Goal: Contribute content: Contribute content

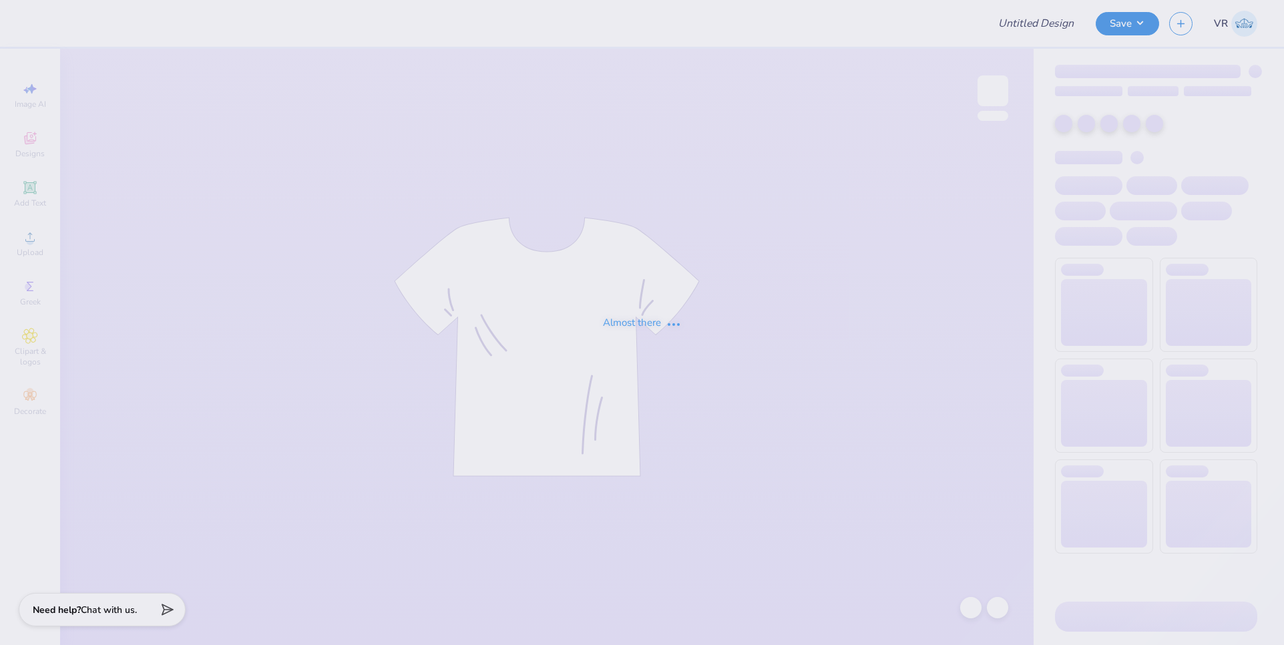
type input "ZTA 5K Crewneck"
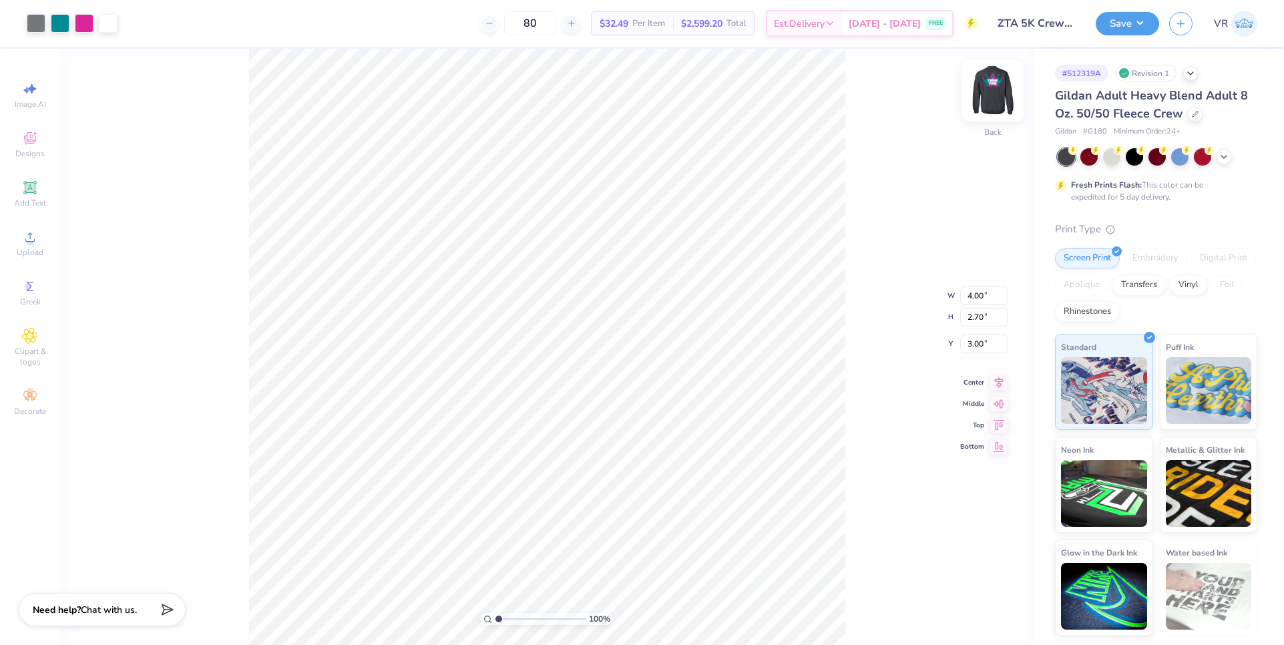
click at [1001, 89] on img at bounding box center [992, 90] width 53 height 53
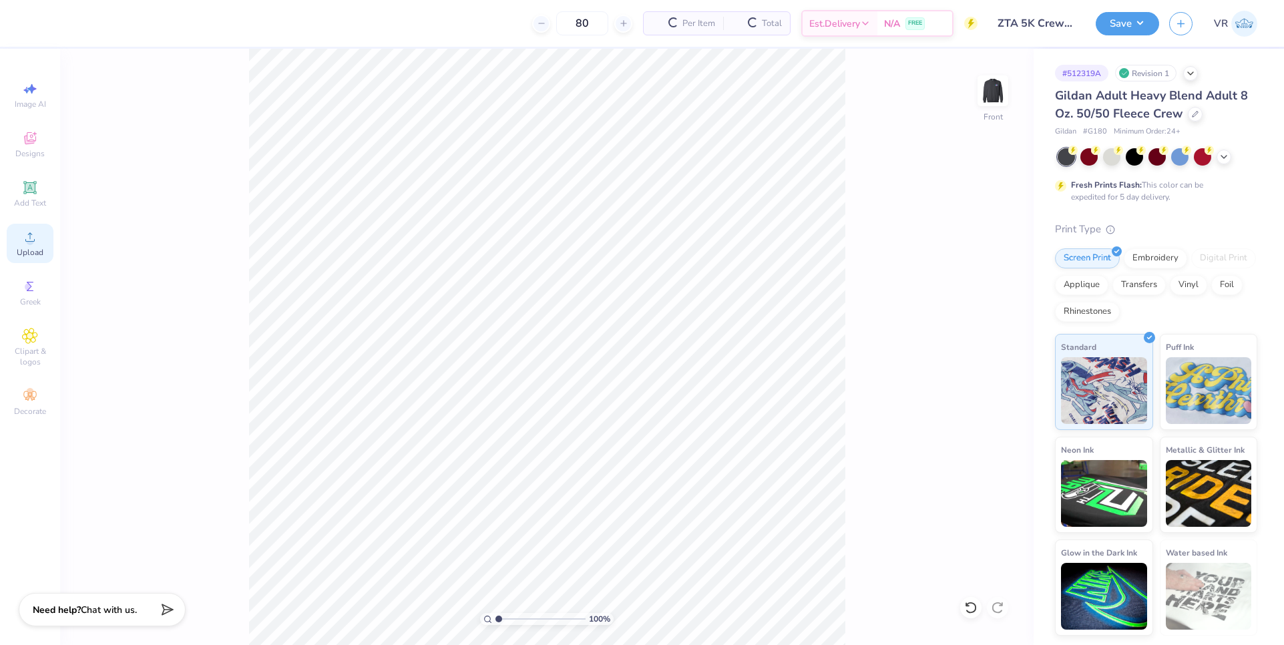
click at [29, 247] on span "Upload" at bounding box center [30, 252] width 27 height 11
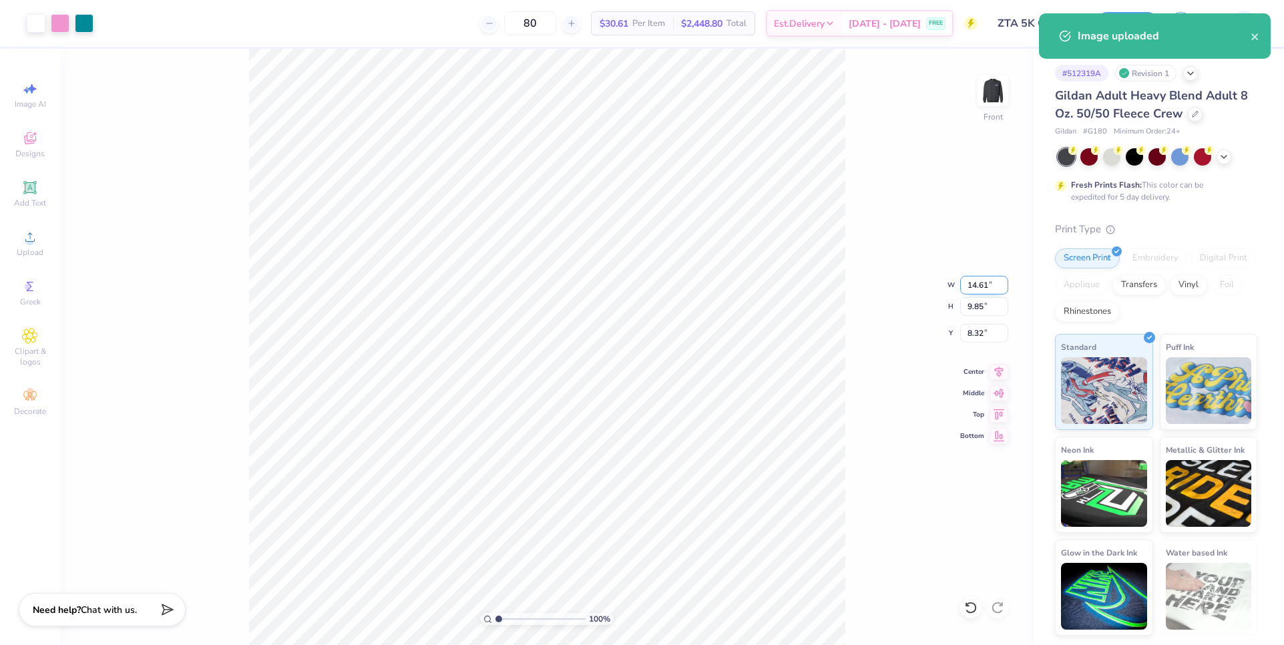
click at [978, 288] on input "14.61" at bounding box center [984, 285] width 48 height 19
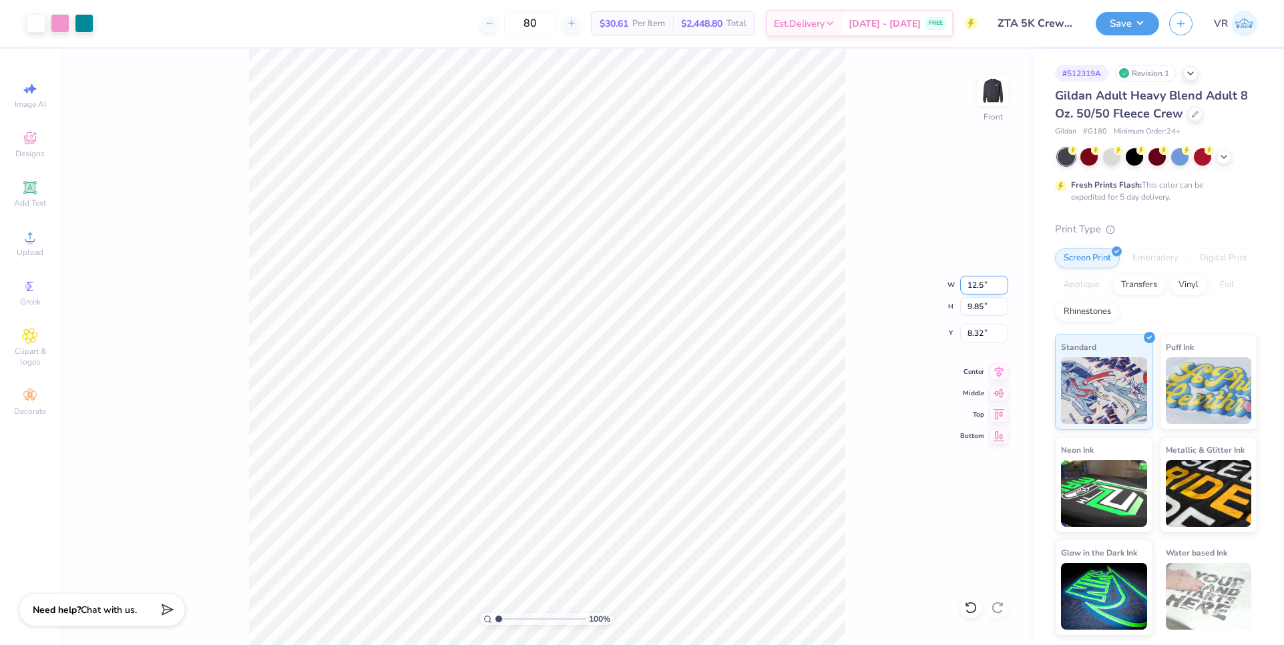
type input "12.50"
type input "8.43"
click at [981, 335] on input "9.04" at bounding box center [984, 333] width 48 height 19
type input "3.00"
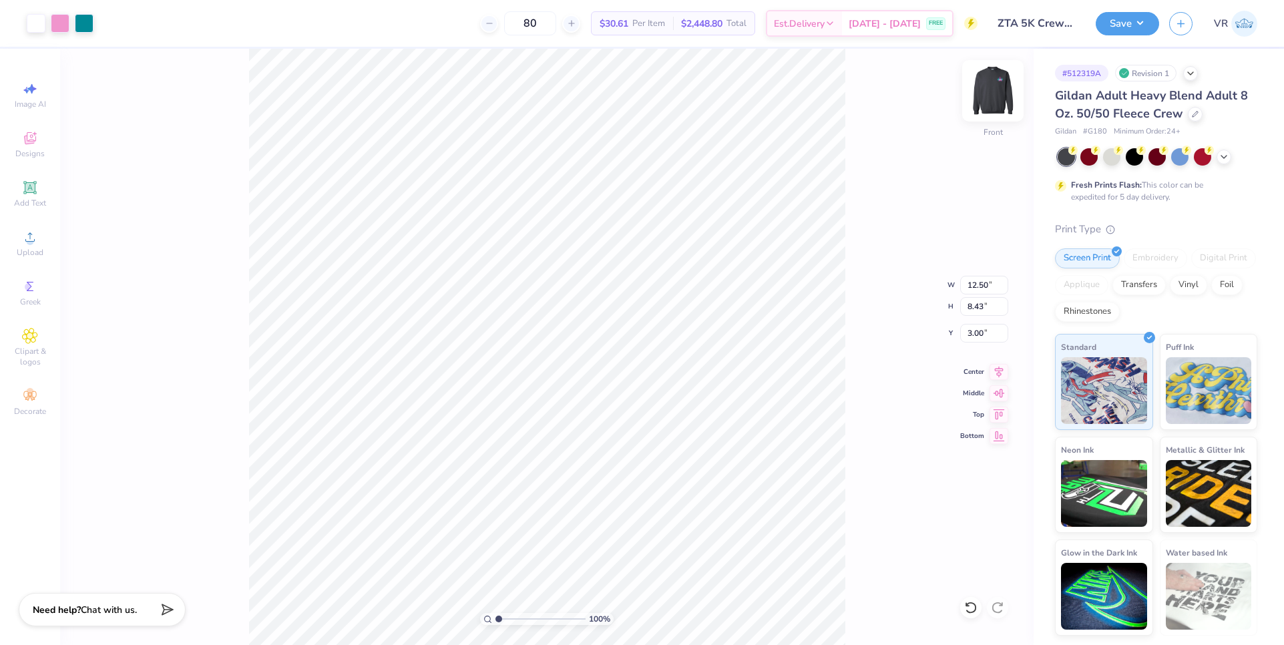
click at [990, 100] on img at bounding box center [992, 90] width 53 height 53
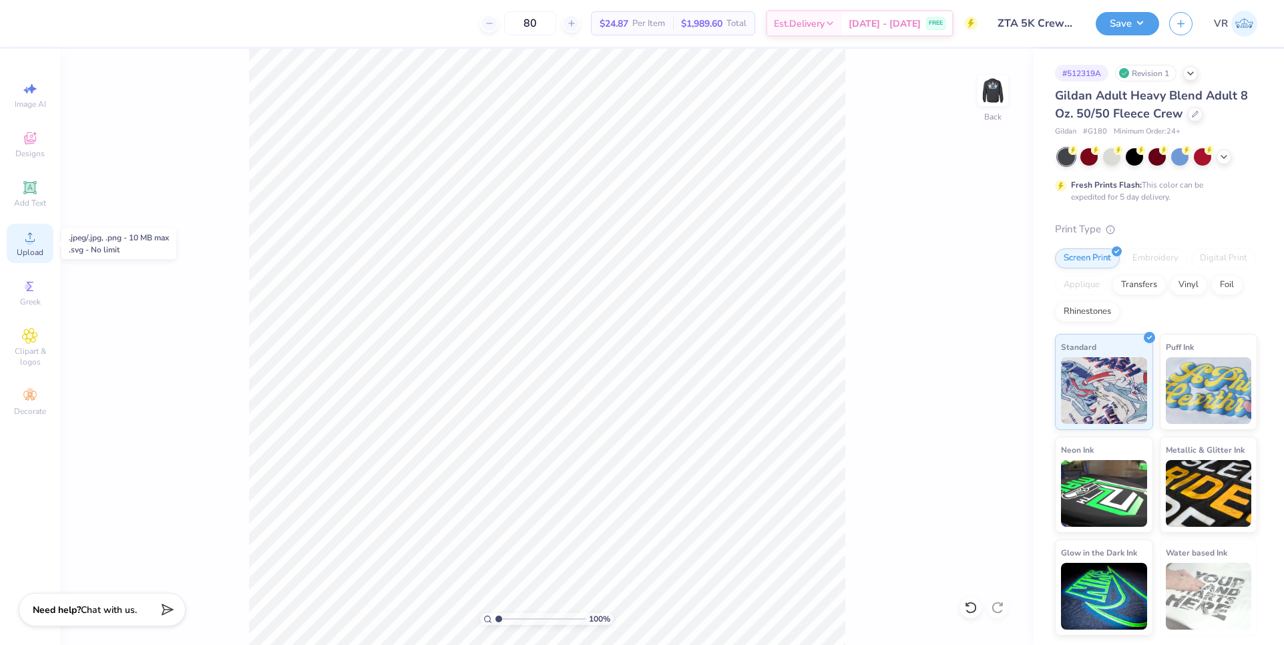
click at [31, 237] on icon at bounding box center [30, 237] width 16 height 16
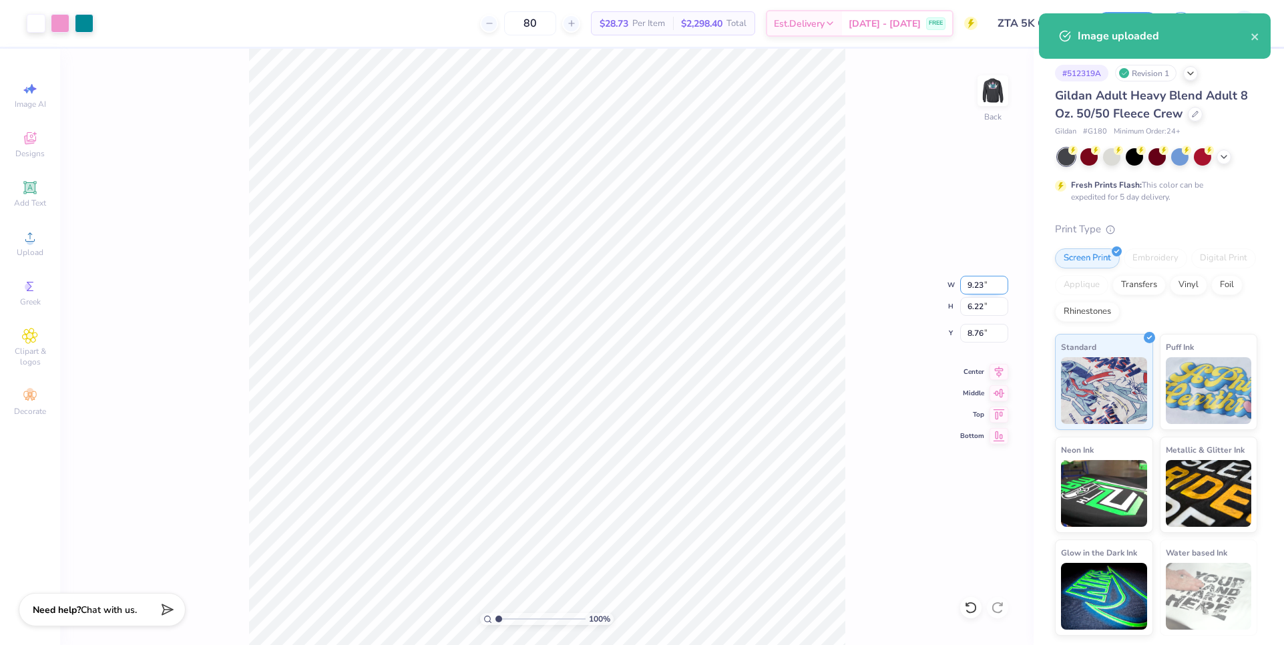
click at [975, 282] on input "9.23" at bounding box center [984, 285] width 48 height 19
type input "4.00"
type input "2.70"
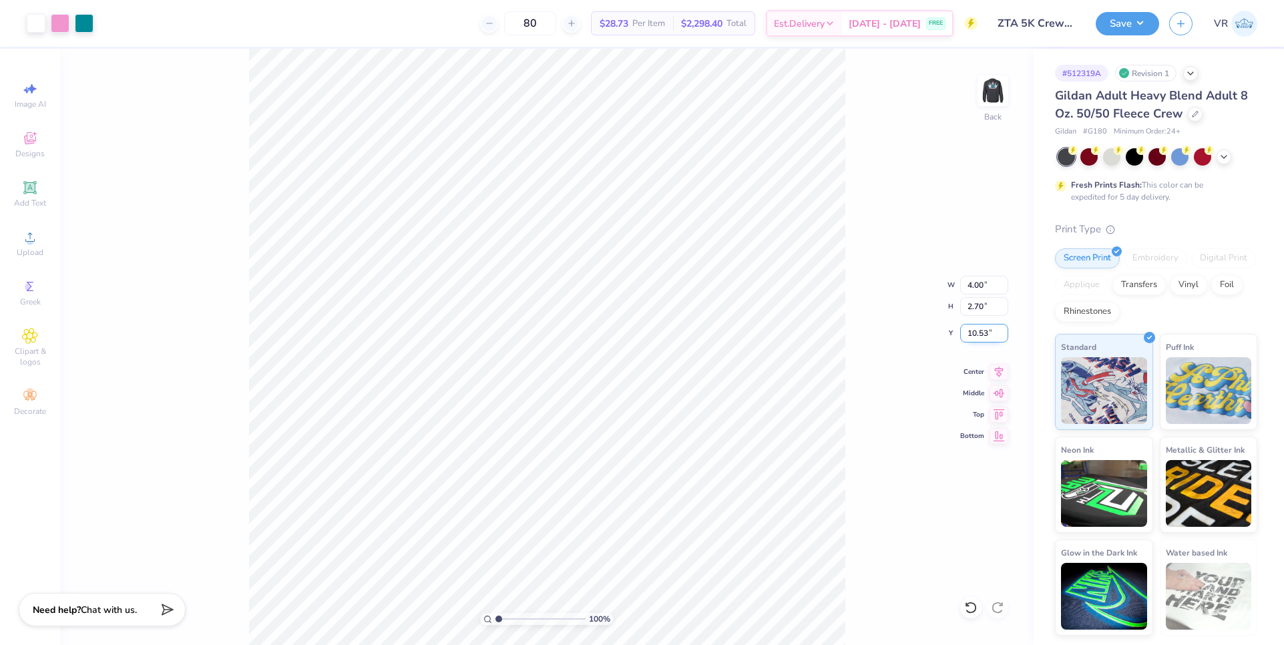
click at [972, 337] on input "10.53" at bounding box center [984, 333] width 48 height 19
type input "3.00"
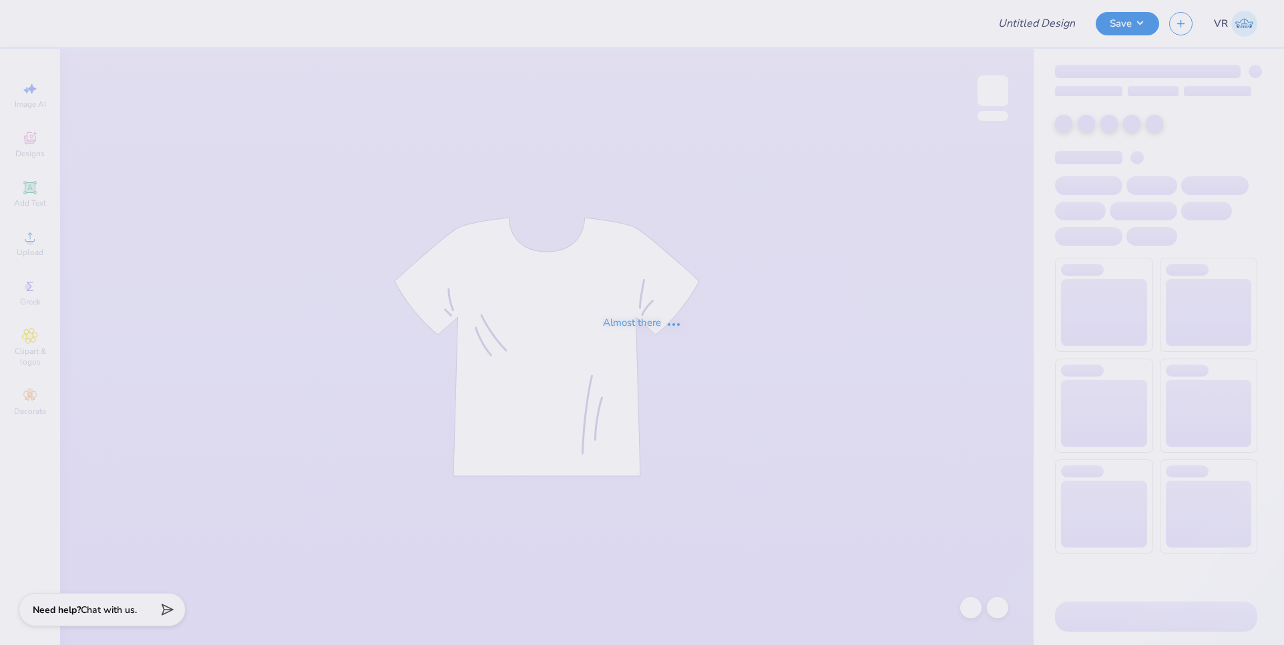
type input "tank"
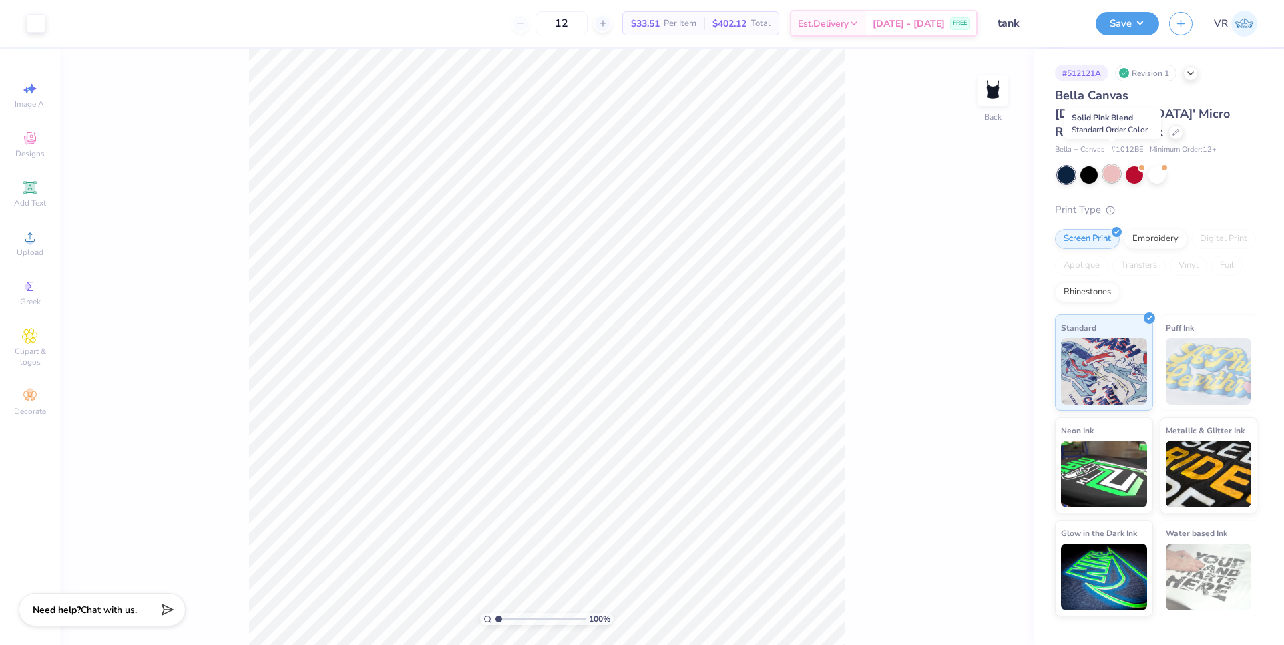
click at [1110, 165] on div at bounding box center [1111, 173] width 17 height 17
click at [33, 230] on icon at bounding box center [30, 237] width 16 height 16
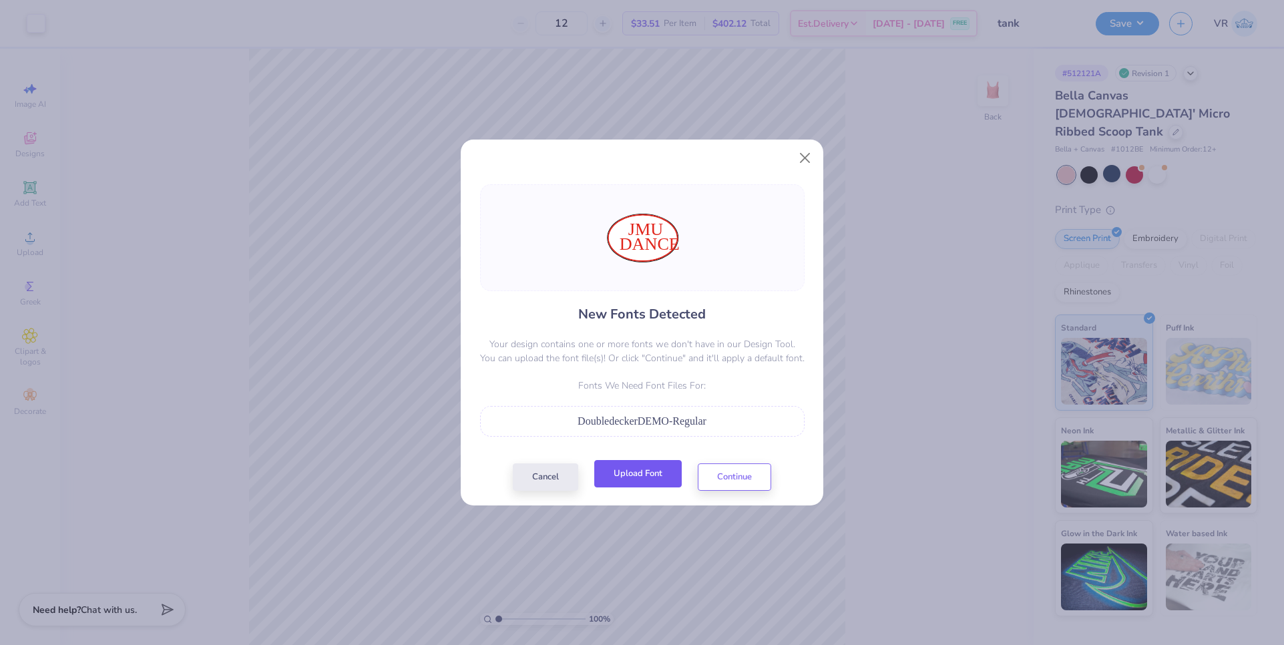
click at [625, 485] on button "Upload Font" at bounding box center [637, 473] width 87 height 27
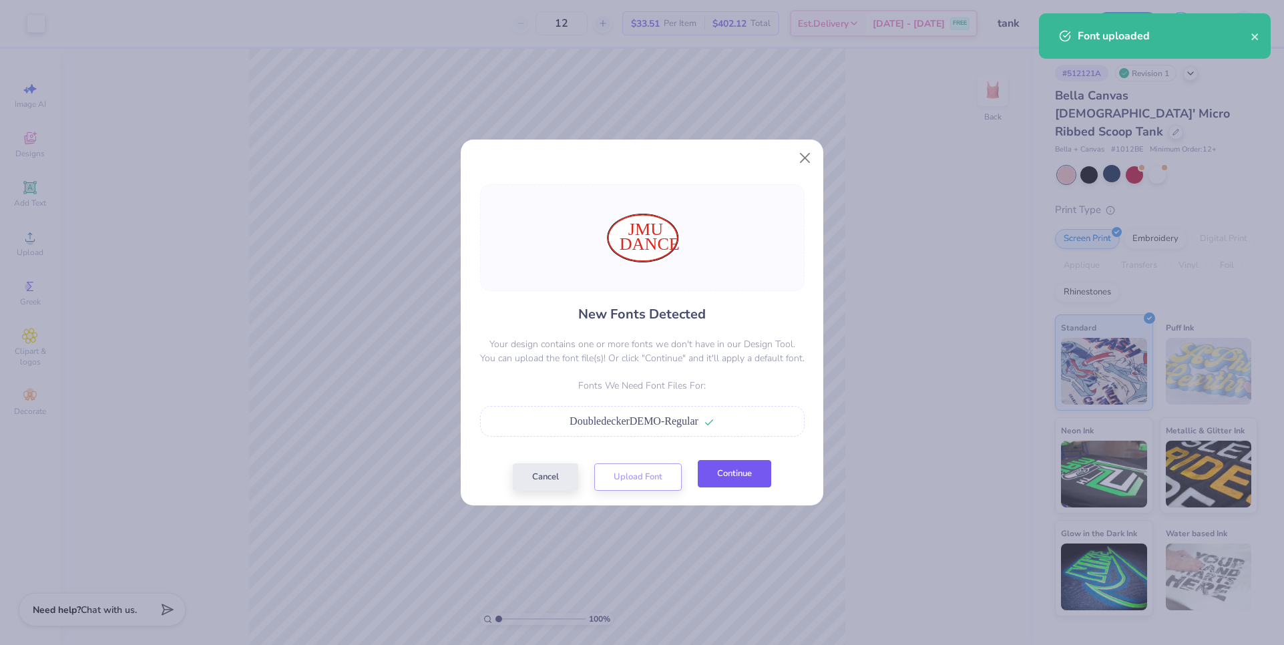
click at [742, 480] on button "Continue" at bounding box center [734, 473] width 73 height 27
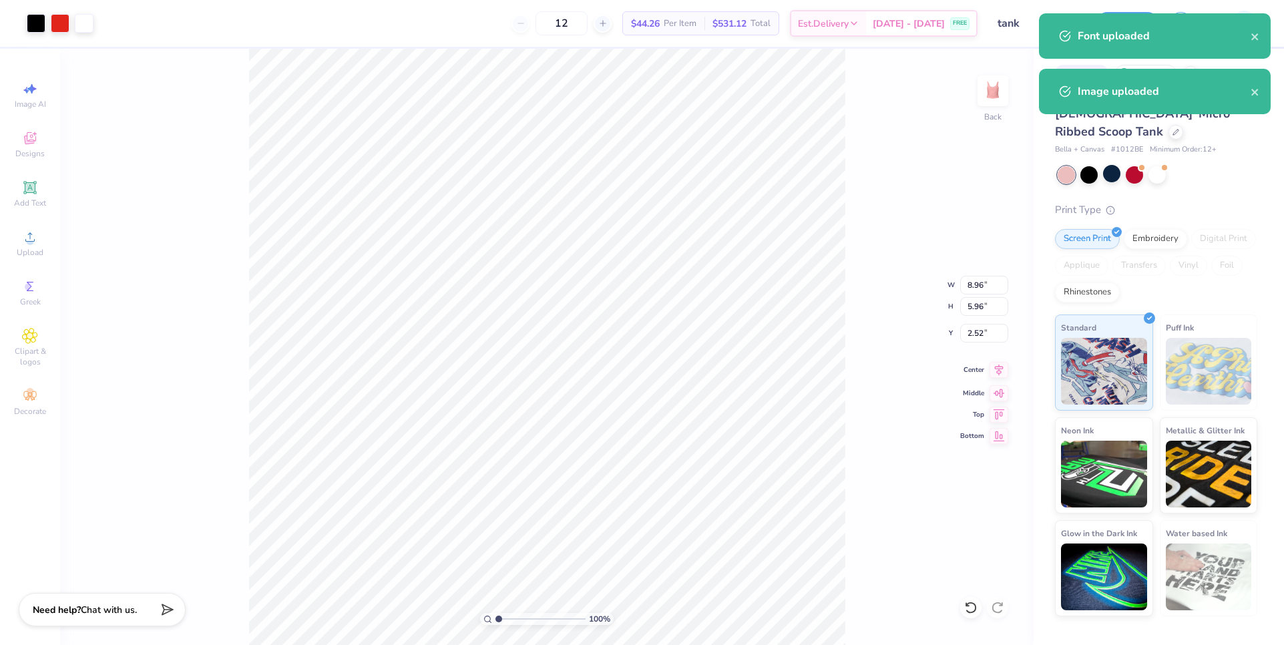
click at [995, 373] on icon at bounding box center [999, 370] width 19 height 16
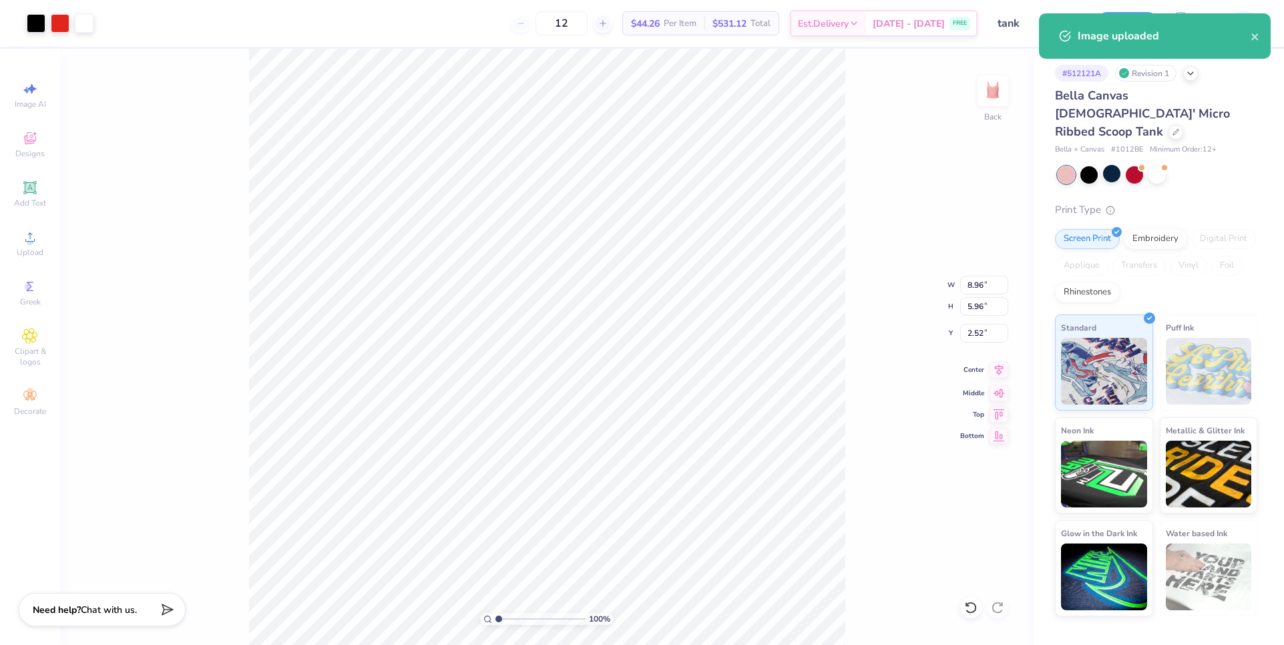
click at [1002, 369] on icon at bounding box center [999, 370] width 9 height 11
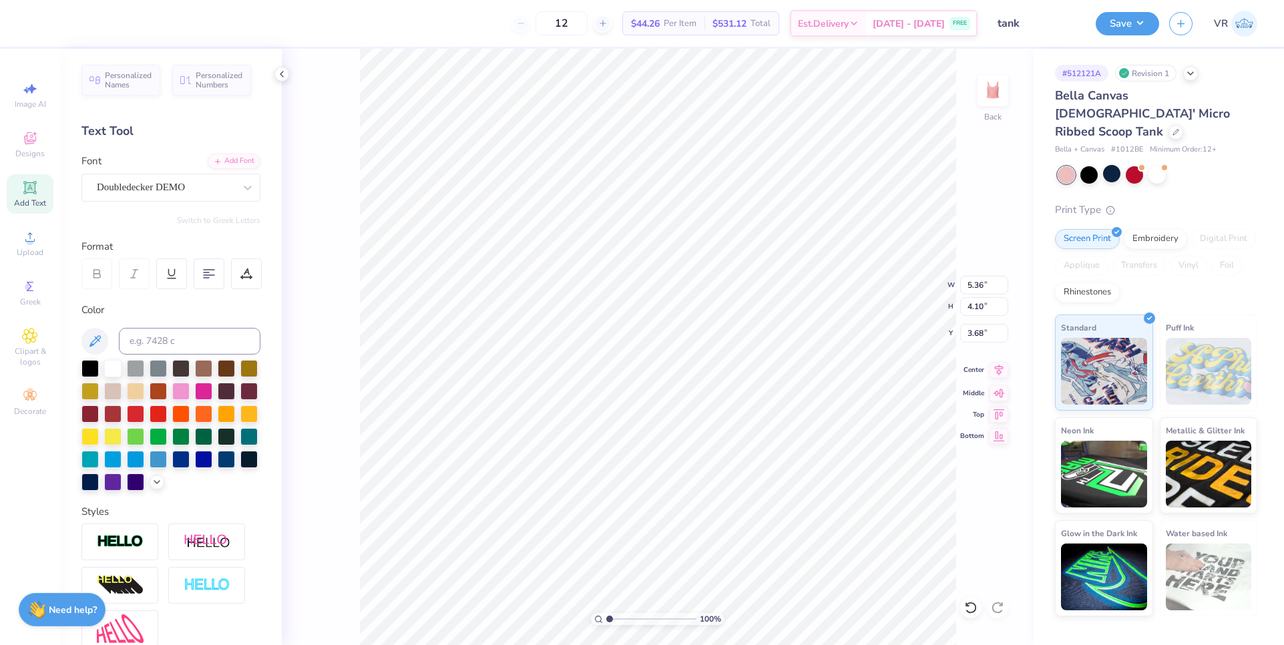
click at [996, 372] on icon at bounding box center [999, 370] width 19 height 16
click at [208, 278] on 379 at bounding box center [206, 278] width 5 height 0
type input "5.30"
type input "4.08"
type input "3.83"
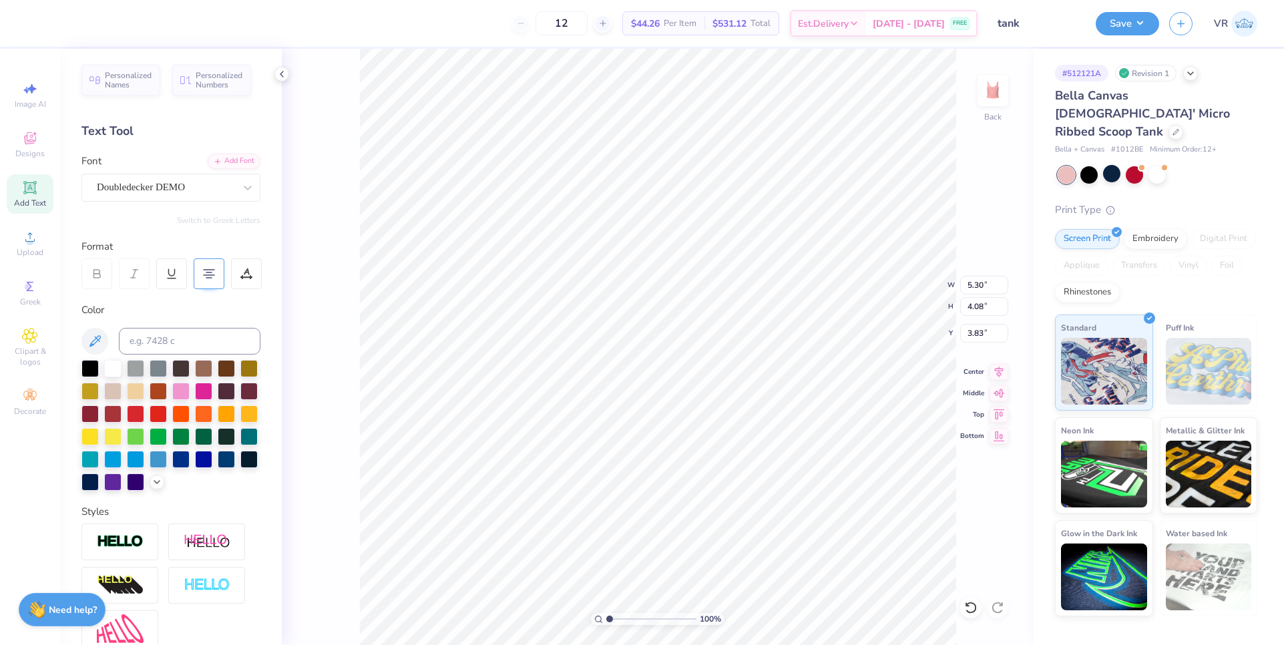
scroll to position [11, 1]
type textarea "JMU"
click at [661, 401] on li "Duplicate" at bounding box center [688, 394] width 105 height 26
type input "3.34"
type input "1.46"
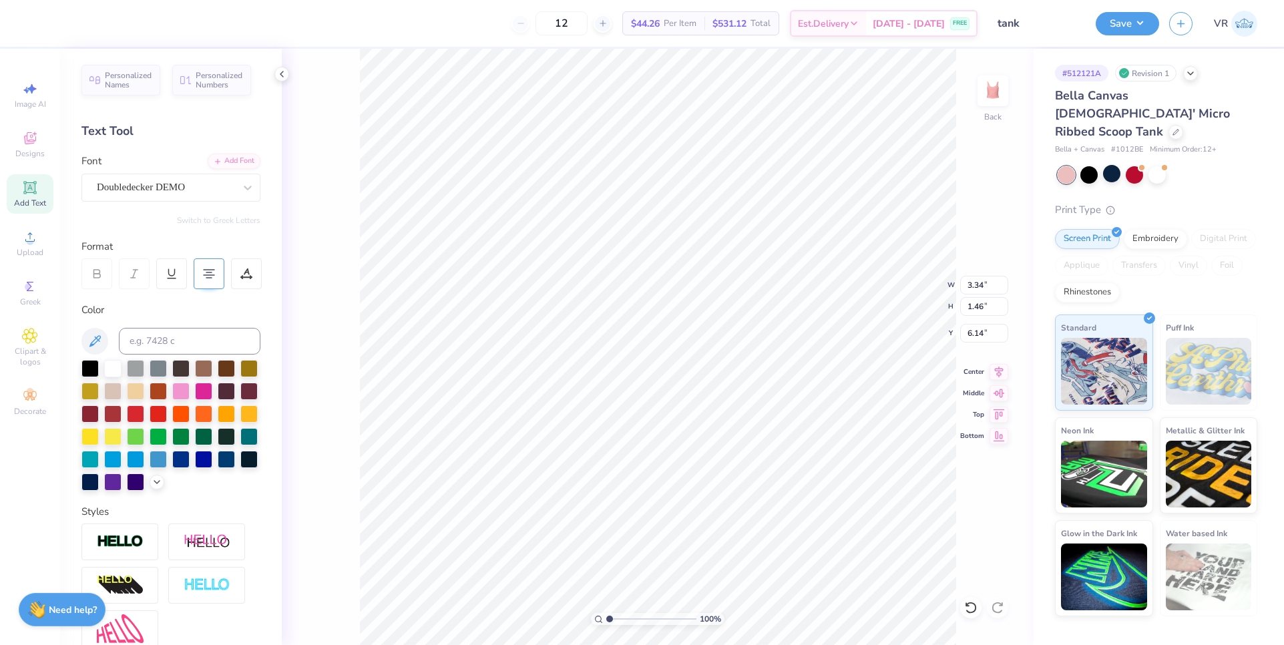
type input "7.02"
type textarea "dance"
type input "8.76"
type input "5.96"
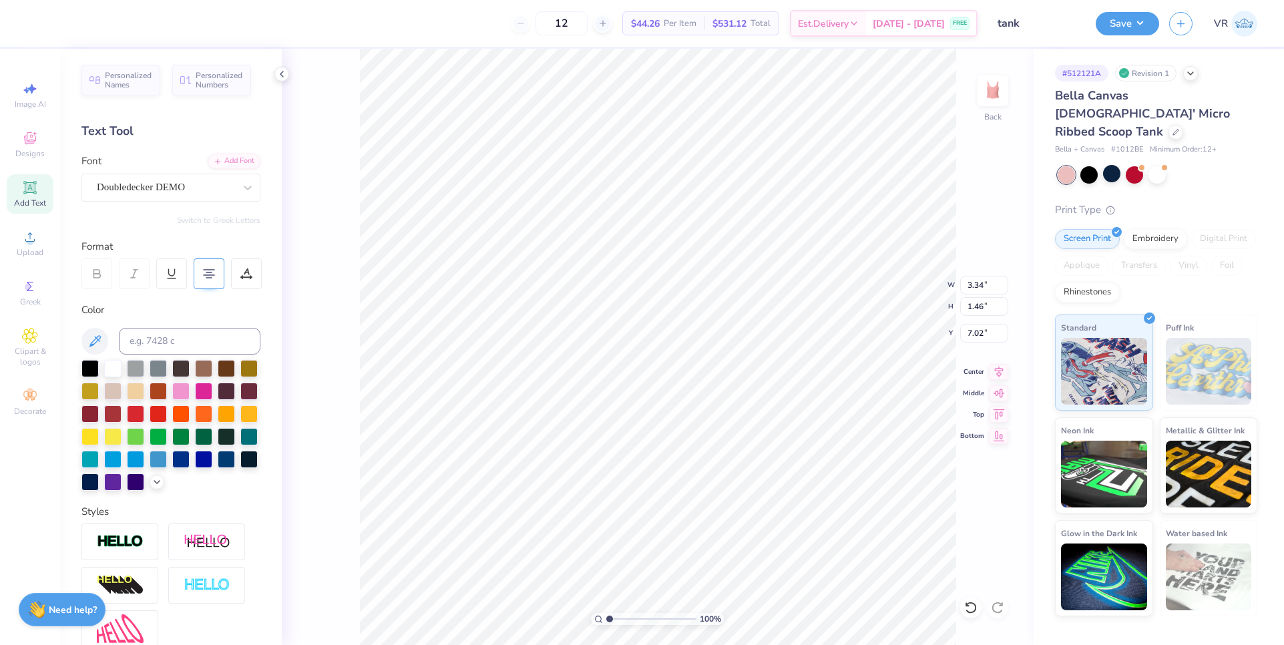
type input "2.52"
type input "3.34"
type input "1.46"
type input "5.14"
type input "5.06"
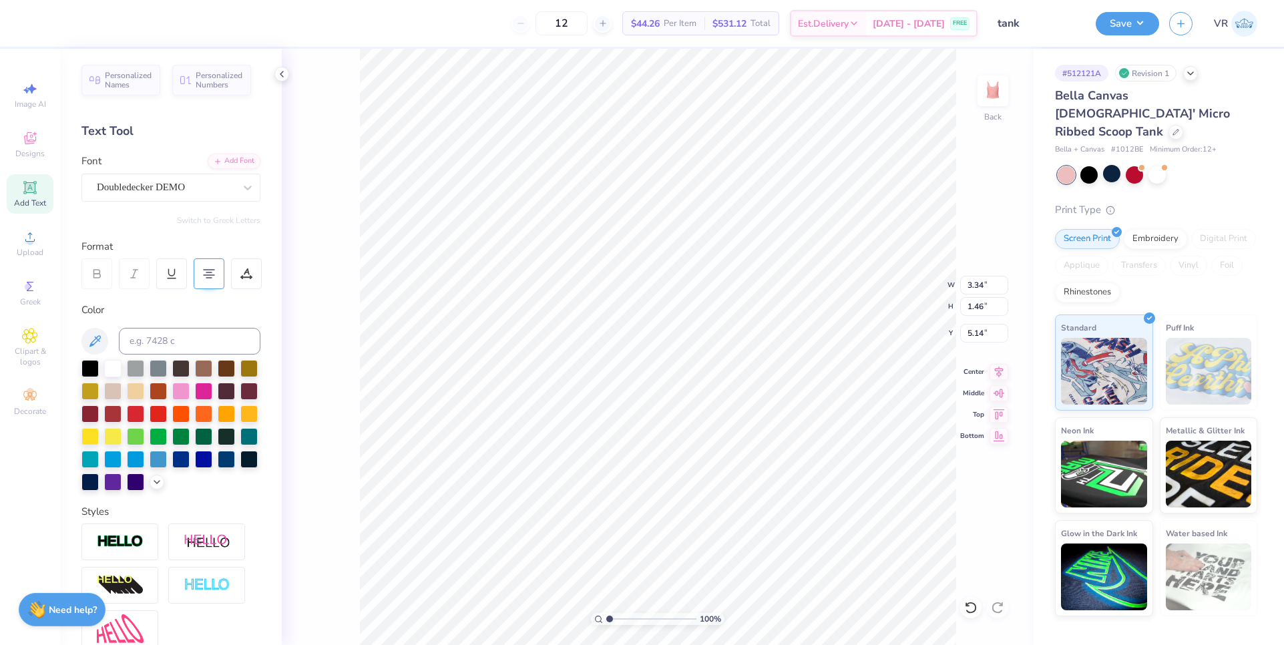
type input "3.36"
click at [701, 502] on li "Group" at bounding box center [720, 498] width 105 height 26
type input "8.76"
type input "7.23"
click at [996, 395] on icon at bounding box center [999, 391] width 19 height 16
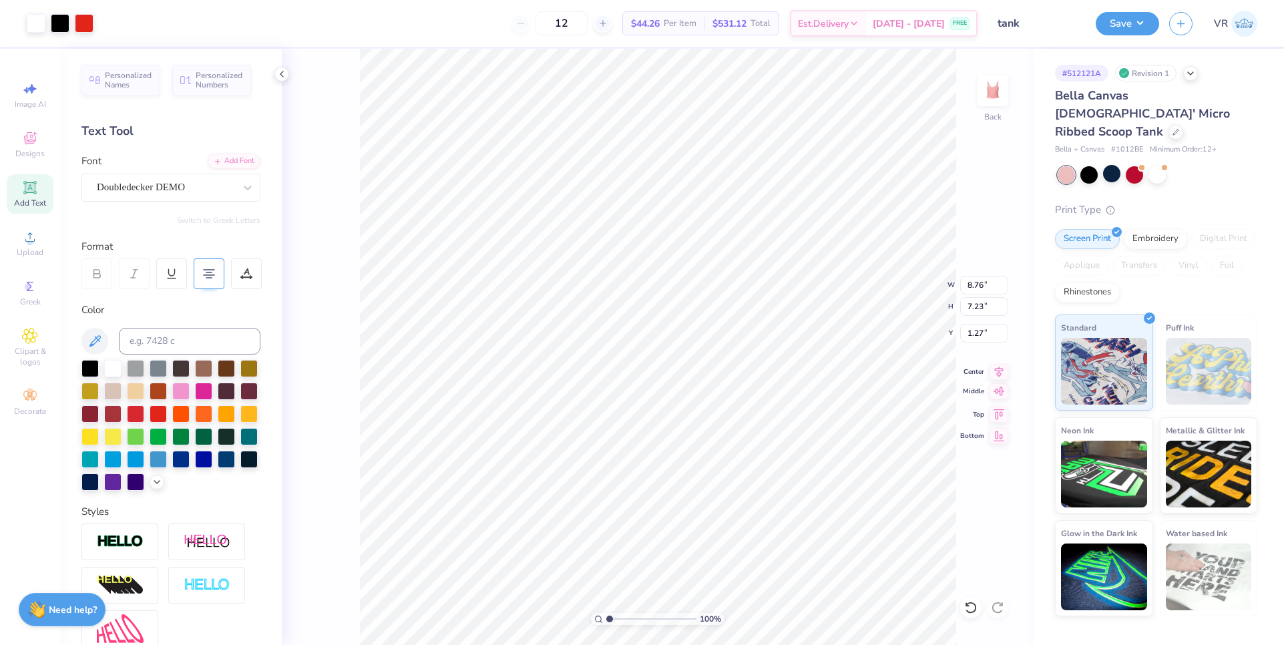
type input "1.88"
click at [1002, 373] on icon at bounding box center [999, 370] width 19 height 16
type input "5.06"
type input "3.36"
type input "4.43"
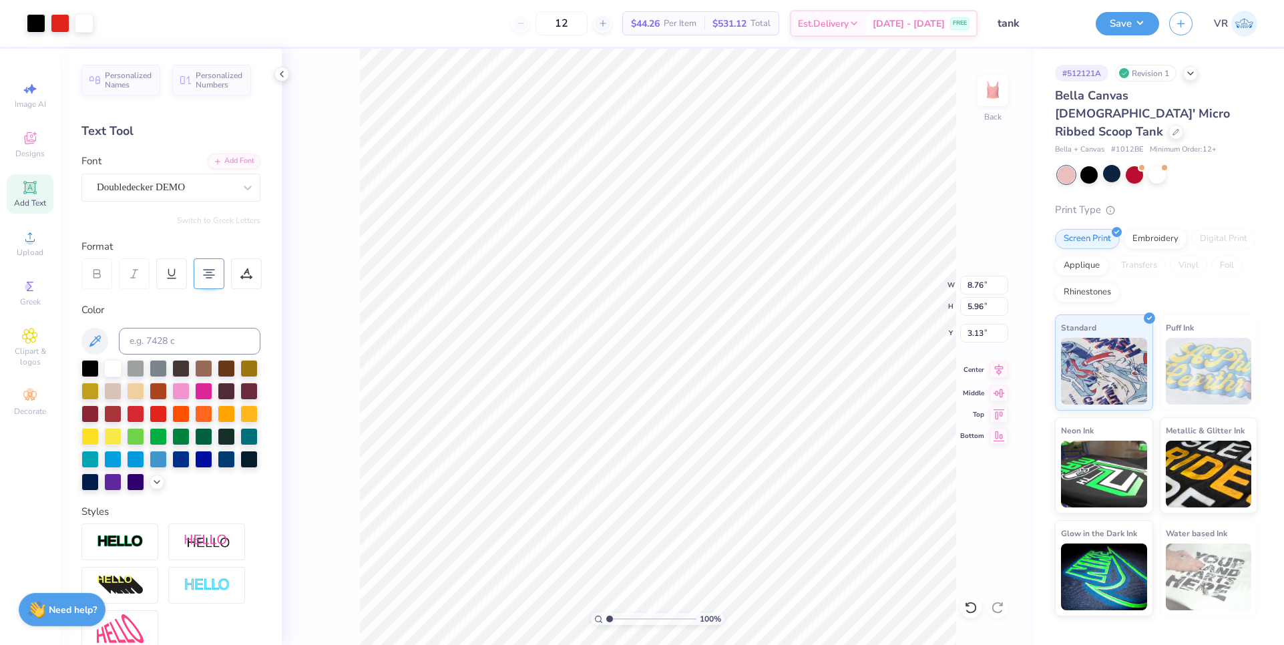
click at [996, 366] on icon at bounding box center [999, 370] width 19 height 16
click at [1000, 391] on icon at bounding box center [999, 391] width 19 height 16
type input "2.52"
click at [715, 491] on li "Group" at bounding box center [741, 498] width 105 height 26
click at [972, 287] on input "8.76" at bounding box center [984, 285] width 48 height 19
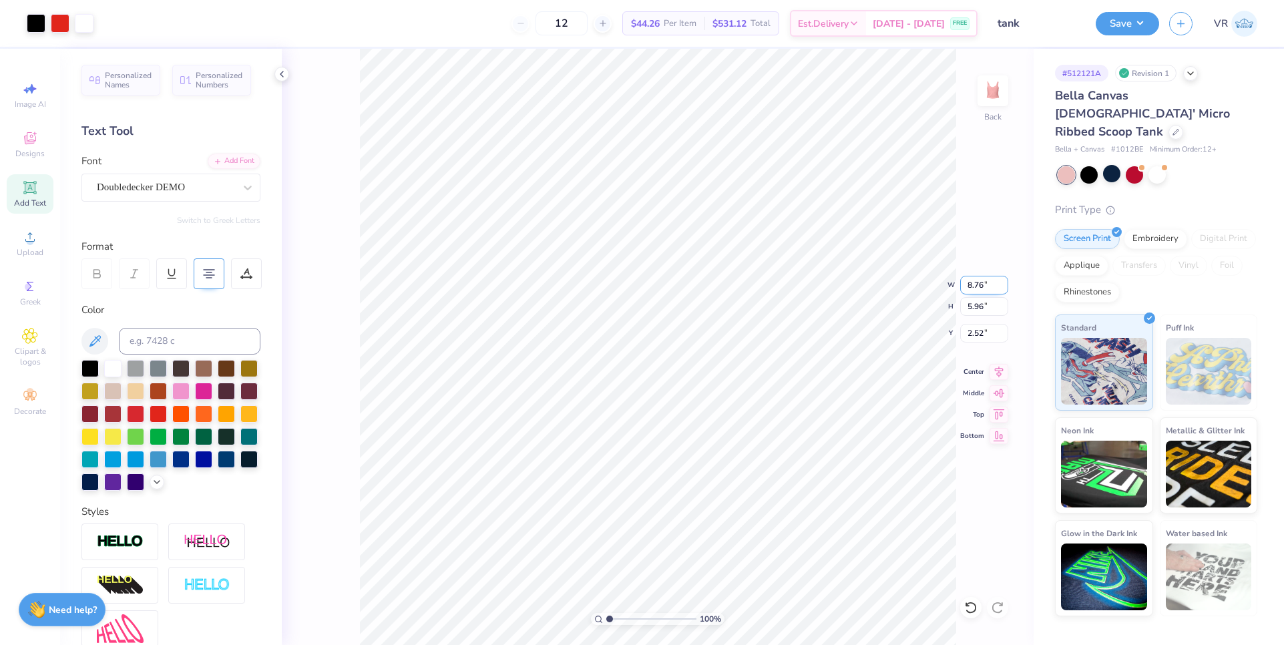
click at [972, 287] on input "8.76" at bounding box center [984, 285] width 48 height 19
type input "7"
click at [978, 288] on input "8.76" at bounding box center [984, 285] width 48 height 19
type input "7.00"
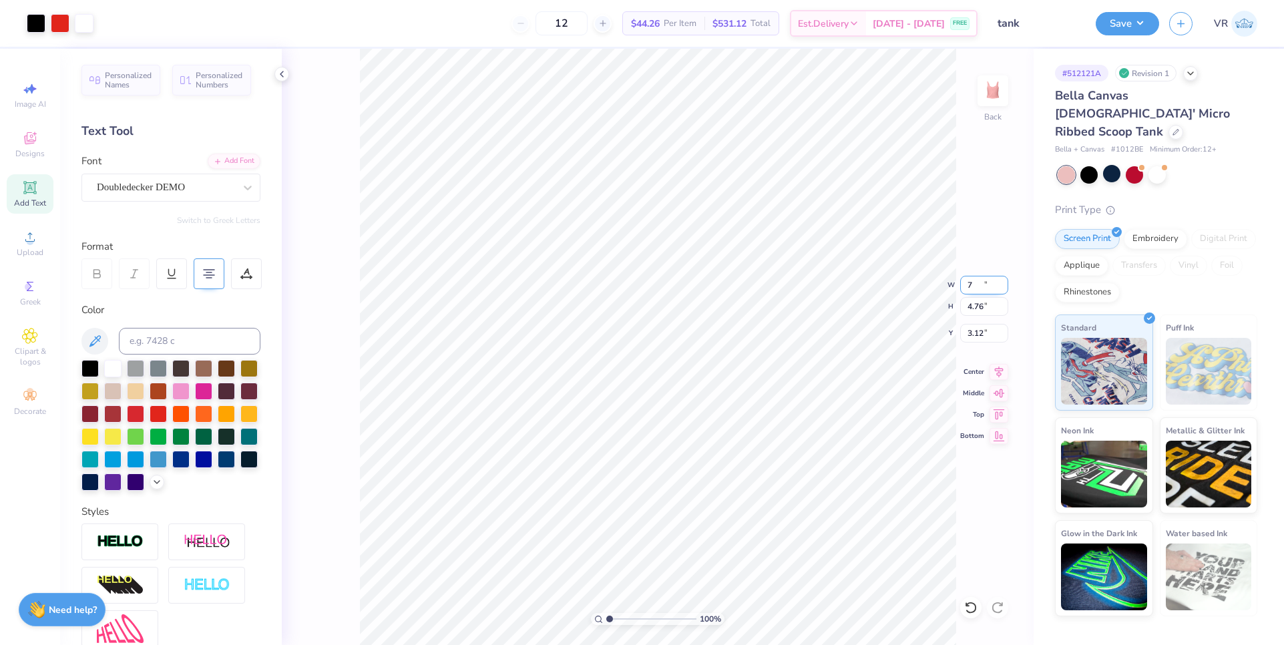
type input "4.76"
type input "3.12"
type input "2.00"
click at [973, 284] on input "7.00" at bounding box center [984, 285] width 48 height 19
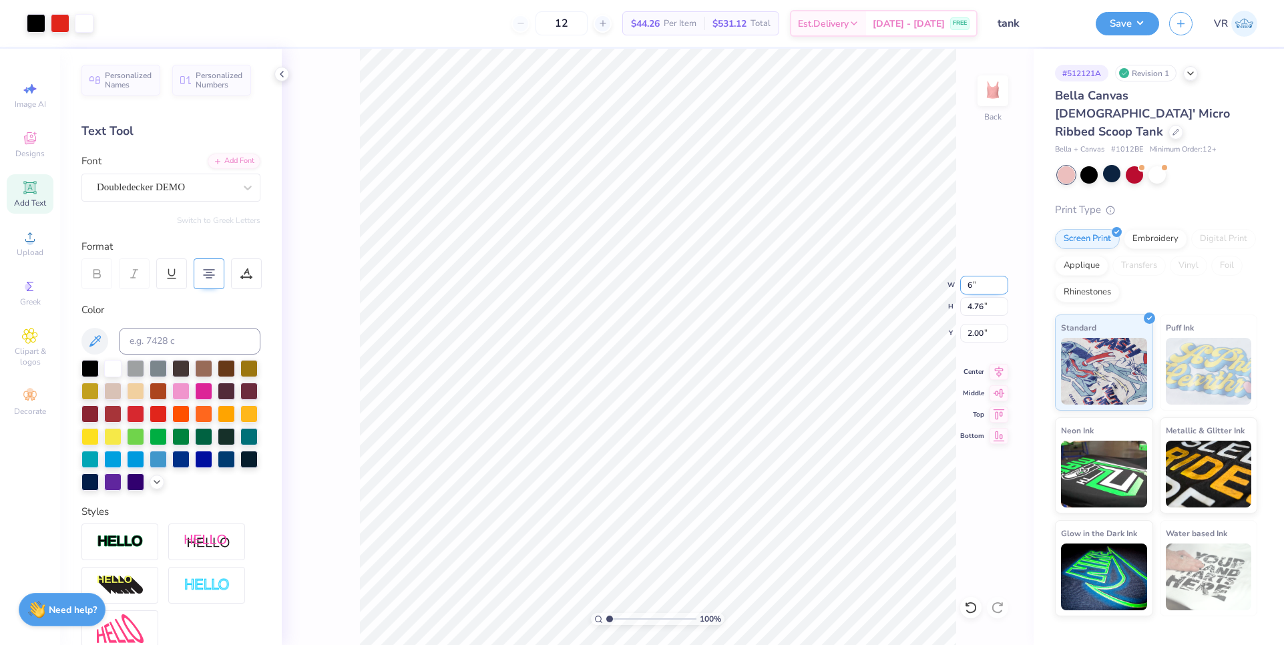
type input "6.00"
type input "4.08"
click at [973, 325] on input "2.34" at bounding box center [984, 333] width 48 height 19
type input "2.00"
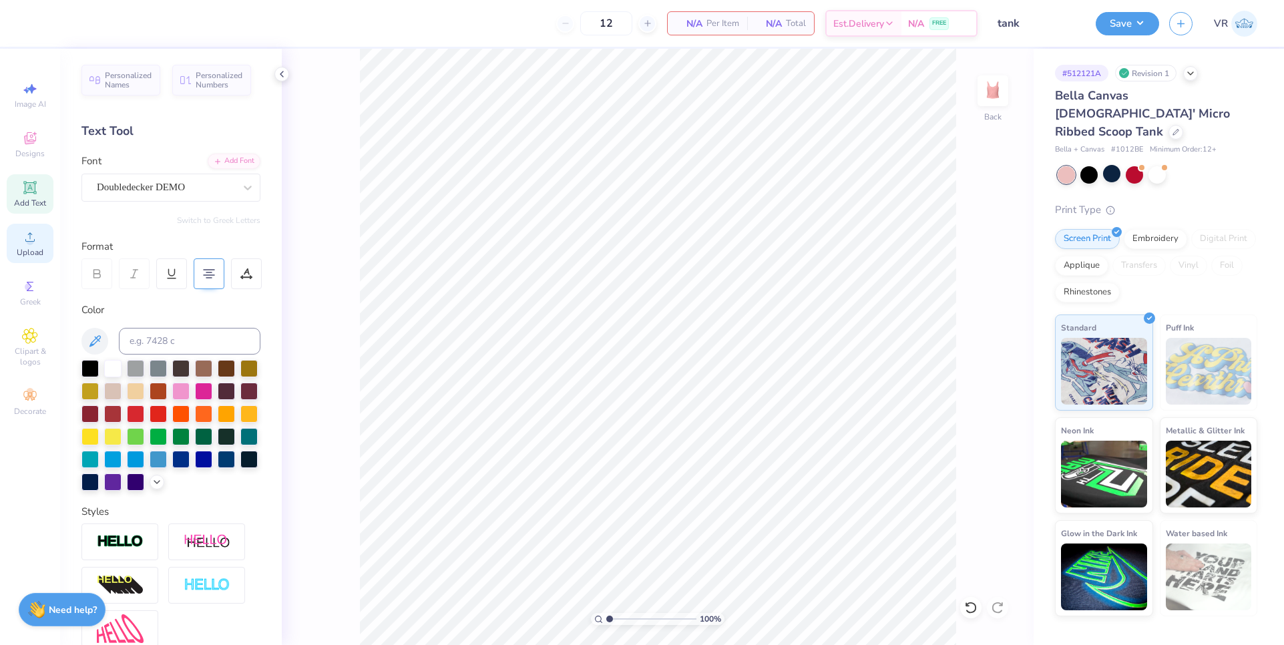
click at [31, 244] on circle at bounding box center [29, 241] width 7 height 7
click at [25, 242] on icon at bounding box center [30, 237] width 16 height 16
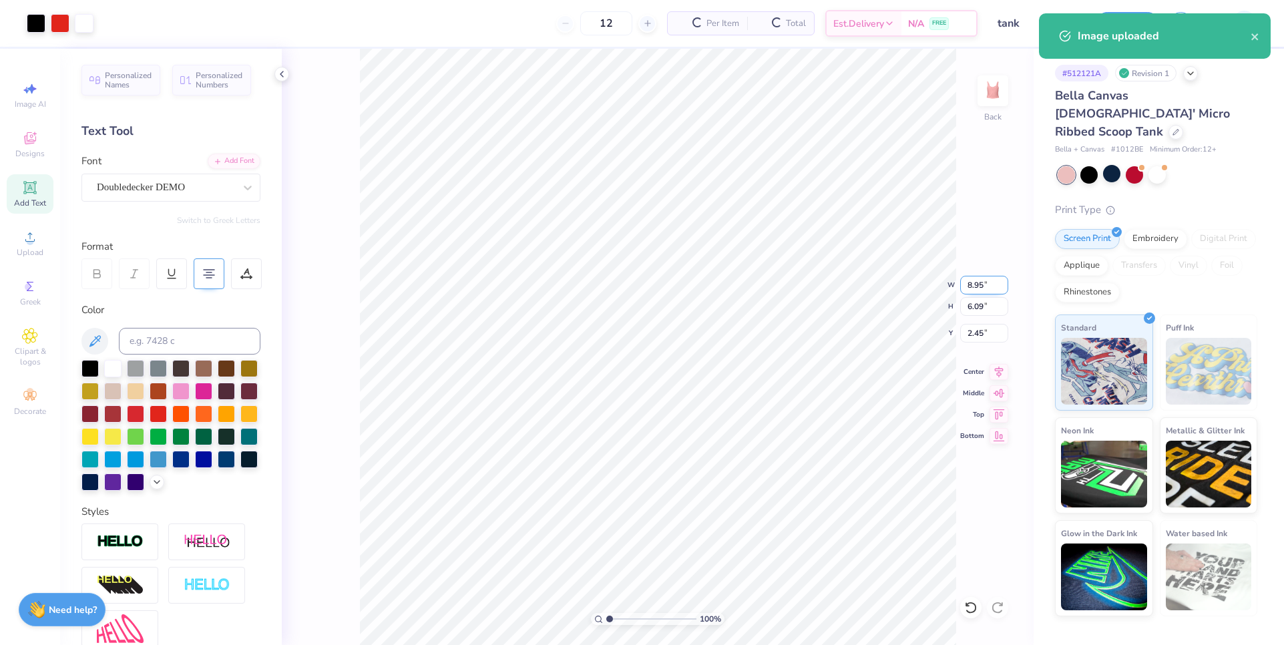
click at [969, 282] on input "8.95" at bounding box center [984, 285] width 48 height 19
type input "6.00"
type input "4.08"
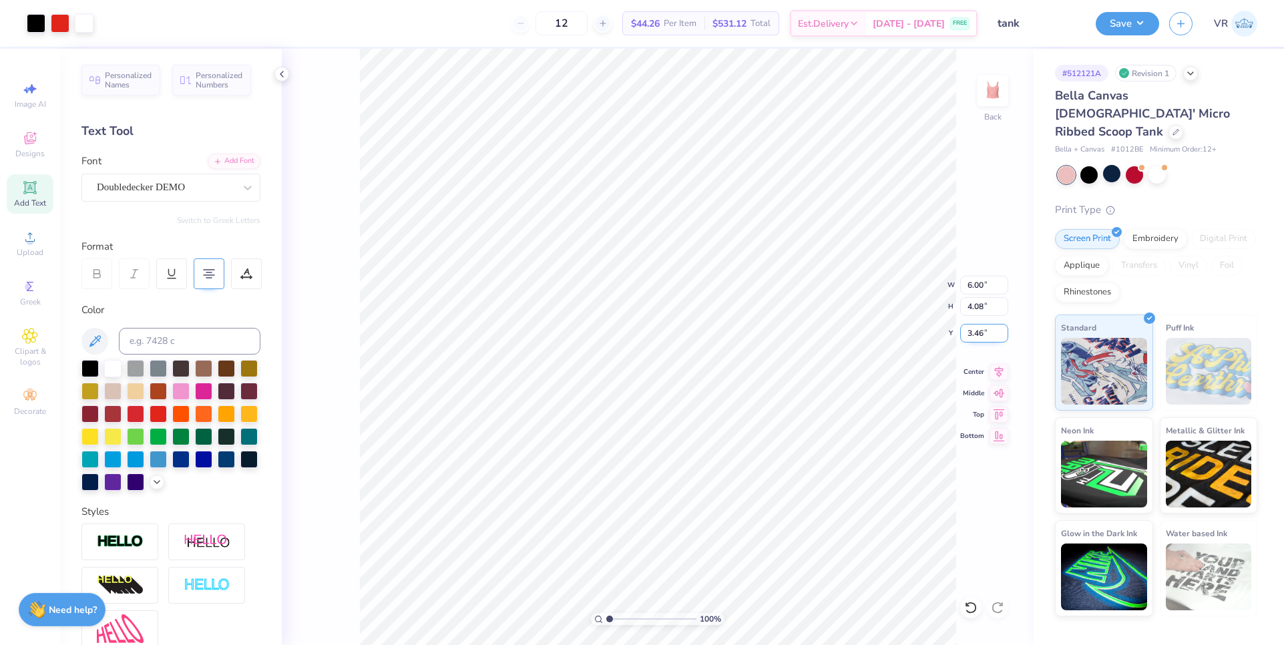
click at [975, 341] on input "3.46" at bounding box center [984, 333] width 48 height 19
click at [975, 335] on input "3.46" at bounding box center [984, 333] width 48 height 19
type input "2.00"
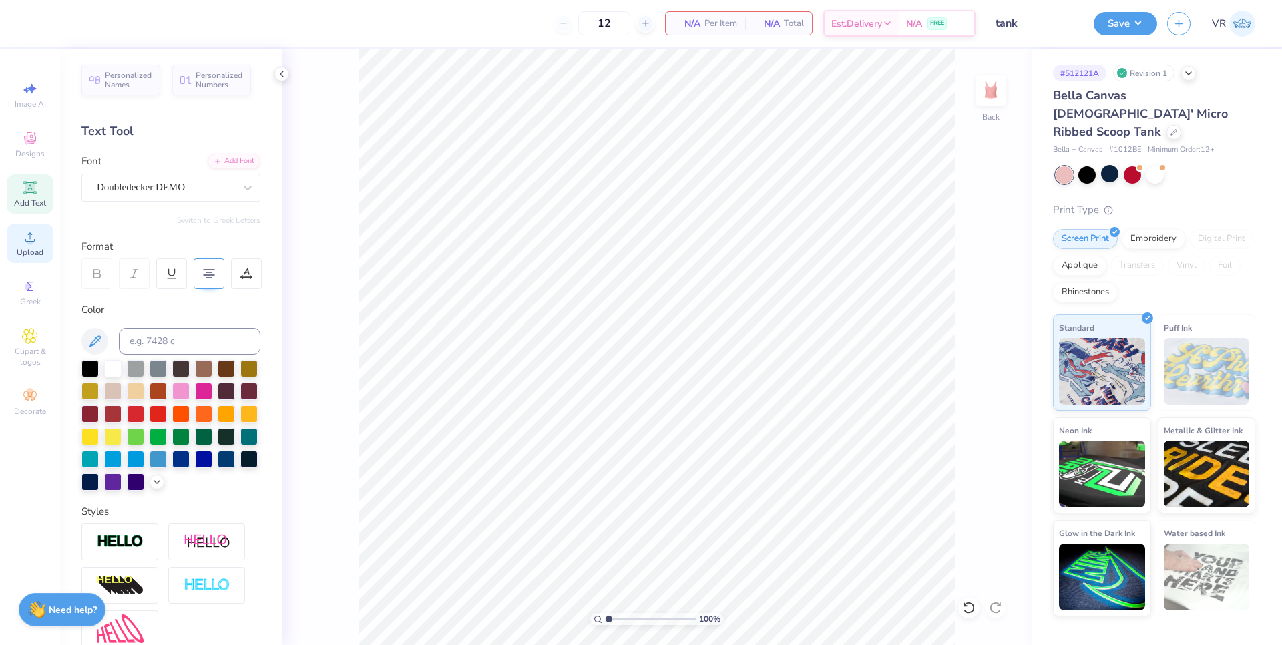
click at [25, 242] on icon at bounding box center [30, 237] width 16 height 16
click at [23, 235] on icon at bounding box center [30, 237] width 16 height 16
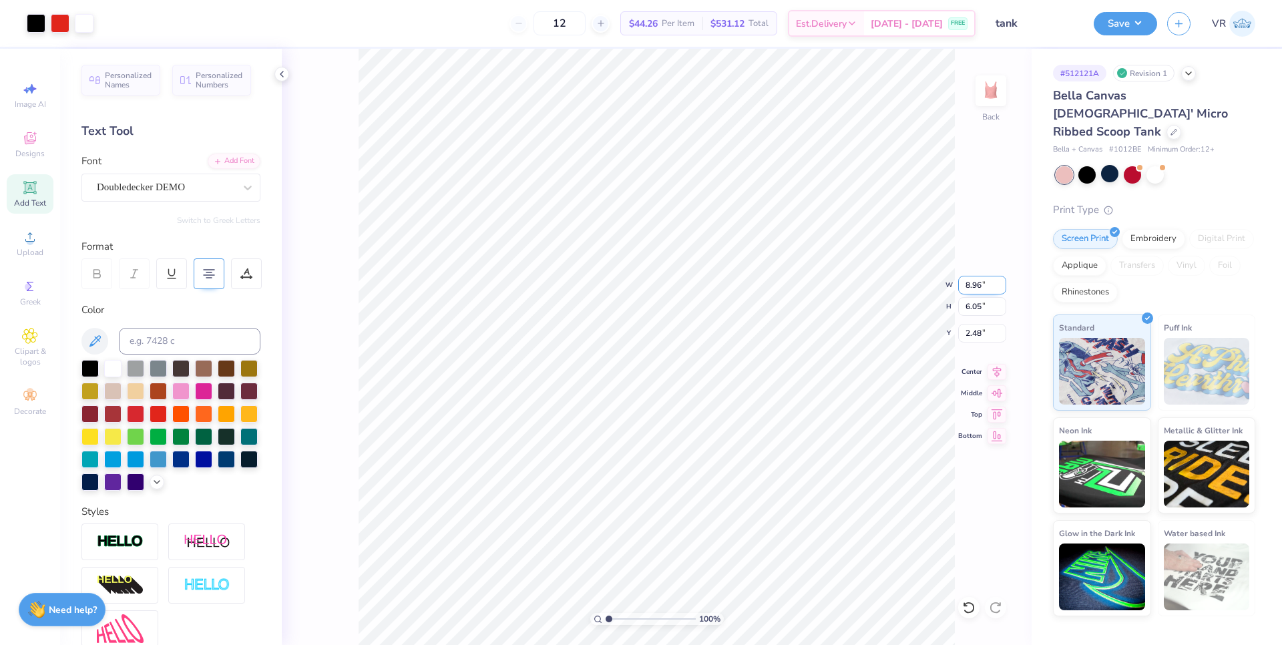
click at [970, 284] on input "8.96" at bounding box center [982, 285] width 48 height 19
type input "5.00"
type input "3.38"
click at [970, 337] on input "3.81" at bounding box center [982, 333] width 48 height 19
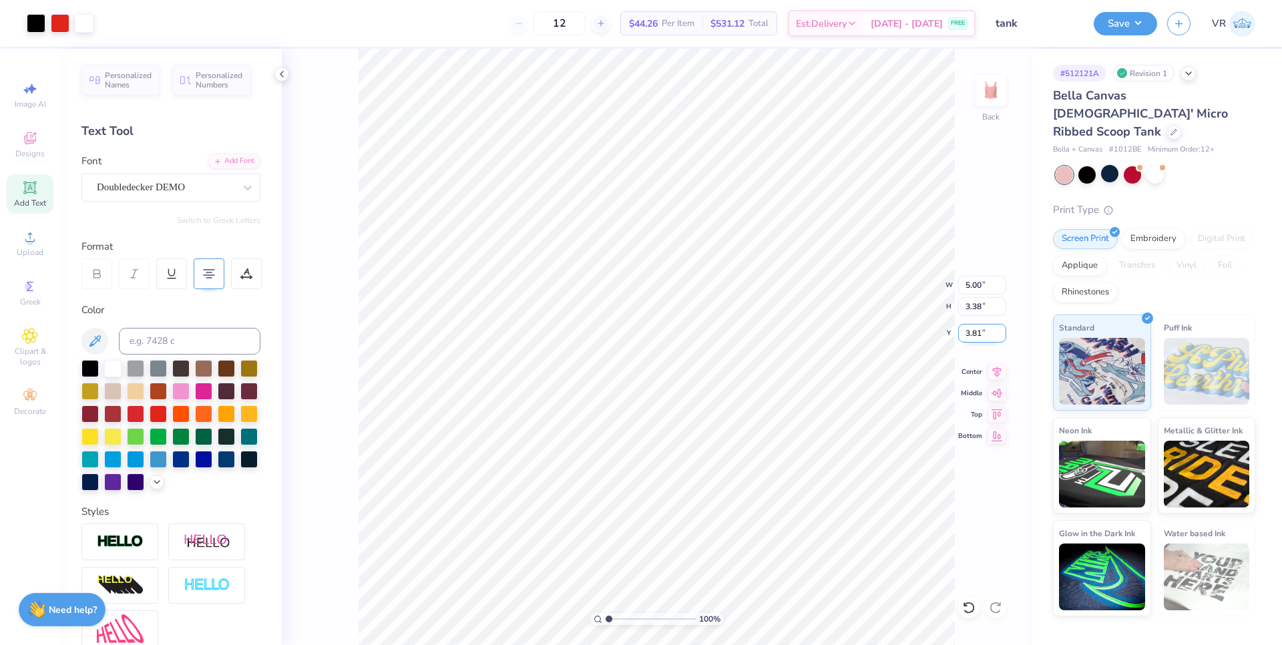
click at [970, 337] on input "3.81" at bounding box center [982, 333] width 48 height 19
click at [970, 333] on input "5.00" at bounding box center [982, 333] width 48 height 19
click at [965, 329] on input "2.00" at bounding box center [982, 333] width 48 height 19
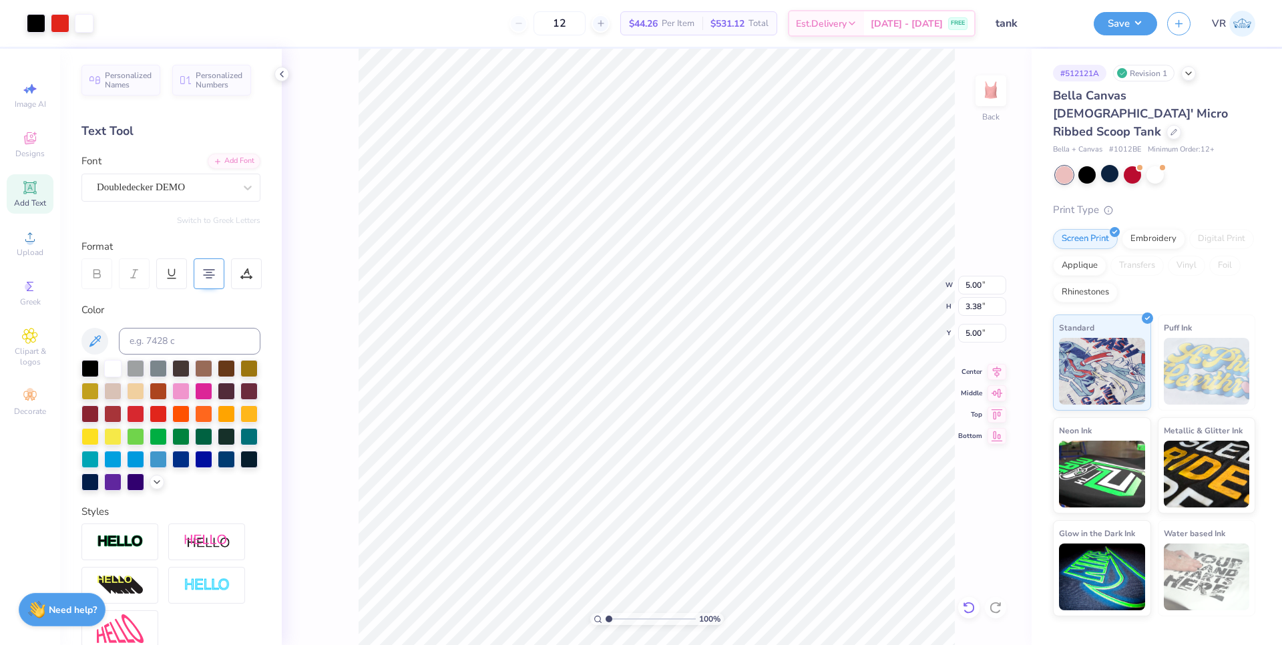
click at [971, 613] on icon at bounding box center [968, 607] width 13 height 13
click at [971, 612] on icon at bounding box center [968, 607] width 13 height 13
click at [971, 612] on icon at bounding box center [968, 608] width 11 height 12
type input "3.81"
click at [971, 612] on icon at bounding box center [968, 608] width 11 height 12
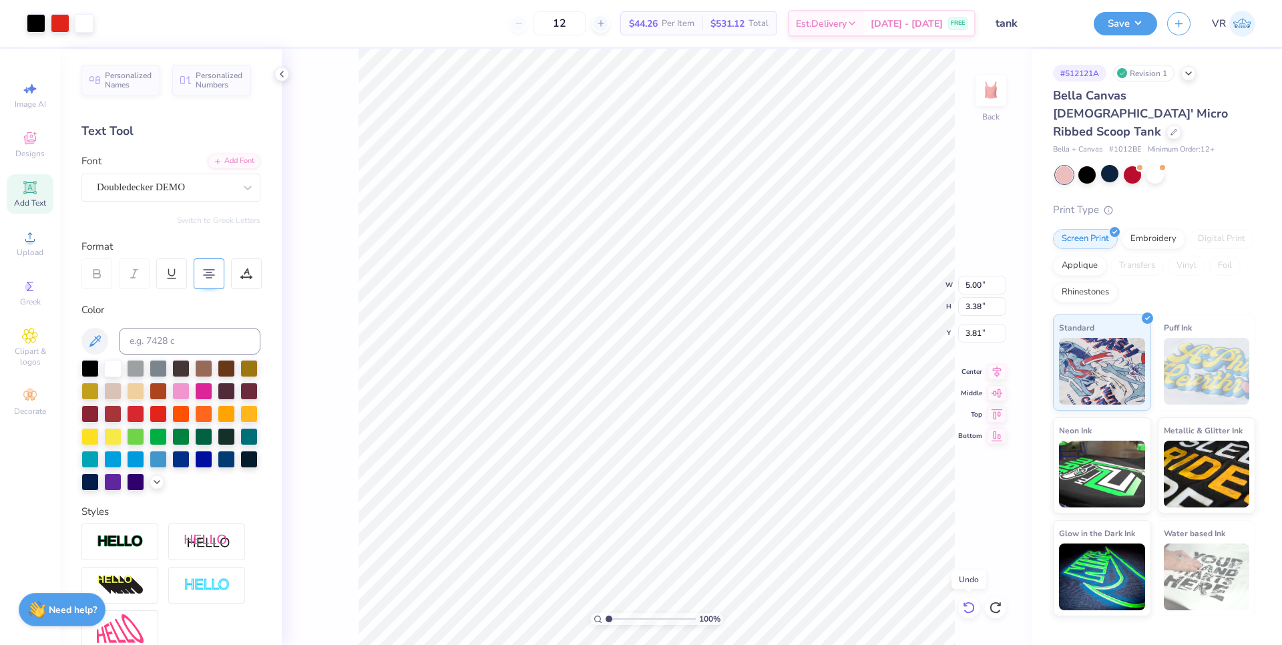
type input "8.96"
type input "6.05"
type input "2.48"
click at [971, 609] on icon at bounding box center [968, 607] width 13 height 13
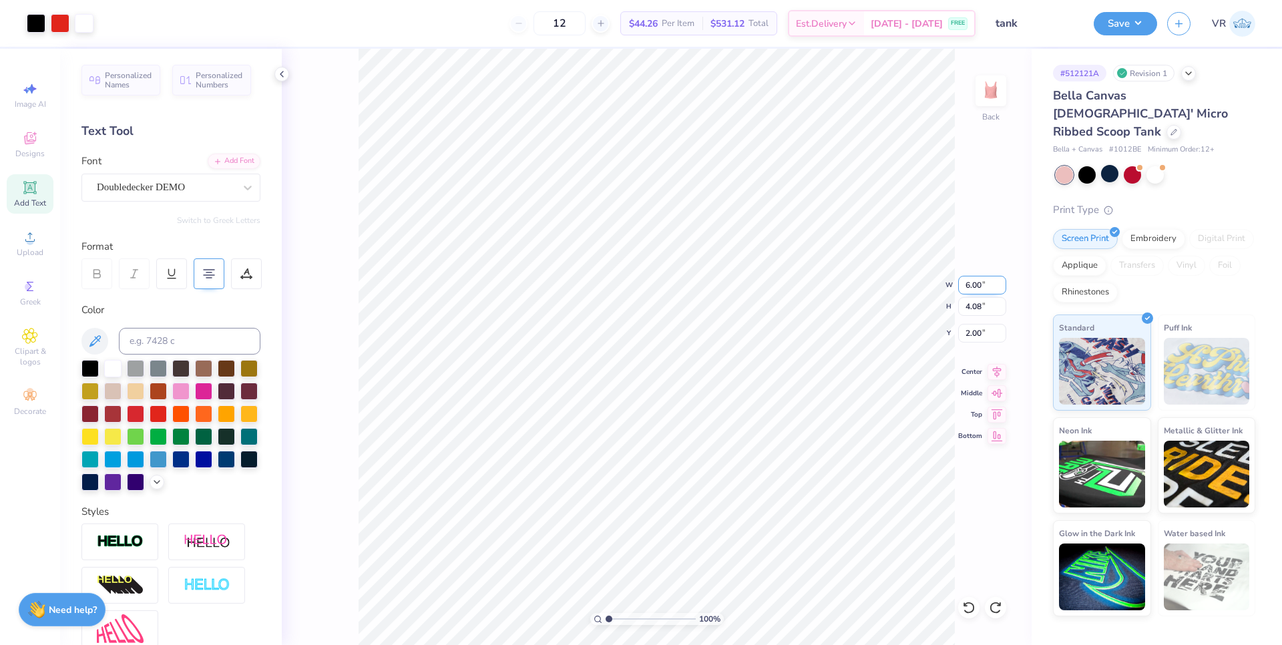
click at [967, 288] on input "6.00" at bounding box center [982, 285] width 48 height 19
type input "5.00"
type input "3.40"
type input "2.34"
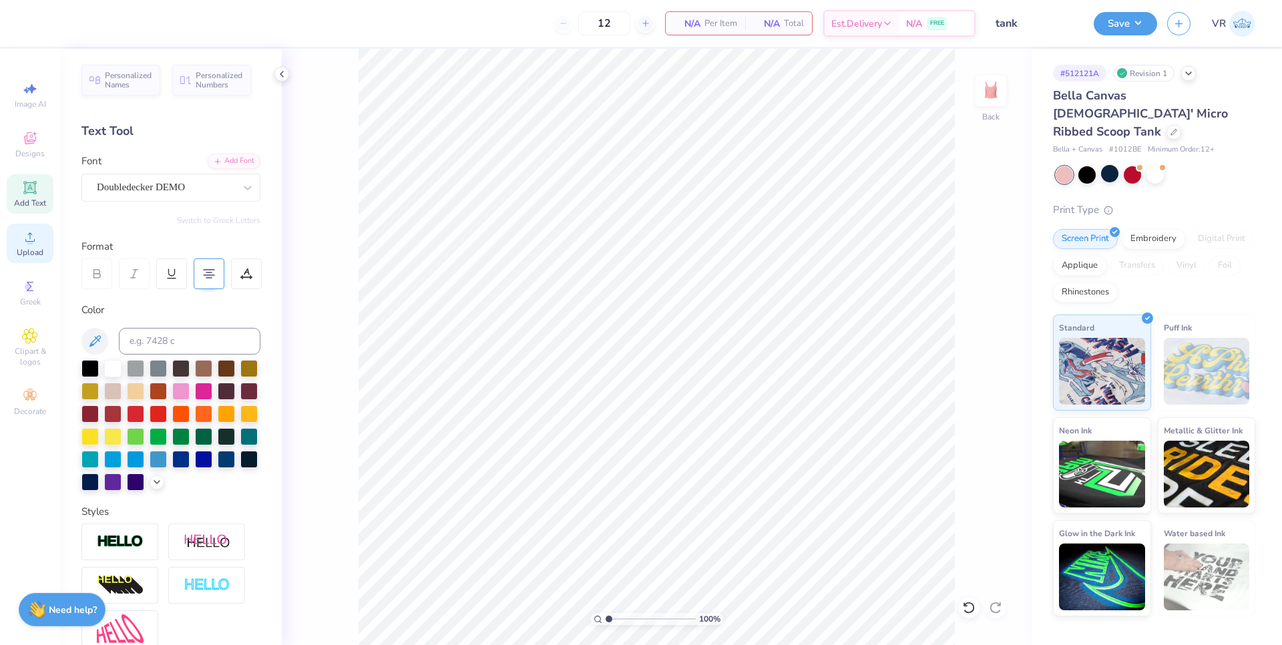
click at [39, 244] on div "Upload" at bounding box center [30, 243] width 47 height 39
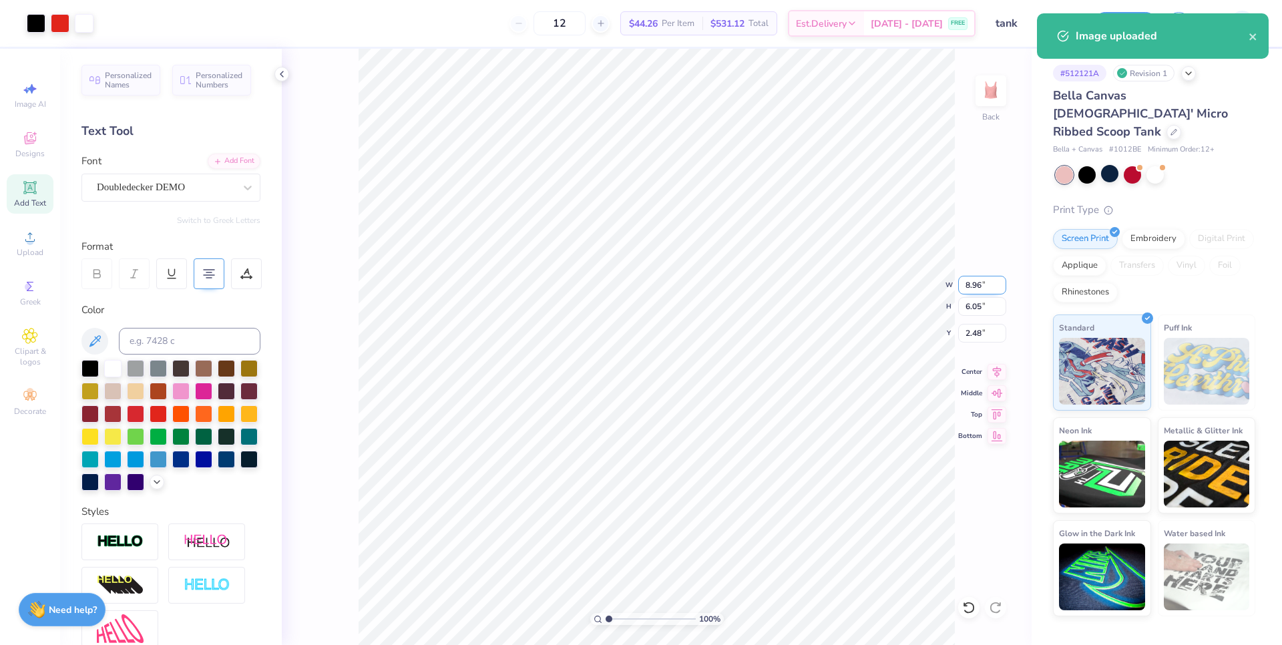
click at [971, 286] on input "8.96" at bounding box center [982, 285] width 48 height 19
type input "5.00"
type input "3.38"
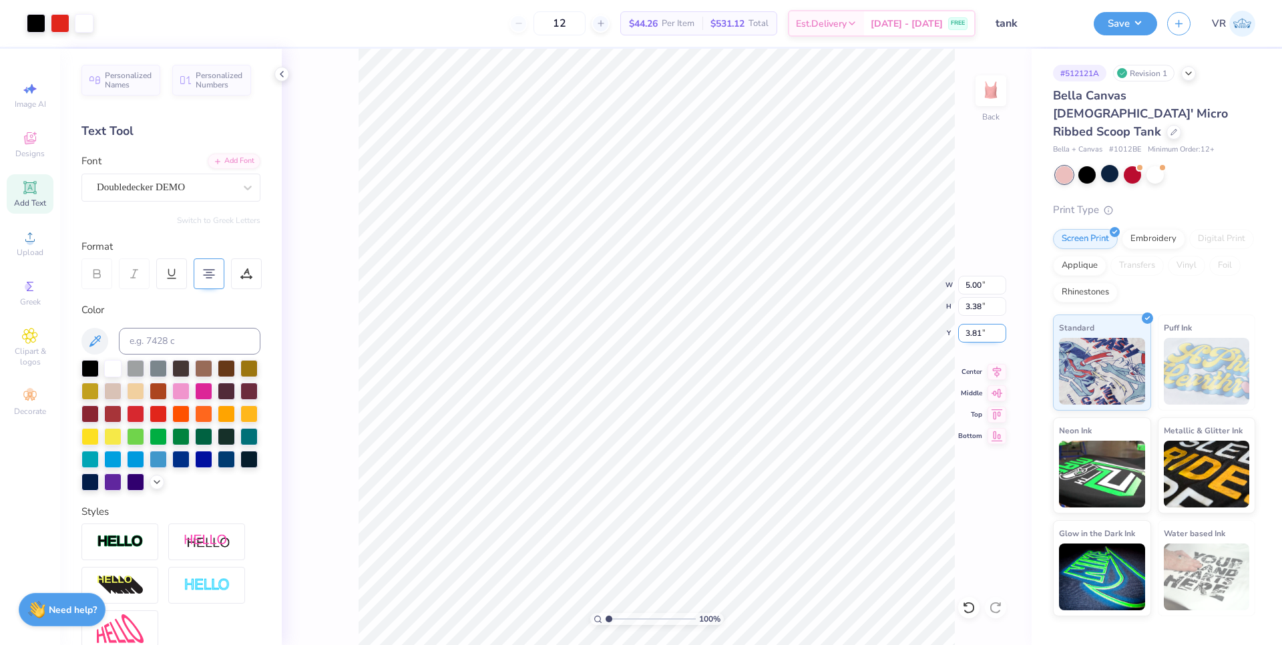
click at [973, 333] on input "3.81" at bounding box center [982, 333] width 48 height 19
click at [965, 339] on input "5.00" at bounding box center [982, 333] width 48 height 19
click at [968, 333] on input "5.00" at bounding box center [982, 333] width 48 height 19
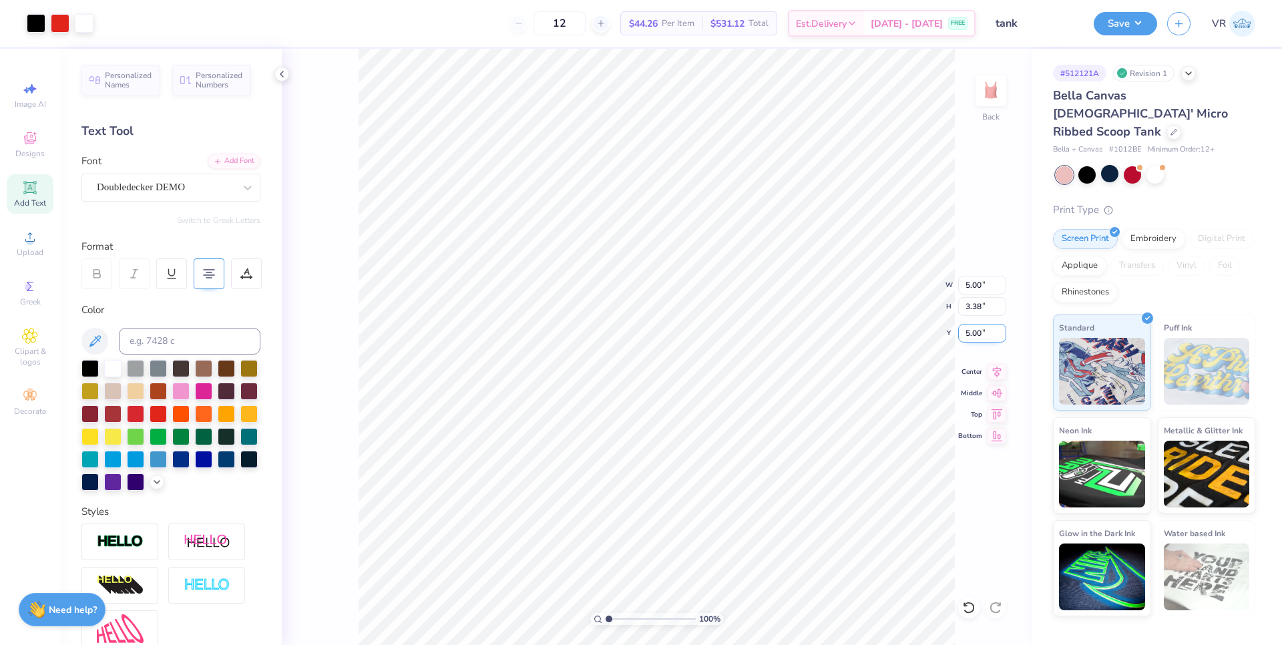
click at [968, 333] on input "5.00" at bounding box center [982, 333] width 48 height 19
click at [968, 334] on input "2.00" at bounding box center [982, 333] width 48 height 19
type input "1.00"
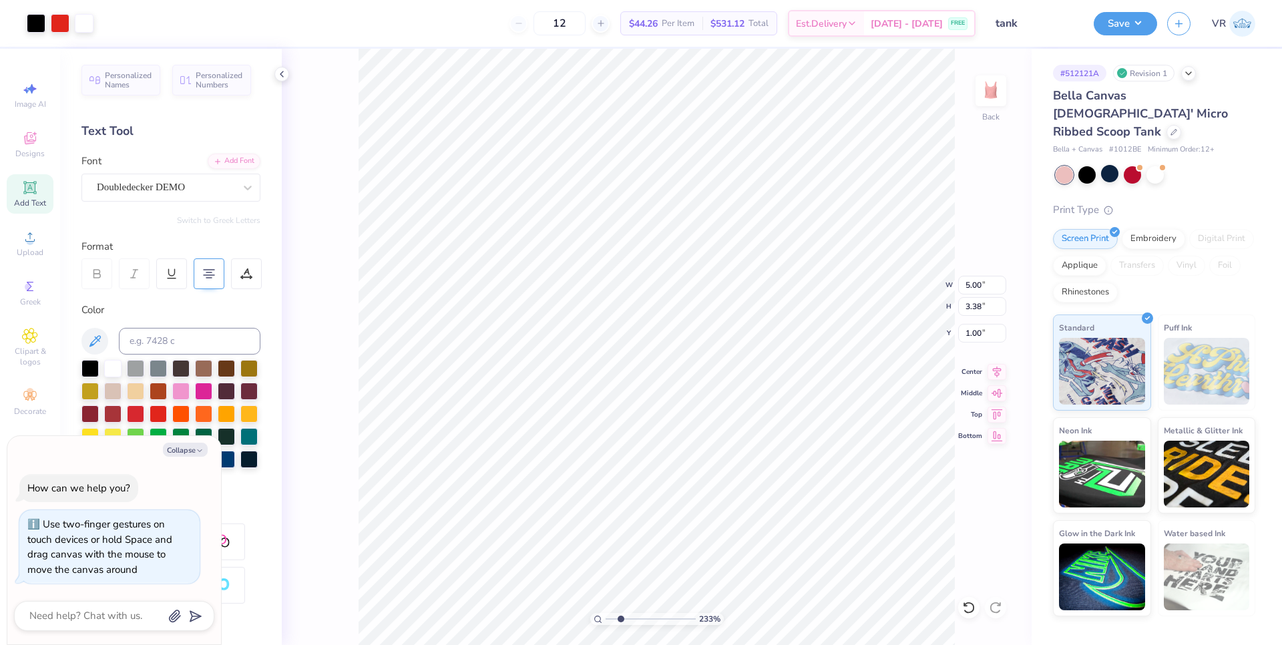
drag, startPoint x: 610, startPoint y: 620, endPoint x: 620, endPoint y: 621, distance: 10.7
type input "2.33"
click at [620, 621] on input "range" at bounding box center [651, 619] width 90 height 12
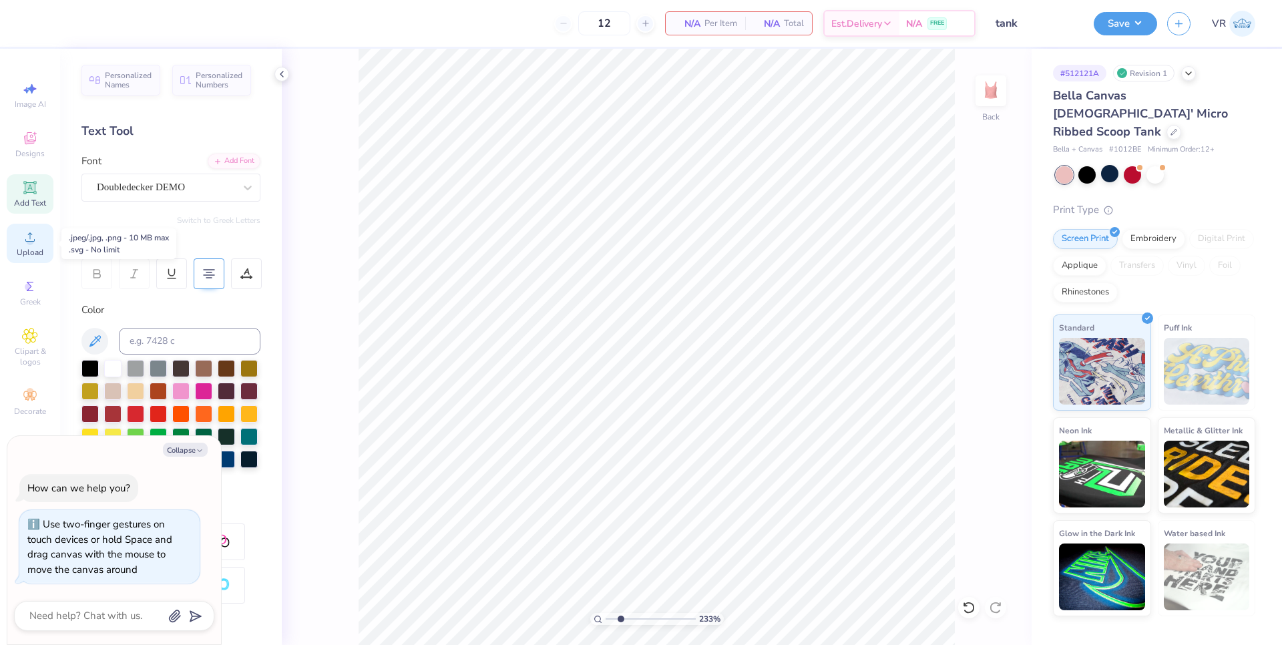
click at [34, 248] on span "Upload" at bounding box center [30, 252] width 27 height 11
click at [29, 238] on icon at bounding box center [29, 236] width 9 height 9
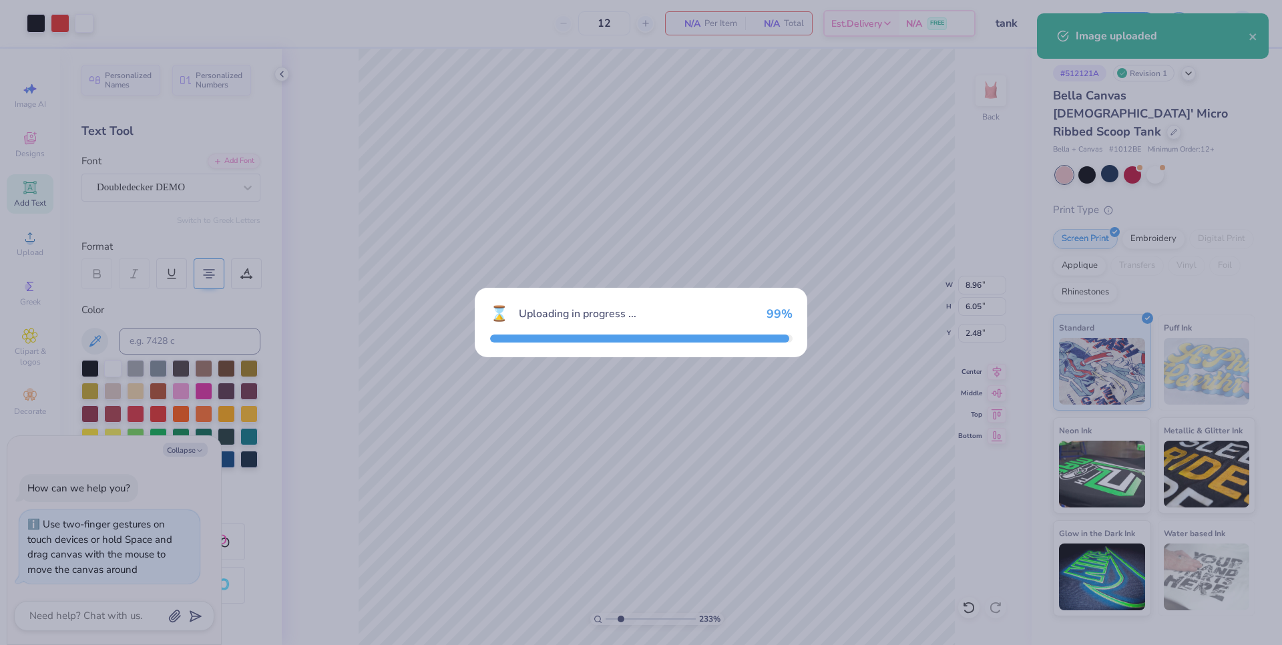
type textarea "x"
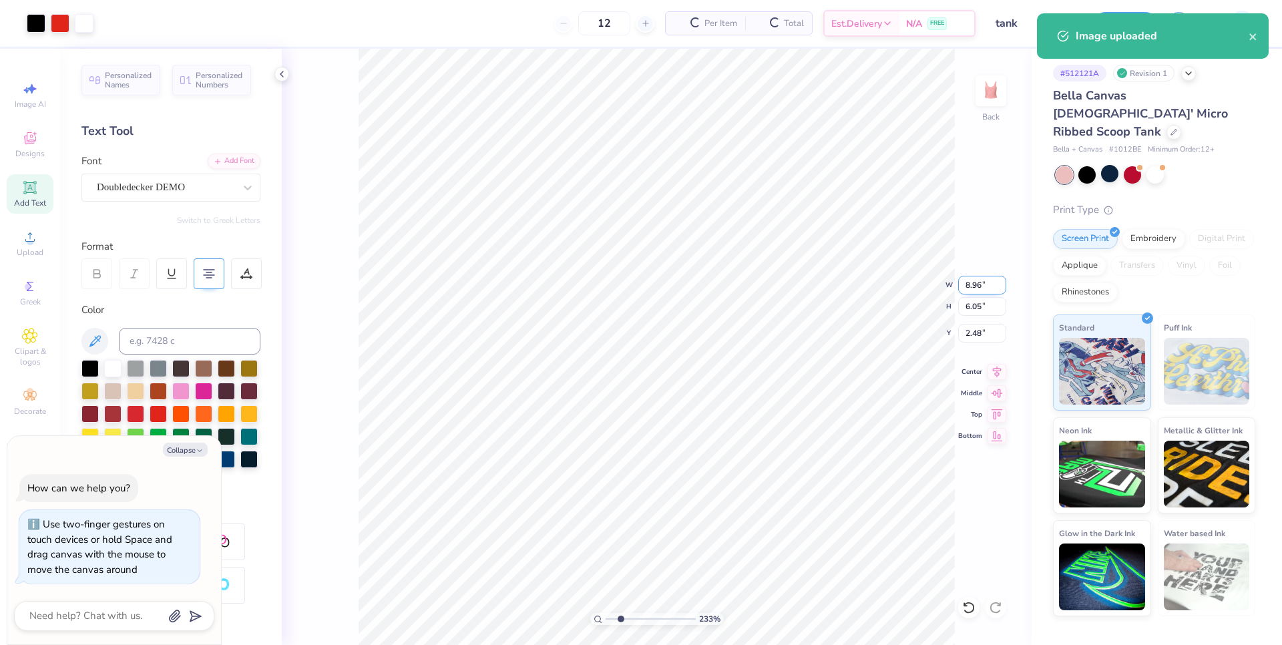
click at [971, 281] on input "8.96" at bounding box center [982, 285] width 48 height 19
type input "5"
click at [972, 331] on input "2.48" at bounding box center [982, 333] width 48 height 19
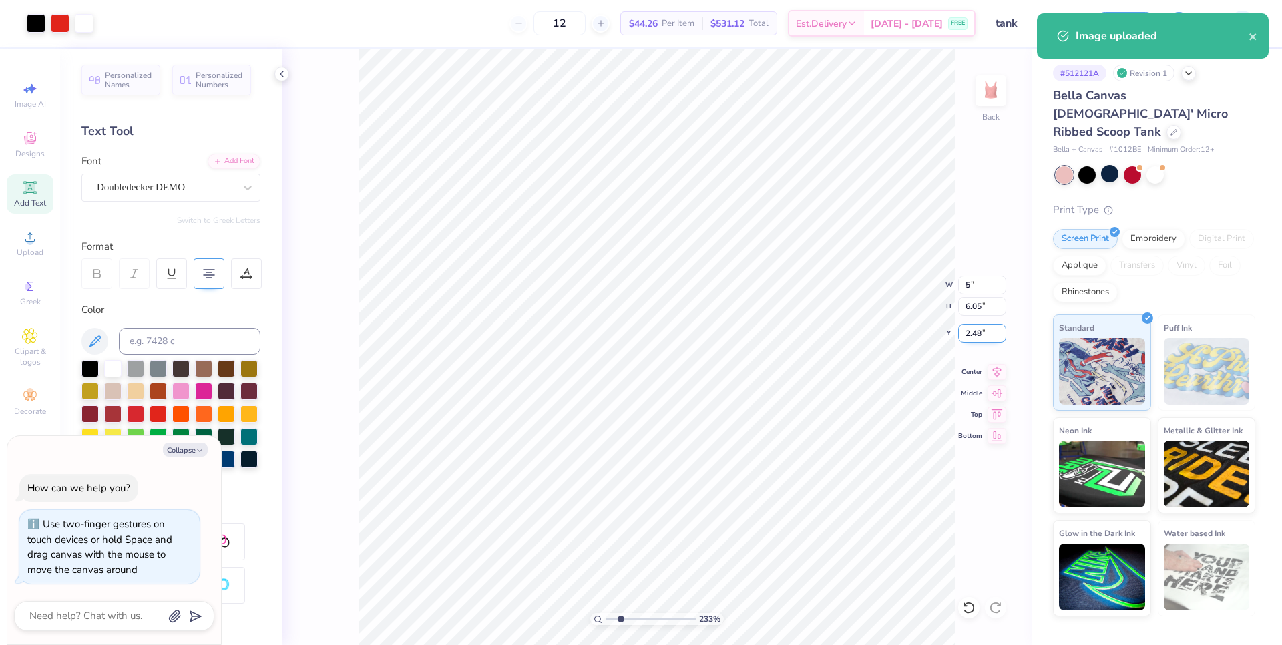
type textarea "x"
type input "5.00"
type input "3.38"
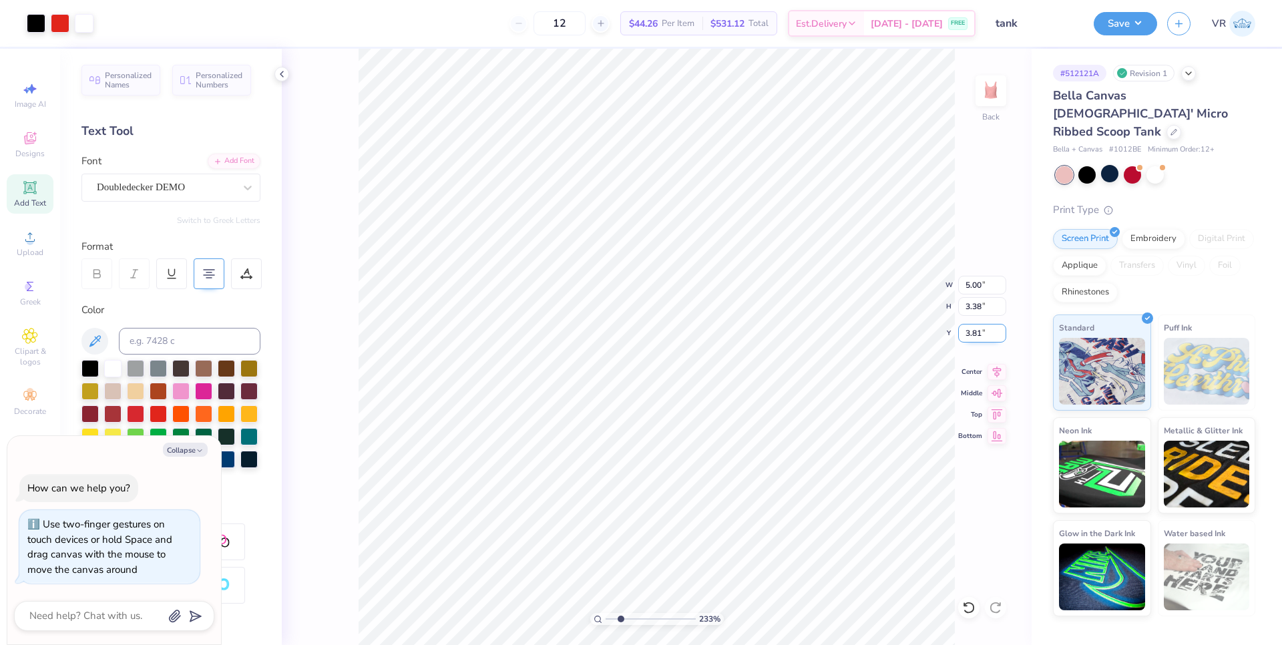
click at [971, 331] on input "3.81" at bounding box center [982, 333] width 48 height 19
type input "1"
type textarea "x"
type input "1.00"
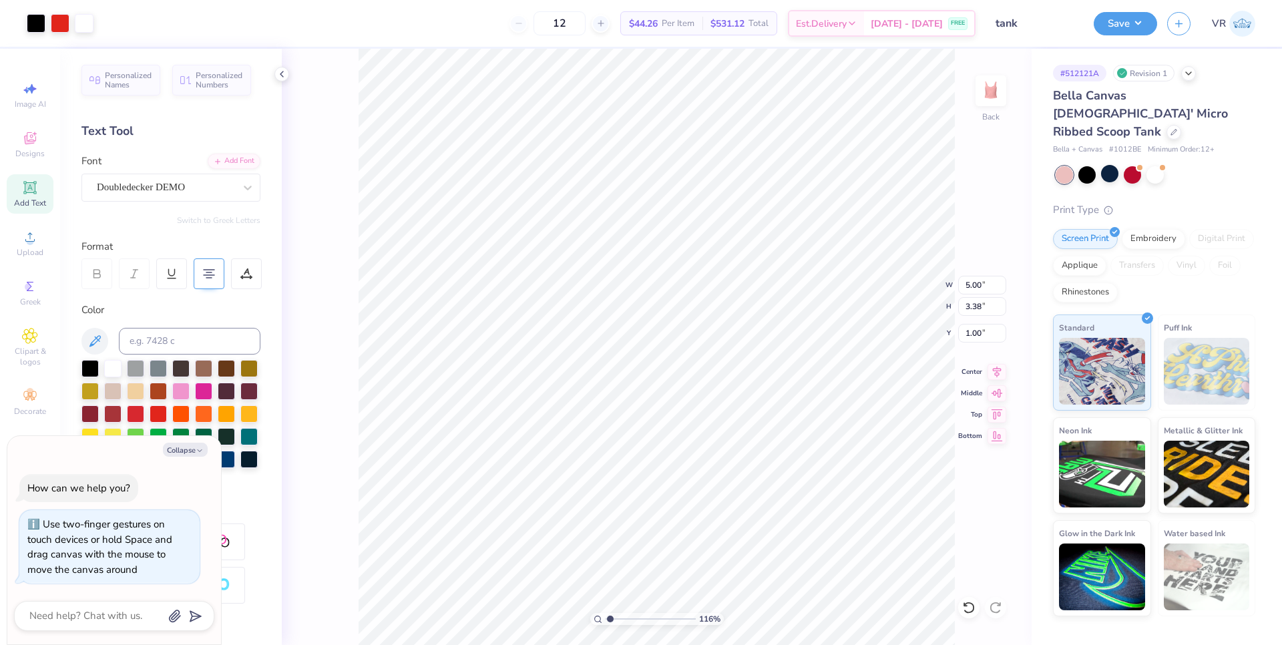
type input "1.16"
click at [610, 618] on input "range" at bounding box center [651, 619] width 90 height 12
type textarea "x"
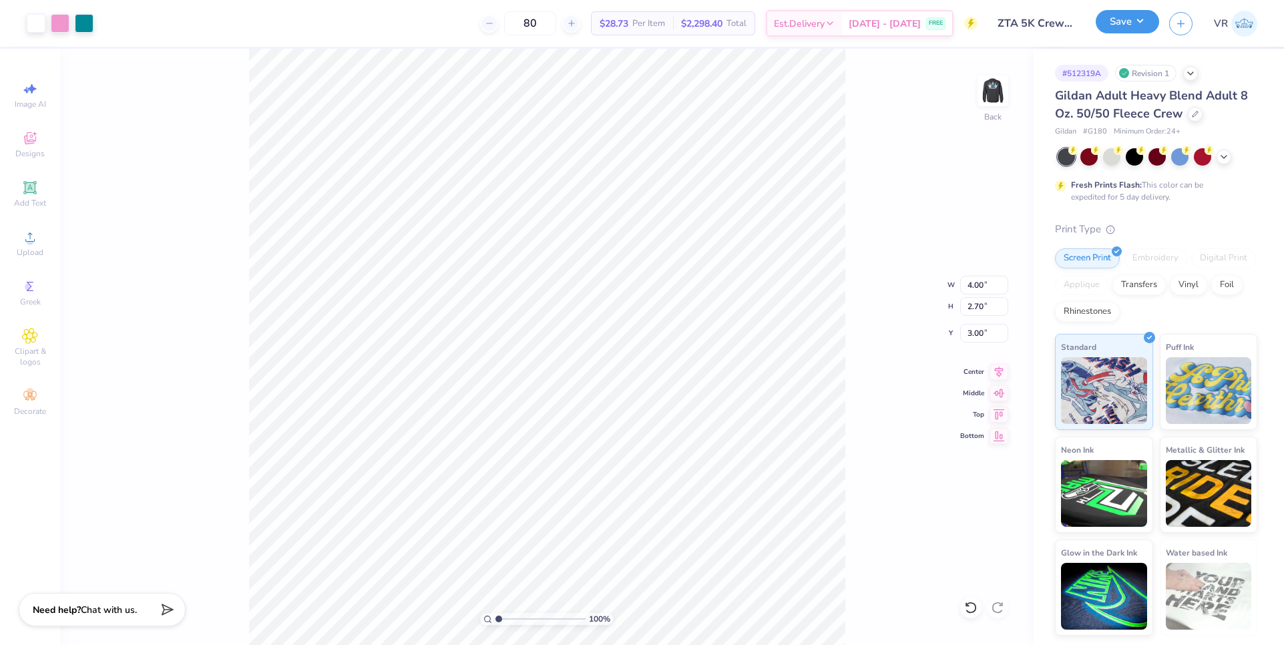
click at [1145, 23] on button "Save" at bounding box center [1127, 21] width 63 height 23
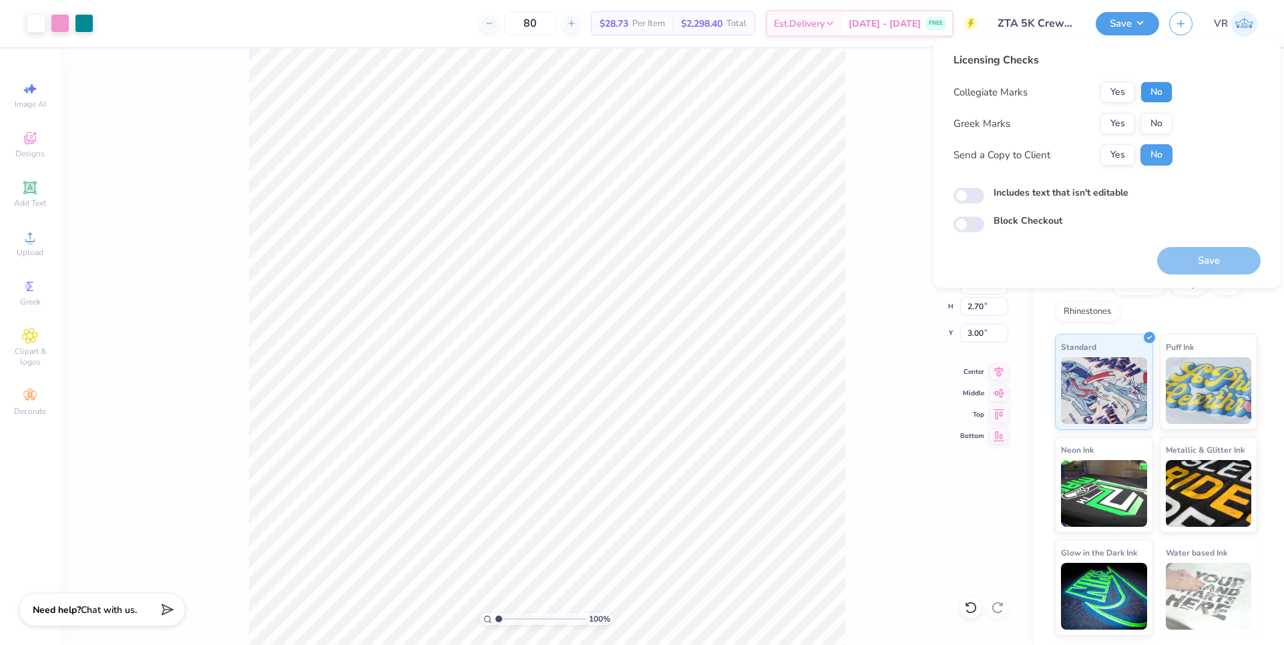
click at [1145, 87] on button "No" at bounding box center [1156, 91] width 32 height 21
click at [1128, 118] on button "Yes" at bounding box center [1117, 123] width 35 height 21
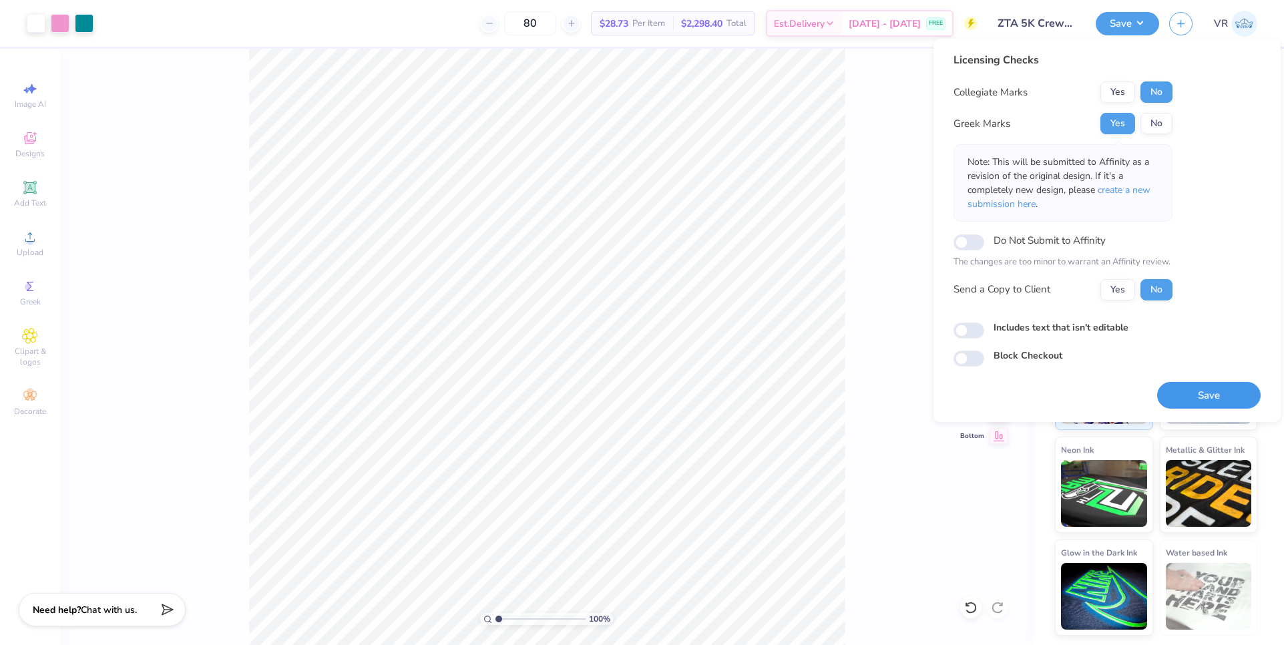
click at [1212, 392] on button "Save" at bounding box center [1208, 395] width 103 height 27
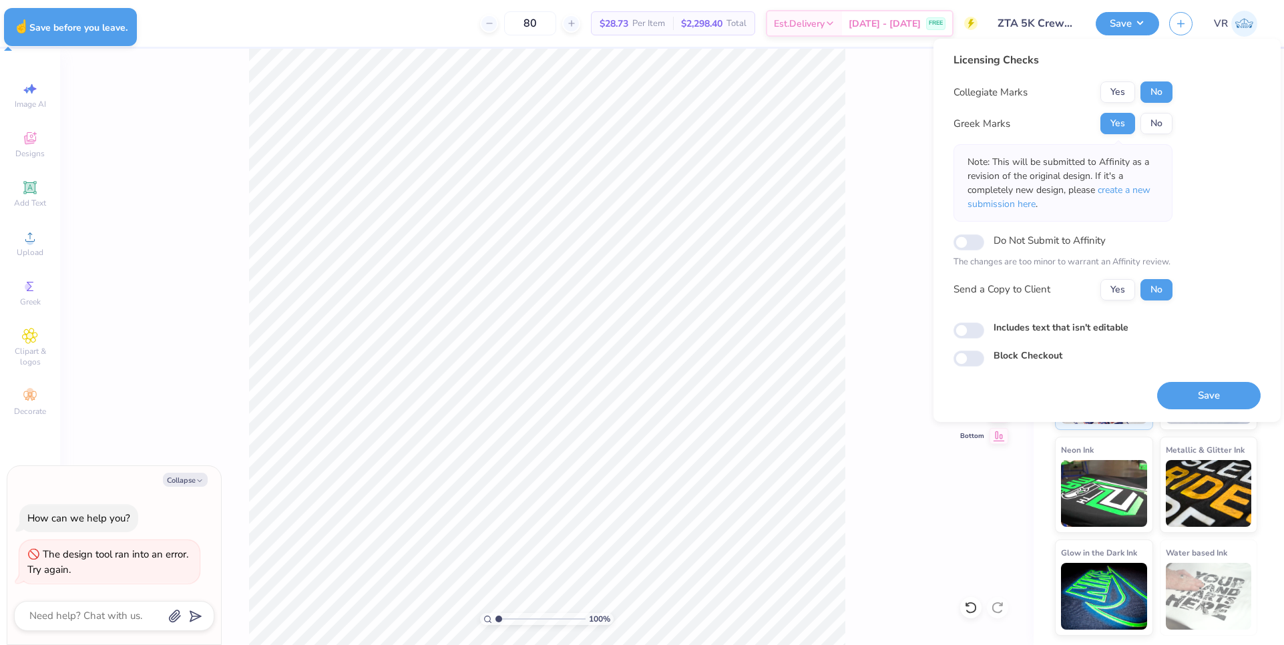
type textarea "x"
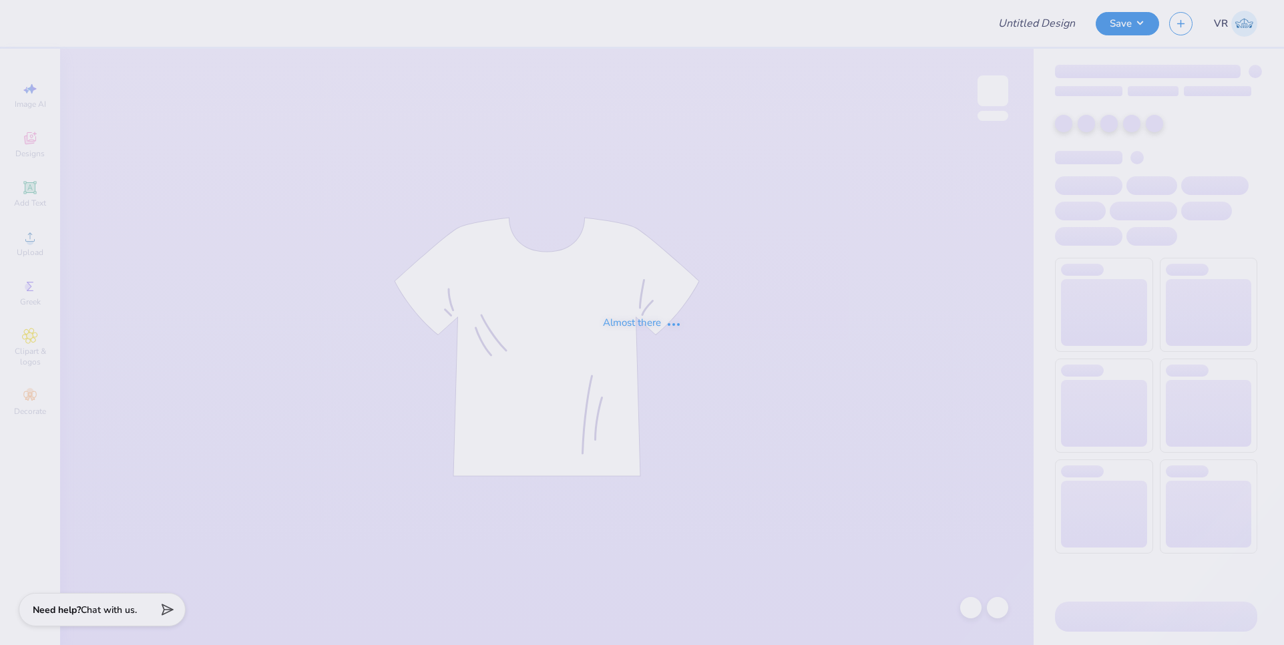
type input "ZTA 5K Crewneck"
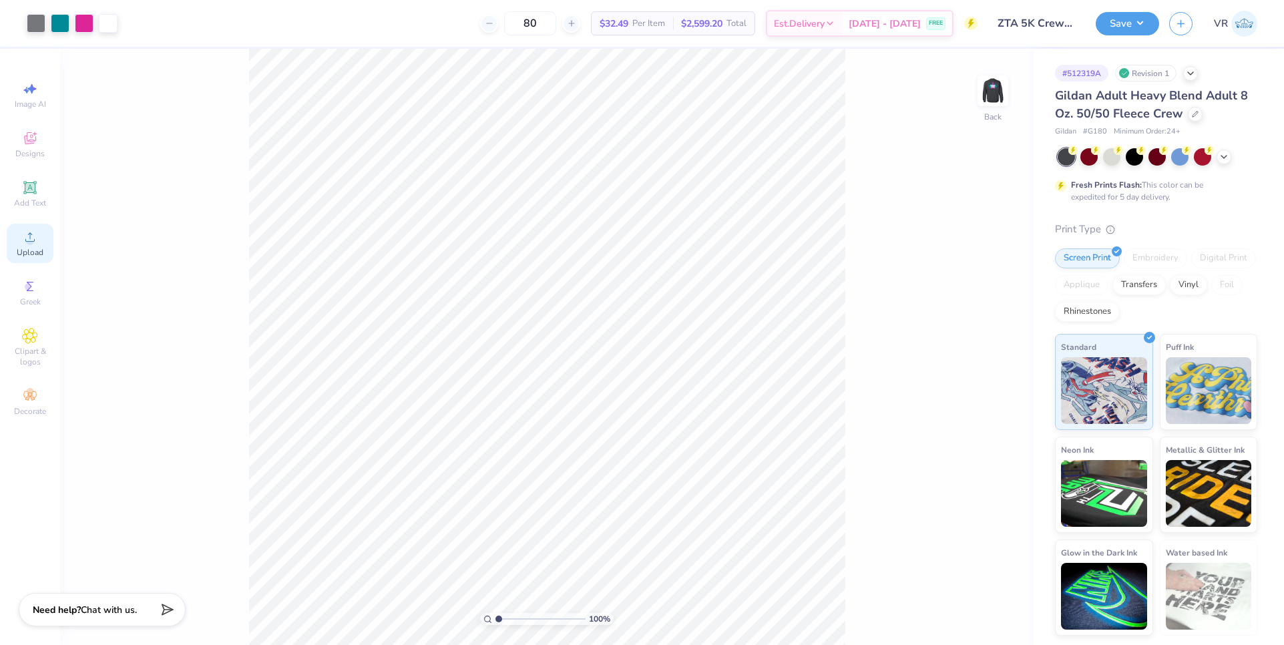
click at [33, 248] on span "Upload" at bounding box center [30, 252] width 27 height 11
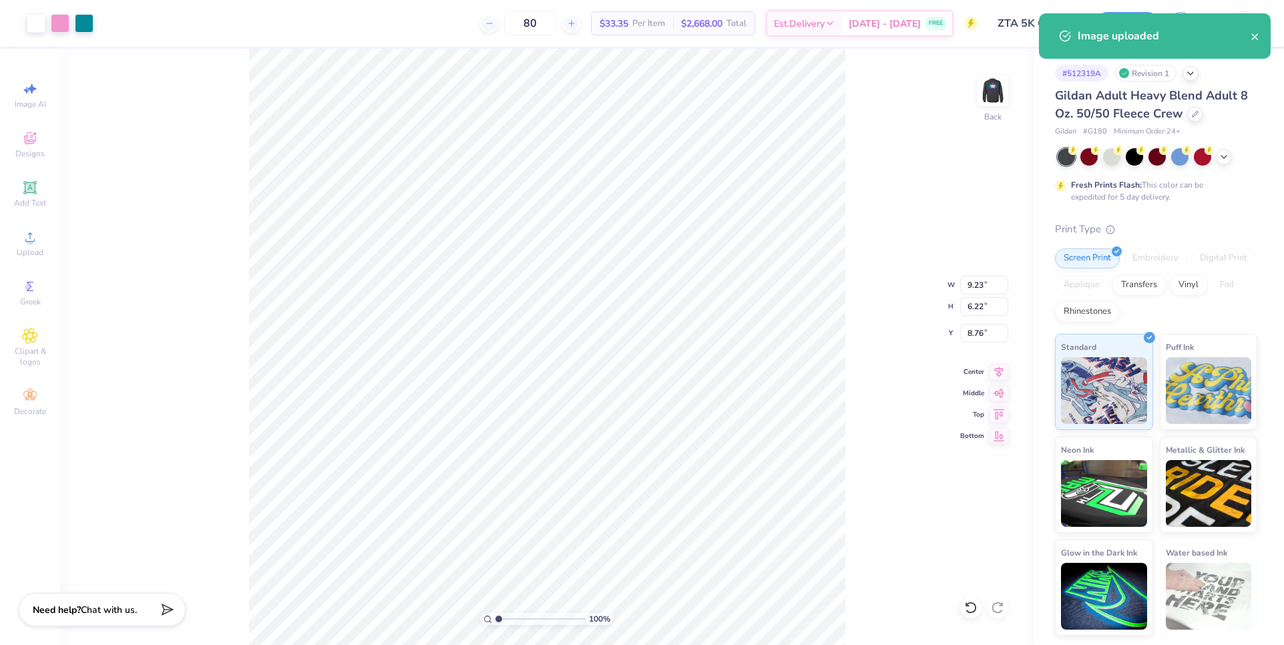
type input "4.00"
type input "2.70"
type input "3.00"
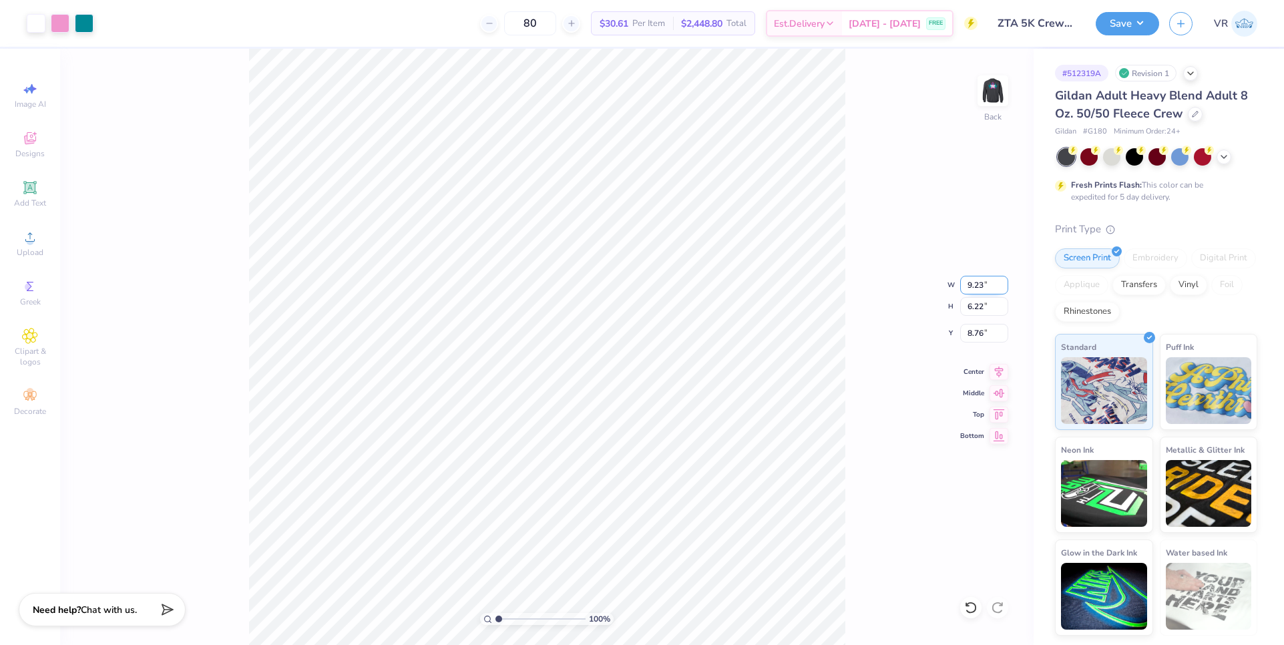
click at [977, 288] on input "9.23" at bounding box center [984, 285] width 48 height 19
type input "4.00"
type input "2.70"
click at [975, 326] on input "10.53" at bounding box center [984, 333] width 48 height 19
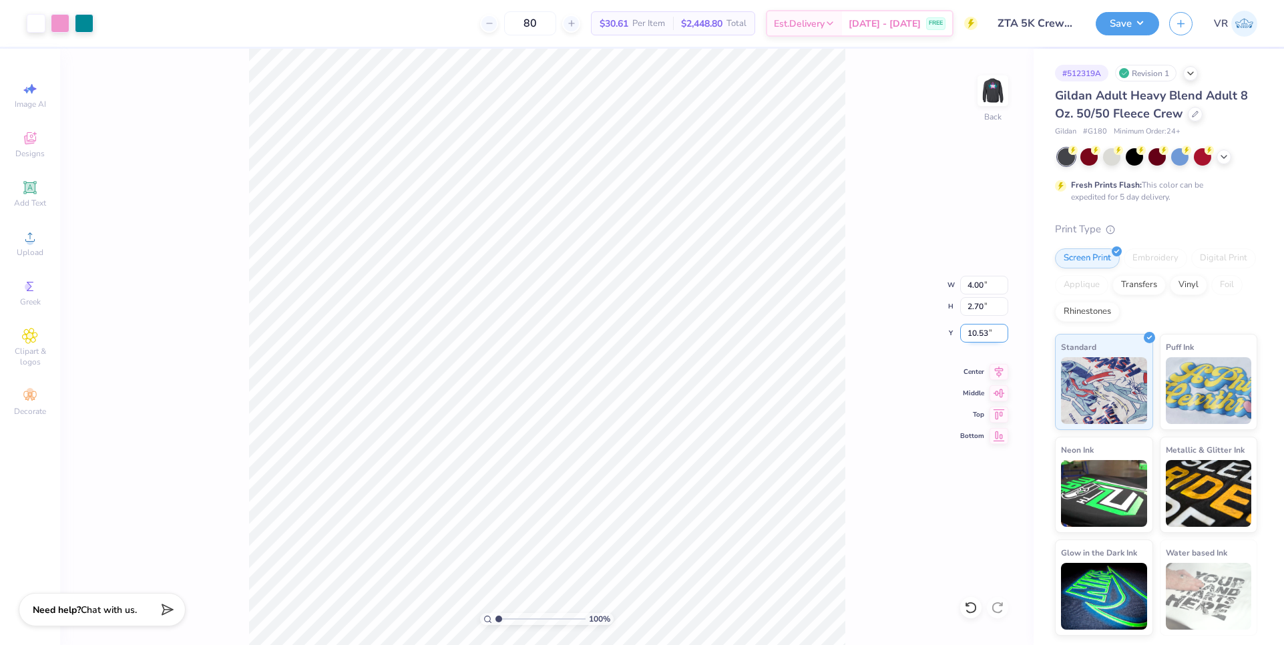
click at [975, 326] on input "10.53" at bounding box center [984, 333] width 48 height 19
type input "3.00"
click at [988, 95] on img at bounding box center [992, 90] width 53 height 53
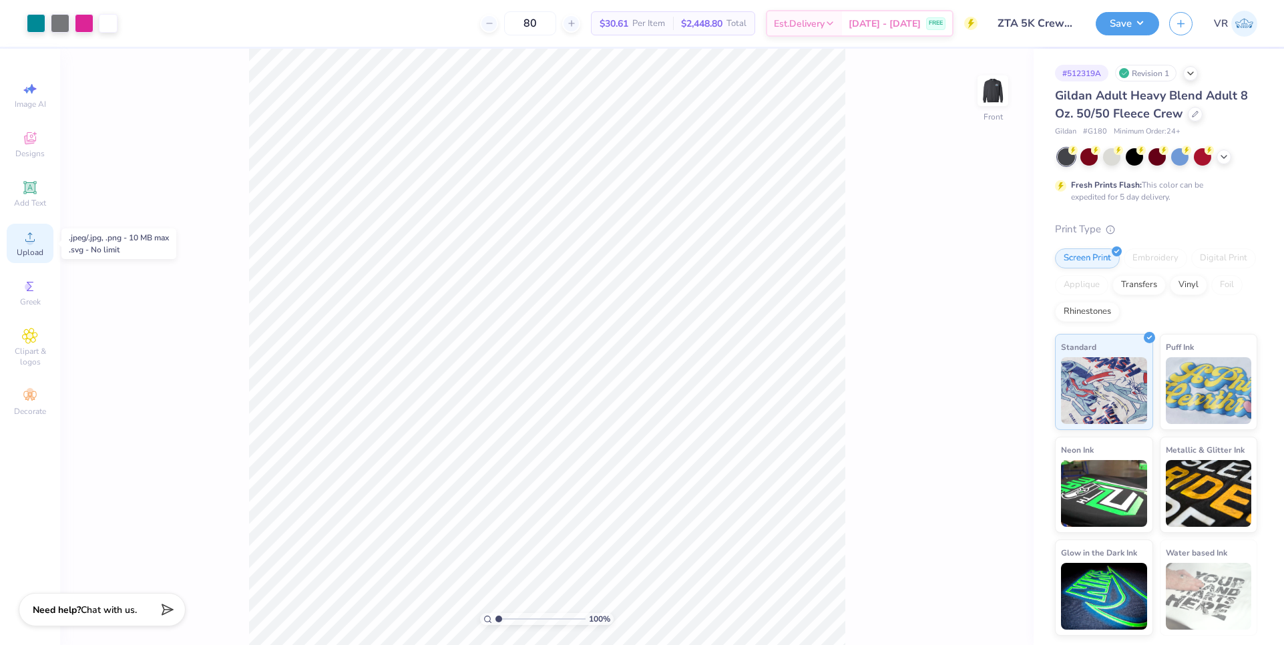
click at [33, 242] on icon at bounding box center [29, 236] width 9 height 9
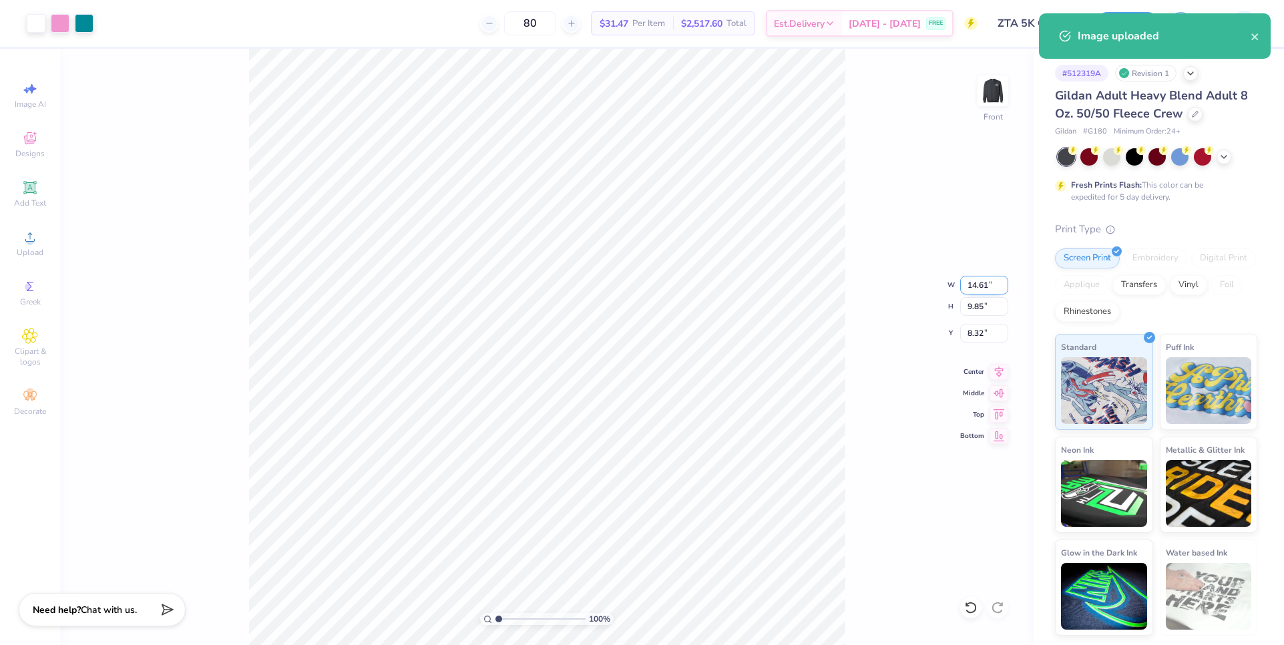
click at [970, 289] on input "14.61" at bounding box center [984, 285] width 48 height 19
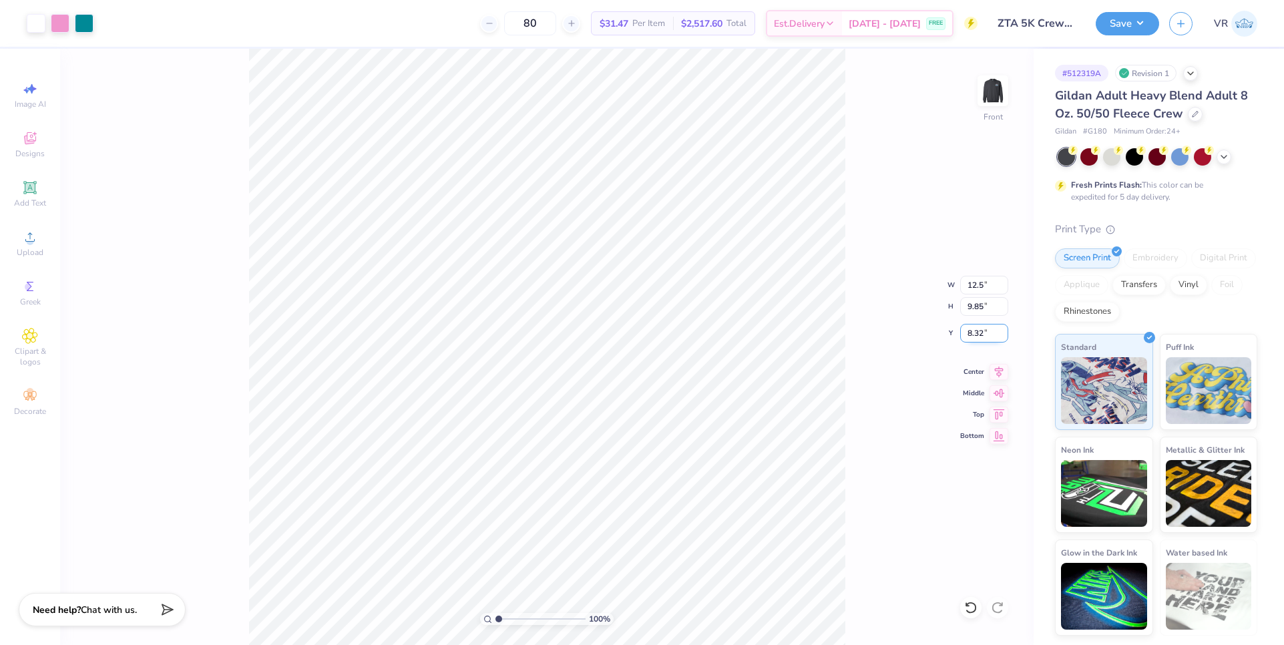
type input "12.50"
type input "8.43"
click at [975, 332] on input "9.04" at bounding box center [984, 333] width 48 height 19
type input "3.00"
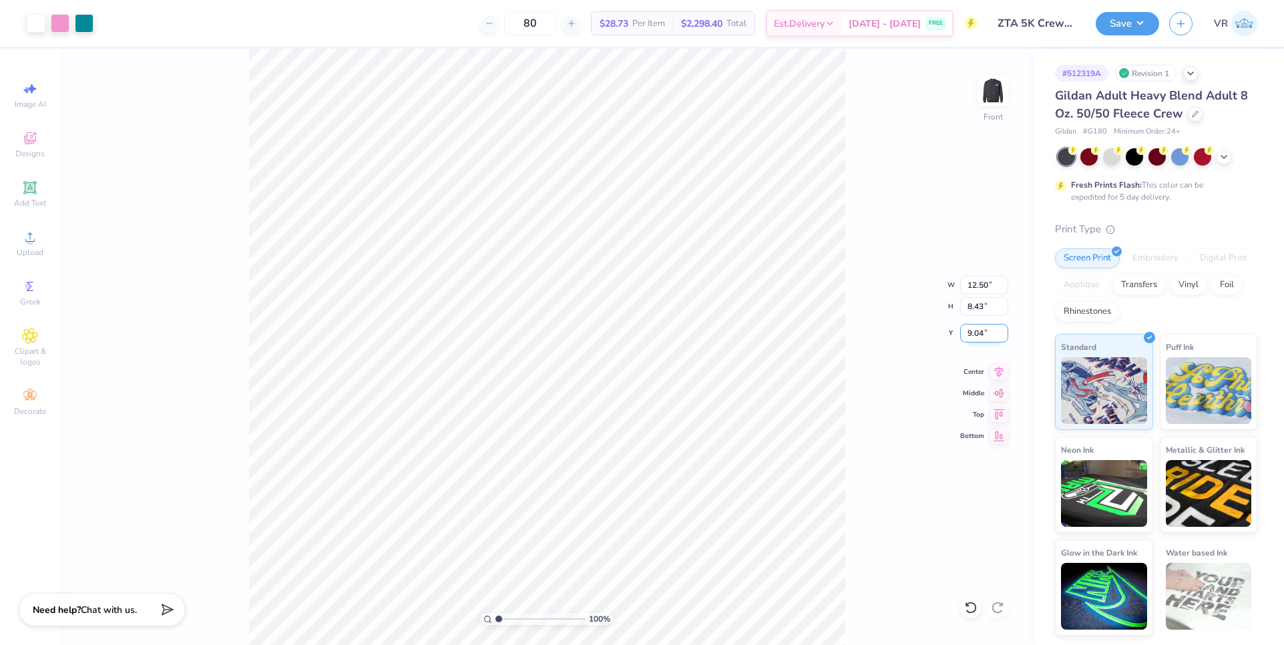
click at [973, 336] on input "9.04" at bounding box center [984, 333] width 48 height 19
type input "3.00"
click at [1112, 32] on button "Save" at bounding box center [1127, 21] width 63 height 23
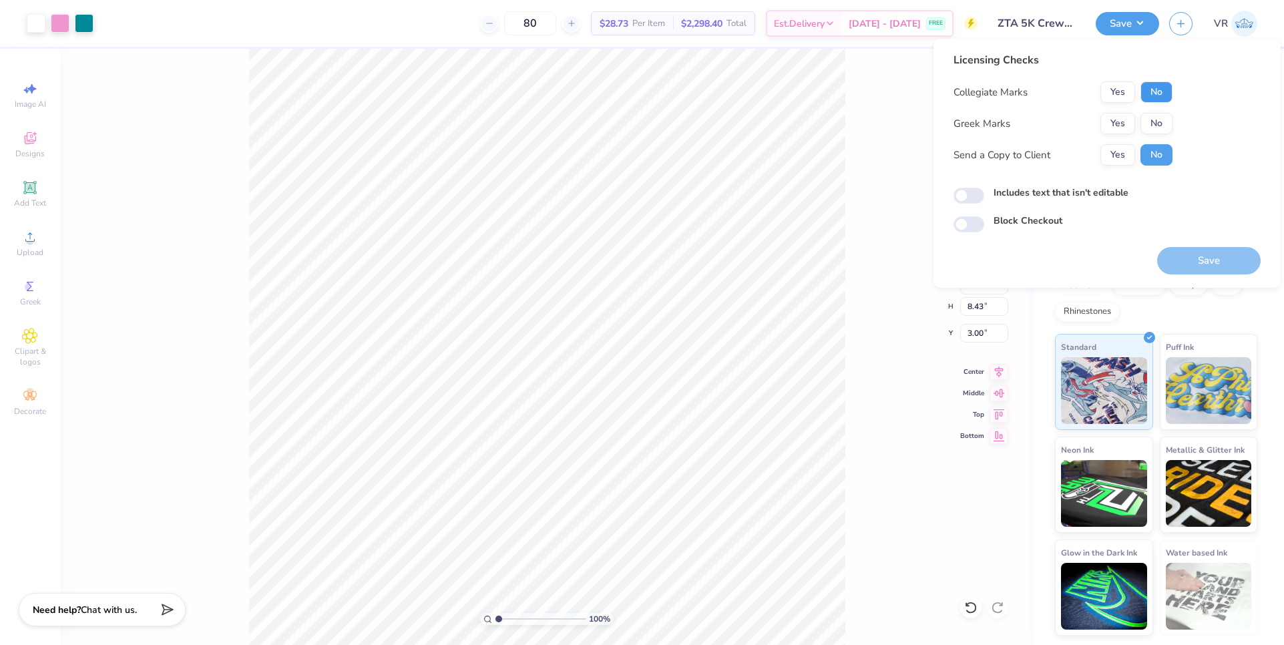
click at [1164, 99] on button "No" at bounding box center [1156, 91] width 32 height 21
click at [1124, 122] on button "Yes" at bounding box center [1117, 123] width 35 height 21
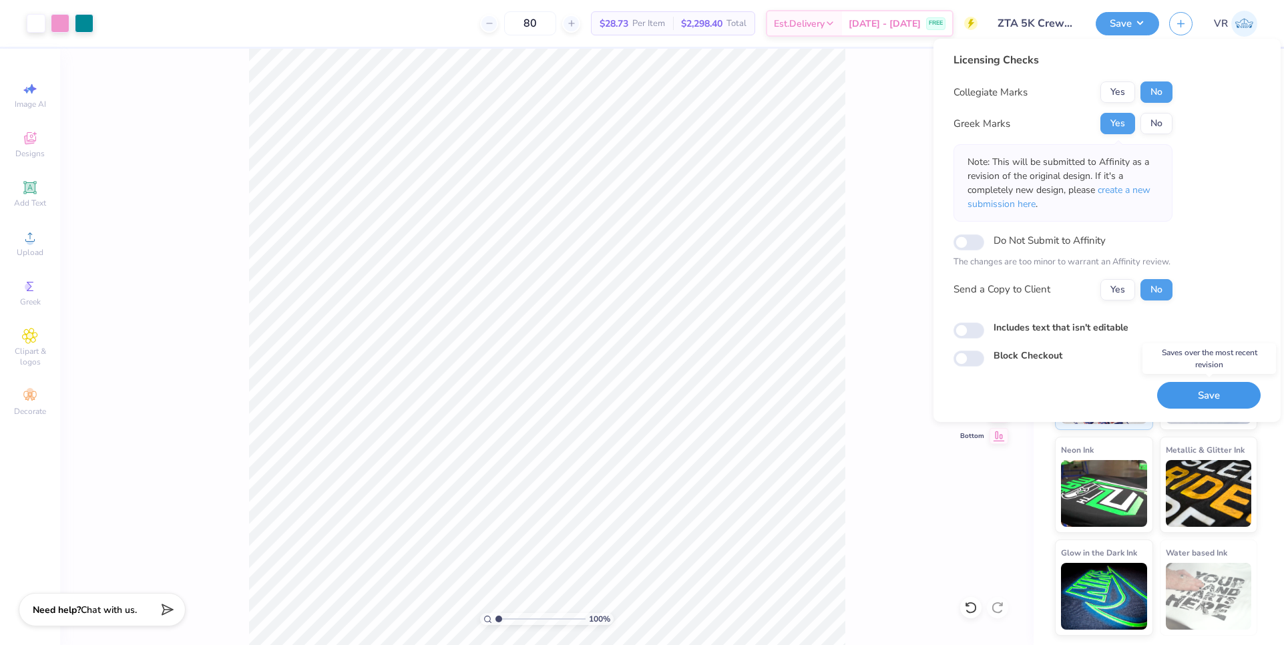
click at [1211, 401] on button "Save" at bounding box center [1208, 395] width 103 height 27
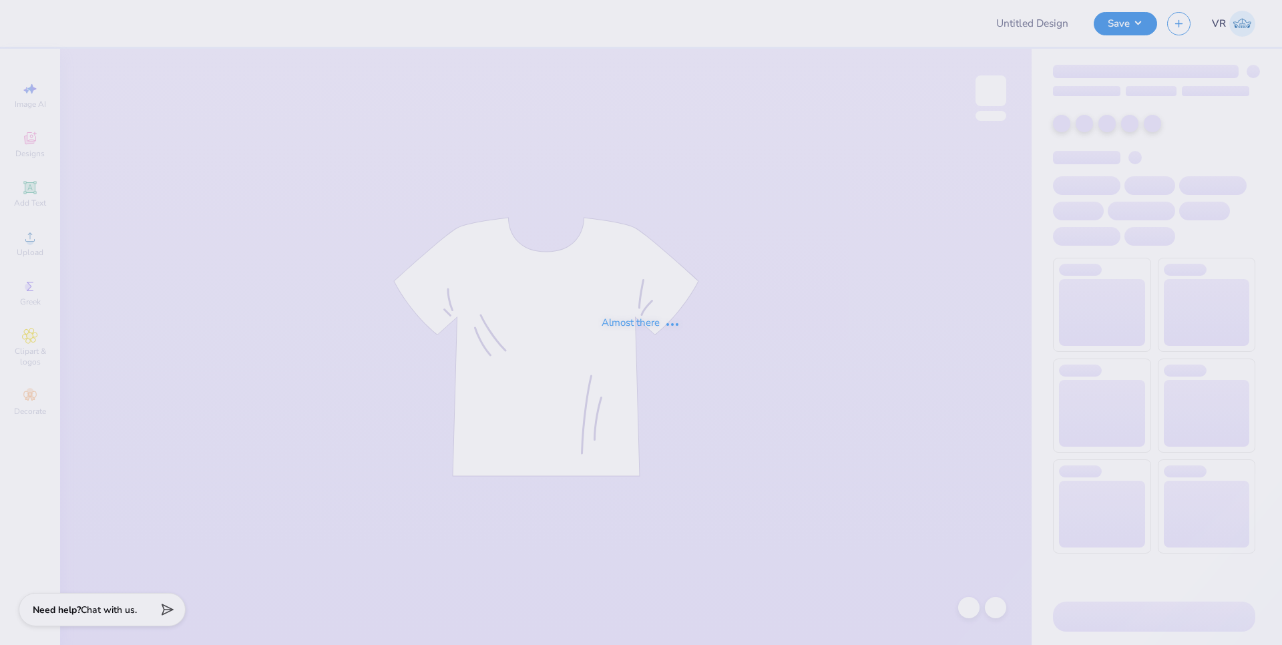
type input "tank"
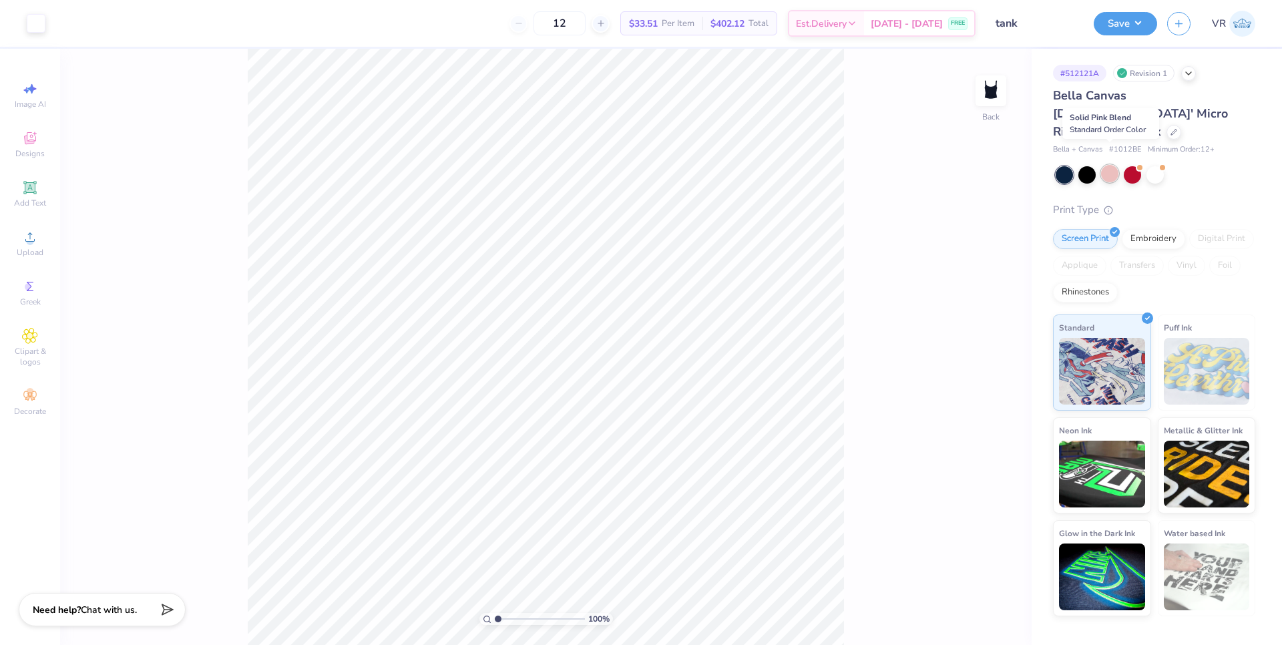
click at [1110, 165] on div at bounding box center [1109, 173] width 17 height 17
click at [37, 236] on icon at bounding box center [30, 237] width 16 height 16
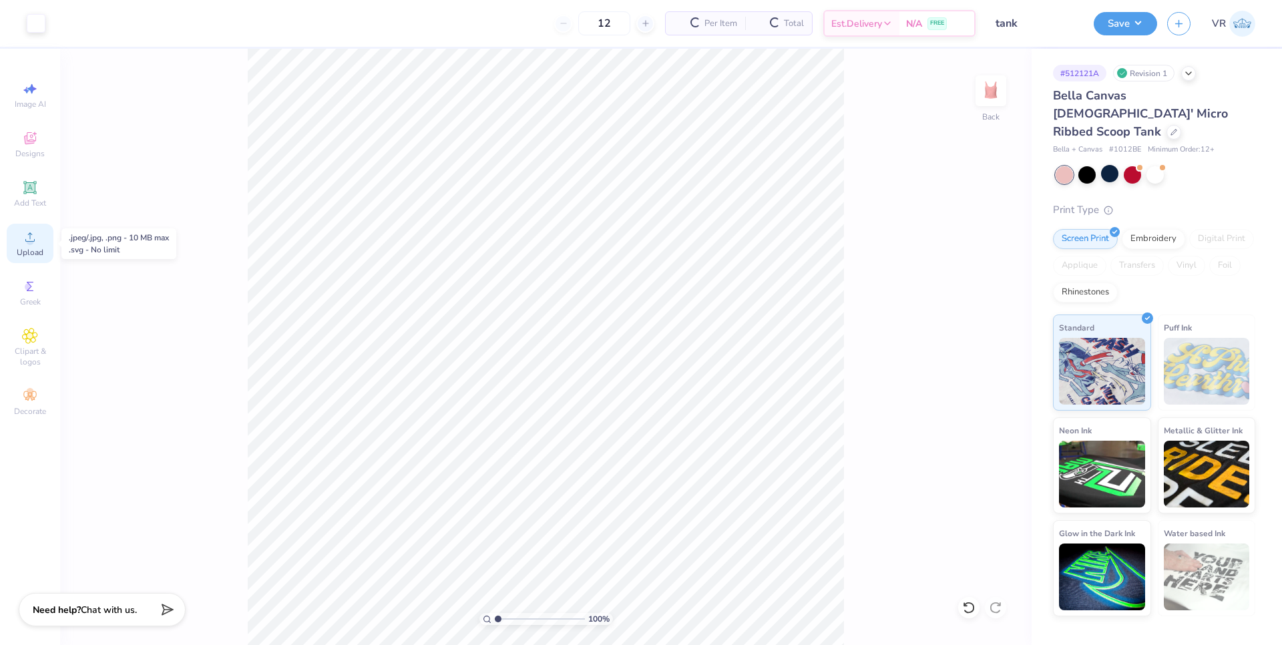
click at [32, 240] on circle at bounding box center [29, 241] width 7 height 7
click at [23, 240] on icon at bounding box center [30, 237] width 16 height 16
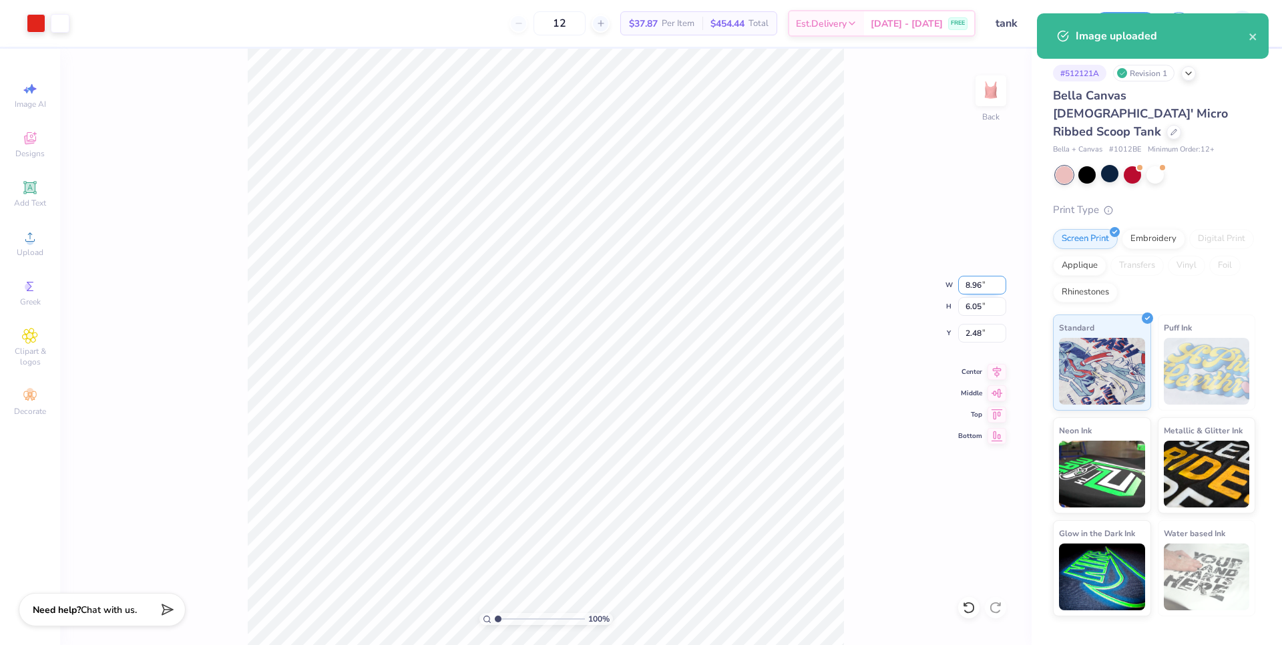
click at [975, 289] on input "8.96" at bounding box center [982, 285] width 48 height 19
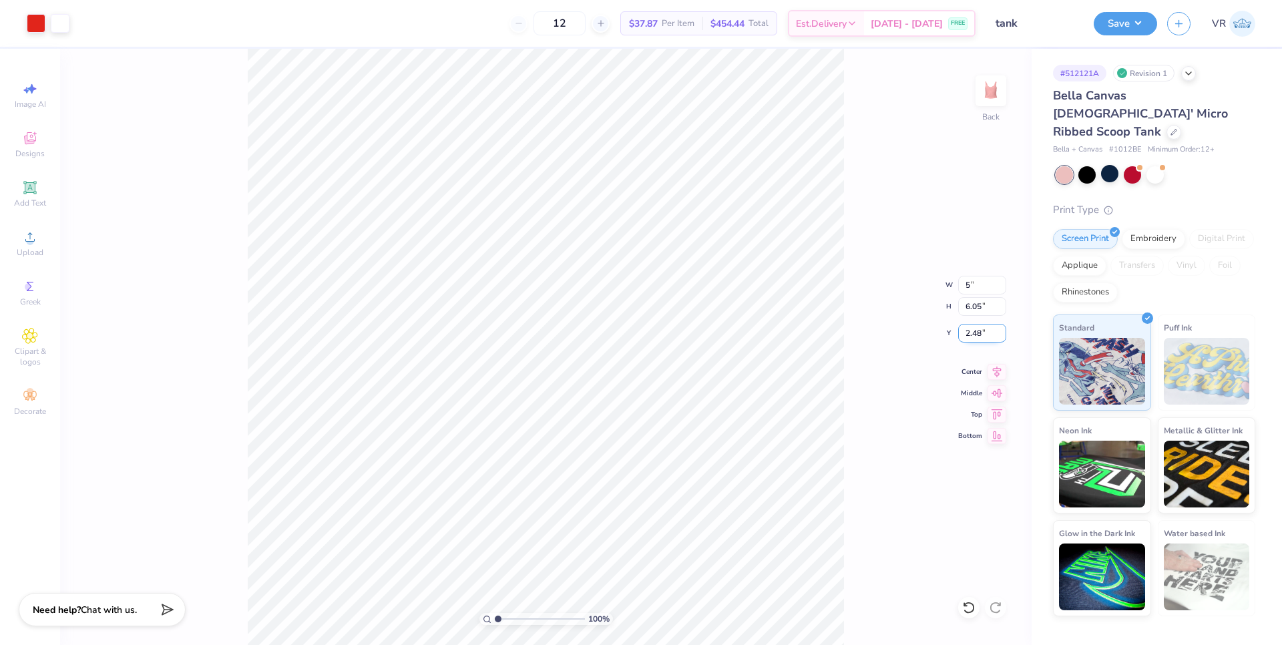
type input "5.00"
type input "3.38"
click at [972, 329] on input "3.81" at bounding box center [982, 333] width 48 height 19
type input "1.00"
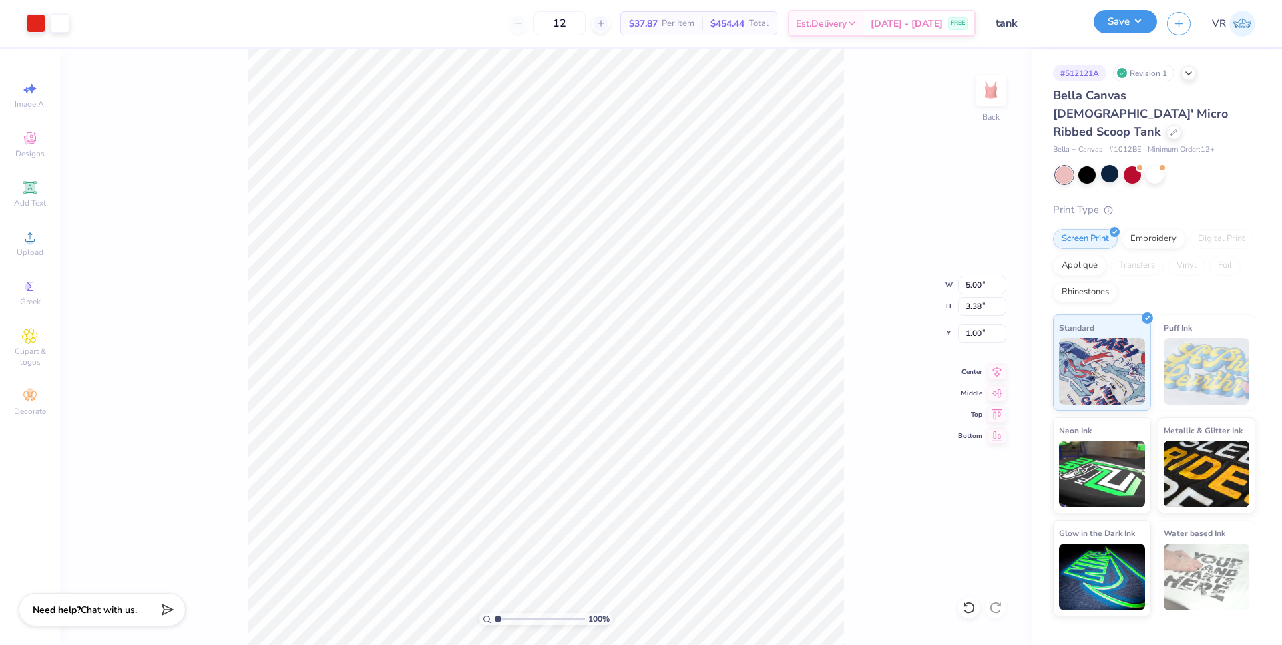
click at [1130, 32] on button "Save" at bounding box center [1125, 21] width 63 height 23
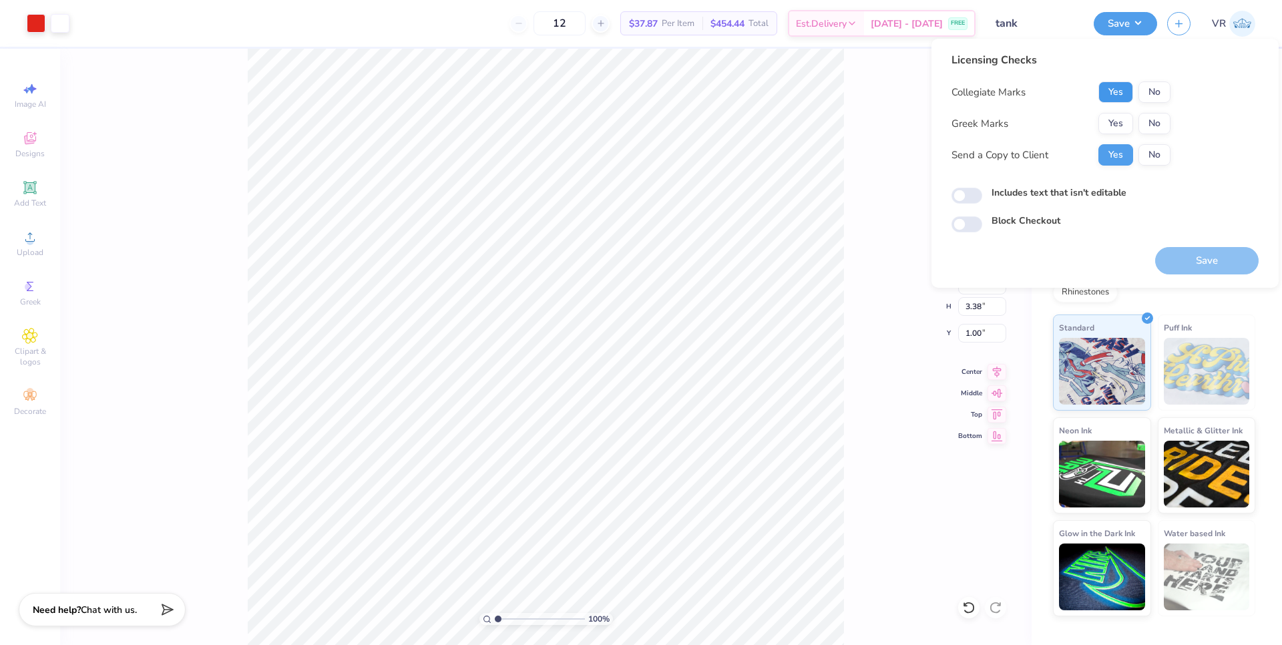
click at [1108, 97] on button "Yes" at bounding box center [1115, 91] width 35 height 21
click at [1142, 132] on button "No" at bounding box center [1154, 123] width 32 height 21
click at [1202, 262] on button "Save" at bounding box center [1206, 260] width 103 height 27
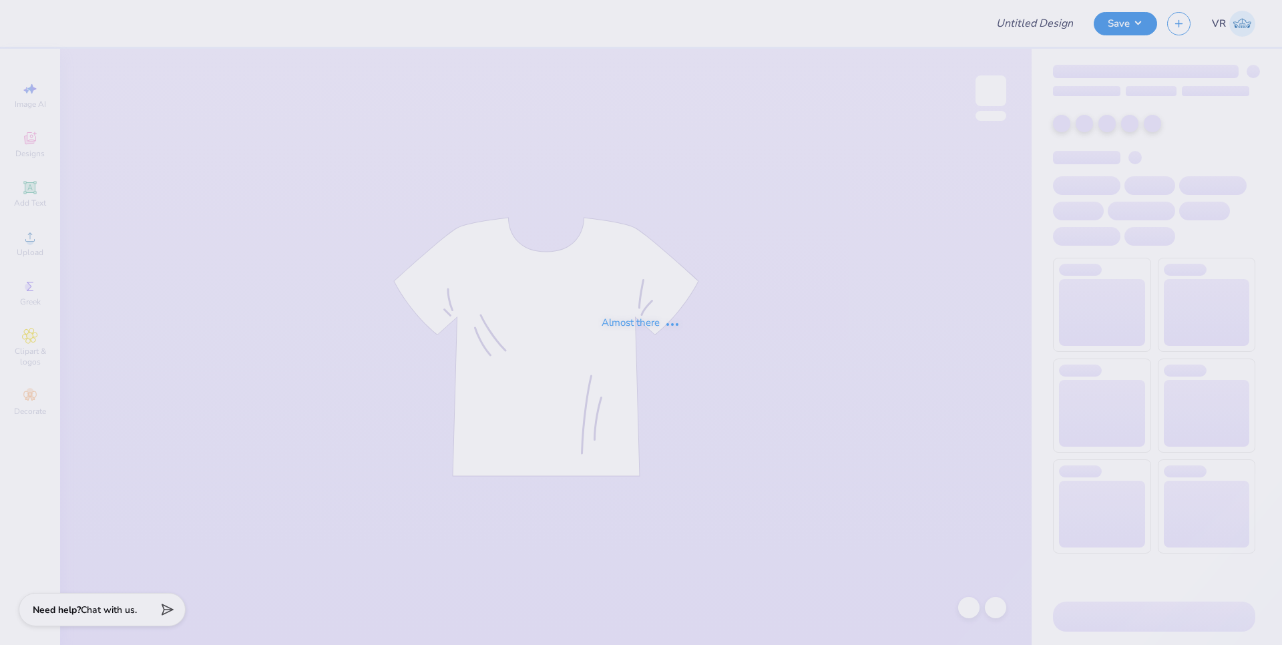
type input "[PERSON_NAME] n red baby tee"
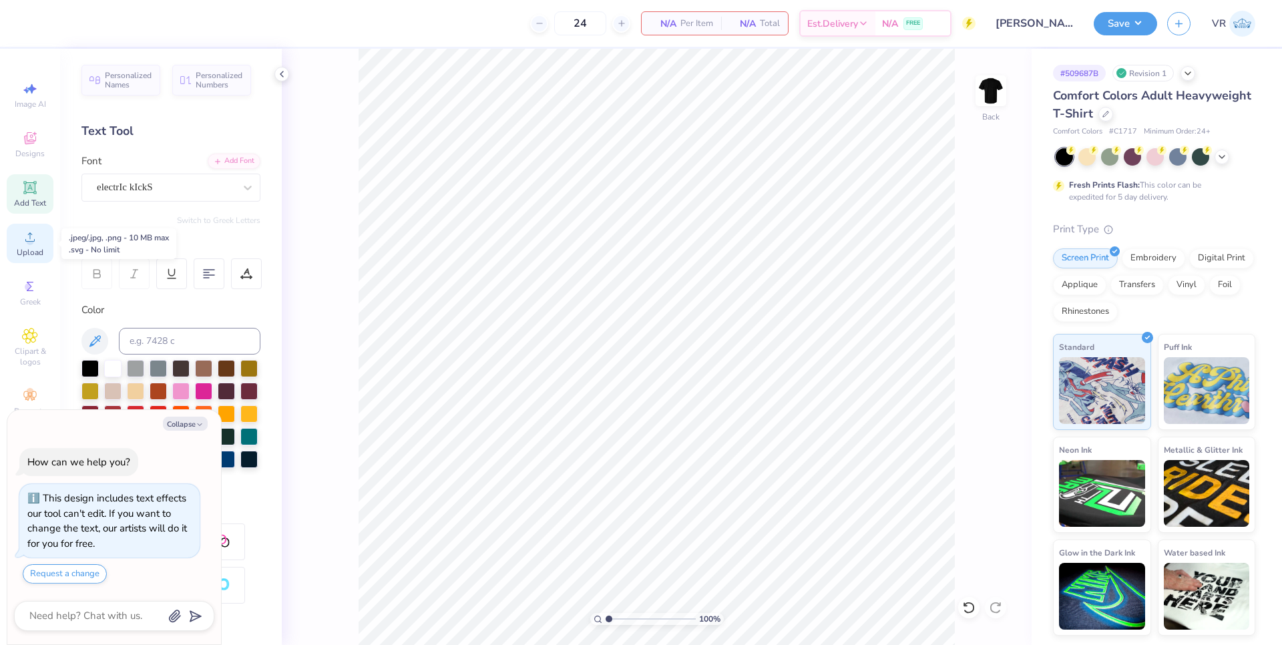
click at [27, 244] on circle at bounding box center [29, 241] width 7 height 7
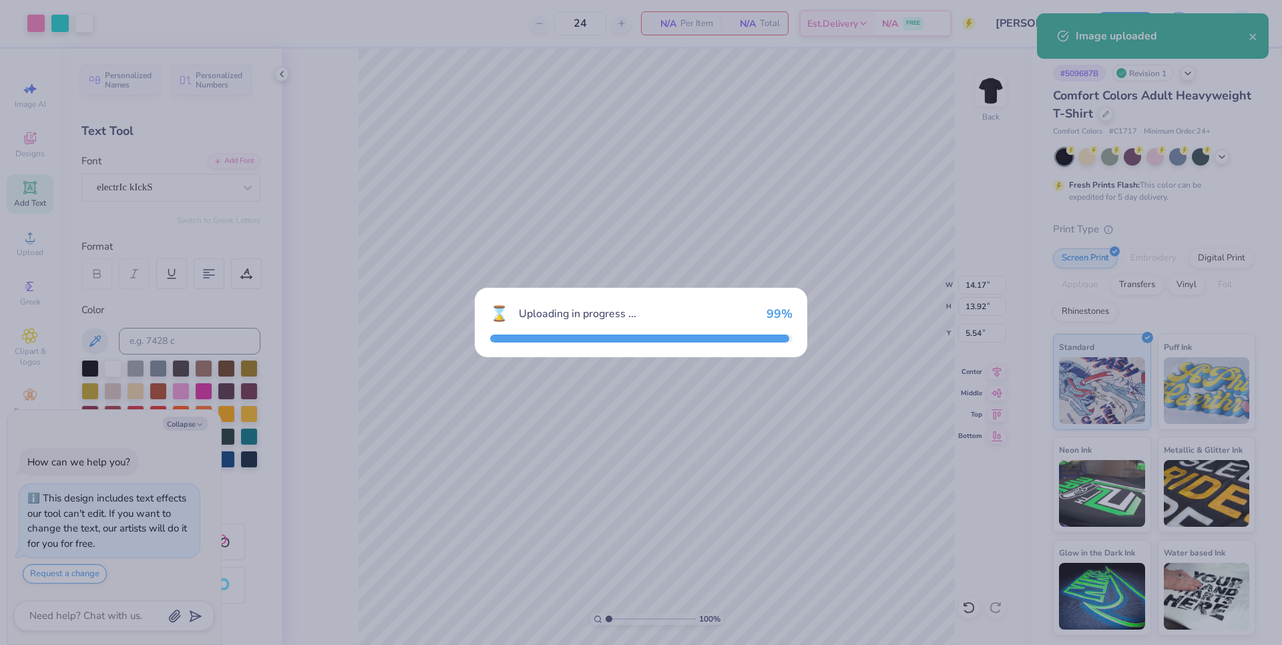
type textarea "x"
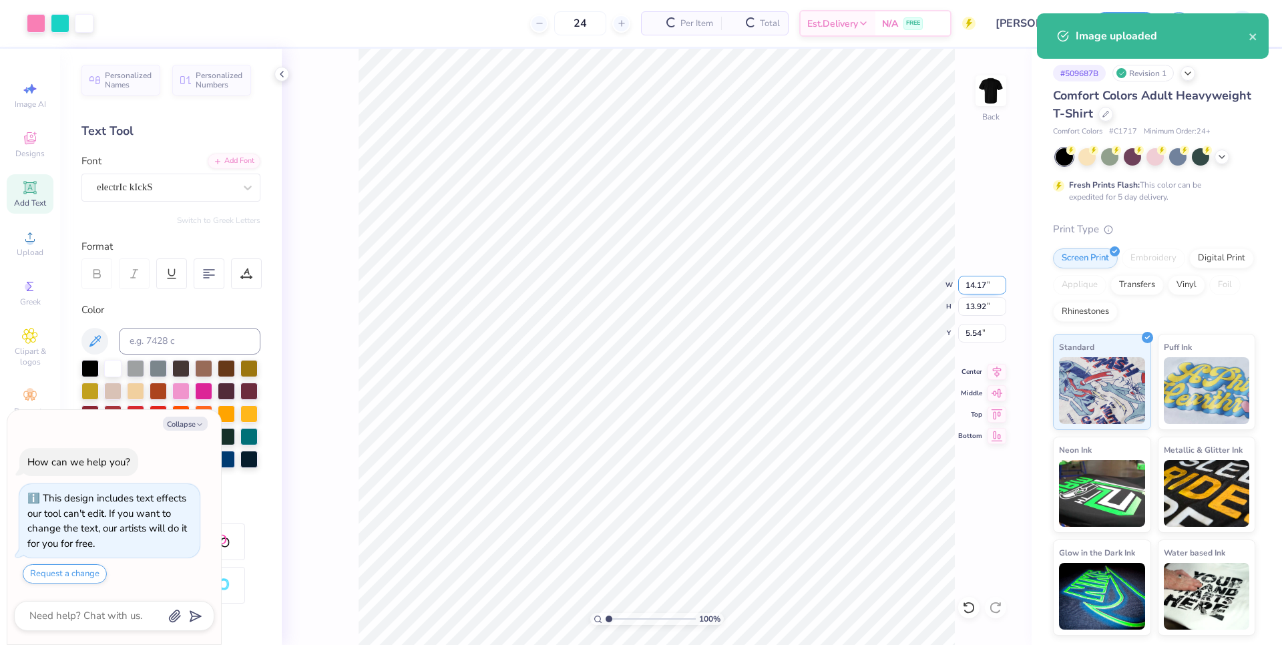
click at [970, 289] on input "14.17" at bounding box center [982, 285] width 48 height 19
type input "12.5"
type textarea "x"
type input "12.50"
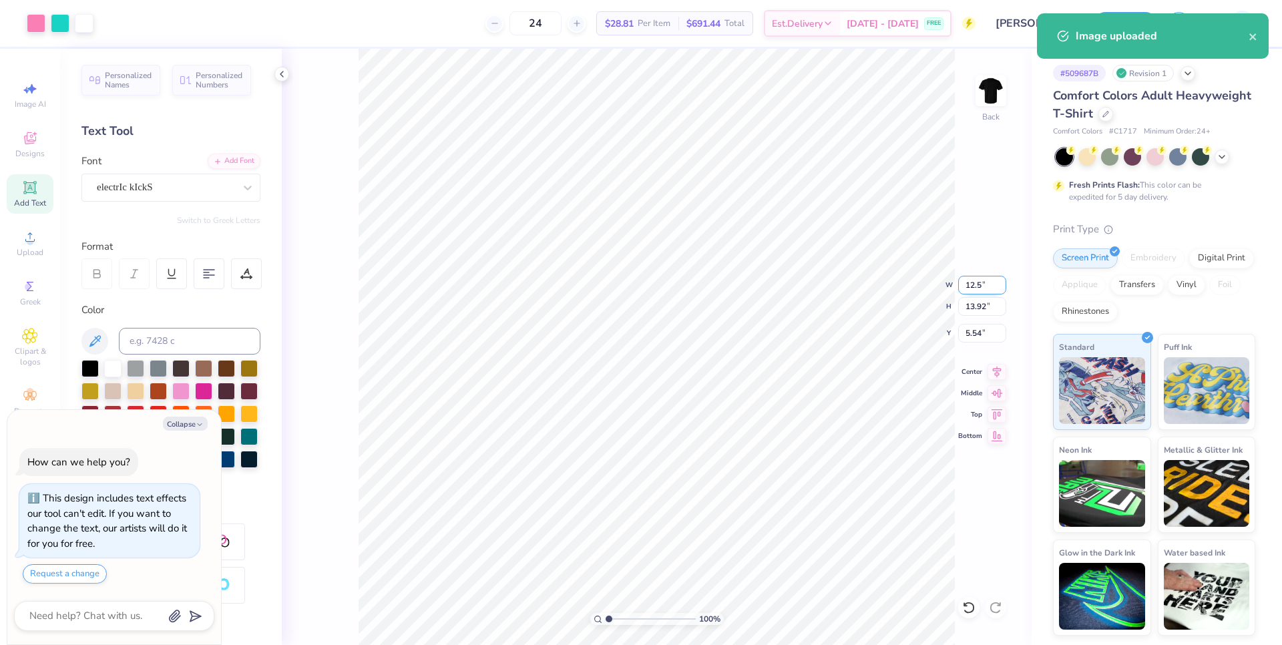
type input "12.28"
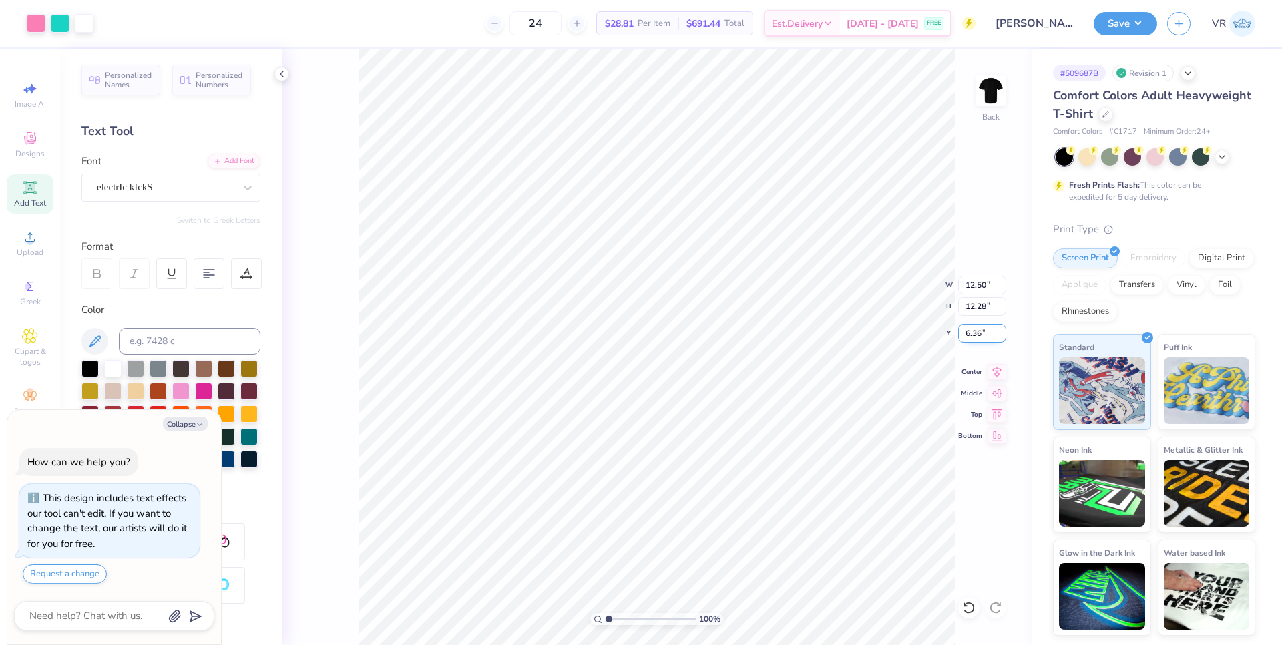
click at [980, 331] on input "6.36" at bounding box center [982, 333] width 48 height 19
type input "6.363"
type textarea "x"
click at [975, 333] on input "6.36" at bounding box center [982, 333] width 48 height 19
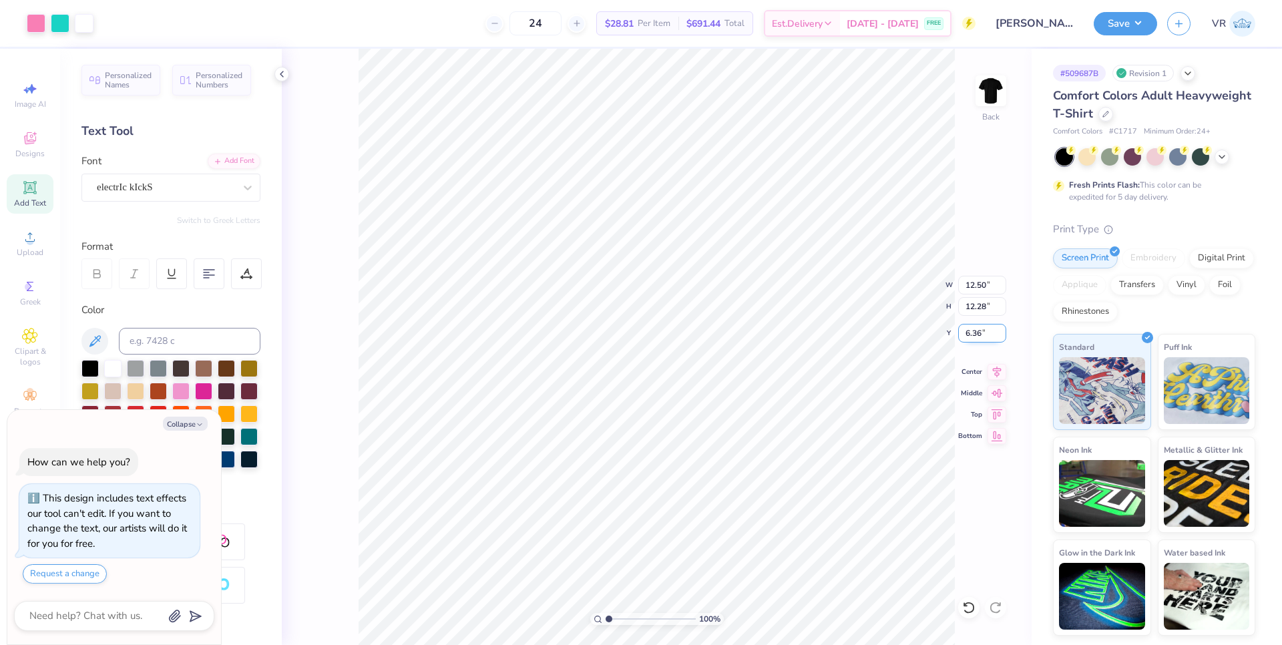
click at [975, 333] on input "6.36" at bounding box center [982, 333] width 48 height 19
type input "3"
type textarea "x"
type input "3.00"
click at [977, 93] on img at bounding box center [990, 90] width 53 height 53
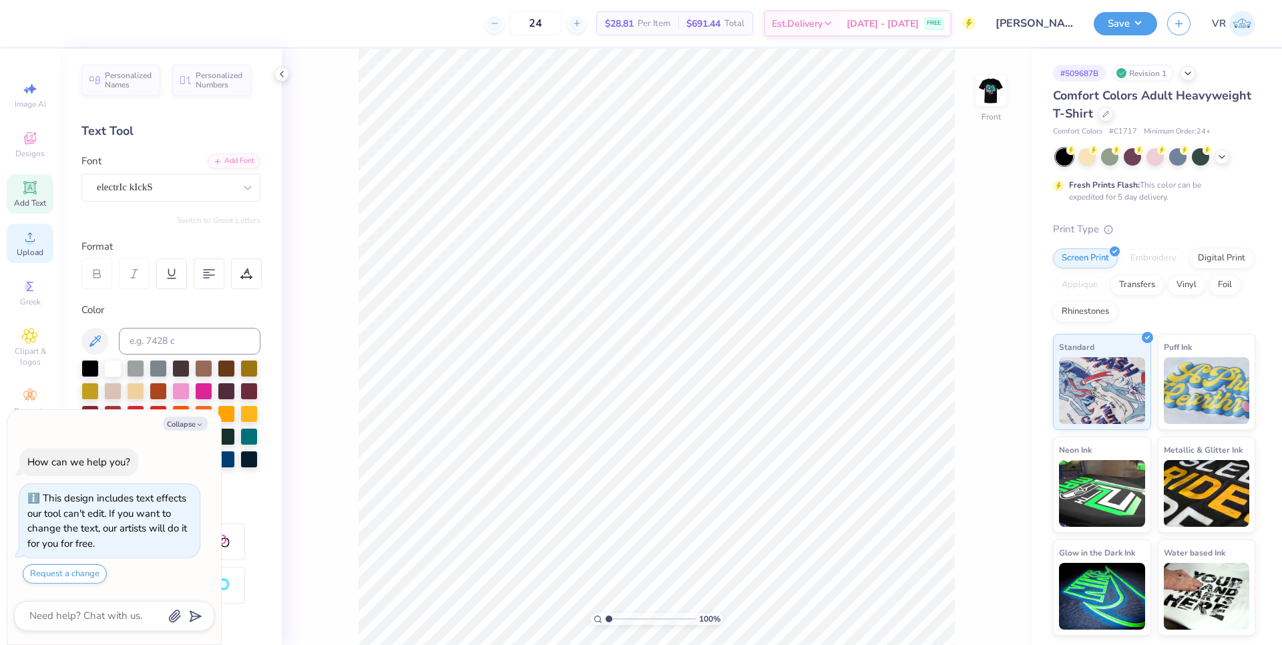
click at [35, 238] on icon at bounding box center [30, 237] width 16 height 16
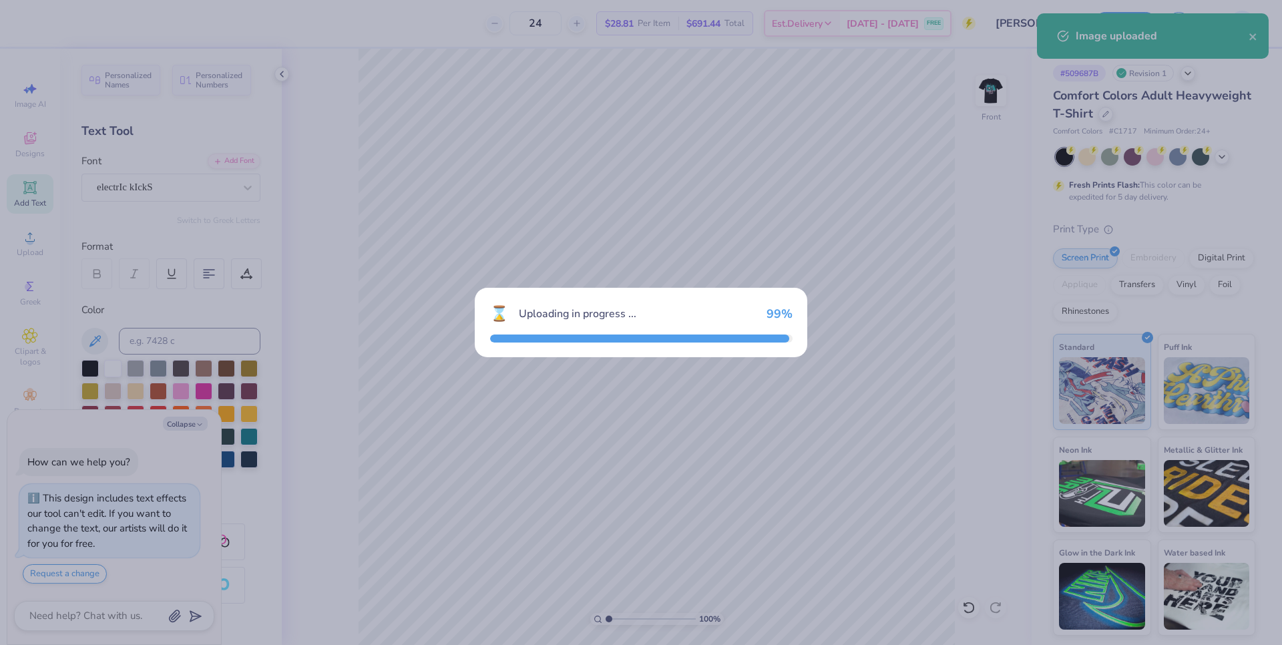
type textarea "x"
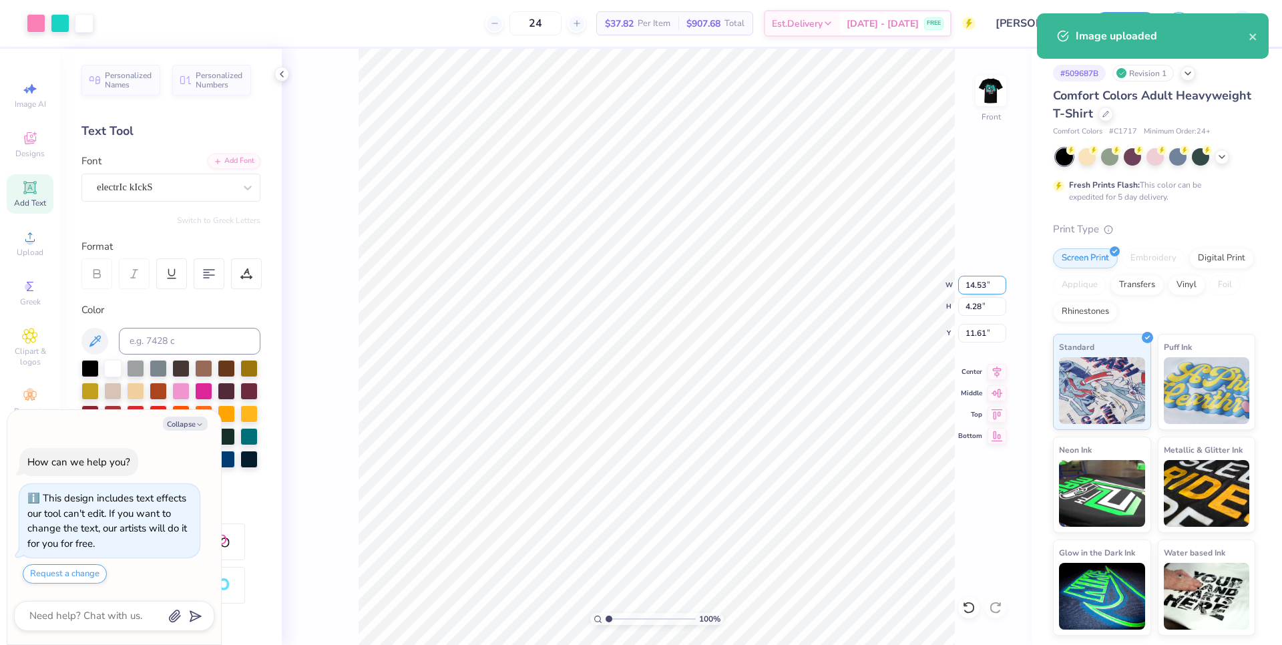
click at [977, 285] on input "14.53" at bounding box center [982, 285] width 48 height 19
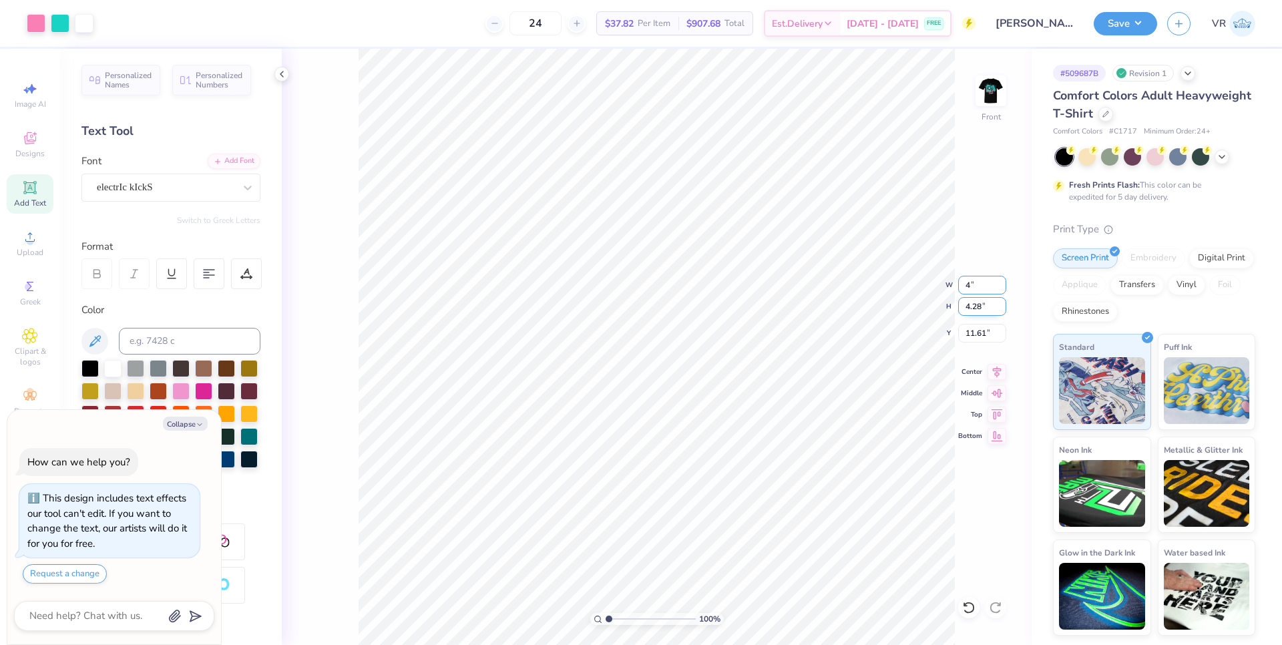
type input "4"
type textarea "x"
type input "4.00"
type input "1.18"
type input "13.16"
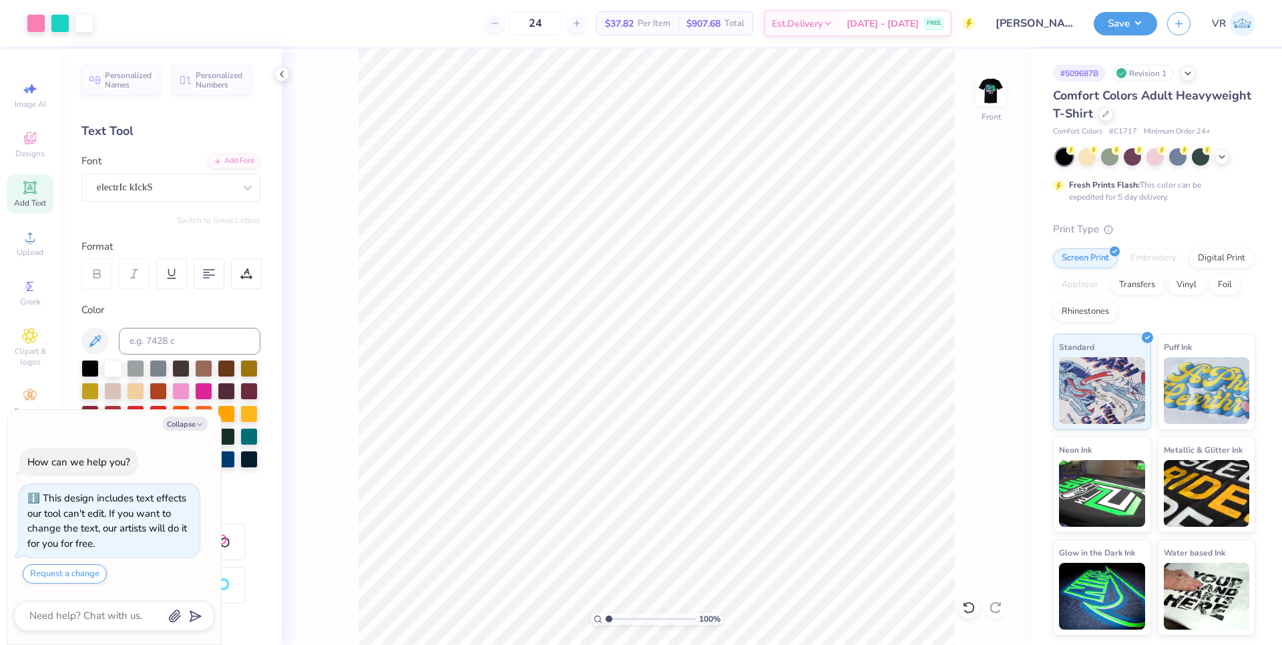
type textarea "x"
click at [975, 337] on input "13.16" at bounding box center [982, 333] width 48 height 19
type input "3"
type textarea "x"
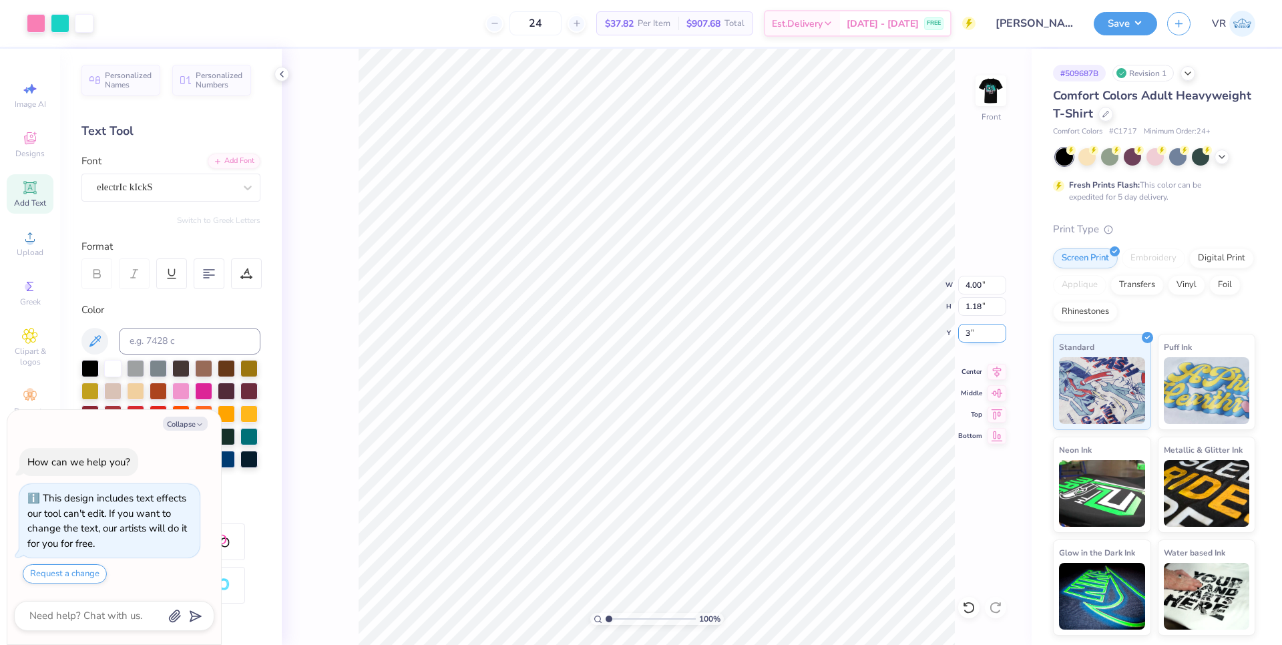
type input "3.00"
click at [43, 242] on div "Upload" at bounding box center [30, 243] width 47 height 39
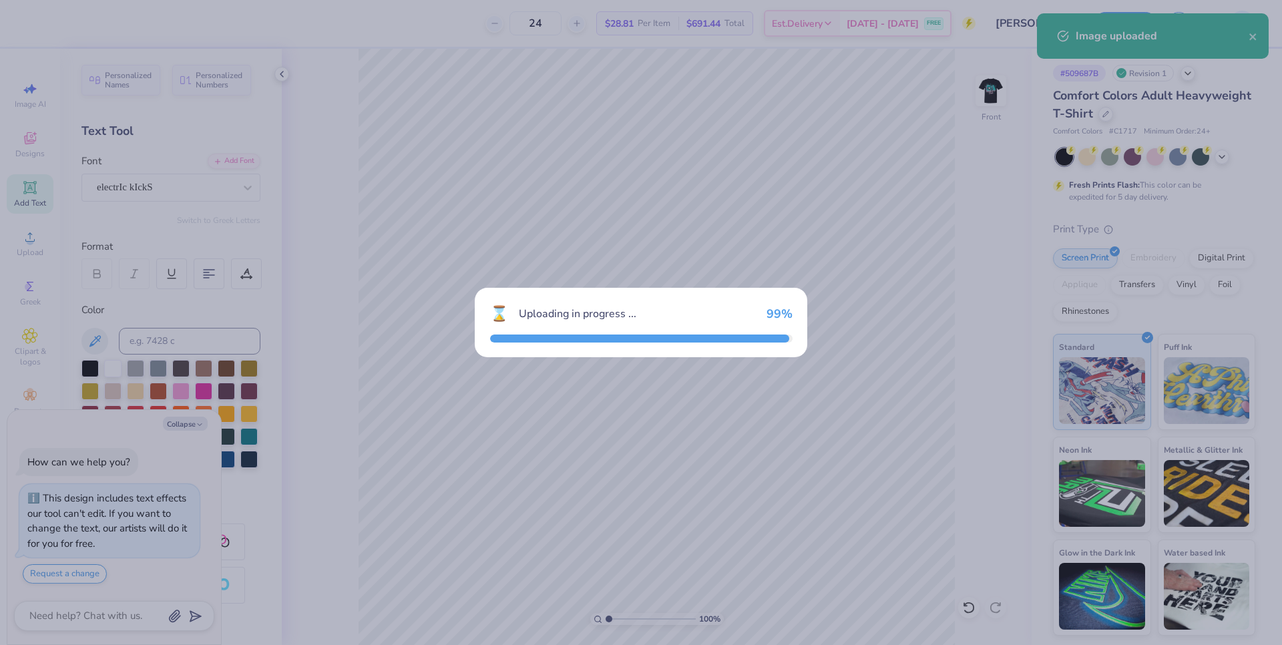
type textarea "x"
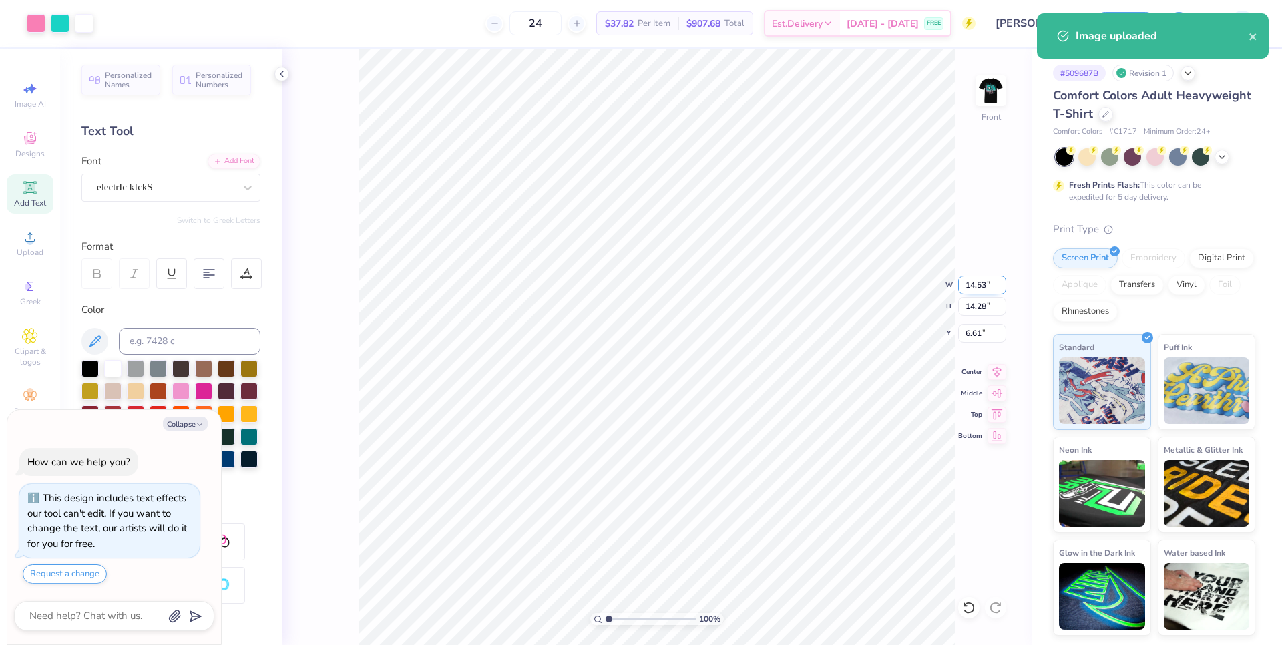
click at [975, 282] on input "14.53" at bounding box center [982, 285] width 48 height 19
type input "12.5"
type textarea "x"
type input "12.50"
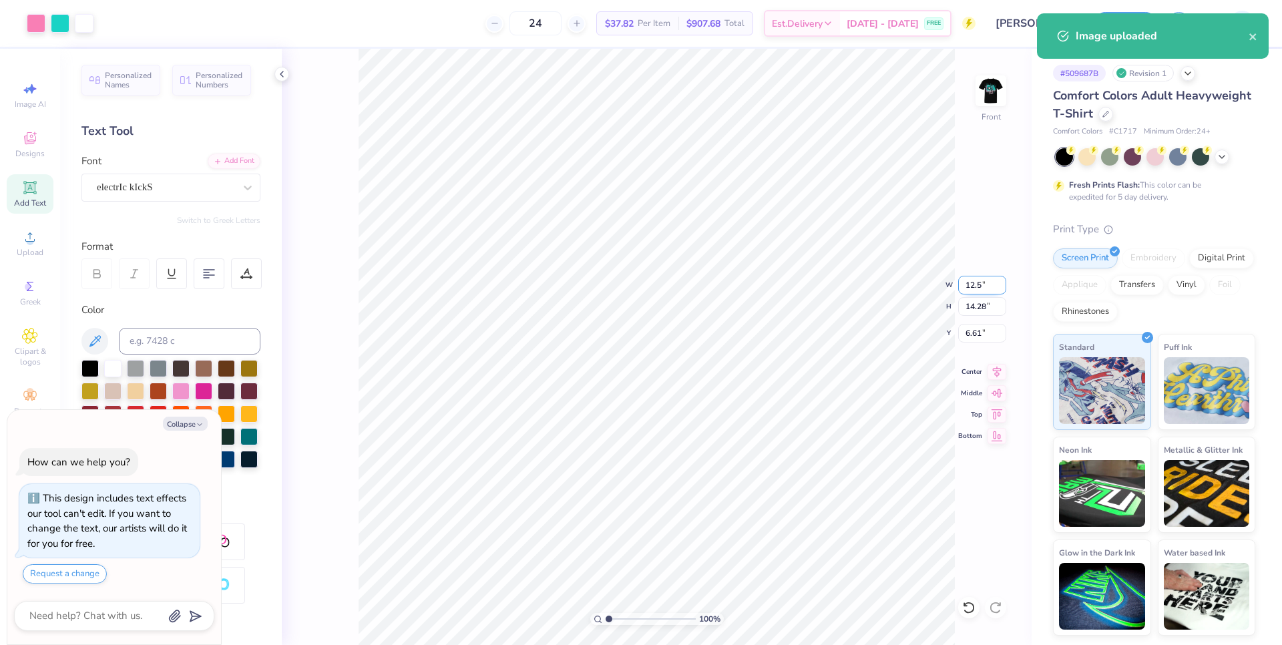
type input "12.28"
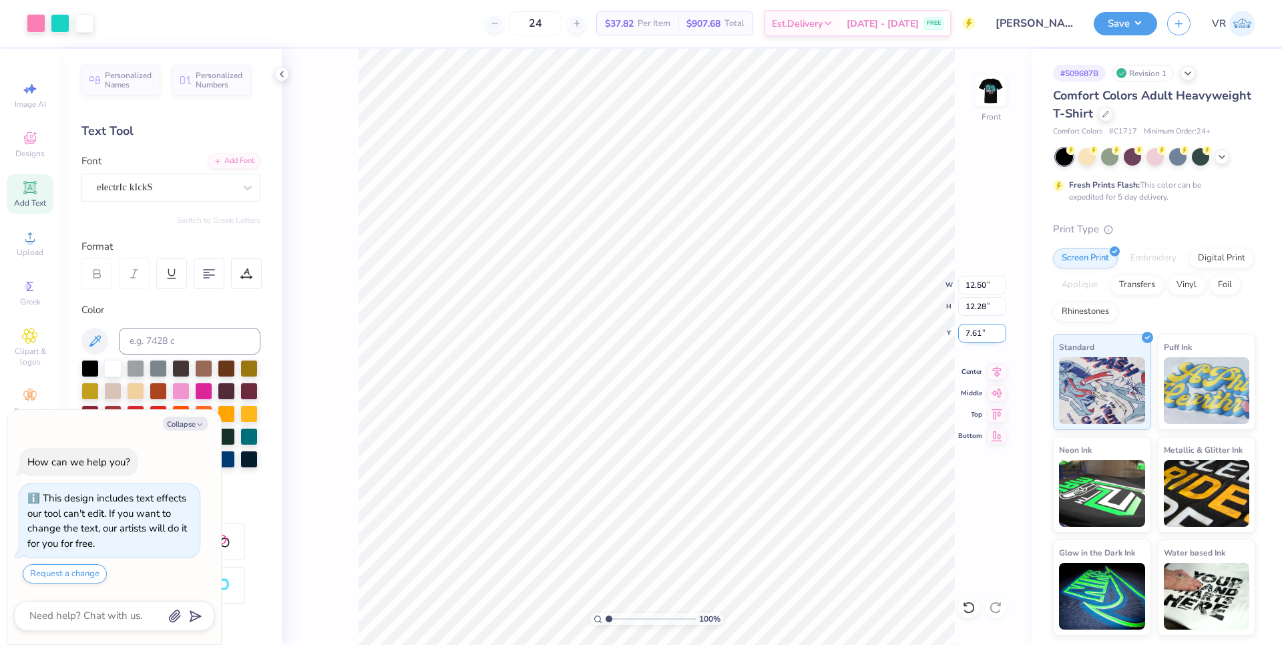
click at [970, 329] on input "7.61" at bounding box center [982, 333] width 48 height 19
click at [970, 330] on input "7.61" at bounding box center [982, 333] width 48 height 19
type input "3"
type textarea "x"
type input "3.00"
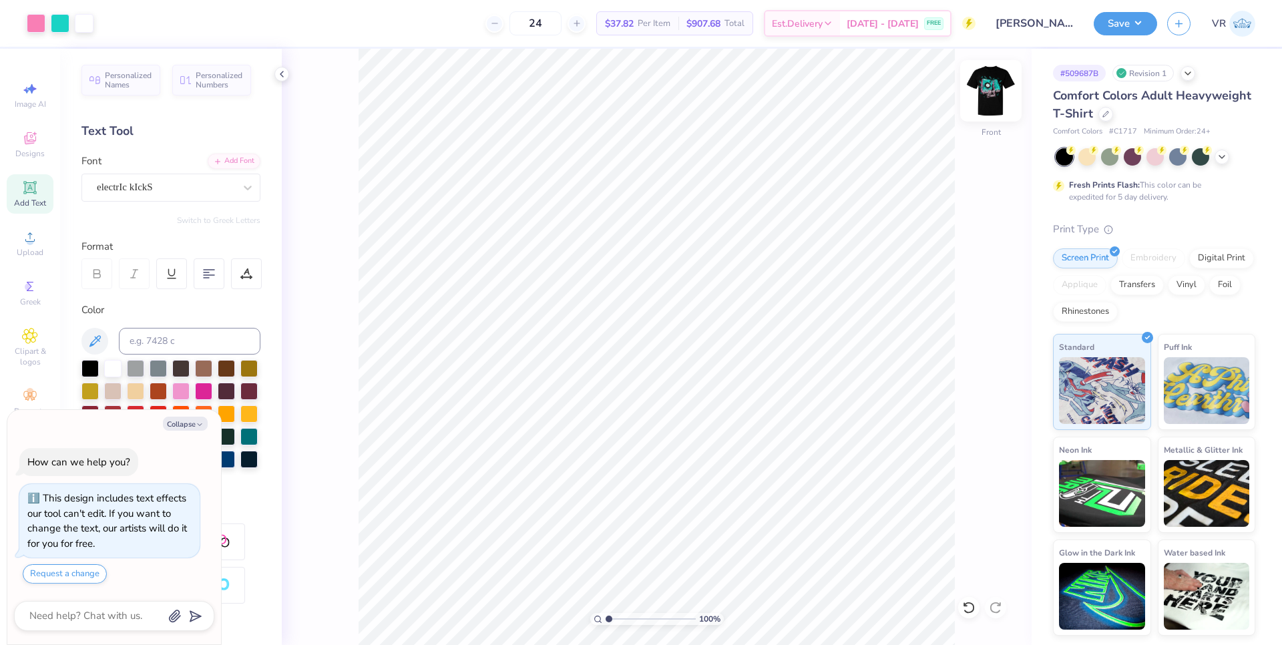
click at [1000, 96] on img at bounding box center [990, 90] width 53 height 53
click at [38, 242] on div "Upload" at bounding box center [30, 243] width 47 height 39
click at [25, 250] on span "Upload" at bounding box center [30, 252] width 27 height 11
click at [31, 244] on circle at bounding box center [29, 241] width 7 height 7
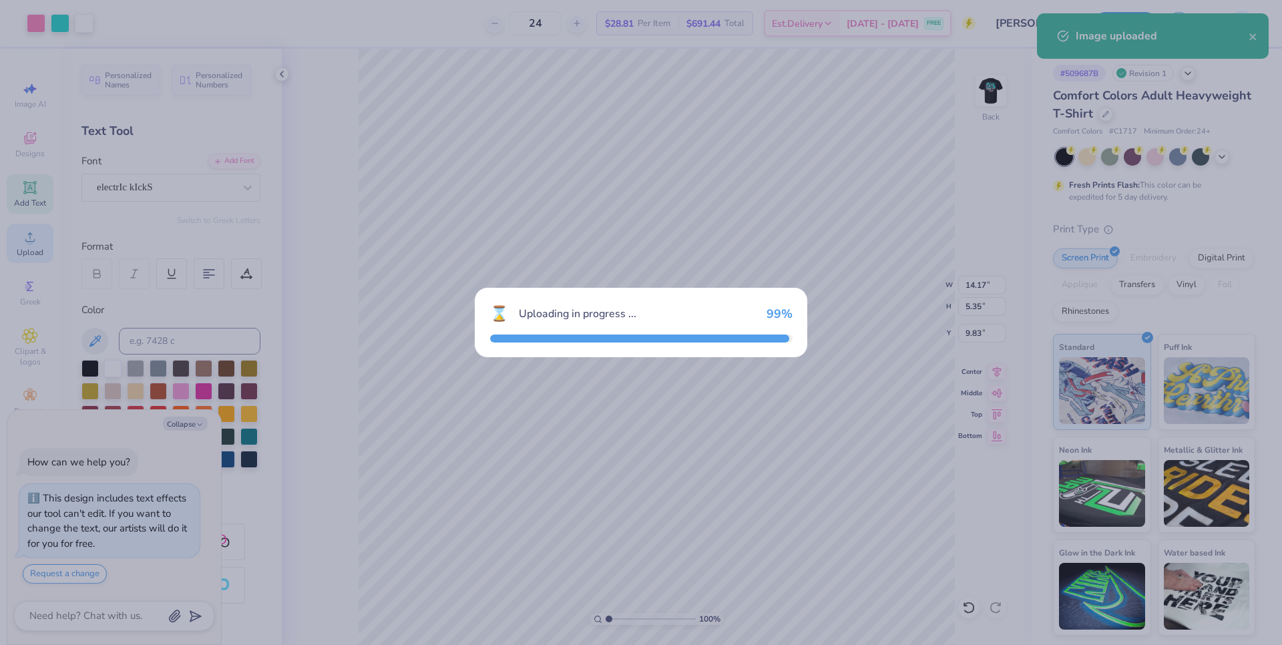
type textarea "x"
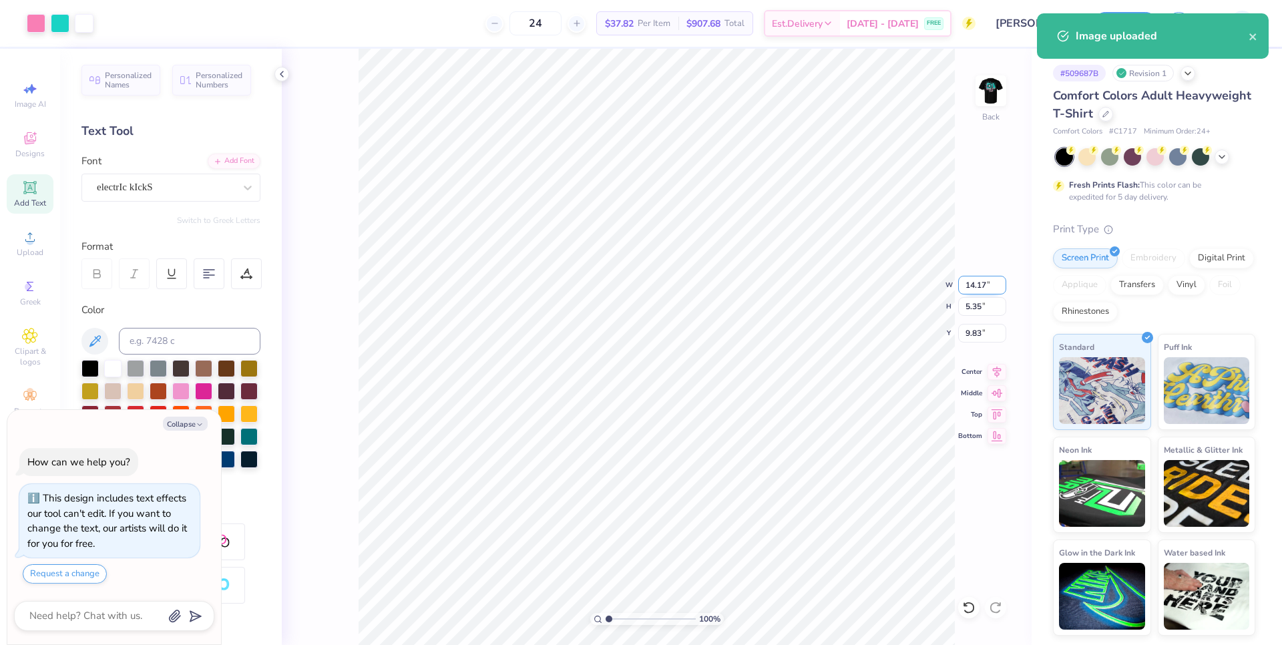
click at [977, 288] on input "14.17" at bounding box center [982, 285] width 48 height 19
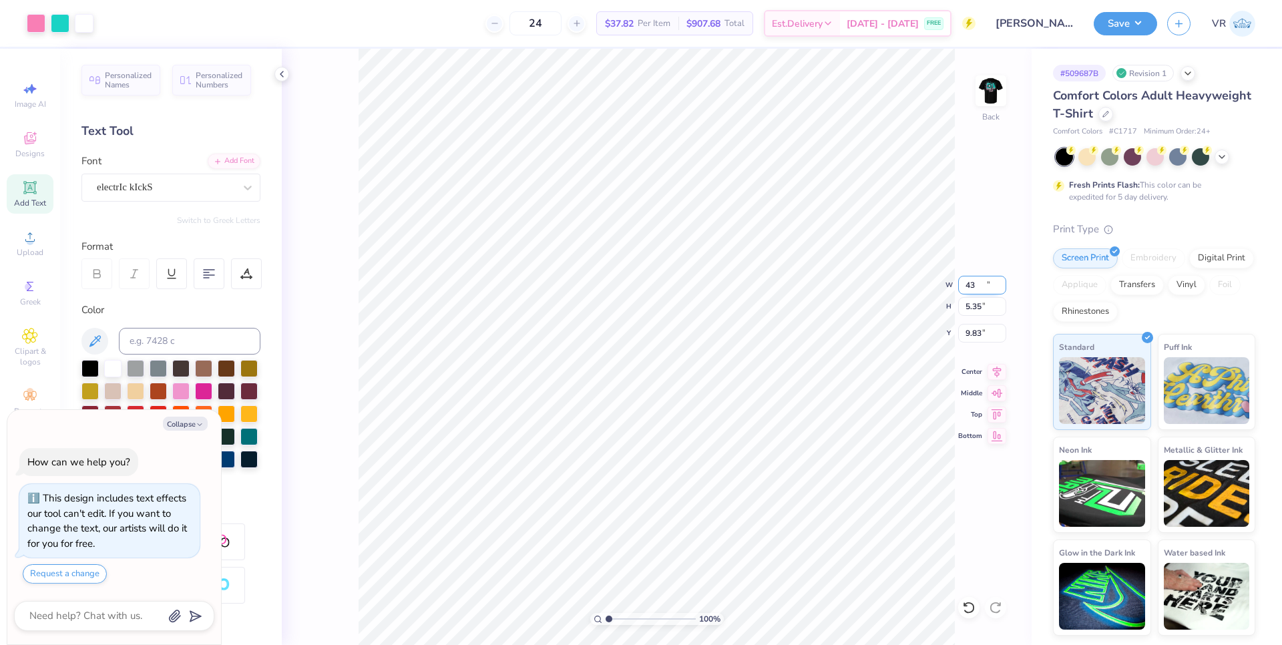
type input "43"
type textarea "x"
type input "14.24"
type input "5.37"
type input "9.82"
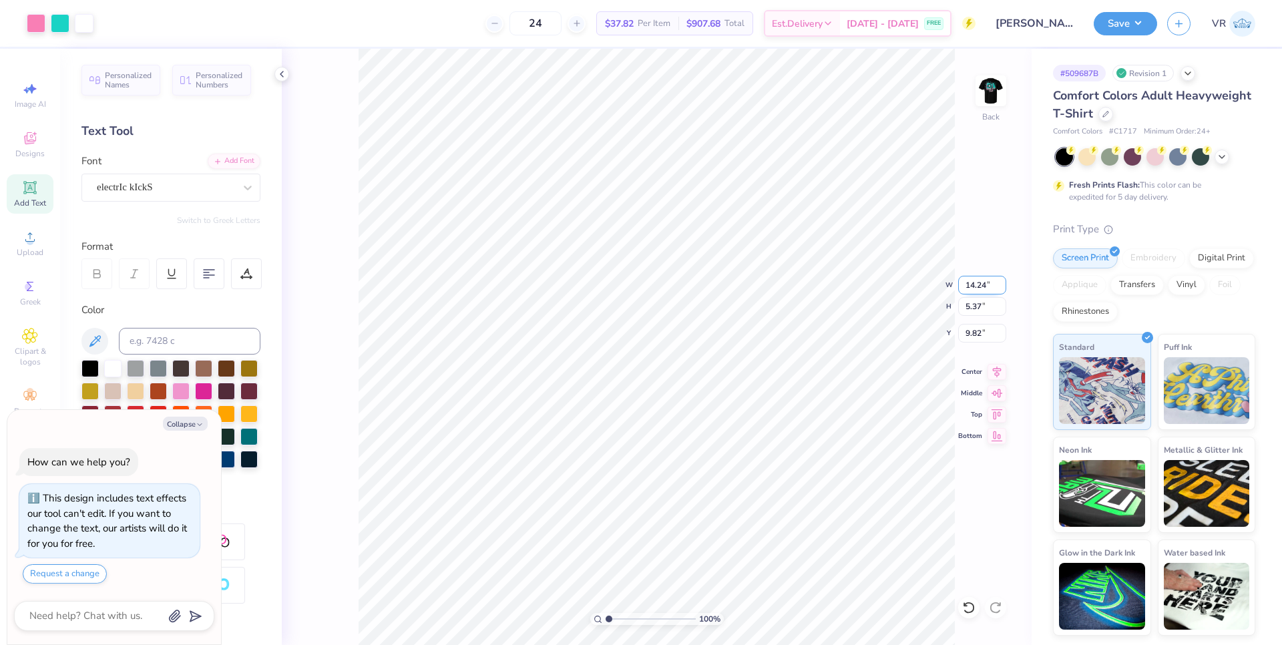
click at [982, 288] on input "14.24" at bounding box center [982, 285] width 48 height 19
type input "4"
type textarea "x"
type input "4.00"
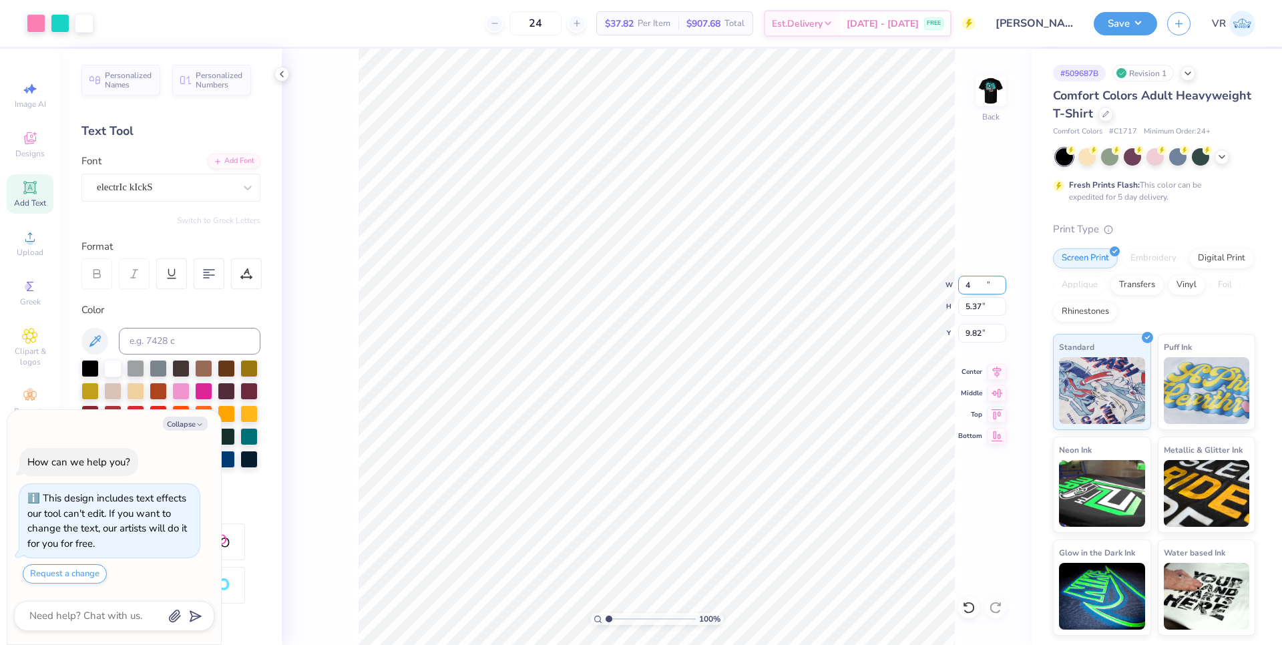
type input "1.51"
click at [969, 335] on input "11.75" at bounding box center [982, 333] width 48 height 19
type input "3"
type textarea "x"
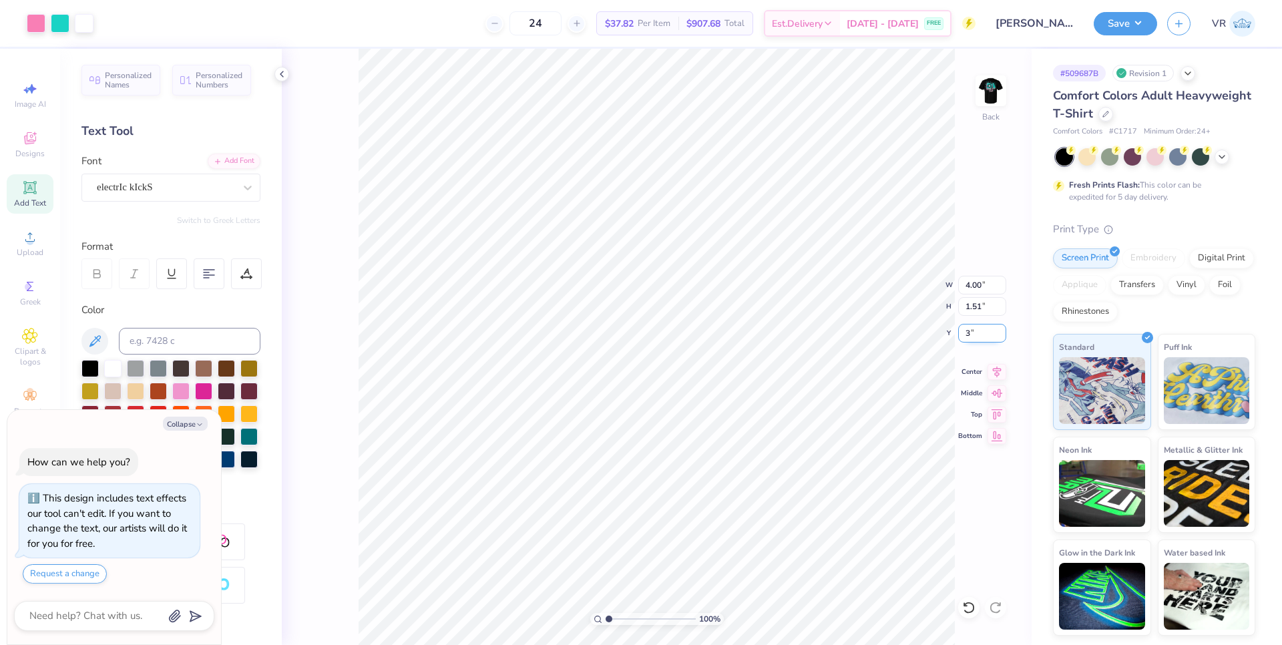
type input "3.00"
click at [996, 81] on img at bounding box center [990, 90] width 53 height 53
click at [994, 95] on img at bounding box center [990, 90] width 53 height 53
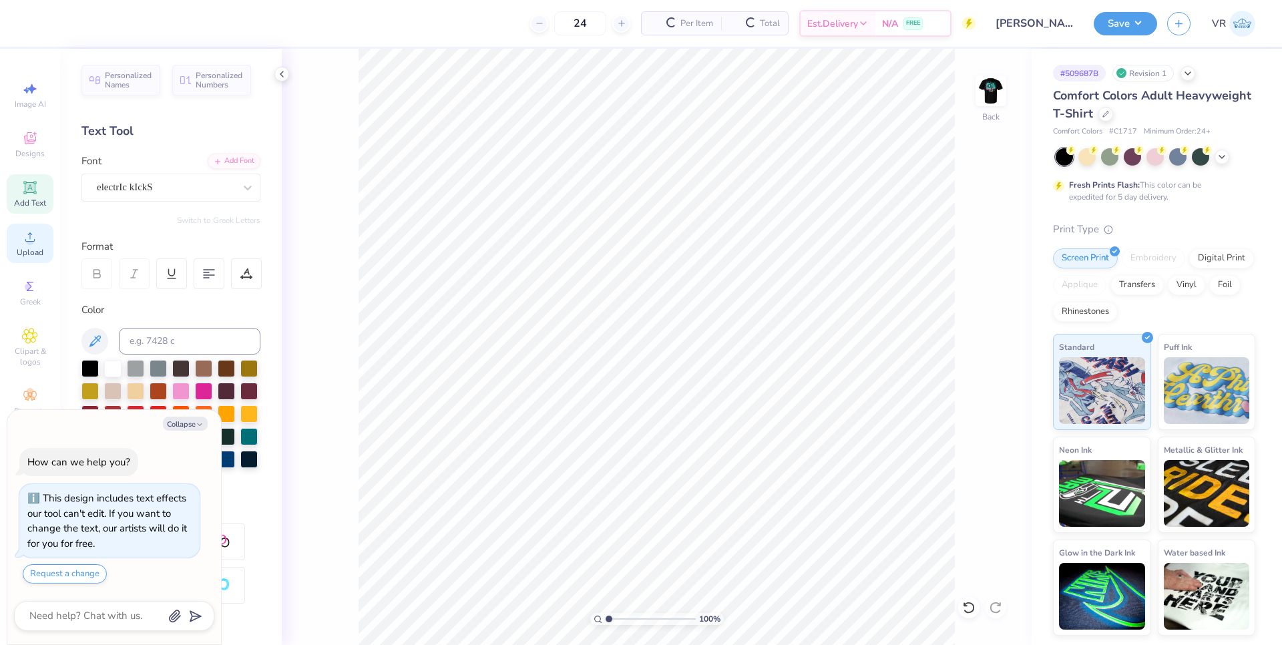
click at [26, 247] on span "Upload" at bounding box center [30, 252] width 27 height 11
click at [61, 254] on div "Personalized Names Personalized Numbers Text Tool Add Font Font electrIc kIckS …" at bounding box center [171, 347] width 222 height 596
click at [45, 248] on div "Upload" at bounding box center [30, 243] width 47 height 39
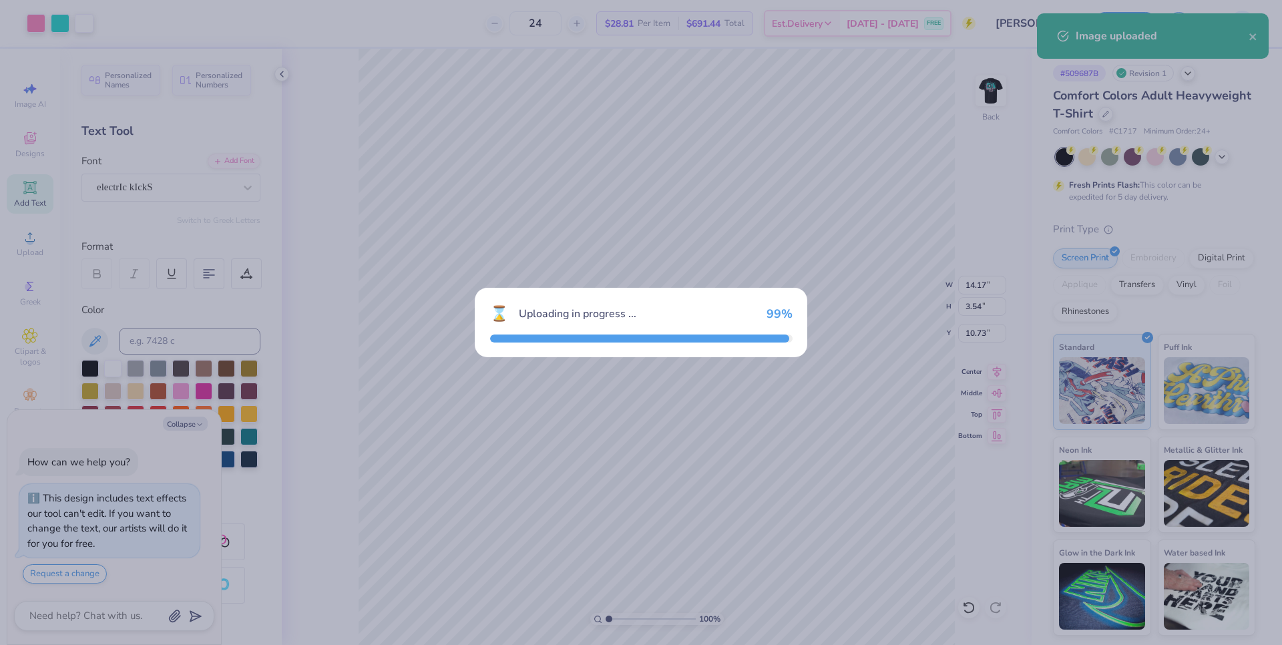
type textarea "x"
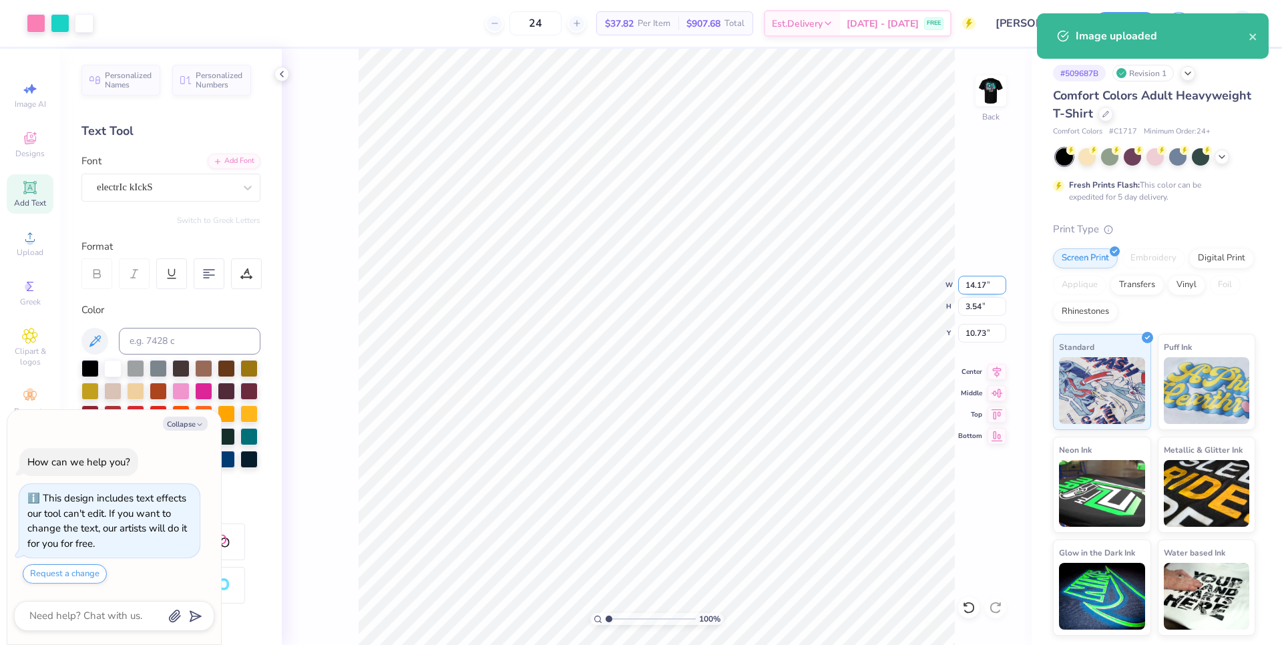
click at [959, 288] on input "14.17" at bounding box center [982, 285] width 48 height 19
type input "4"
type textarea "x"
type input "4.00"
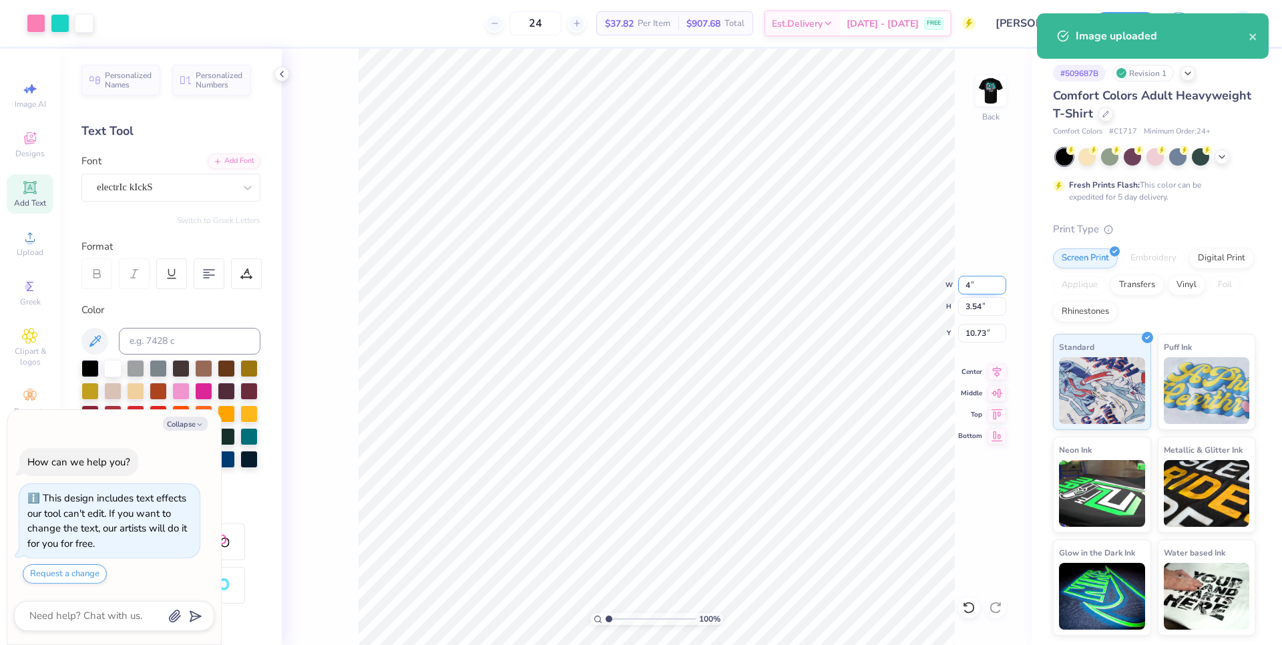
type input "1.00"
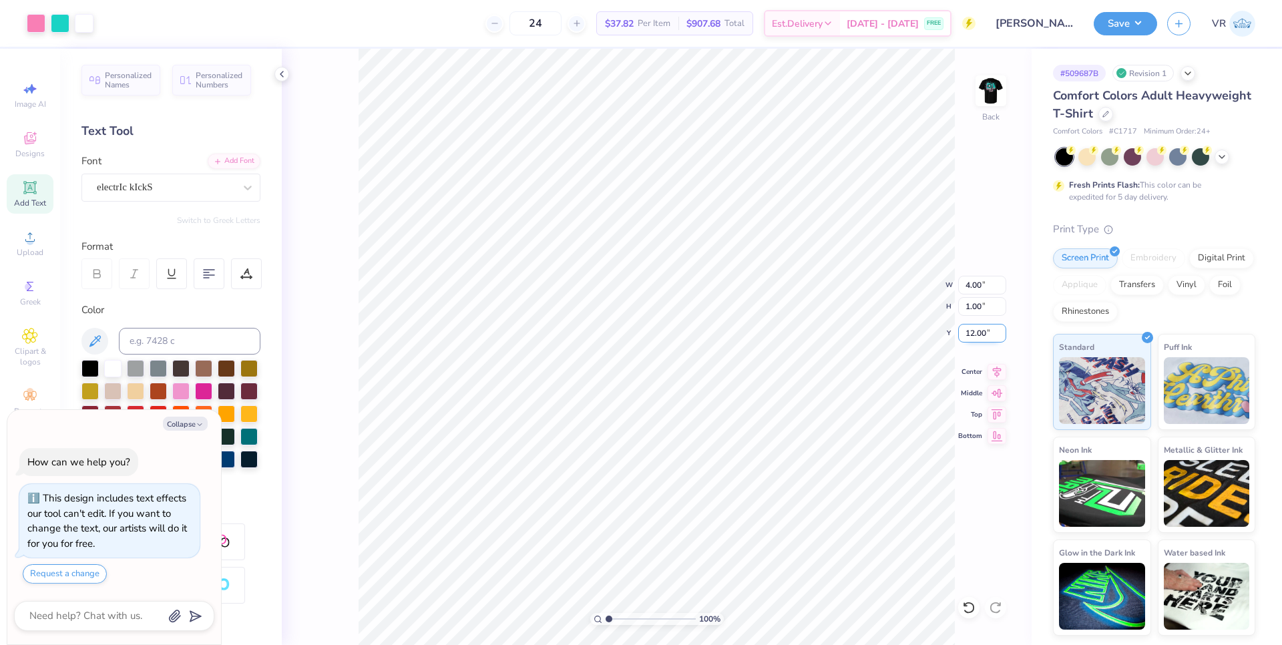
click at [971, 334] on input "12.00" at bounding box center [982, 333] width 48 height 19
type input "5"
type input "3"
type textarea "x"
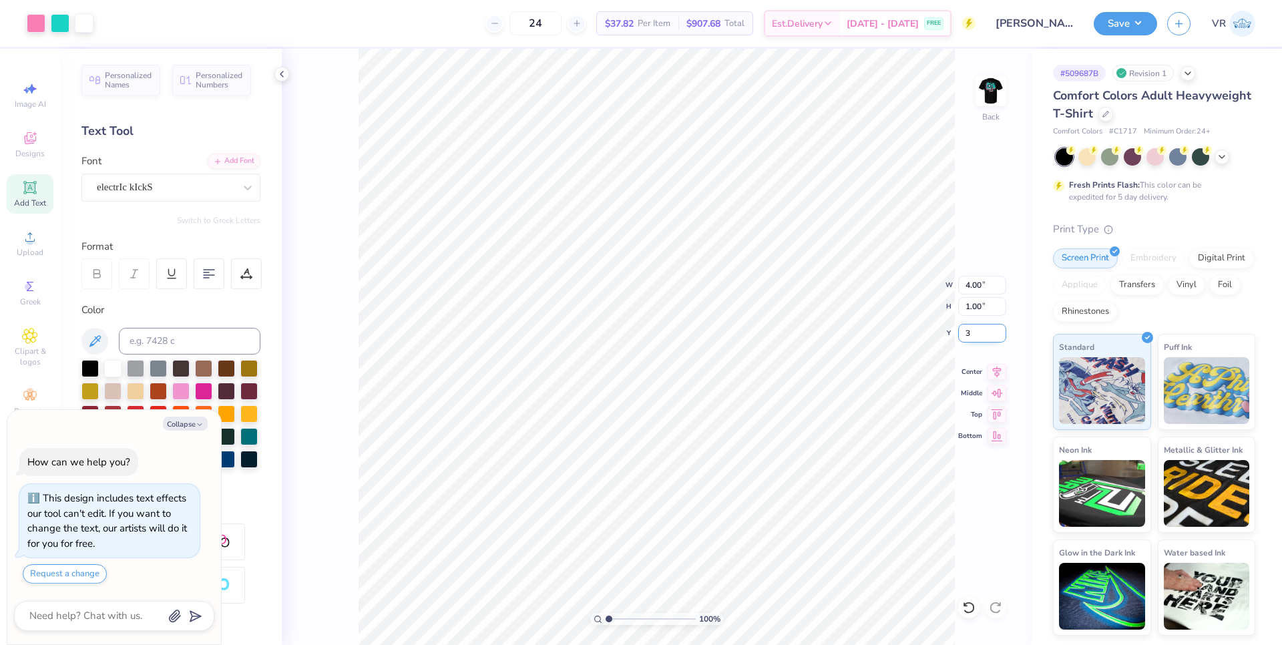
type input "3.00"
type textarea "x"
drag, startPoint x: 610, startPoint y: 621, endPoint x: 620, endPoint y: 620, distance: 9.4
type input "2.3"
click at [620, 620] on input "range" at bounding box center [651, 619] width 90 height 12
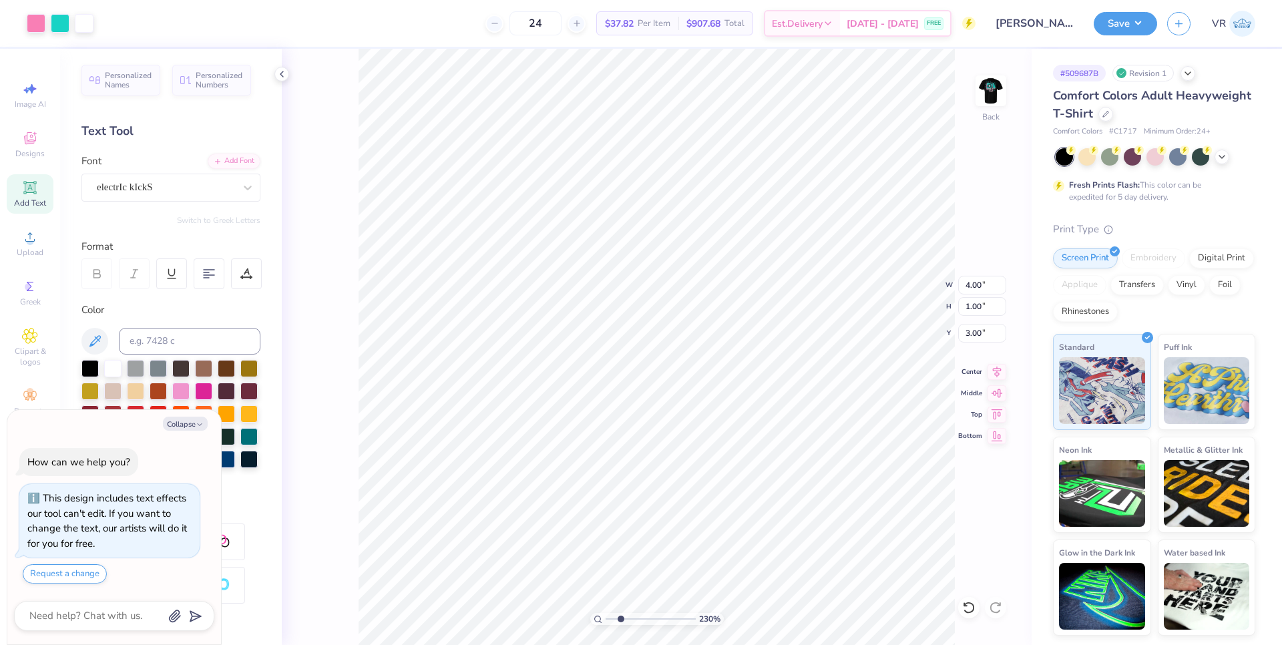
type textarea "x"
type input "3.08"
type textarea "x"
type input "3.00"
type textarea "x"
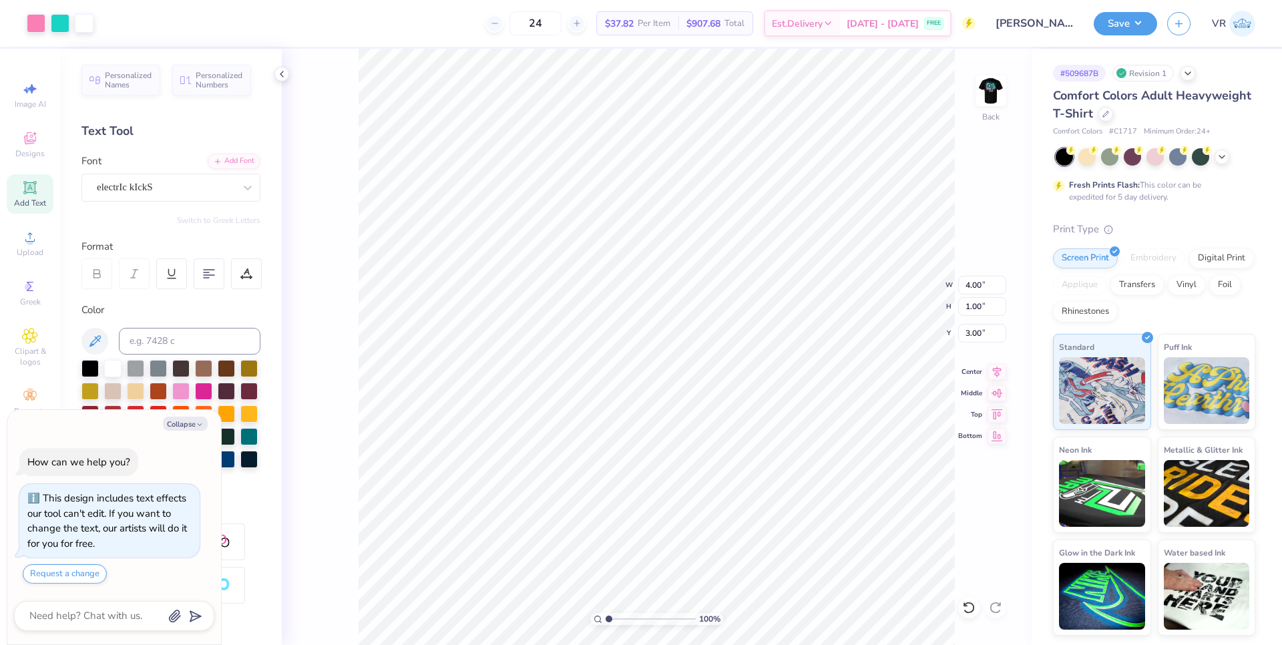
drag, startPoint x: 618, startPoint y: 621, endPoint x: 591, endPoint y: 618, distance: 27.5
type input "1"
click at [606, 620] on input "range" at bounding box center [651, 619] width 90 height 12
click at [991, 103] on img at bounding box center [990, 90] width 53 height 53
click at [973, 91] on div "100 % Front" at bounding box center [657, 347] width 750 height 596
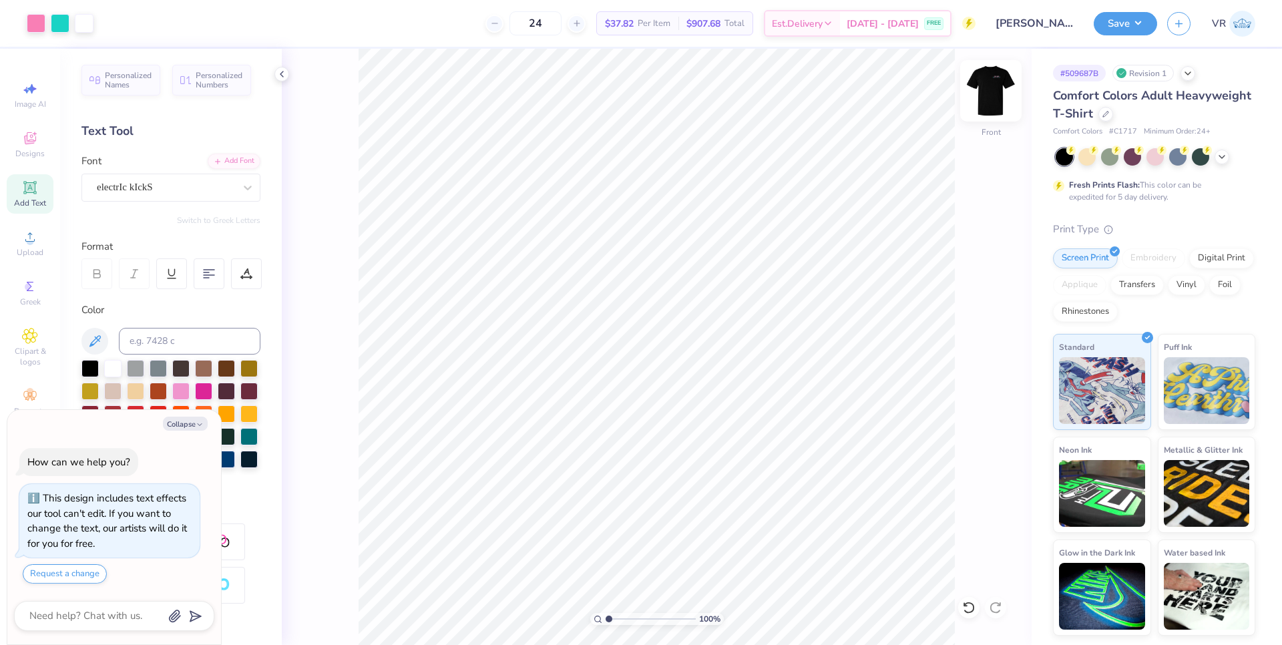
click at [990, 89] on img at bounding box center [990, 90] width 53 height 53
click at [31, 244] on circle at bounding box center [29, 241] width 7 height 7
click at [33, 238] on icon at bounding box center [30, 237] width 16 height 16
type textarea "x"
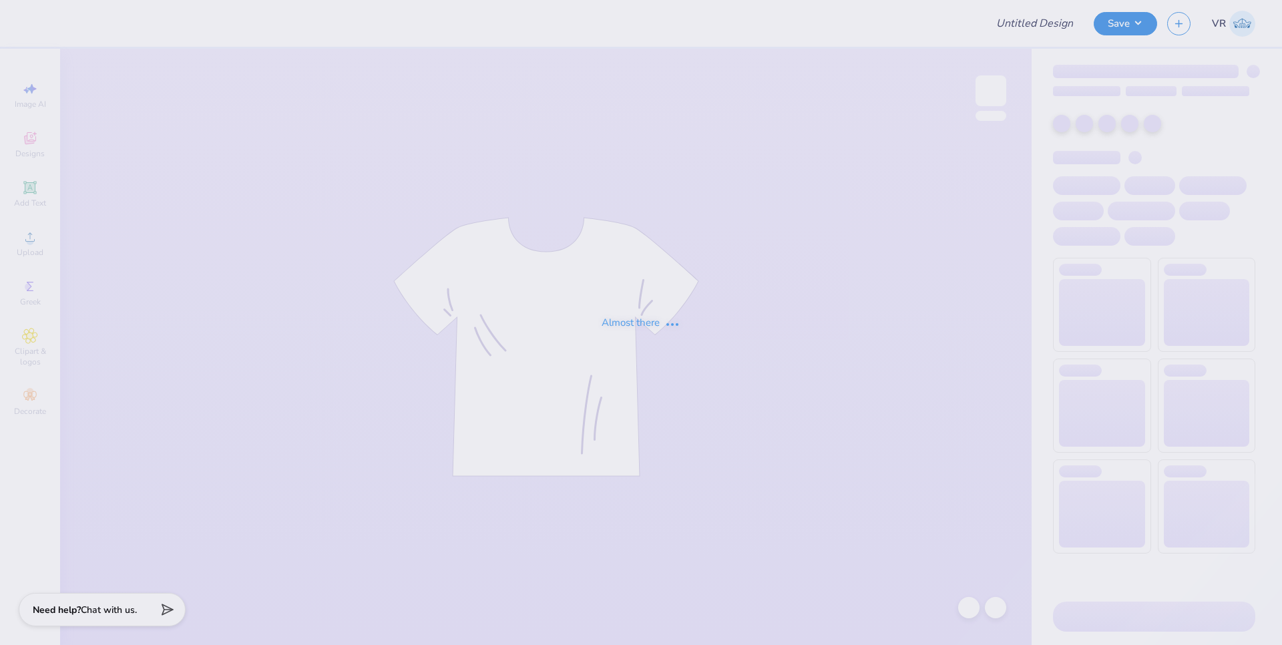
type input "Delta Gamma Game Day Merch Fall 25"
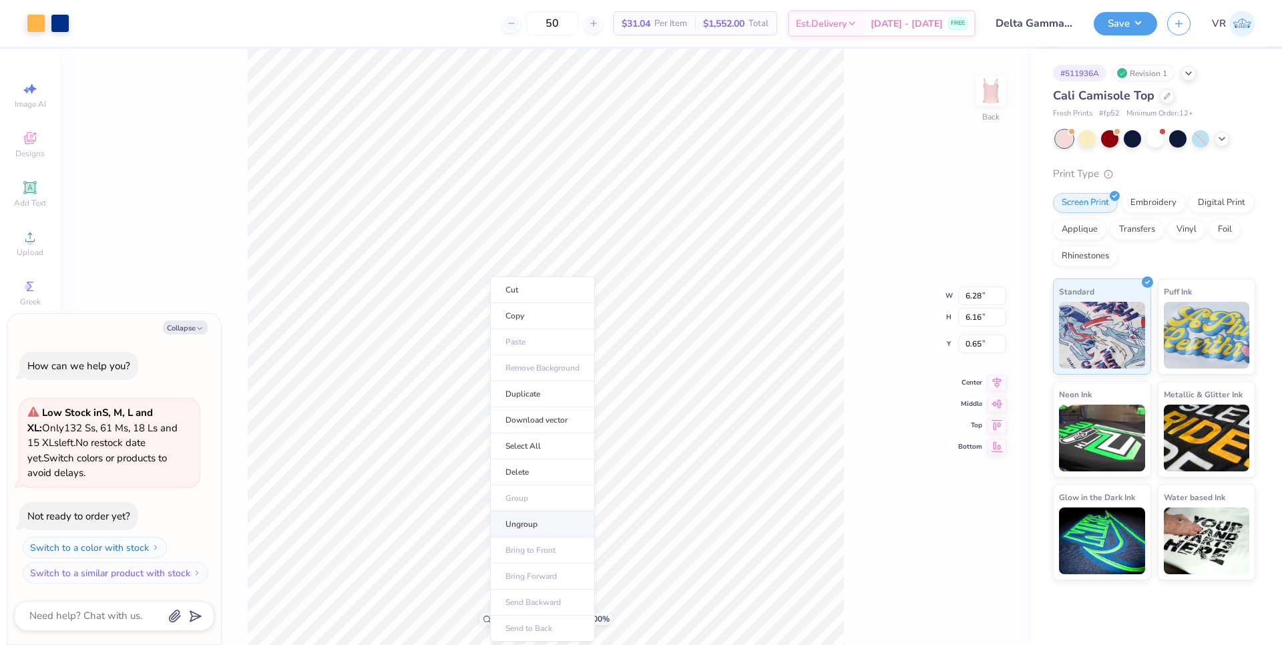
click at [536, 524] on li "Ungroup" at bounding box center [542, 524] width 105 height 26
type textarea "x"
type input "2.64"
click at [512, 616] on input "range" at bounding box center [540, 619] width 90 height 12
type textarea "x"
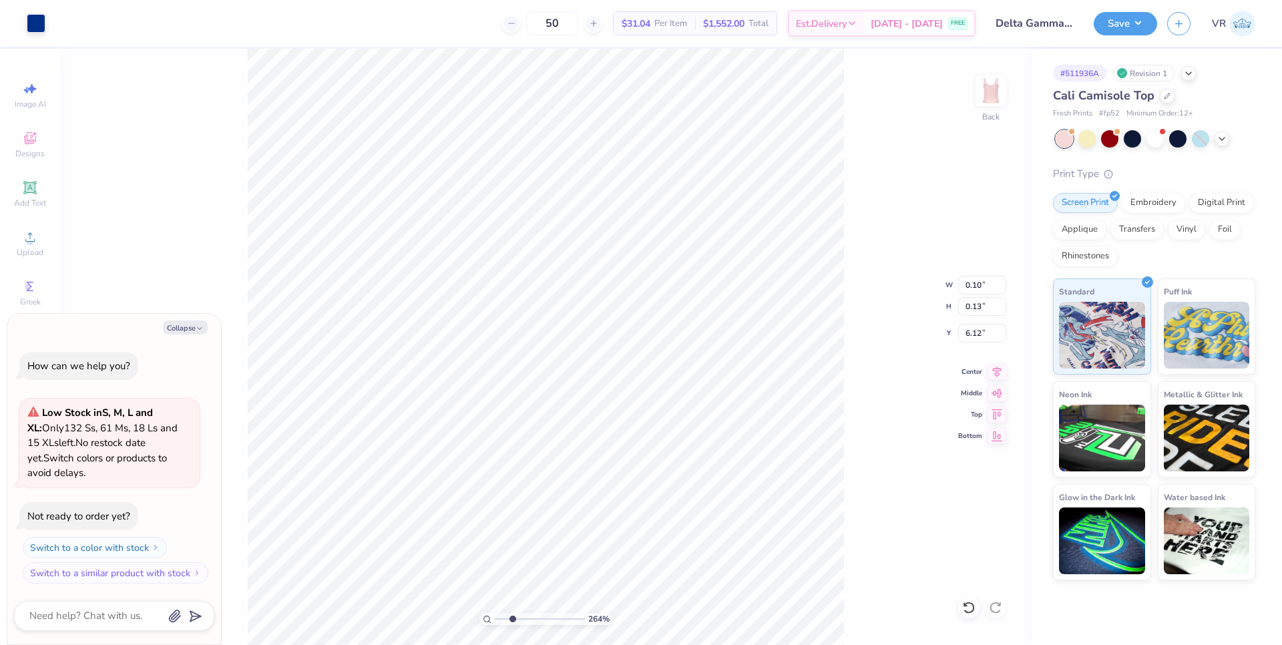
type input "0.07"
type input "0.12"
type input "6.03"
drag, startPoint x: 512, startPoint y: 619, endPoint x: 492, endPoint y: 620, distance: 20.0
type input "1"
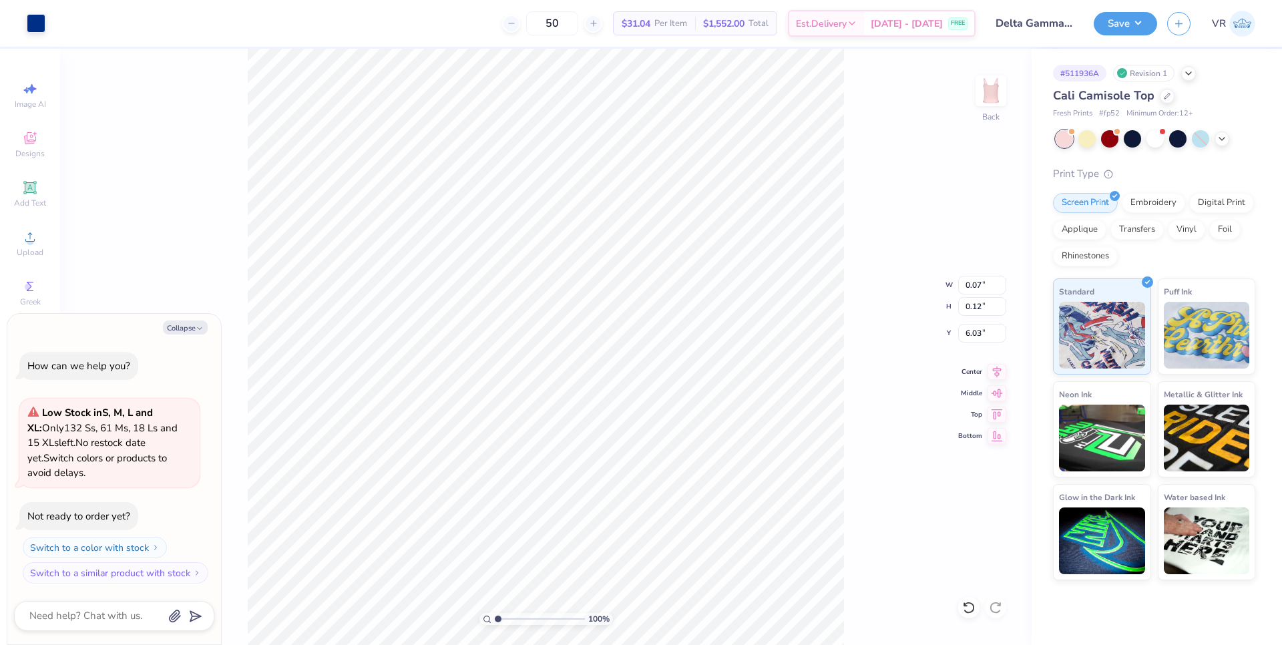
click at [495, 620] on input "range" at bounding box center [540, 619] width 90 height 12
type textarea "x"
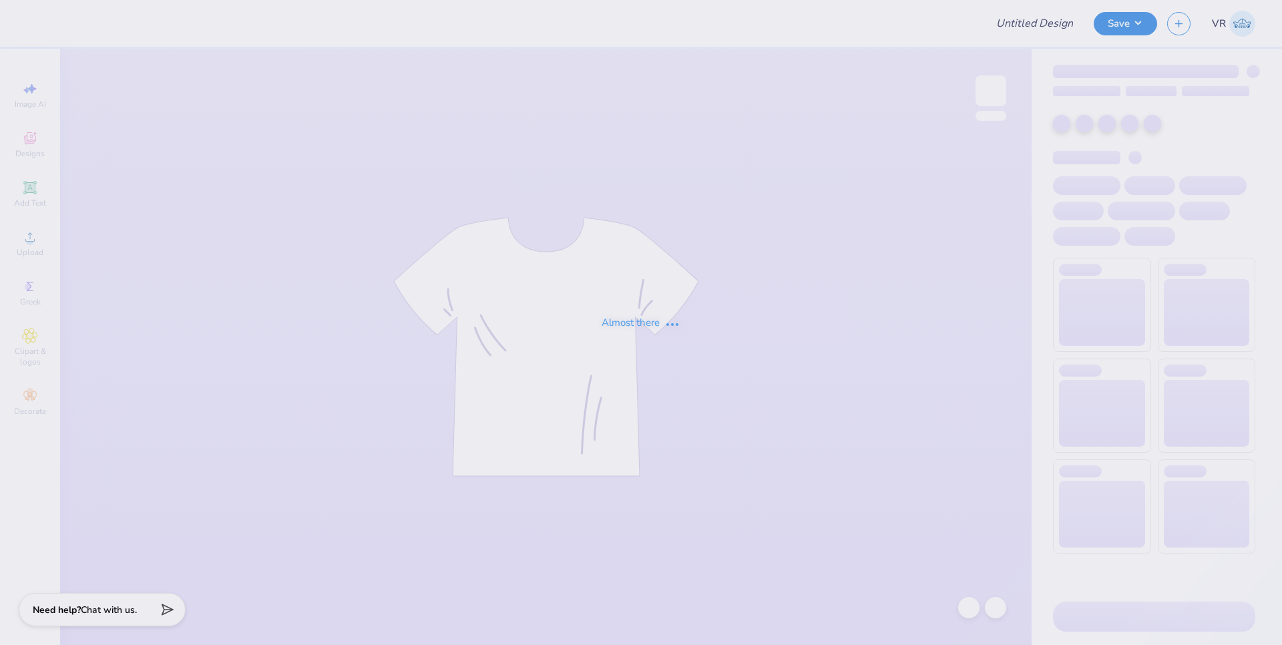
type input "[PERSON_NAME] n red baby tee"
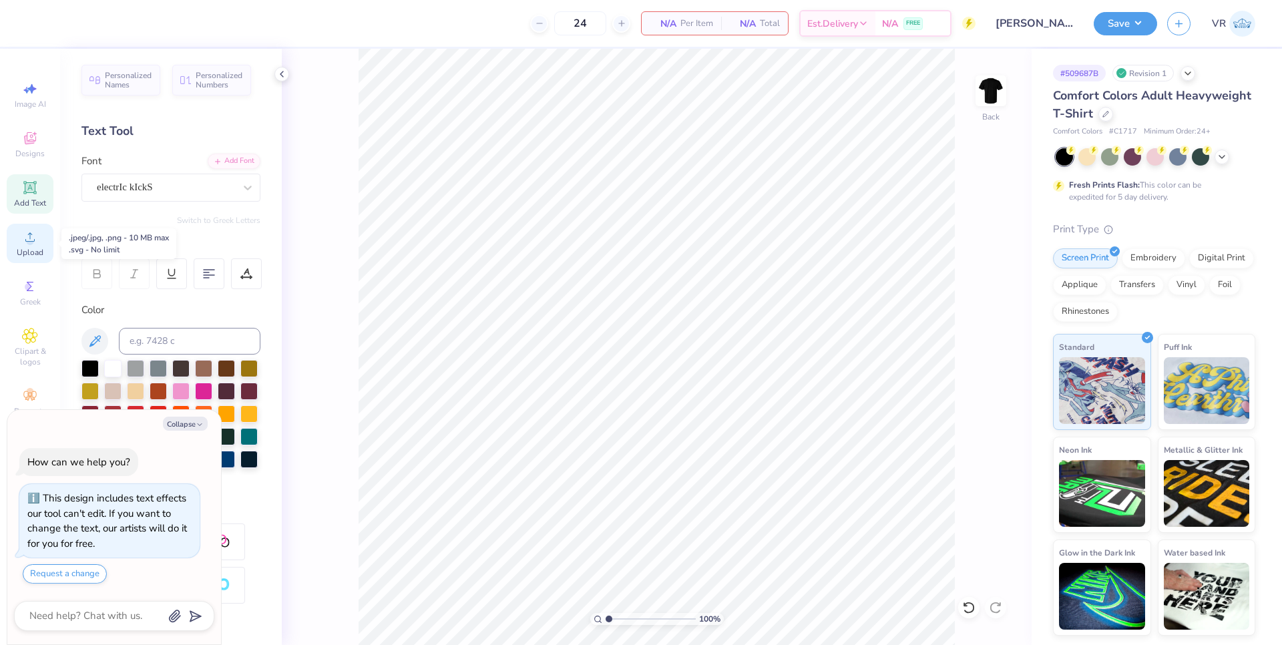
click at [33, 244] on icon at bounding box center [30, 237] width 16 height 16
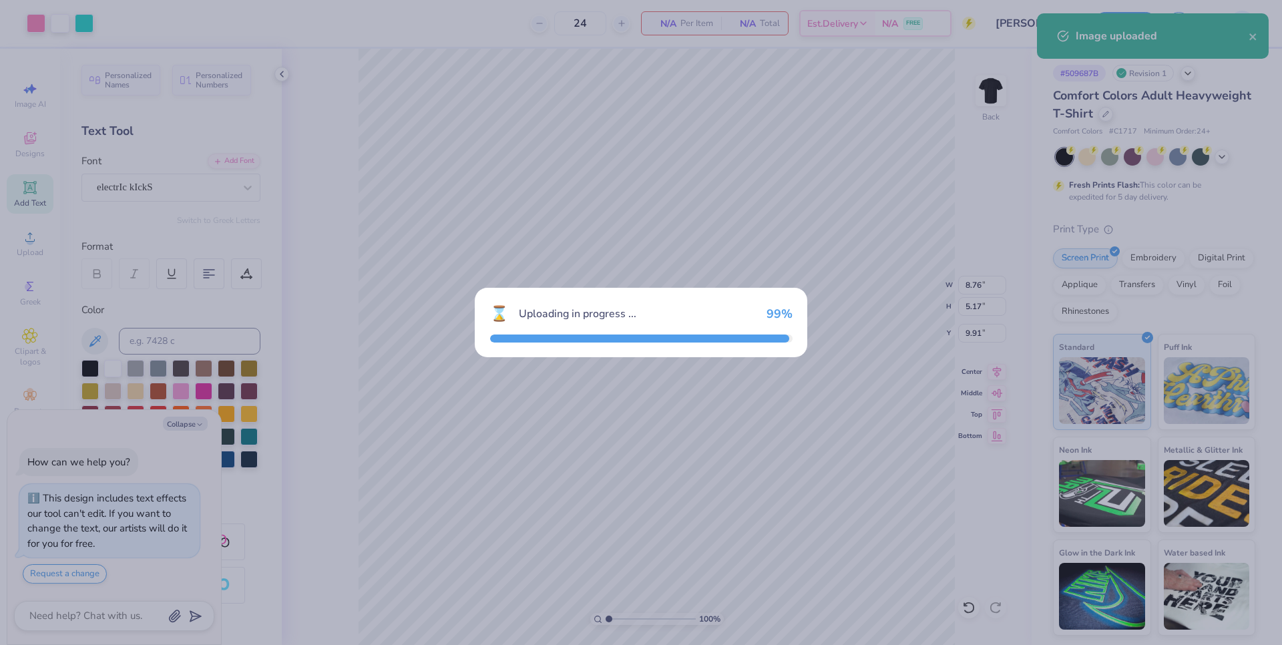
type textarea "x"
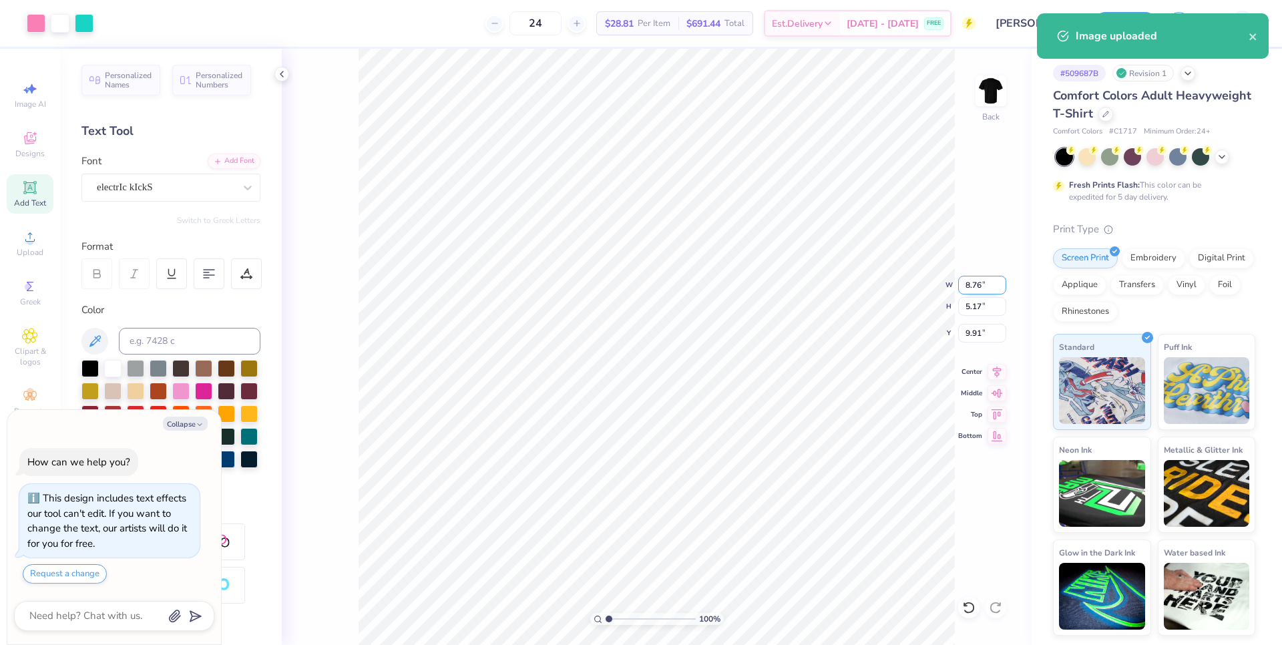
click at [967, 288] on input "8.76" at bounding box center [982, 285] width 48 height 19
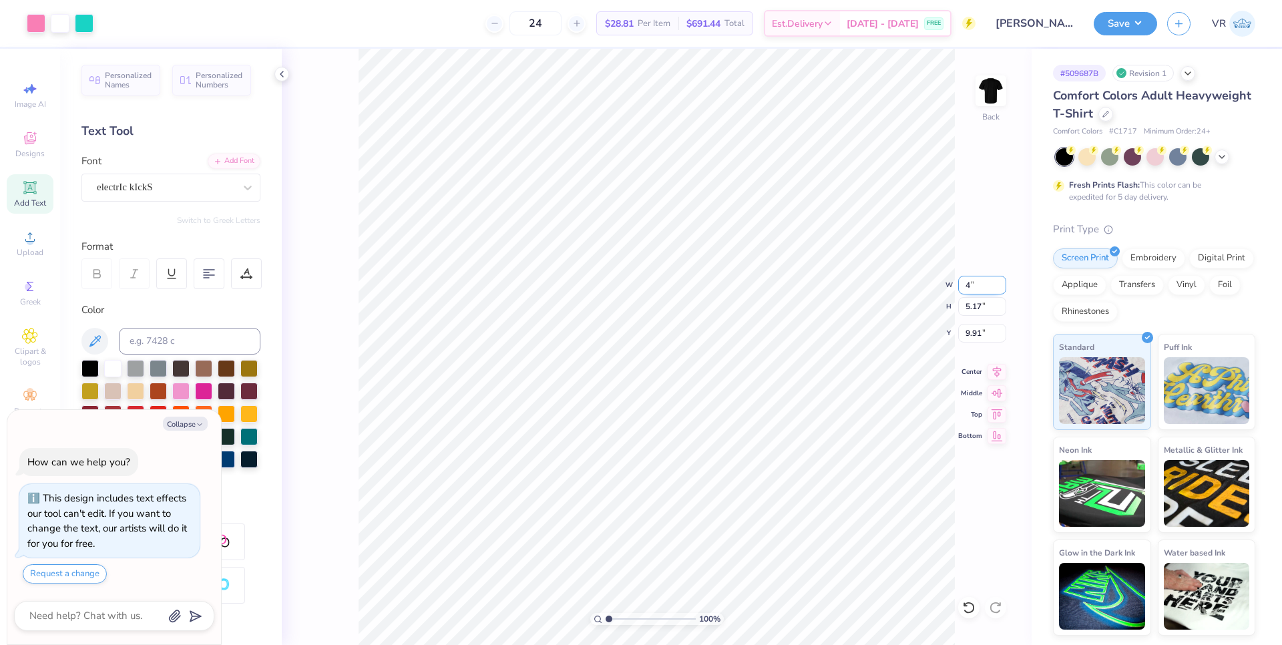
type input "4"
type textarea "x"
type input "4.00"
type input "2.36"
click at [974, 333] on input "11.32" at bounding box center [982, 333] width 48 height 19
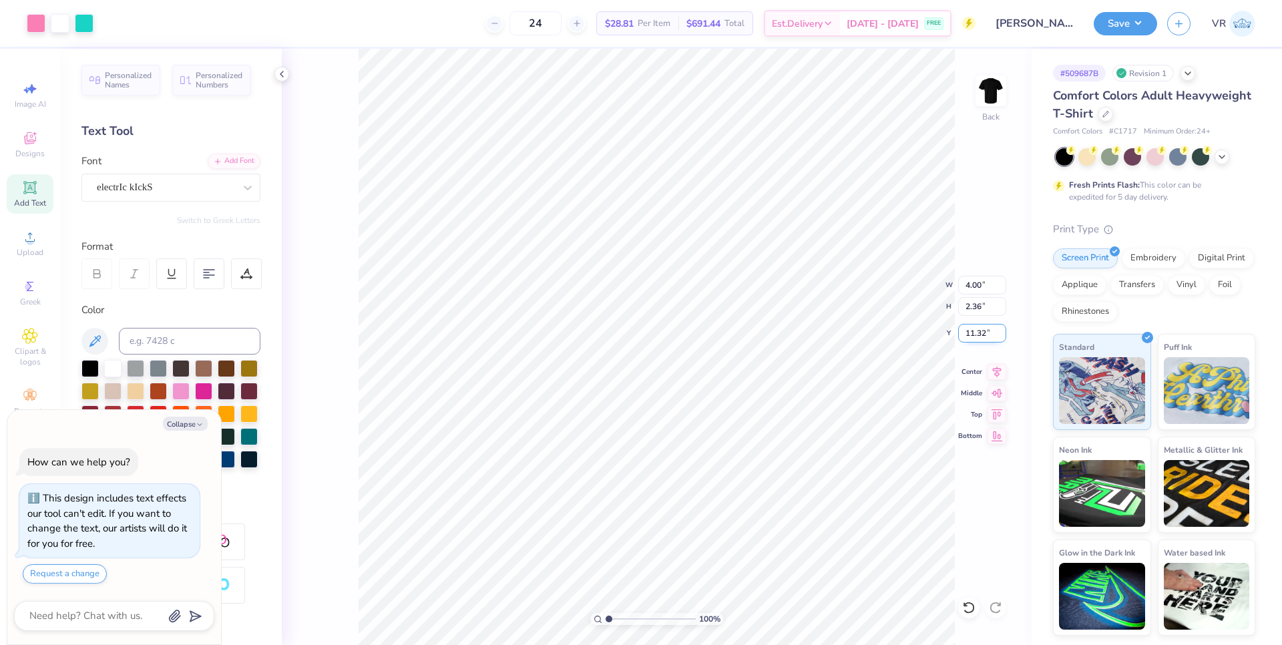
click at [974, 333] on input "11.32" at bounding box center [982, 333] width 48 height 19
type input "3"
type textarea "x"
type input "3.00"
click at [982, 82] on img at bounding box center [990, 90] width 53 height 53
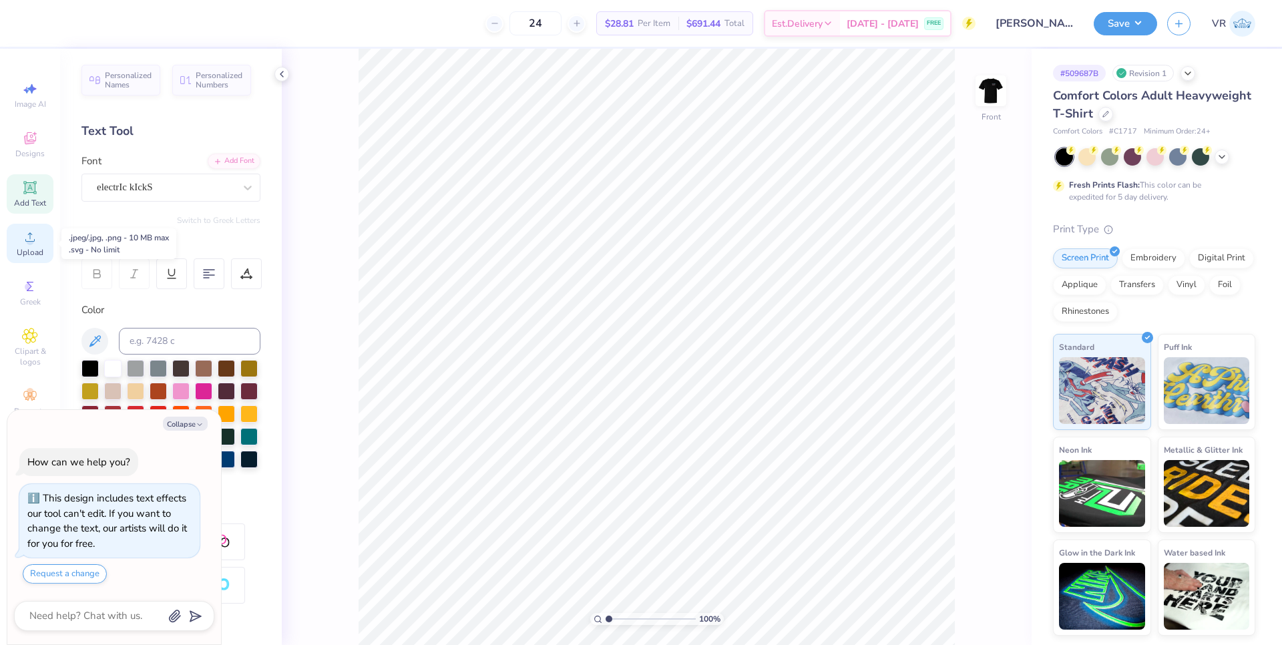
click at [34, 252] on span "Upload" at bounding box center [30, 252] width 27 height 11
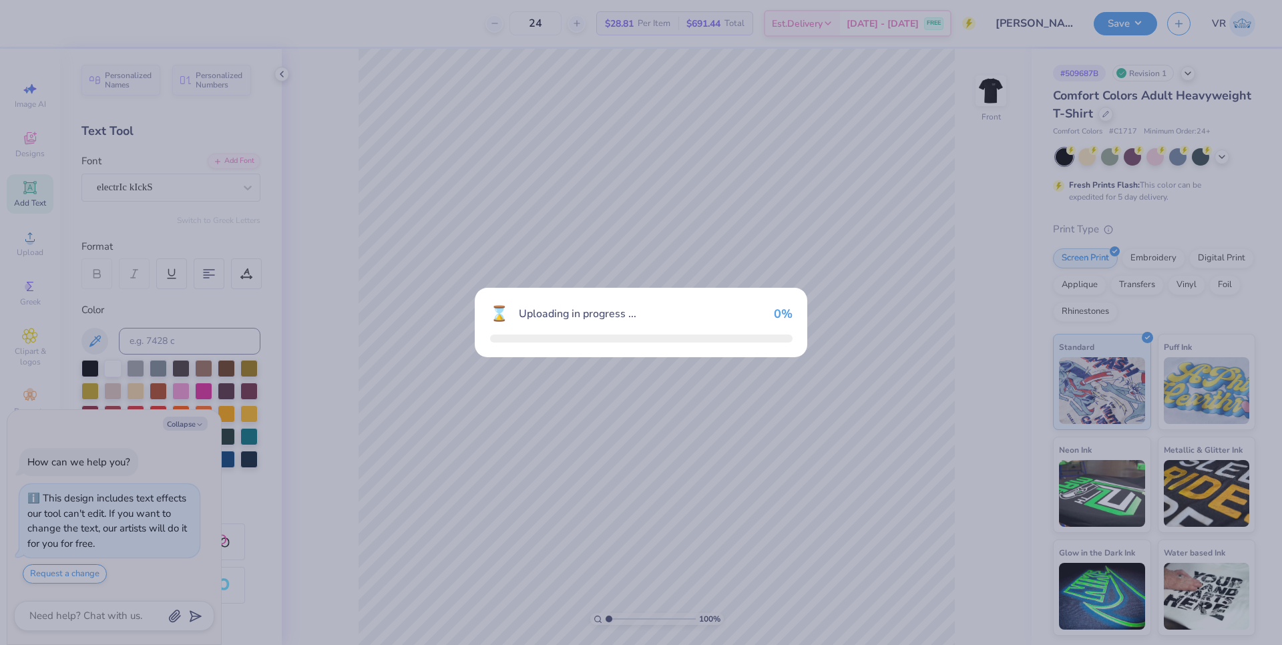
type textarea "x"
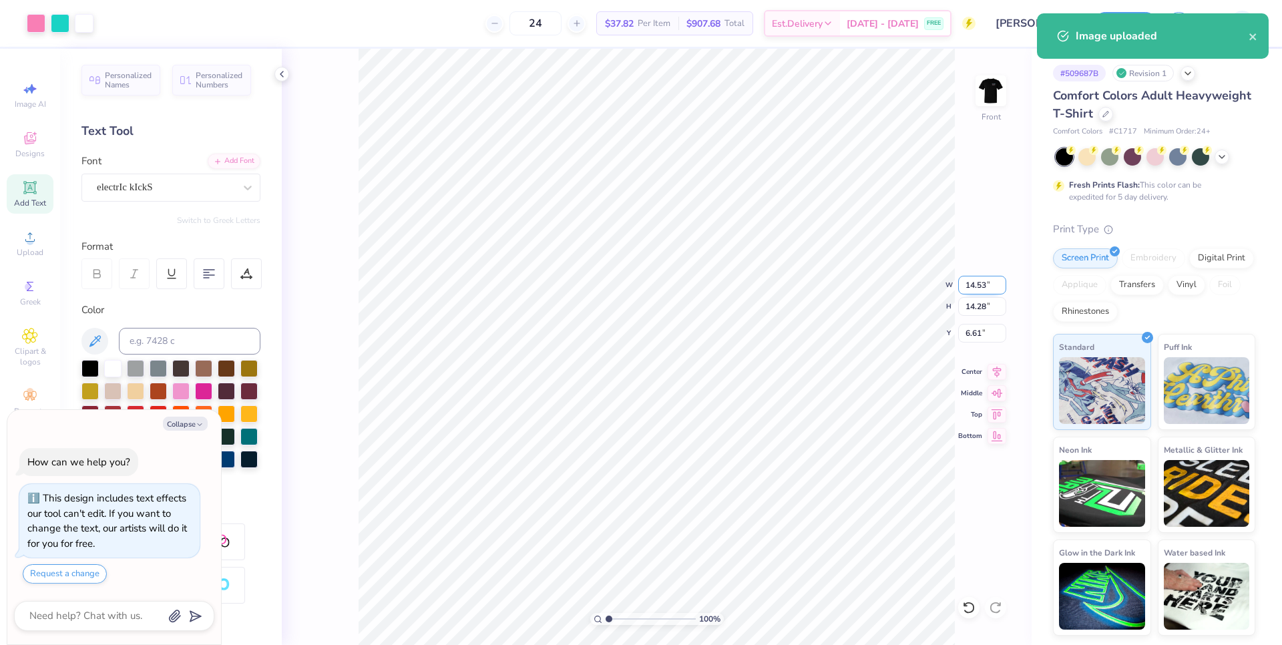
click at [972, 283] on input "14.53" at bounding box center [982, 285] width 48 height 19
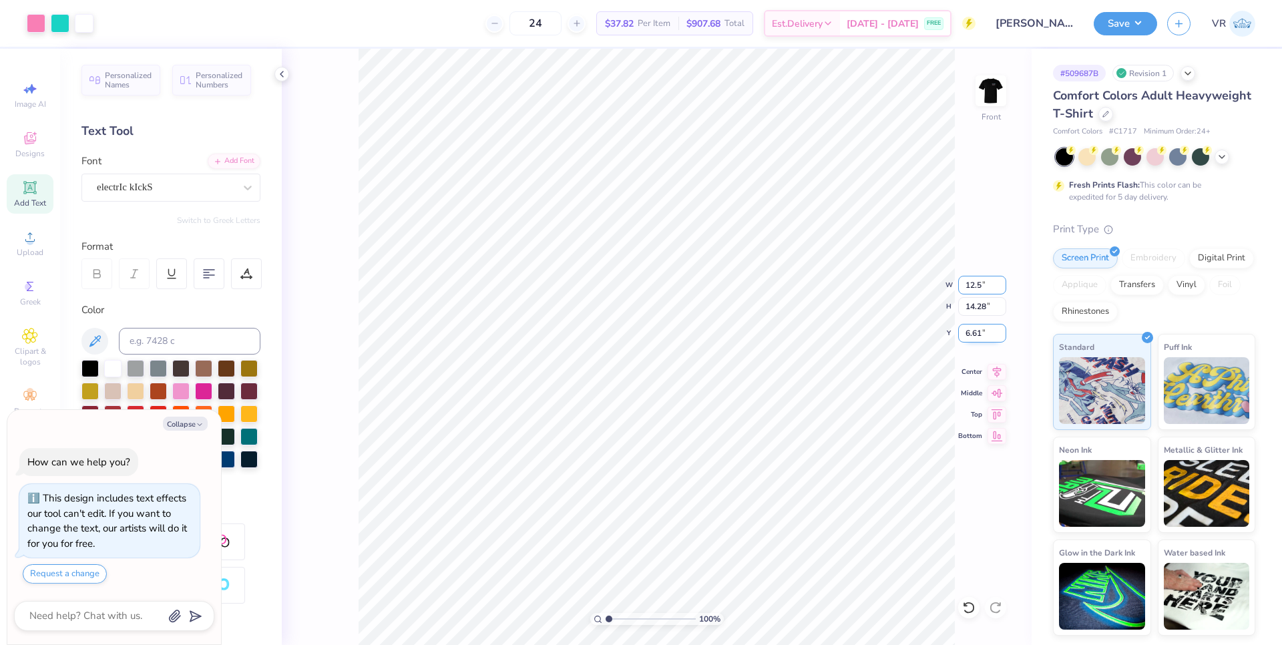
type input "12.5"
click at [980, 337] on input "6.61" at bounding box center [982, 333] width 48 height 19
type textarea "x"
type input "12.50"
type input "12.28"
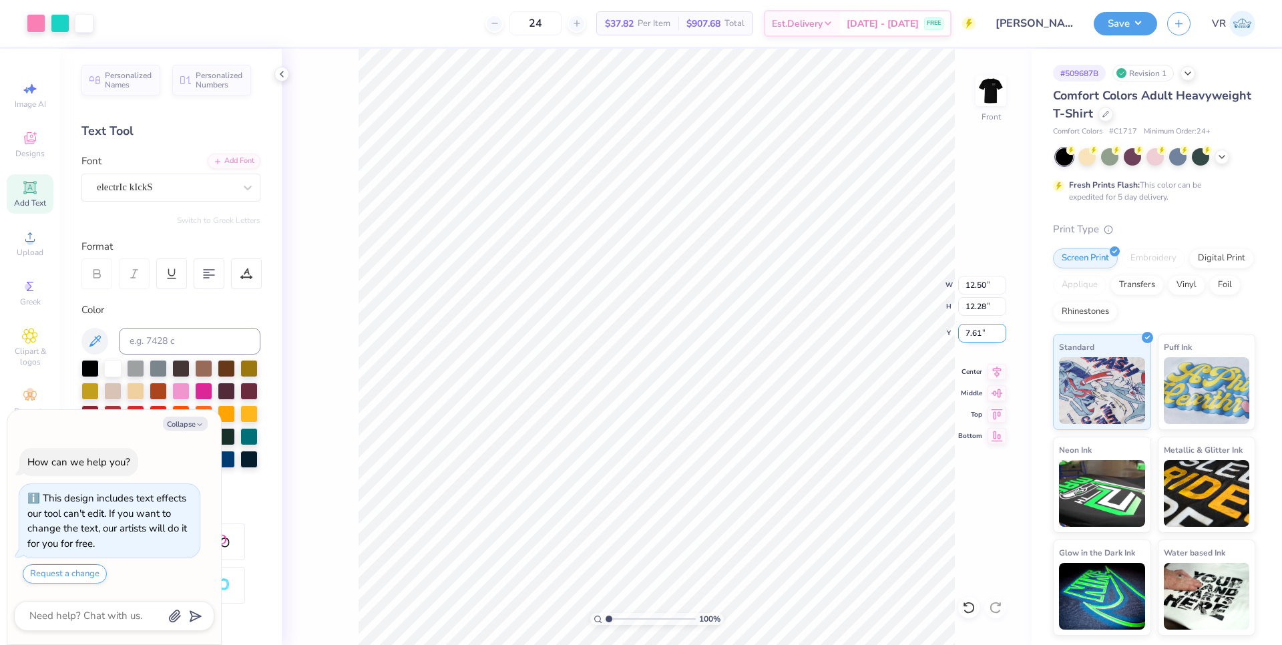
click at [980, 337] on input "7.61" at bounding box center [982, 333] width 48 height 19
click at [965, 333] on input "7.61" at bounding box center [982, 333] width 48 height 19
type input "5"
type textarea "x"
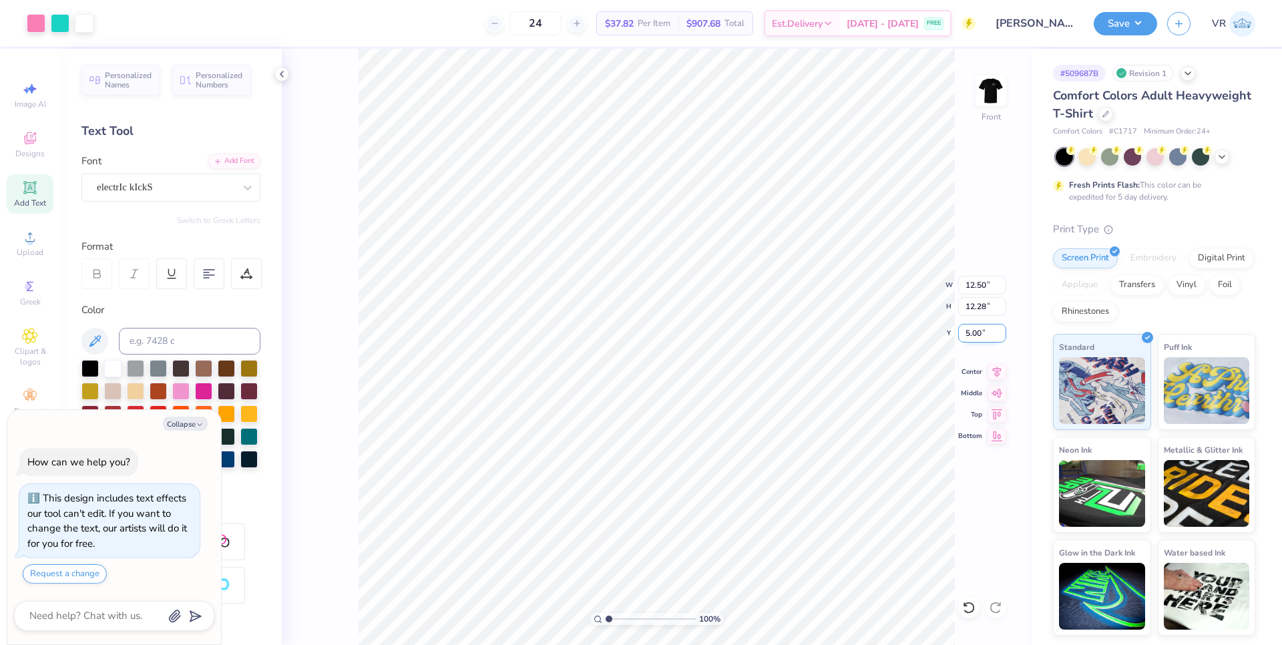
click at [978, 330] on input "5.00" at bounding box center [982, 333] width 48 height 19
type input "3"
type textarea "x"
type input "3.00"
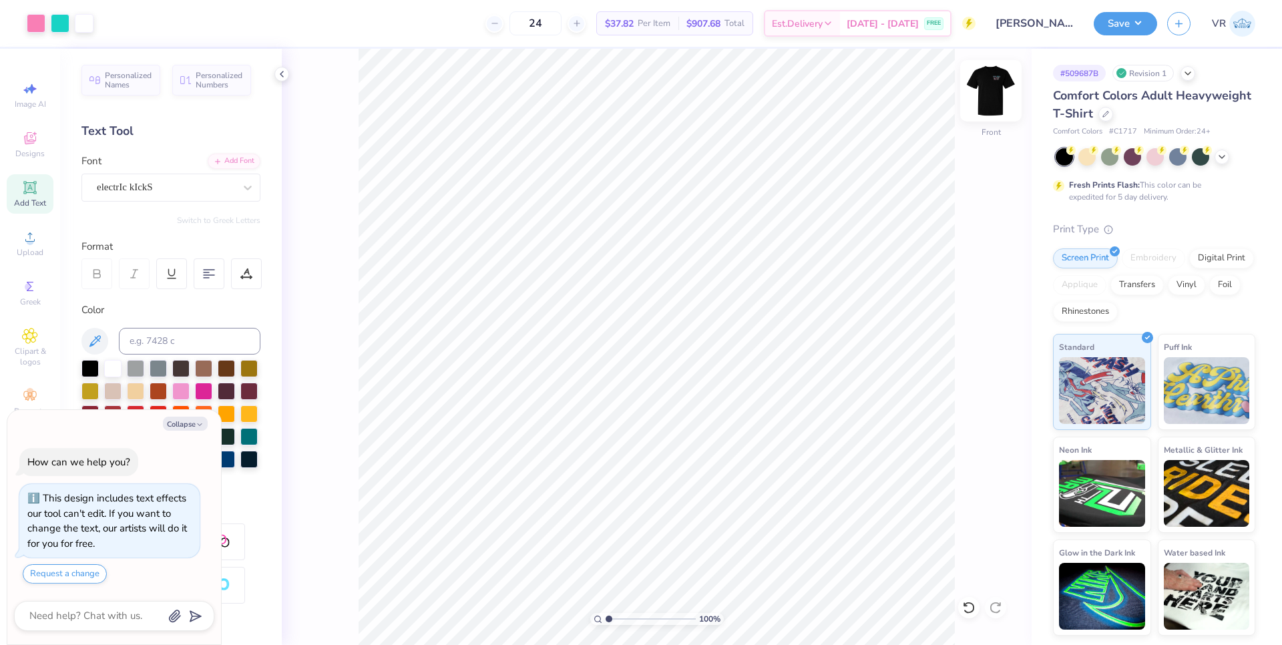
click at [990, 89] on img at bounding box center [990, 90] width 53 height 53
click at [29, 140] on icon at bounding box center [30, 138] width 12 height 12
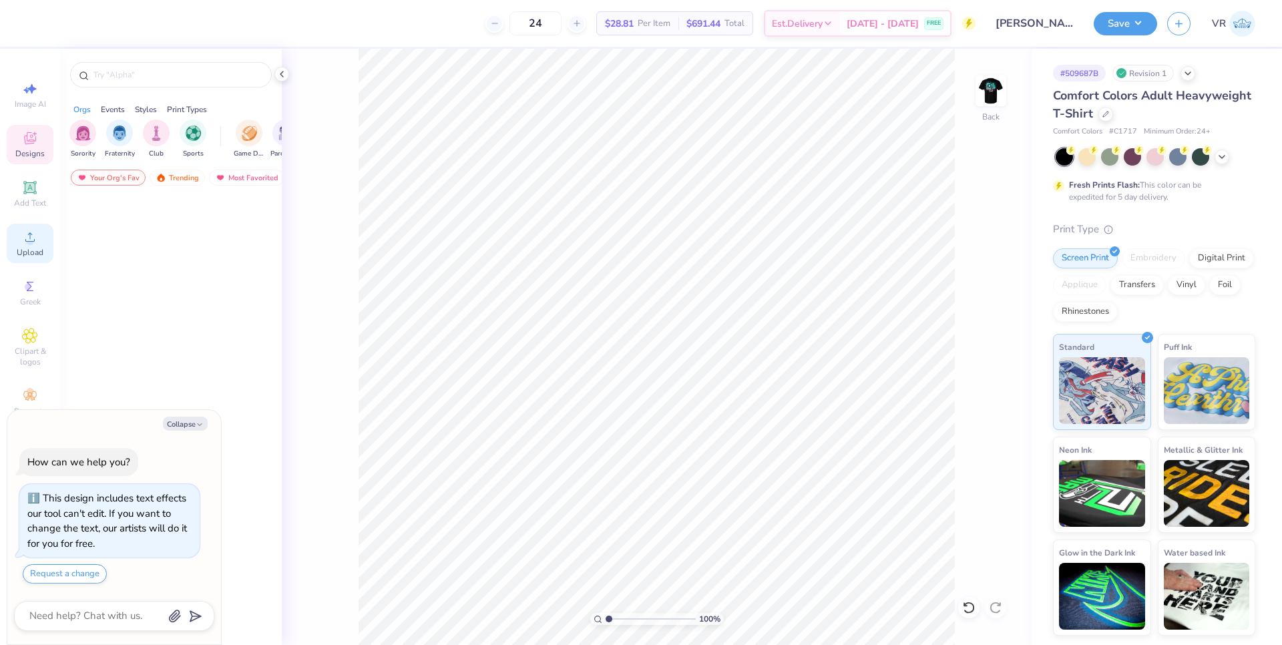
click at [29, 235] on icon at bounding box center [29, 236] width 9 height 9
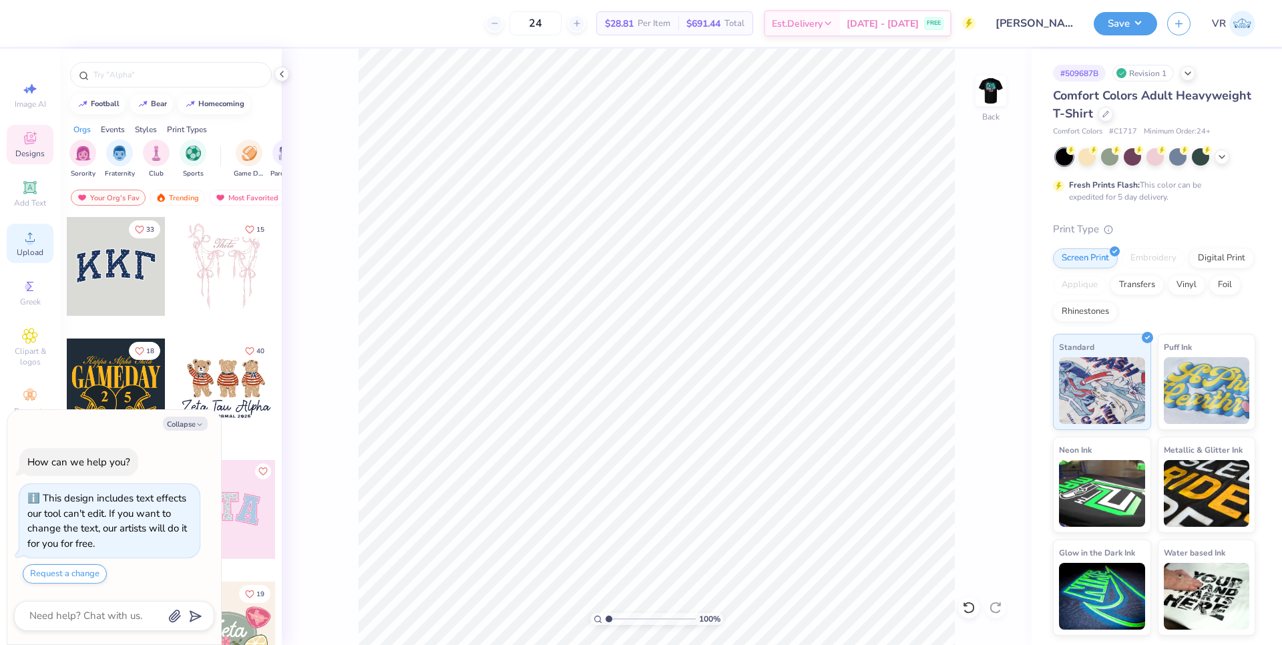
click at [28, 238] on circle at bounding box center [29, 241] width 7 height 7
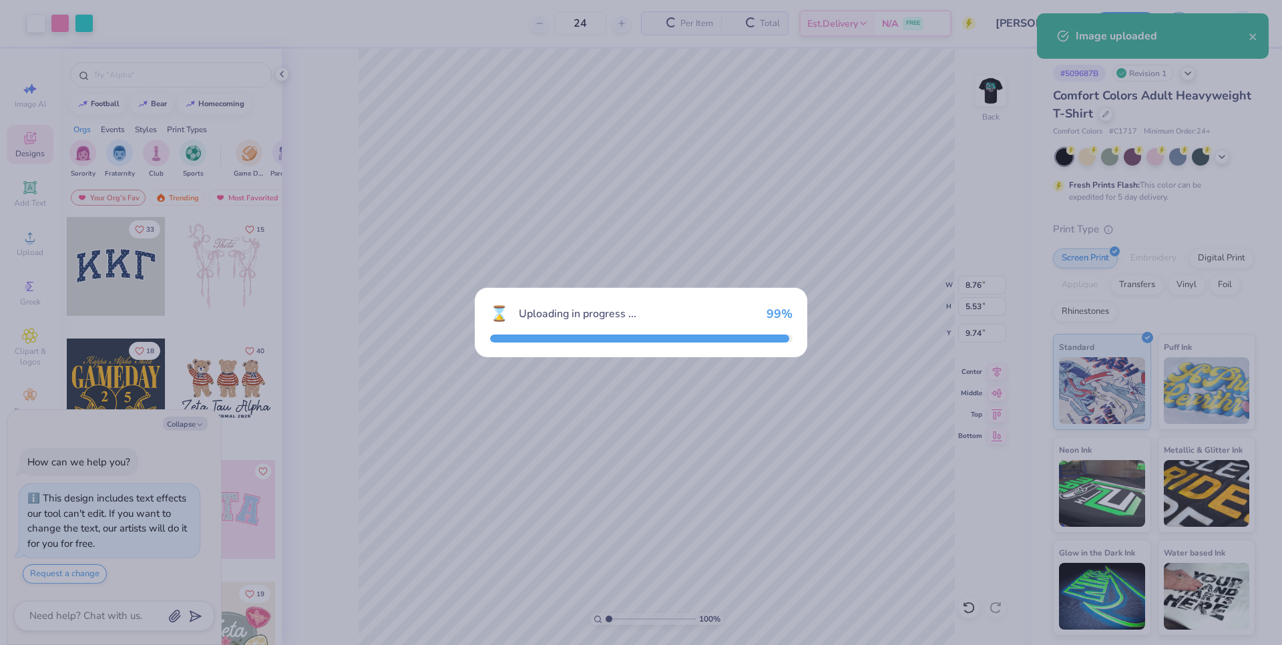
type textarea "x"
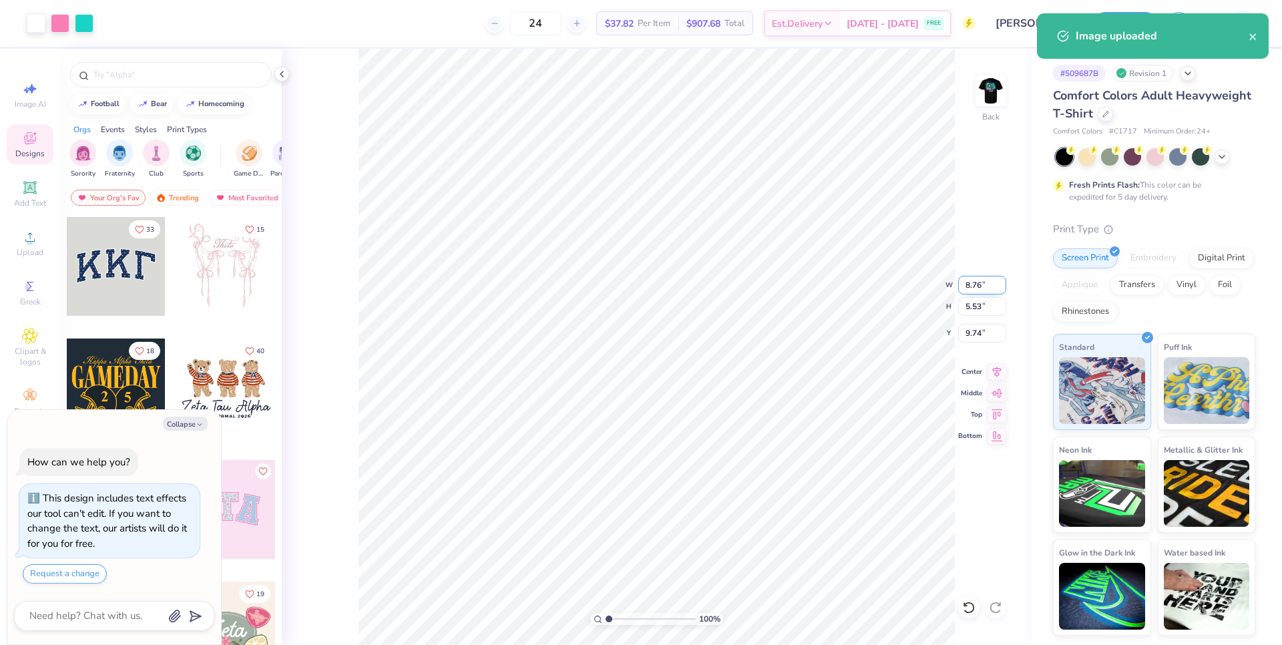
click at [966, 281] on input "8.76" at bounding box center [982, 285] width 48 height 19
type input "4"
type textarea "x"
type input "4.00"
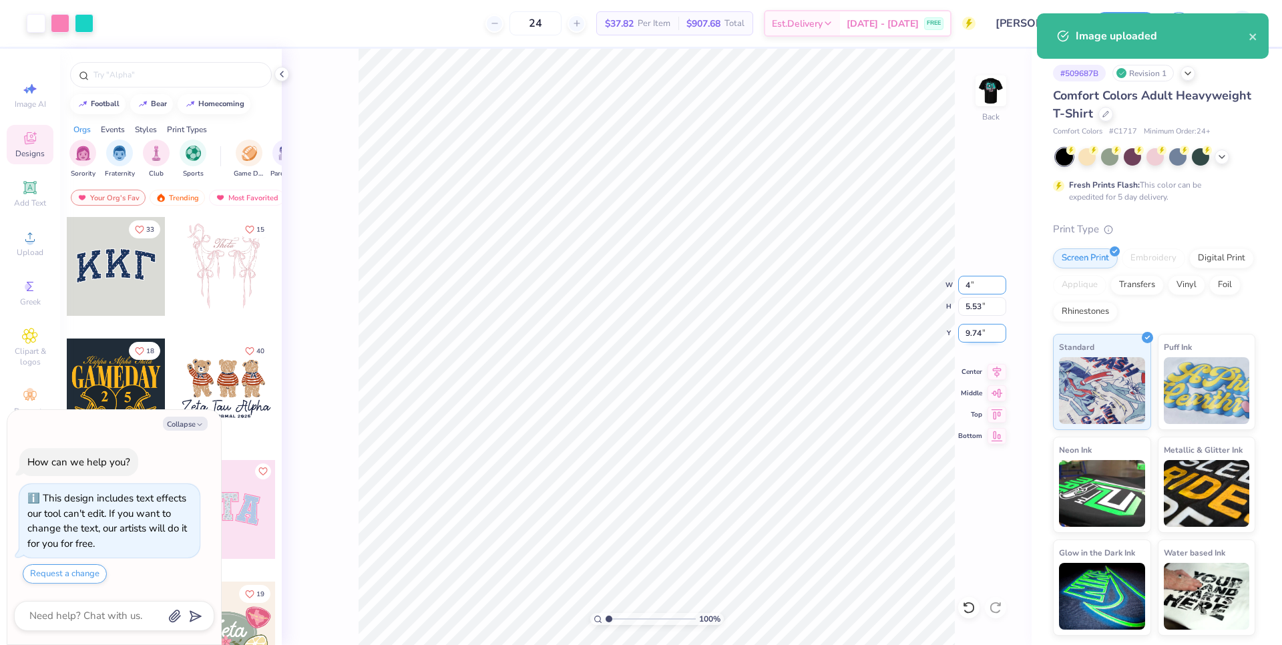
type input "2.52"
click at [967, 337] on input "11.24" at bounding box center [982, 333] width 48 height 19
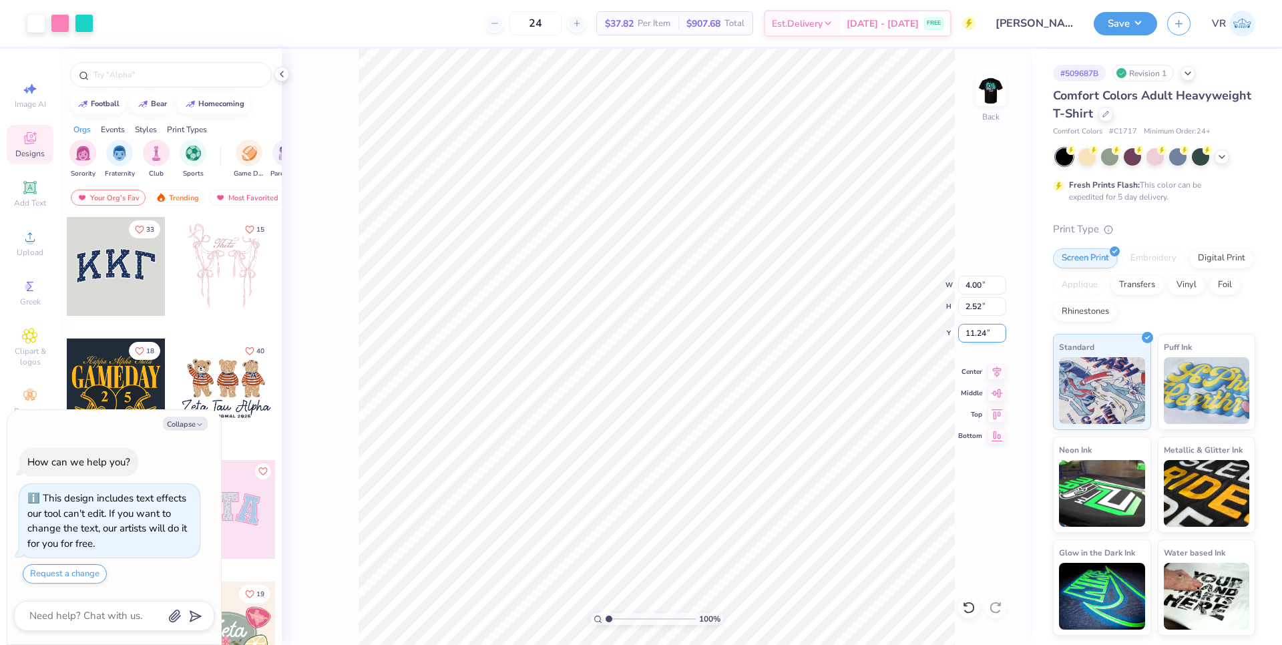
click at [967, 337] on input "11.24" at bounding box center [982, 333] width 48 height 19
type input "3"
type textarea "x"
type input "3.00"
type textarea "x"
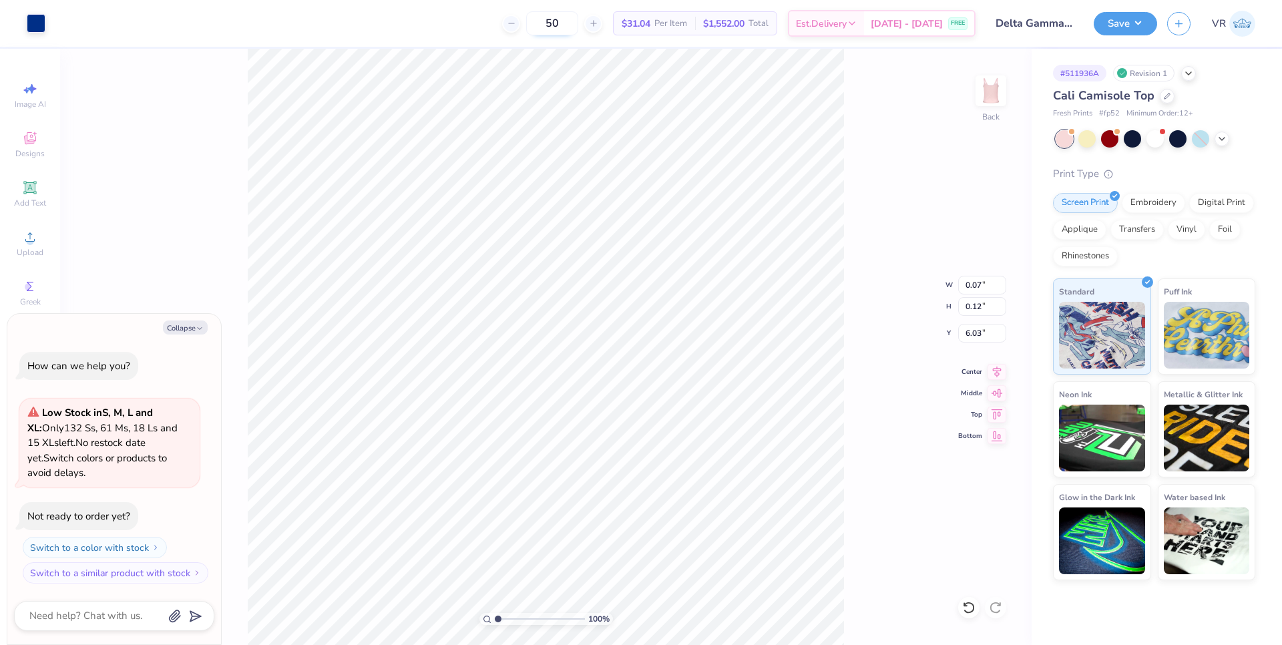
type input "1.14"
type input "1.75"
type input "3.27"
type textarea "x"
type input "3.17"
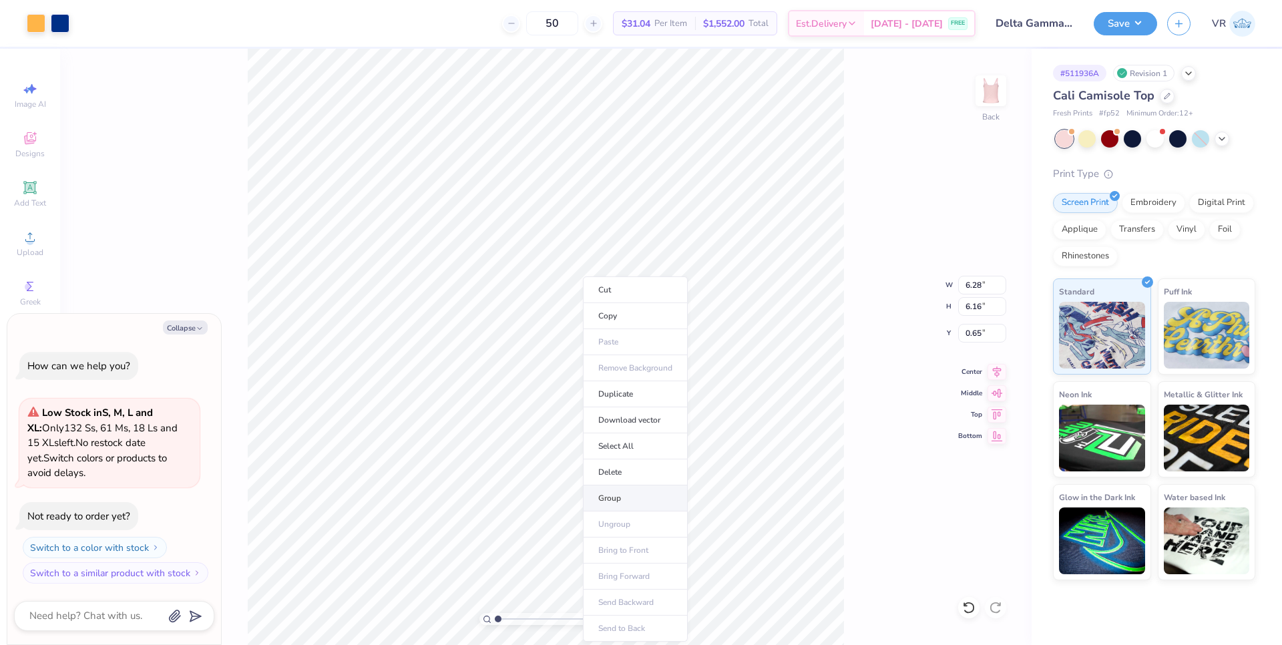
click at [625, 494] on li "Group" at bounding box center [635, 498] width 105 height 26
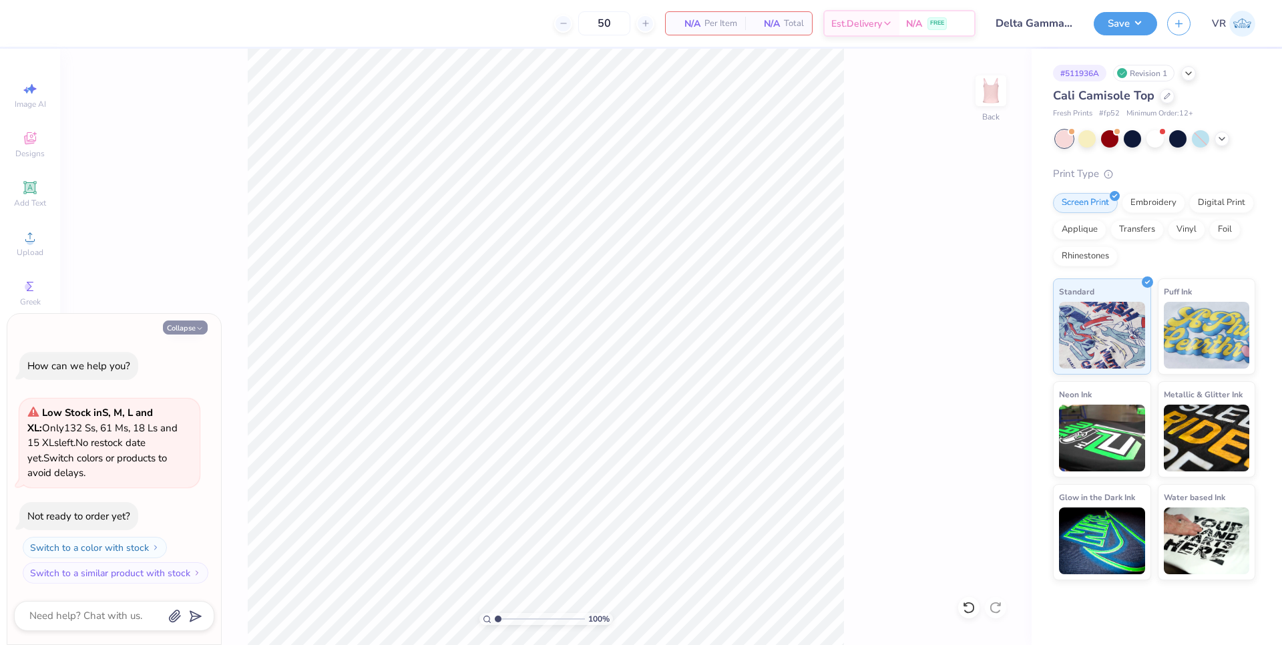
click at [190, 327] on button "Collapse" at bounding box center [185, 327] width 45 height 14
type textarea "x"
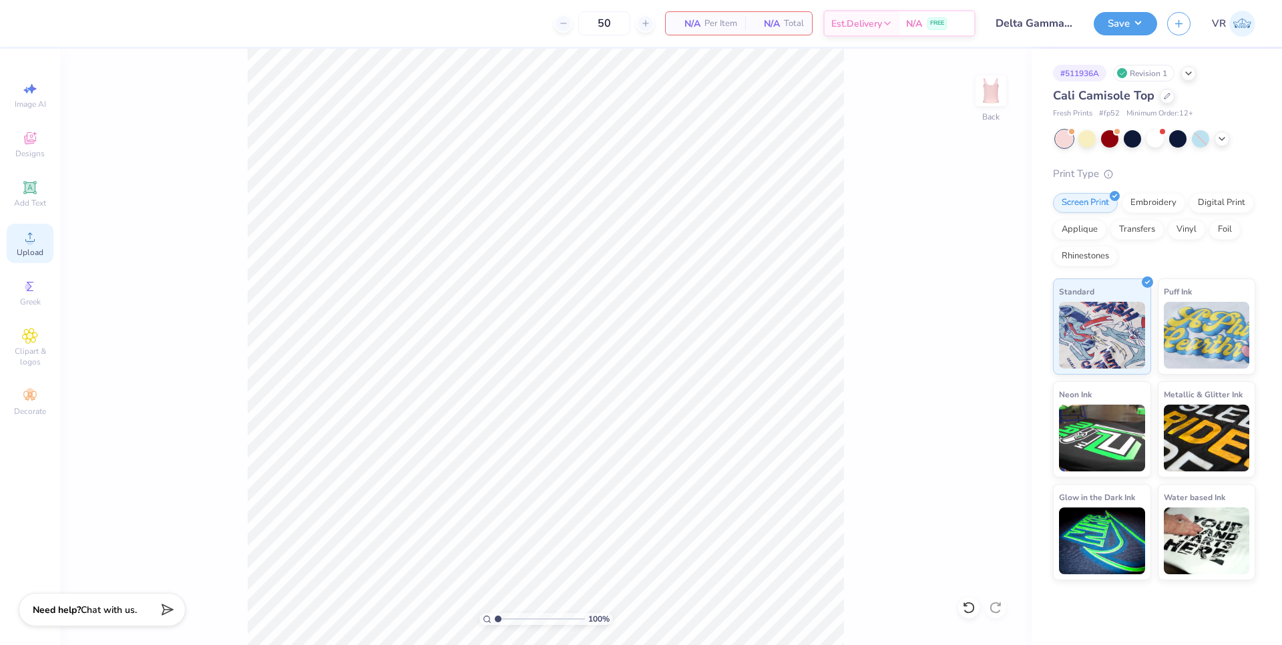
click at [24, 242] on icon at bounding box center [30, 237] width 16 height 16
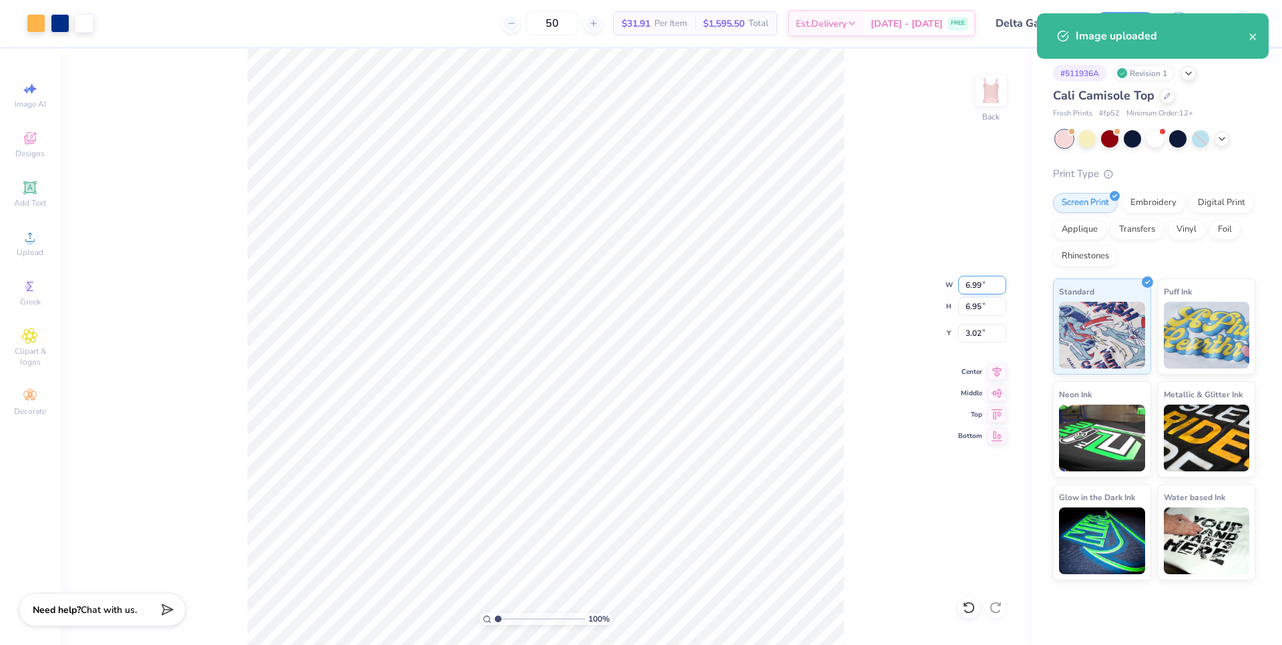
click at [975, 282] on input "6.99" at bounding box center [982, 285] width 48 height 19
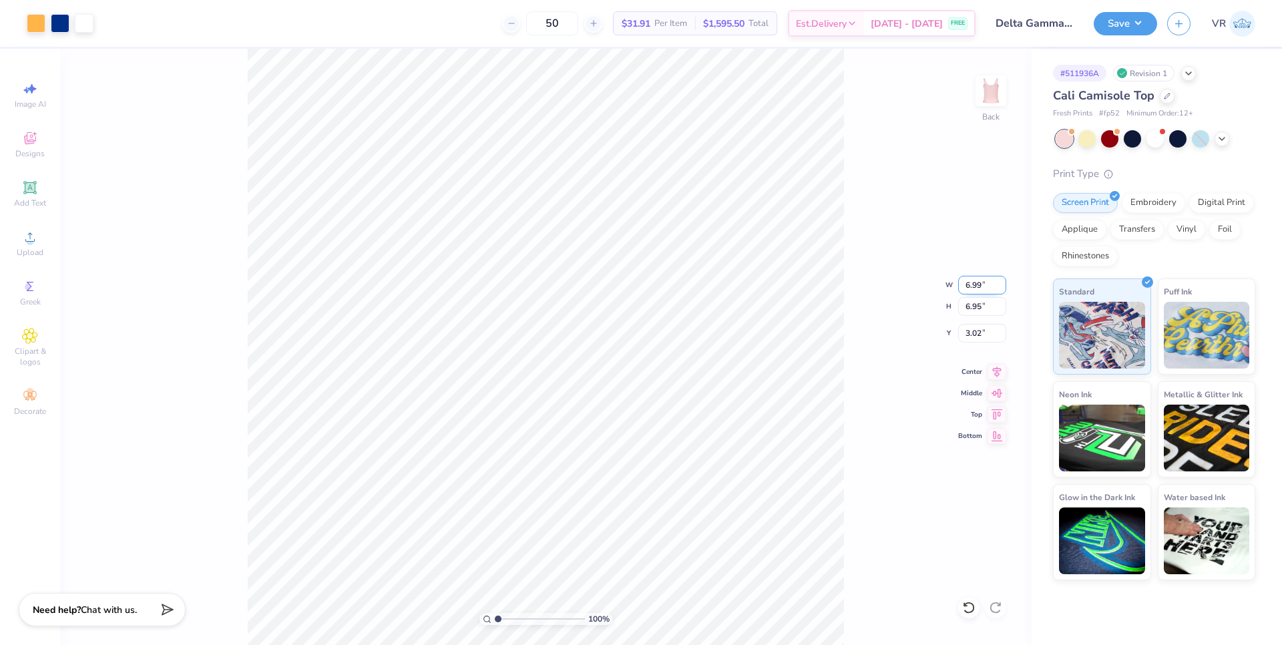
click at [975, 282] on input "6.99" at bounding box center [982, 285] width 48 height 19
type input "6.00"
type input "5.96"
click at [964, 330] on input "3.52" at bounding box center [982, 333] width 48 height 19
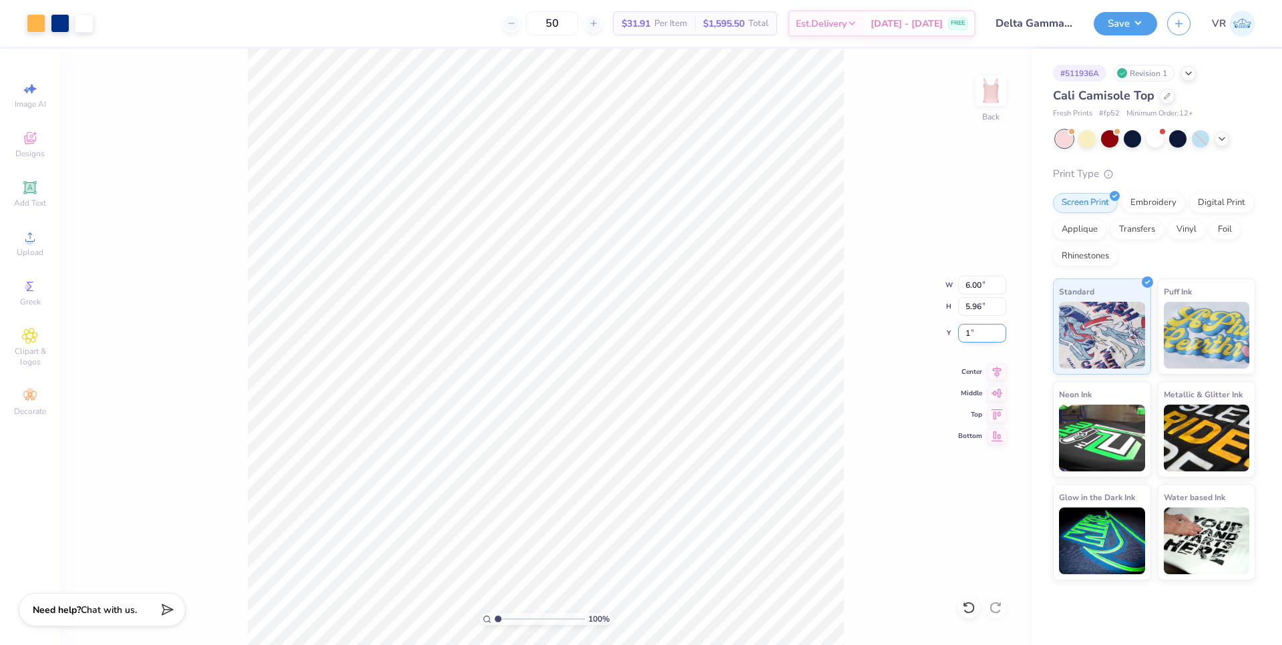
type input "1.00"
click at [971, 284] on input "6.00" at bounding box center [982, 285] width 48 height 19
type input "7.00"
type input "6.96"
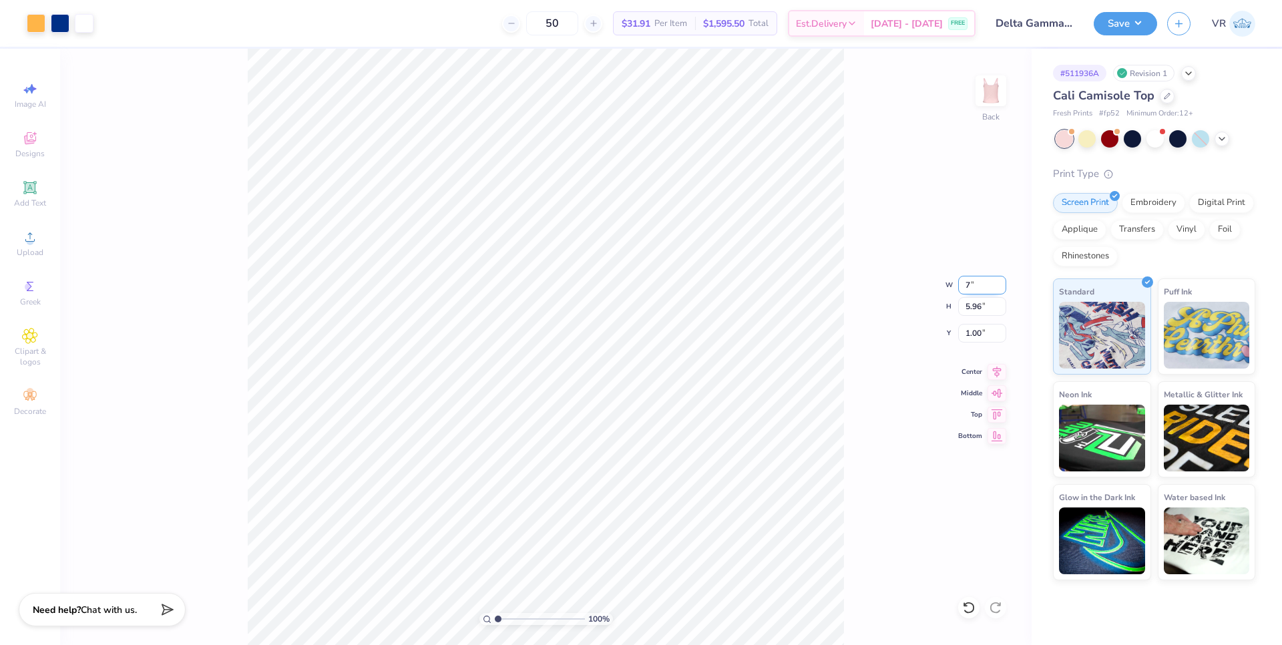
type input "0.50"
click at [972, 329] on input "0.50" at bounding box center [982, 333] width 48 height 19
type input "1.00"
click at [966, 284] on input "7.00" at bounding box center [982, 285] width 48 height 19
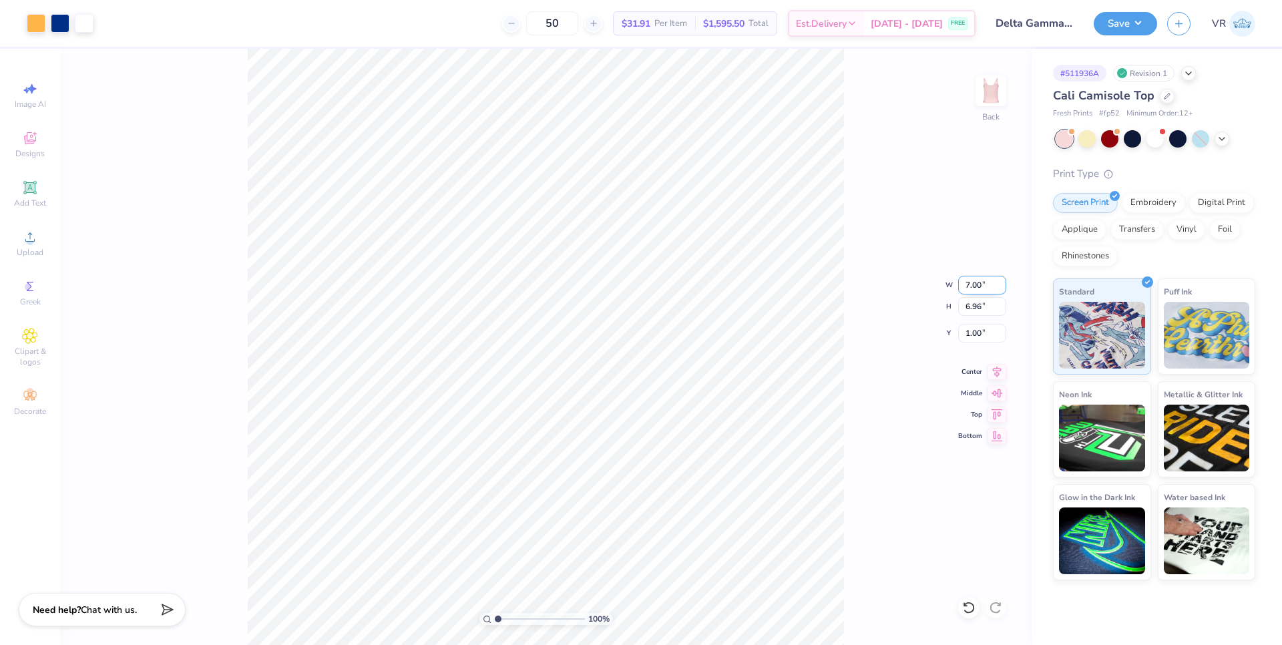
click at [966, 284] on input "7.00" at bounding box center [982, 285] width 48 height 19
type input "6.00"
type input "5.96"
click at [973, 333] on input "1.50" at bounding box center [982, 333] width 48 height 19
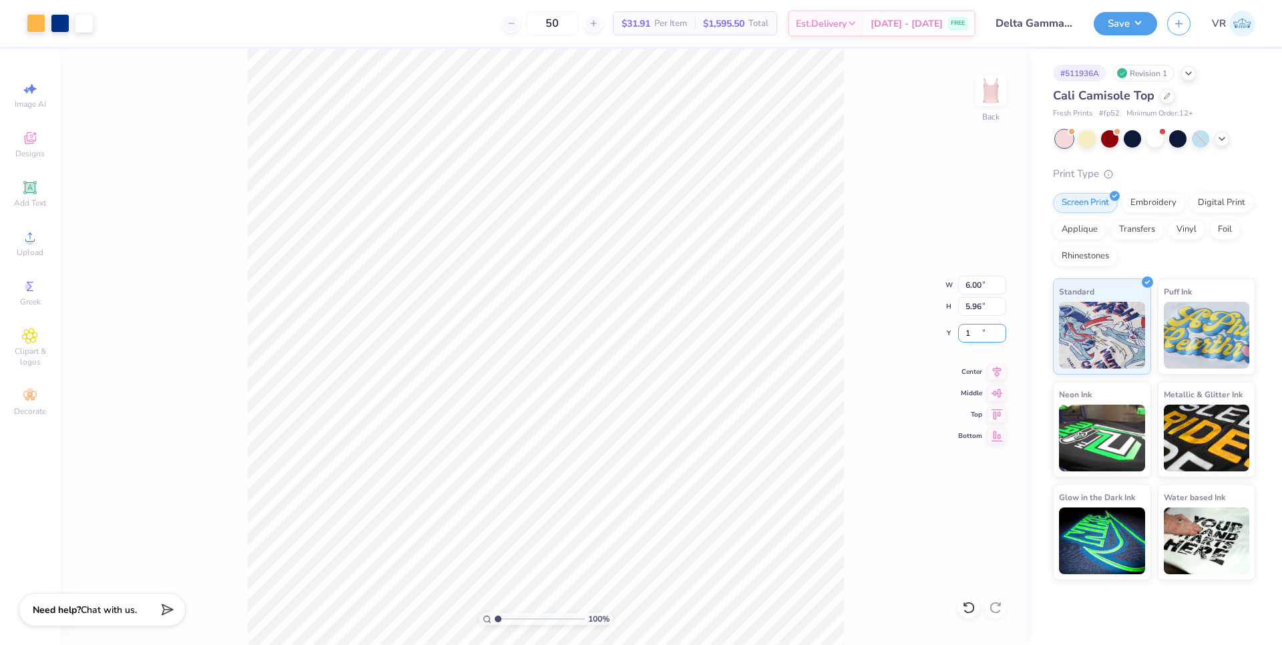
type input "1.00"
drag, startPoint x: 497, startPoint y: 618, endPoint x: 511, endPoint y: 627, distance: 17.1
type input "2.53"
click at [511, 625] on input "range" at bounding box center [540, 619] width 90 height 12
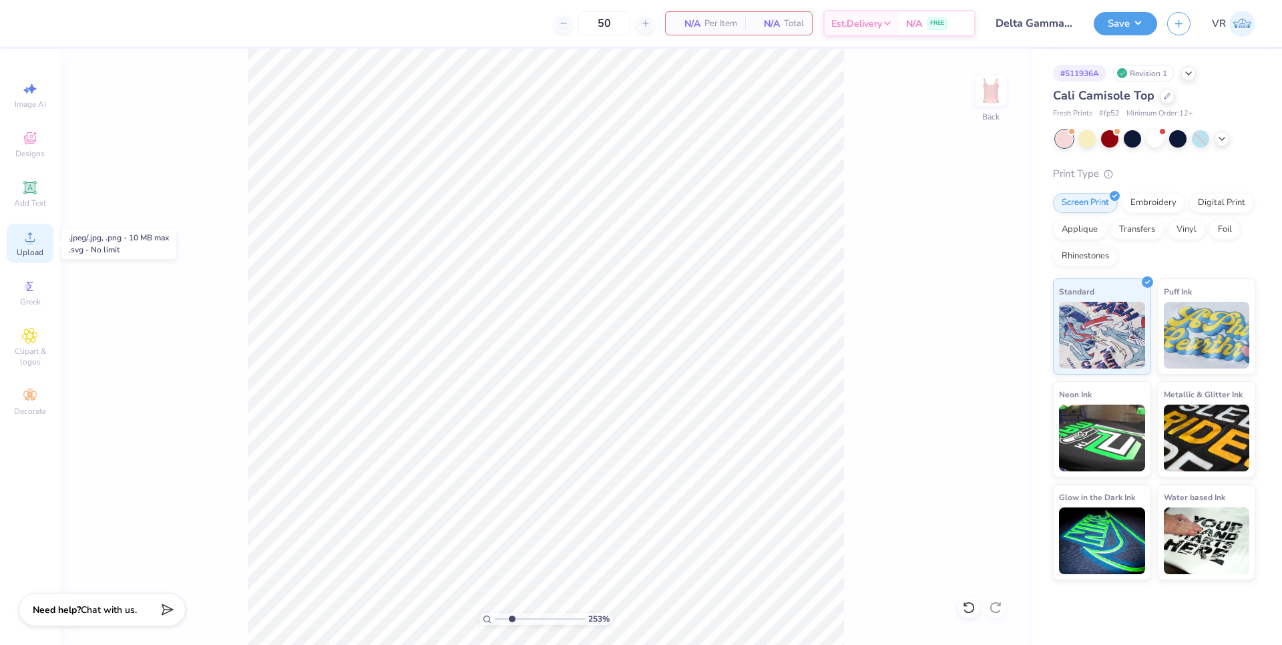
click at [34, 256] on span "Upload" at bounding box center [30, 252] width 27 height 11
click at [37, 246] on div "Upload" at bounding box center [30, 243] width 47 height 39
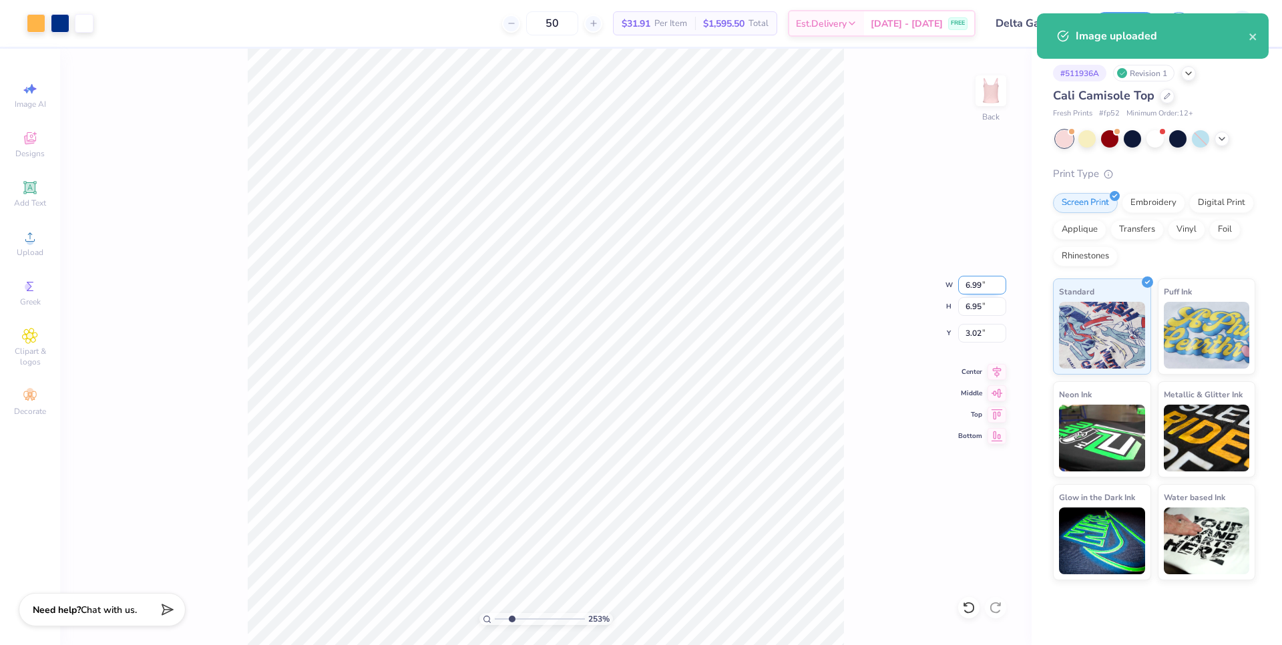
click at [969, 290] on input "6.99" at bounding box center [982, 285] width 48 height 19
type input "6.00"
type input "5.96"
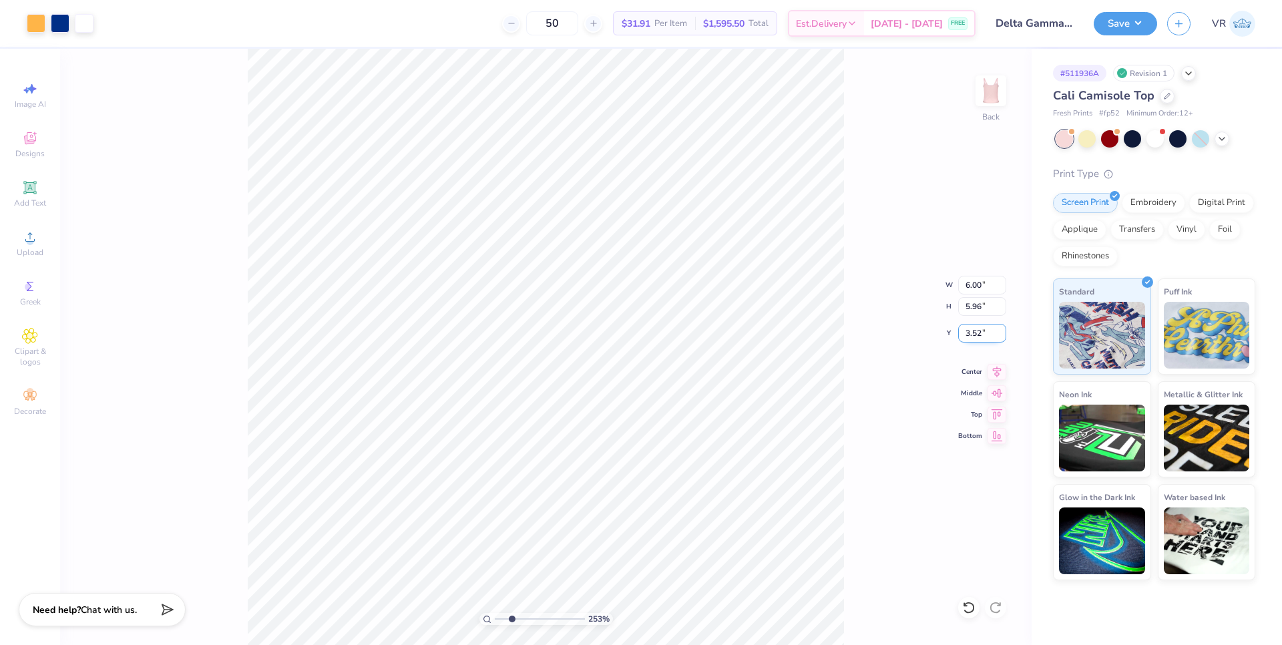
click at [973, 329] on input "3.52" at bounding box center [982, 333] width 48 height 19
type input "1.00"
click at [993, 373] on icon at bounding box center [997, 370] width 19 height 16
drag, startPoint x: 497, startPoint y: 621, endPoint x: 488, endPoint y: 620, distance: 8.7
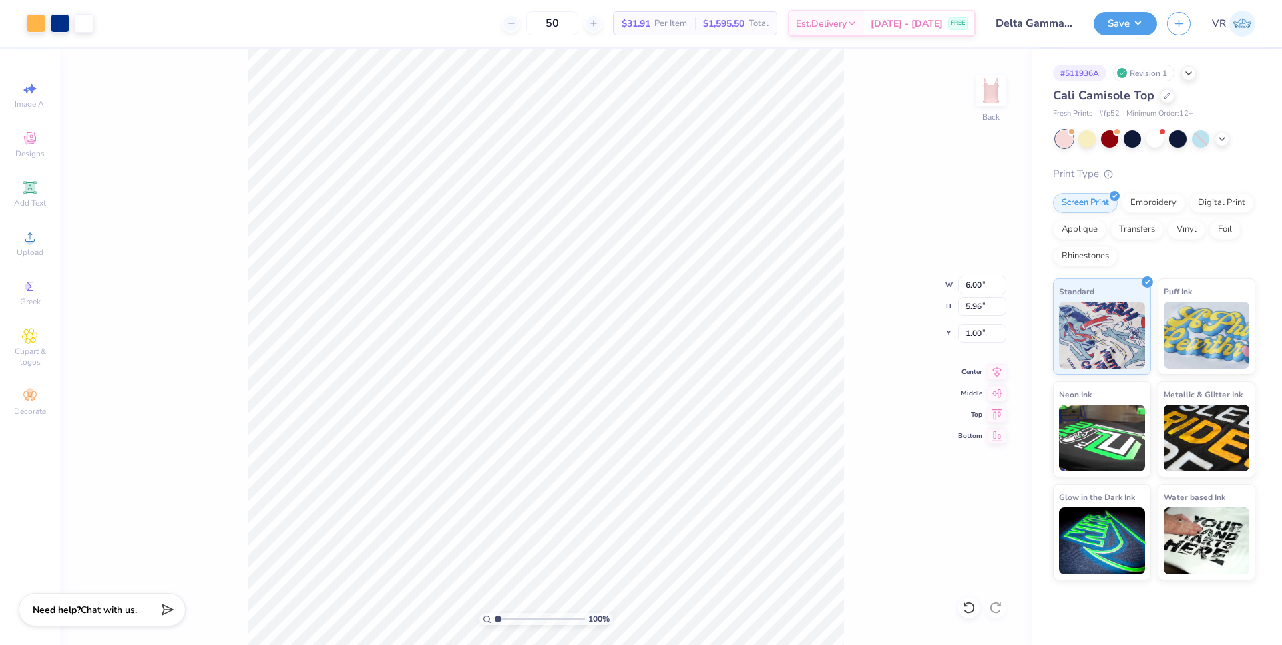
click at [495, 620] on input "range" at bounding box center [540, 619] width 90 height 12
drag, startPoint x: 502, startPoint y: 619, endPoint x: 509, endPoint y: 620, distance: 6.7
click at [509, 620] on input "range" at bounding box center [540, 619] width 90 height 12
drag, startPoint x: 511, startPoint y: 618, endPoint x: 497, endPoint y: 616, distance: 13.4
type input "1.01"
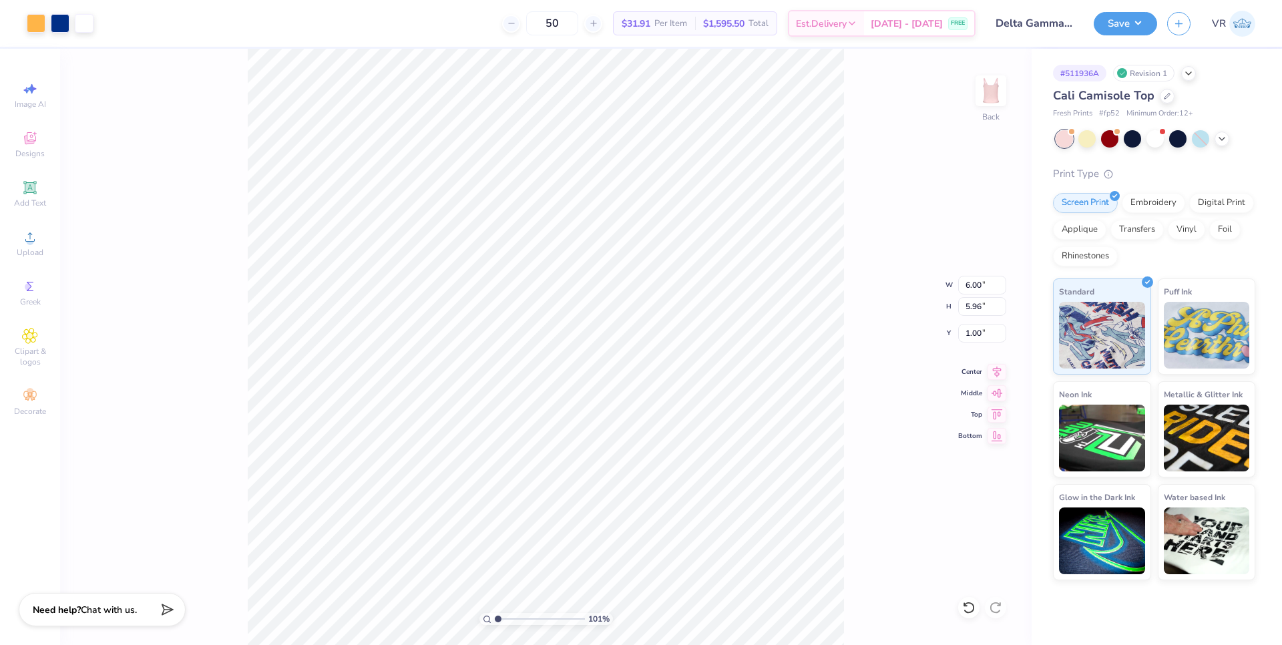
click at [497, 616] on input "range" at bounding box center [540, 619] width 90 height 12
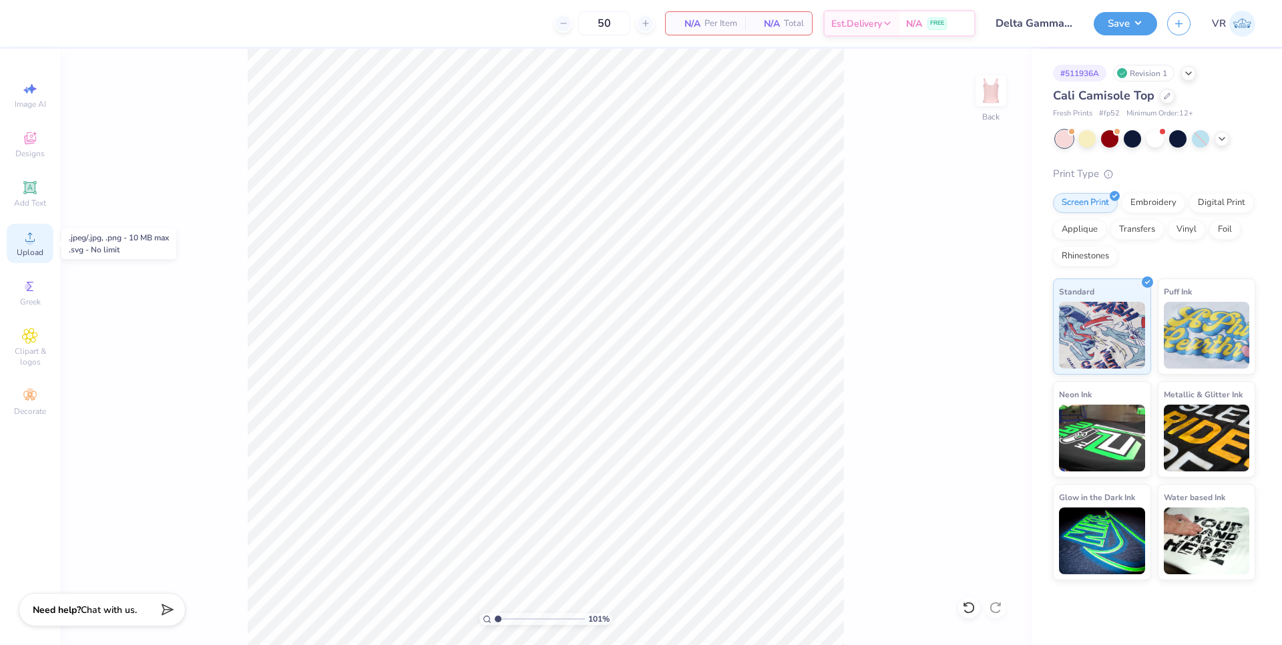
click at [27, 236] on icon at bounding box center [30, 237] width 16 height 16
click at [27, 244] on icon at bounding box center [30, 237] width 16 height 16
click at [36, 247] on span "Upload" at bounding box center [30, 252] width 27 height 11
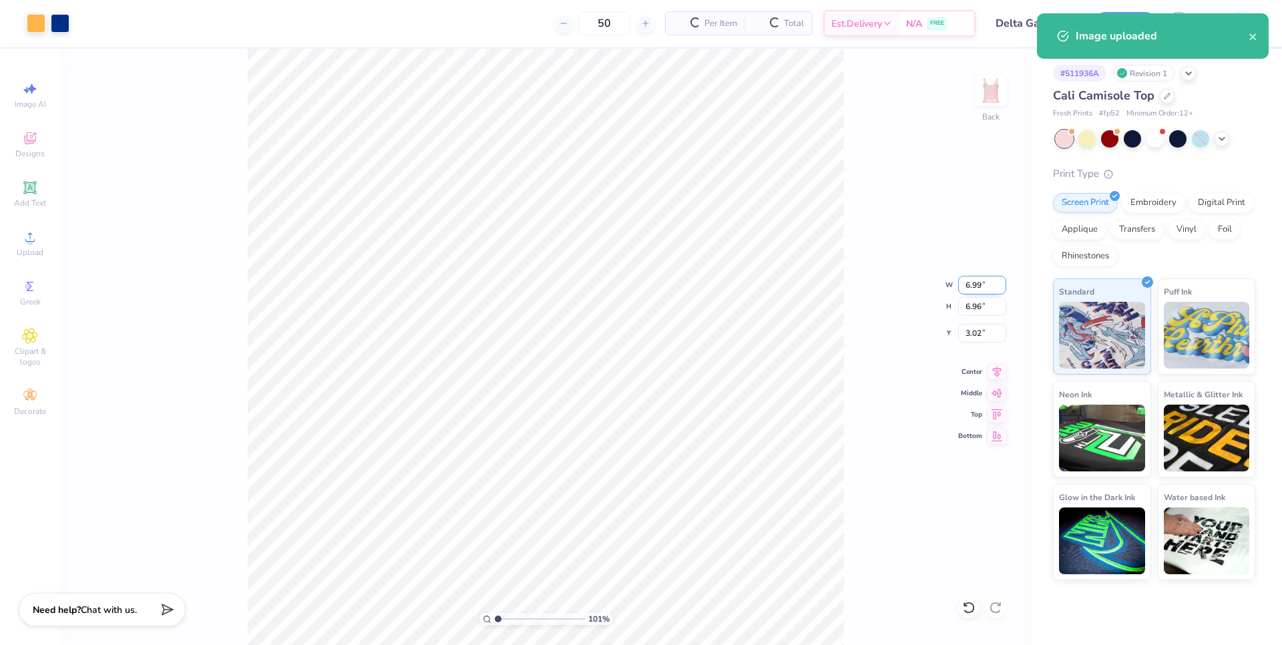
click at [973, 283] on input "6.99" at bounding box center [982, 285] width 48 height 19
type input "6.00"
type input "5.97"
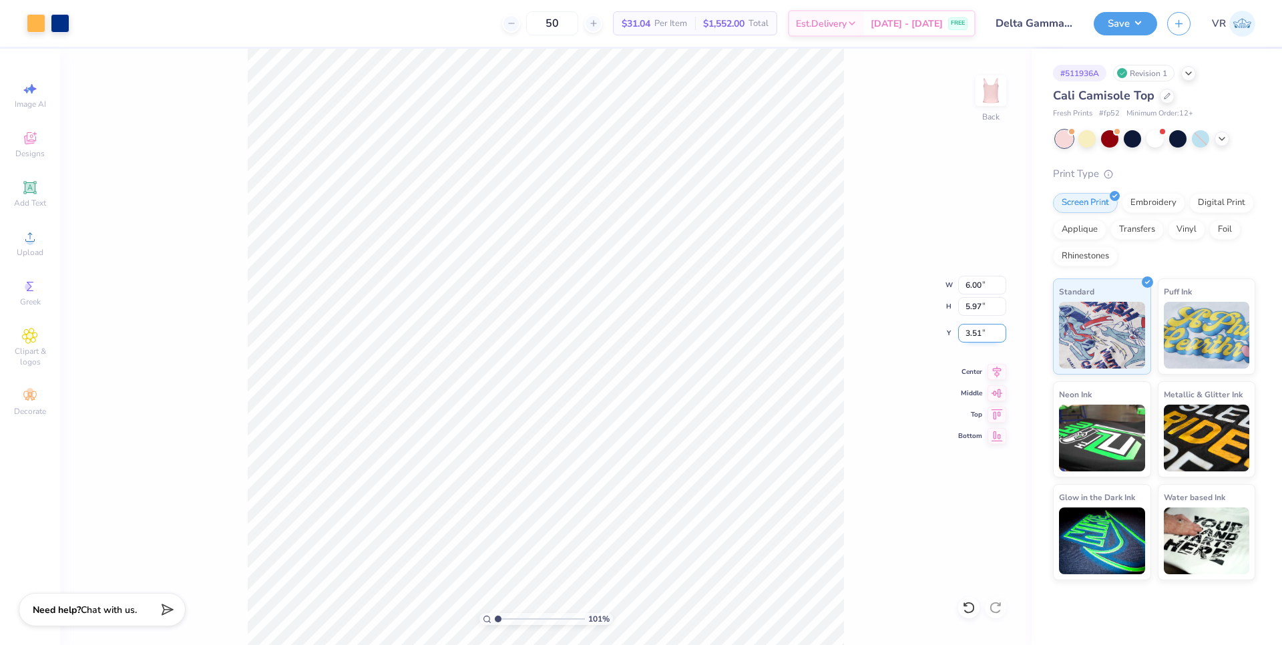
click at [970, 332] on input "3.51" at bounding box center [982, 333] width 48 height 19
type input "1.00"
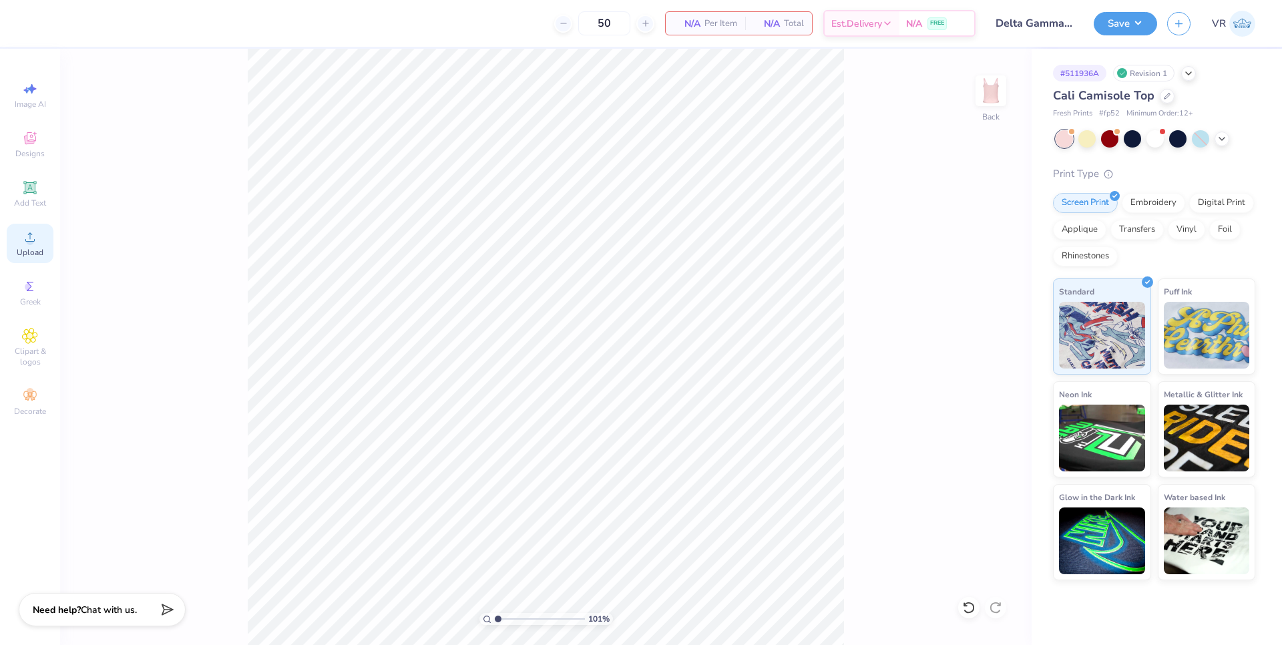
click at [18, 250] on span "Upload" at bounding box center [30, 252] width 27 height 11
click at [28, 242] on circle at bounding box center [29, 241] width 7 height 7
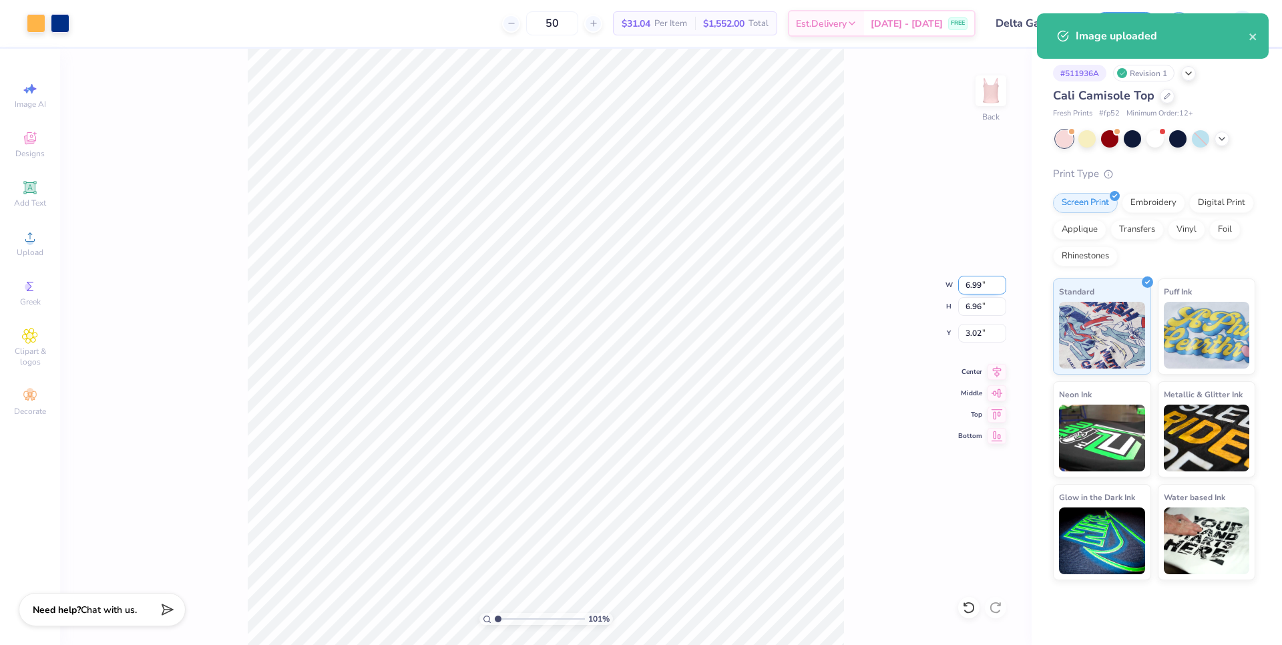
click at [965, 285] on input "6.99" at bounding box center [982, 285] width 48 height 19
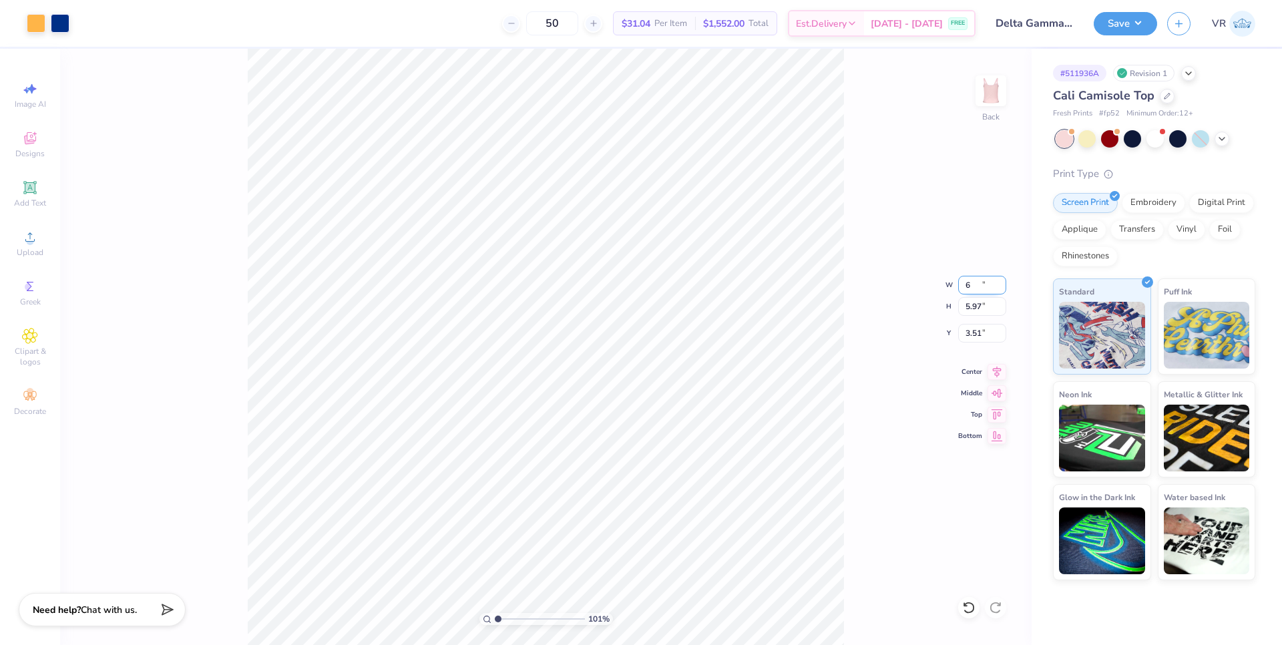
type input "6.00"
type input "5.97"
click at [970, 332] on input "3.51" at bounding box center [982, 333] width 48 height 19
type input "6"
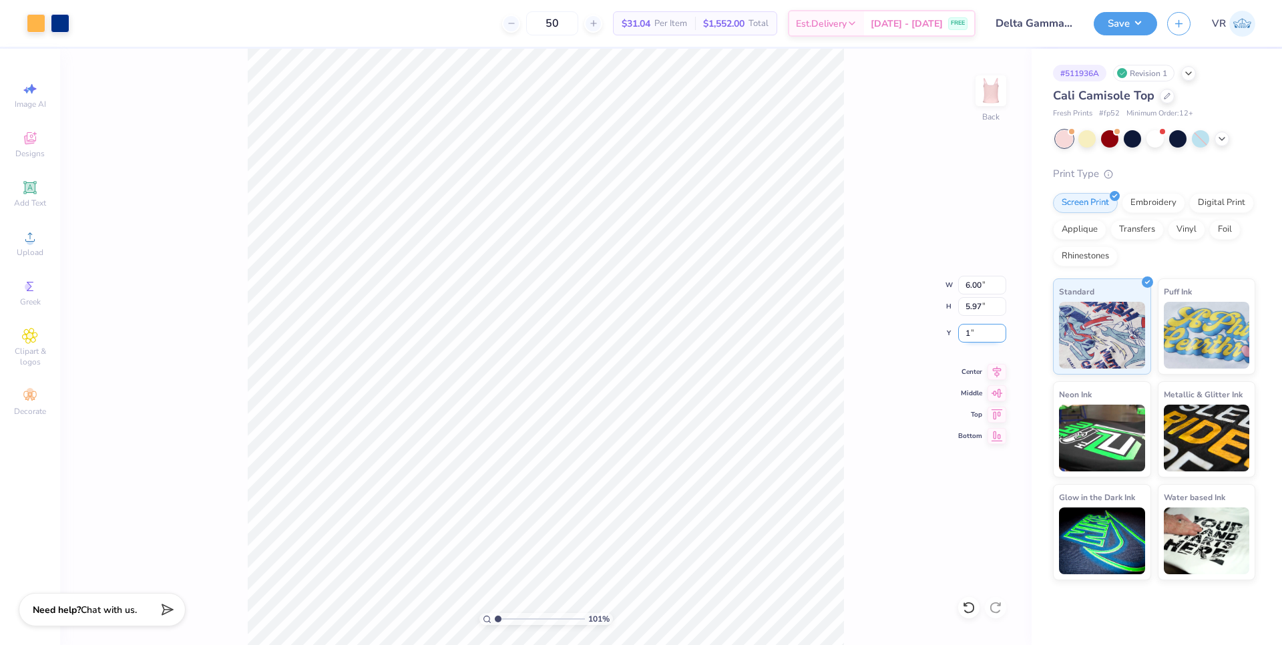
type input "1.00"
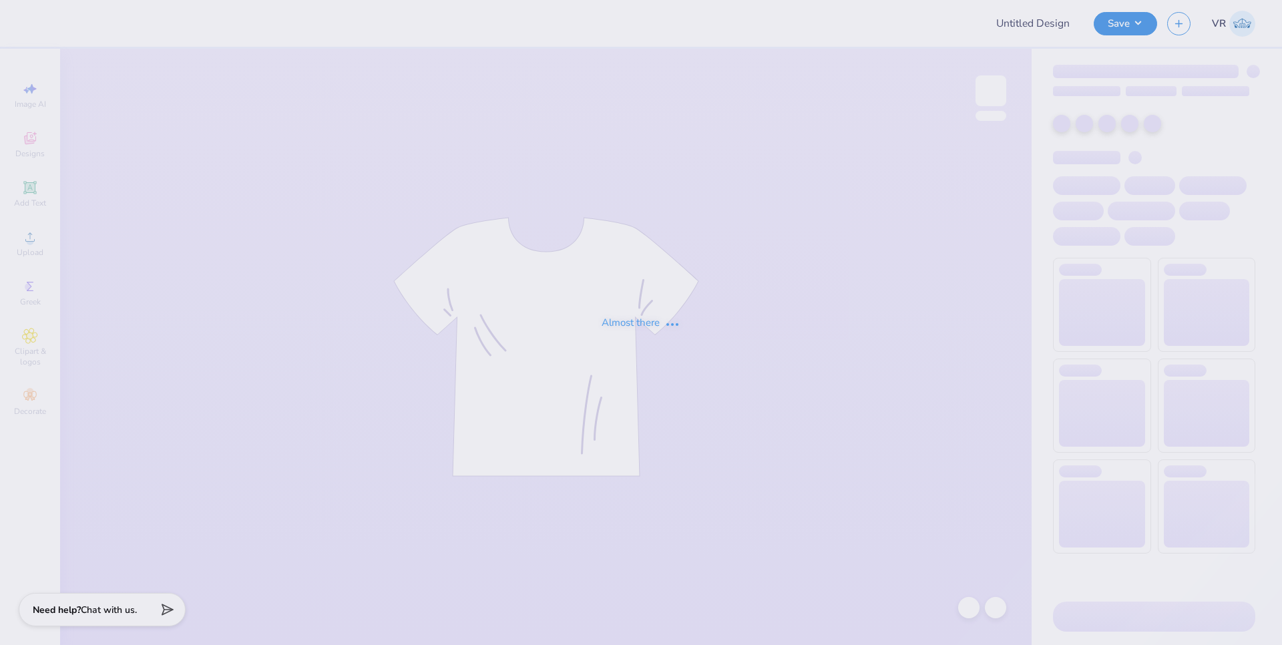
type input "Wellness Society Sweatshirt"
type input "Chi O Embroidered Crew 2"
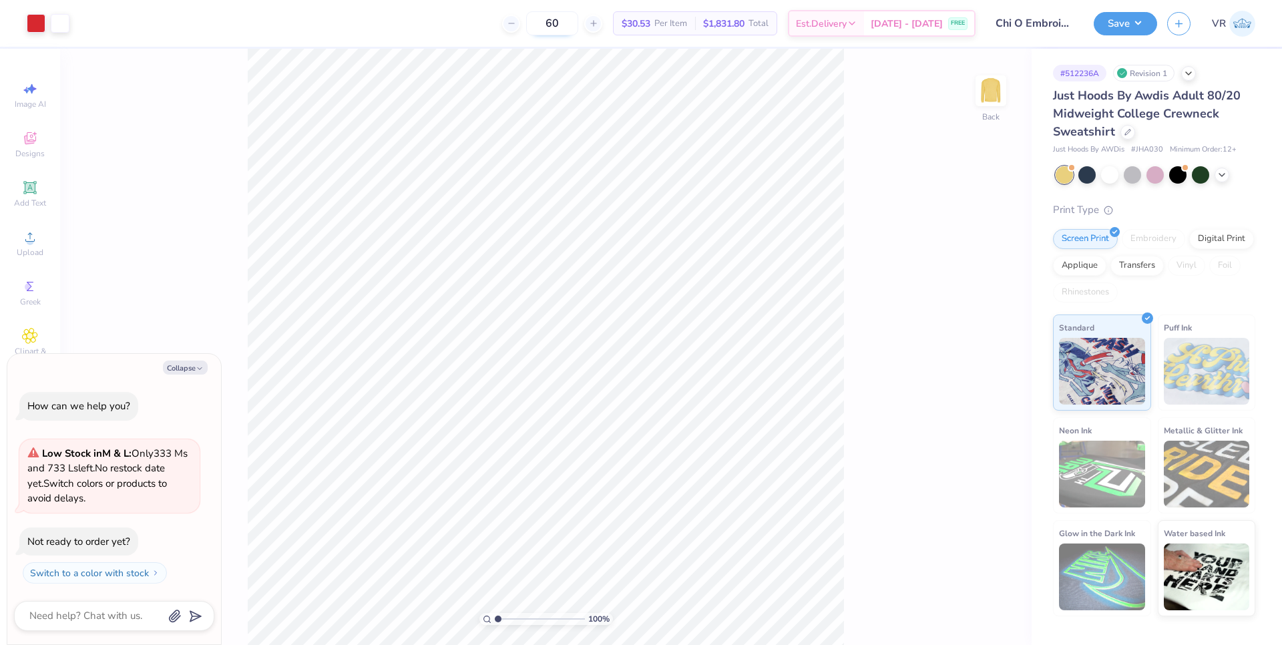
type textarea "x"
drag, startPoint x: 497, startPoint y: 620, endPoint x: 517, endPoint y: 621, distance: 19.4
type input "3.16"
click at [517, 621] on input "range" at bounding box center [540, 619] width 90 height 12
type textarea "x"
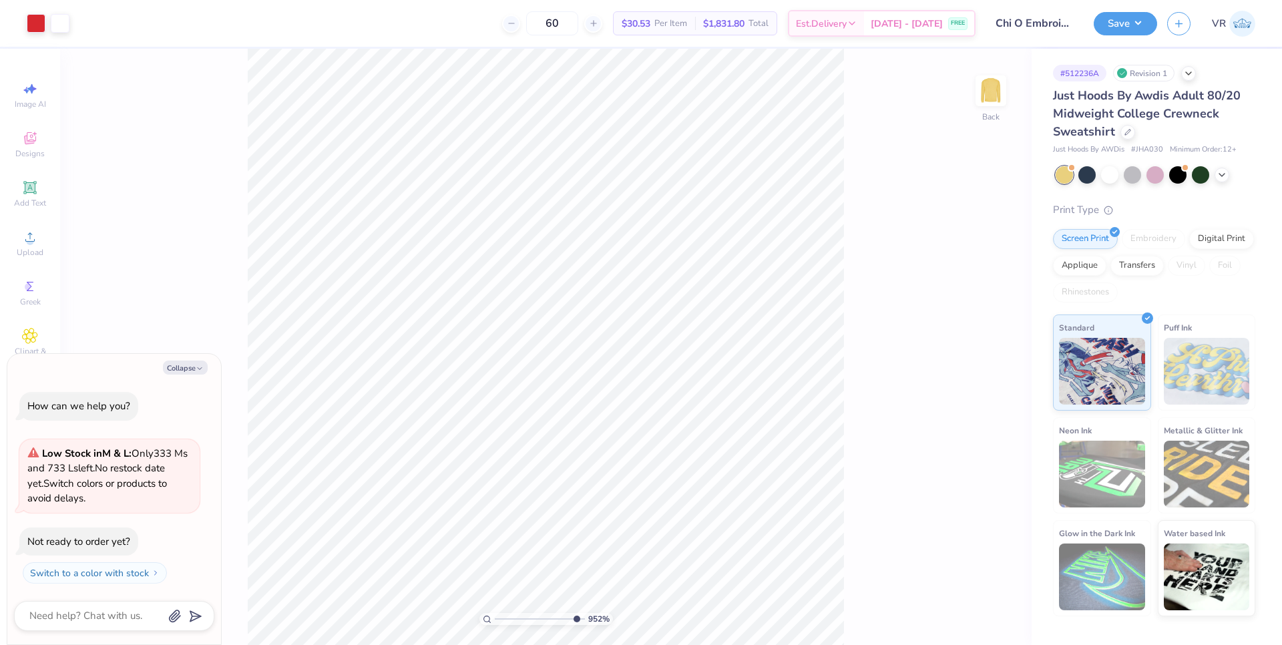
drag, startPoint x: 515, startPoint y: 621, endPoint x: 574, endPoint y: 616, distance: 59.0
click at [574, 616] on input "range" at bounding box center [540, 619] width 90 height 12
drag, startPoint x: 574, startPoint y: 620, endPoint x: 605, endPoint y: 616, distance: 31.6
type input "10"
click at [580, 616] on input "range" at bounding box center [537, 619] width 85 height 12
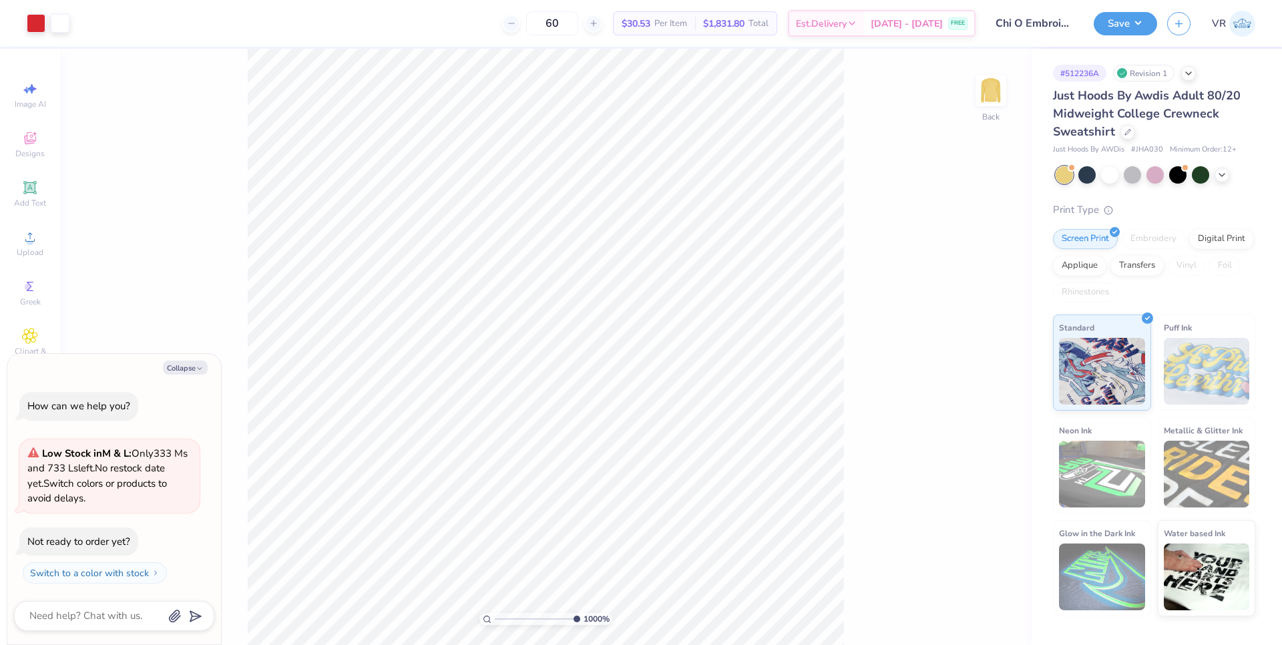
type textarea "x"
drag, startPoint x: 572, startPoint y: 618, endPoint x: 497, endPoint y: 624, distance: 75.0
type input "1.02"
click at [497, 624] on input "range" at bounding box center [540, 619] width 90 height 12
type textarea "x"
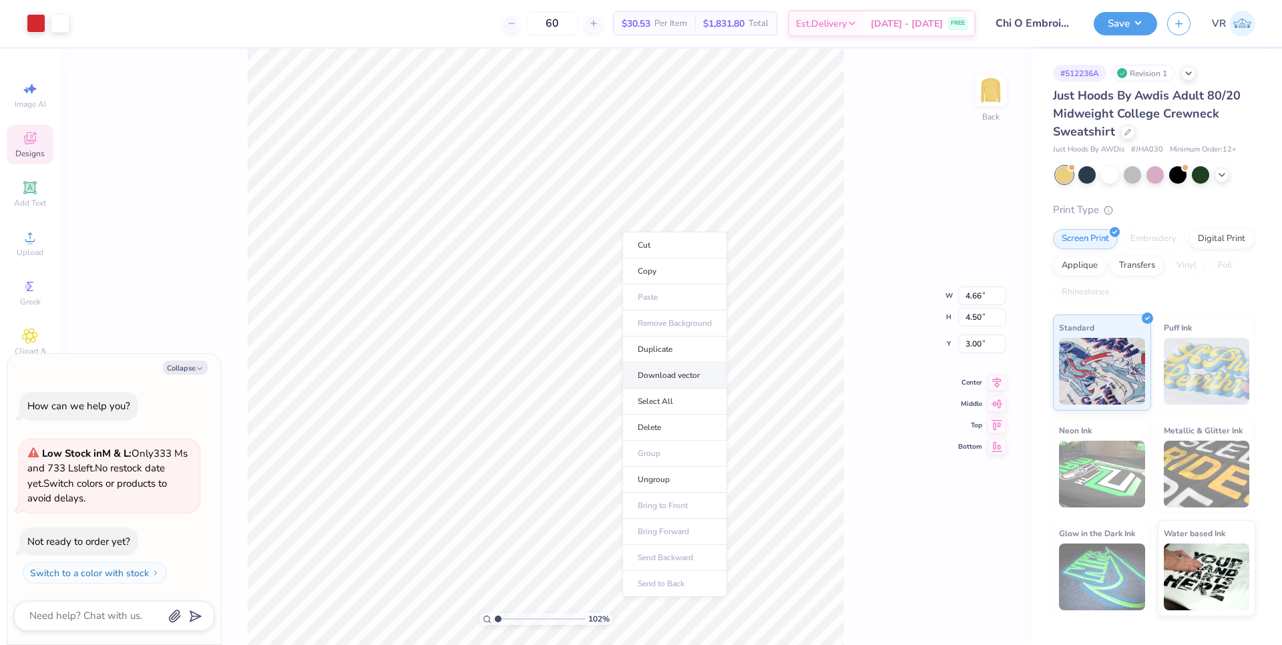
click at [671, 377] on li "Download vector" at bounding box center [674, 376] width 105 height 26
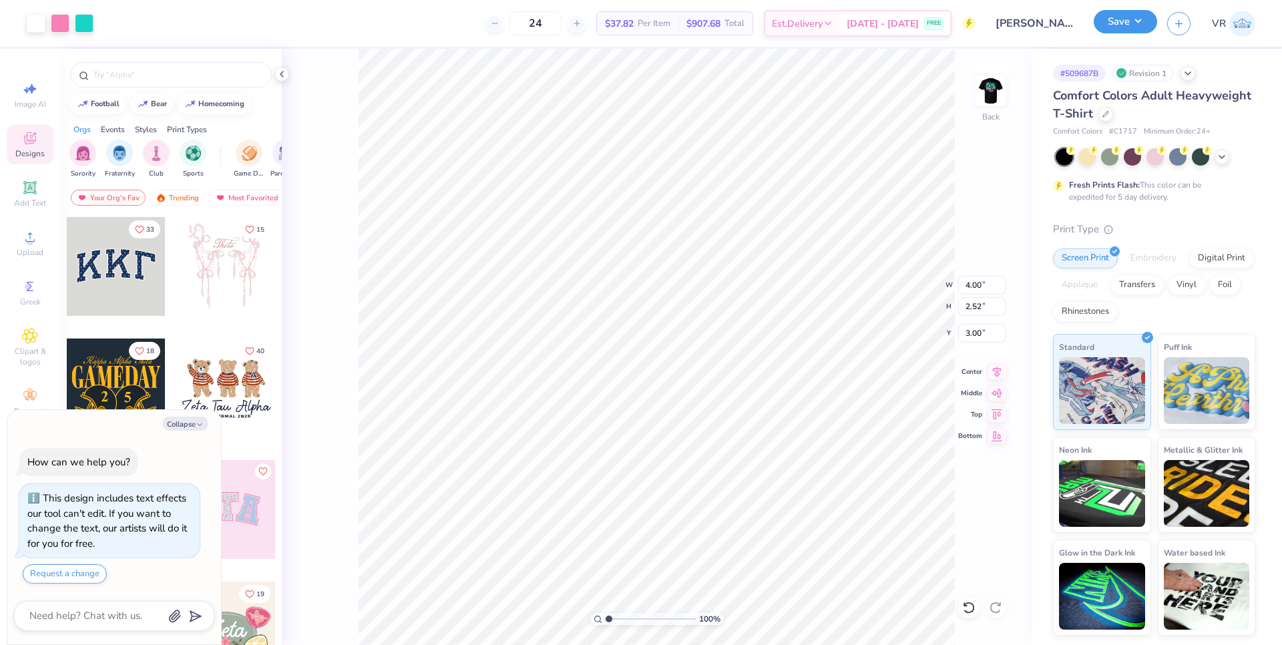
click at [1144, 25] on button "Save" at bounding box center [1125, 21] width 63 height 23
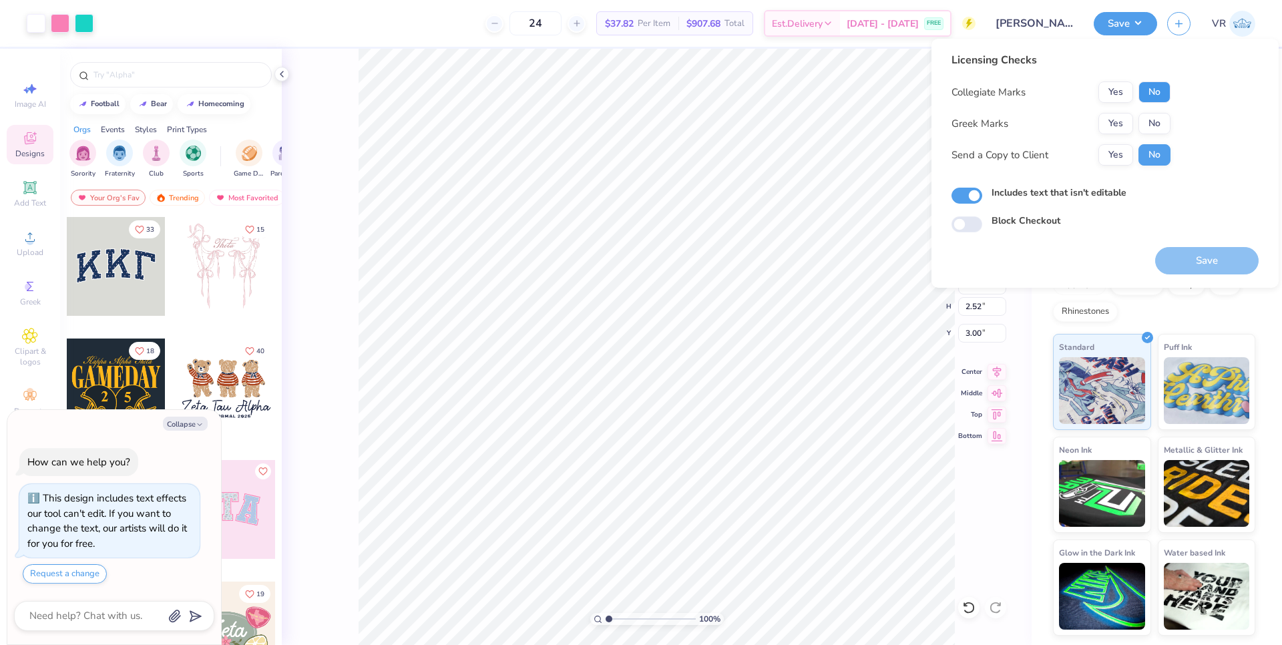
click at [1159, 100] on button "No" at bounding box center [1154, 91] width 32 height 21
click at [1108, 128] on button "Yes" at bounding box center [1115, 123] width 35 height 21
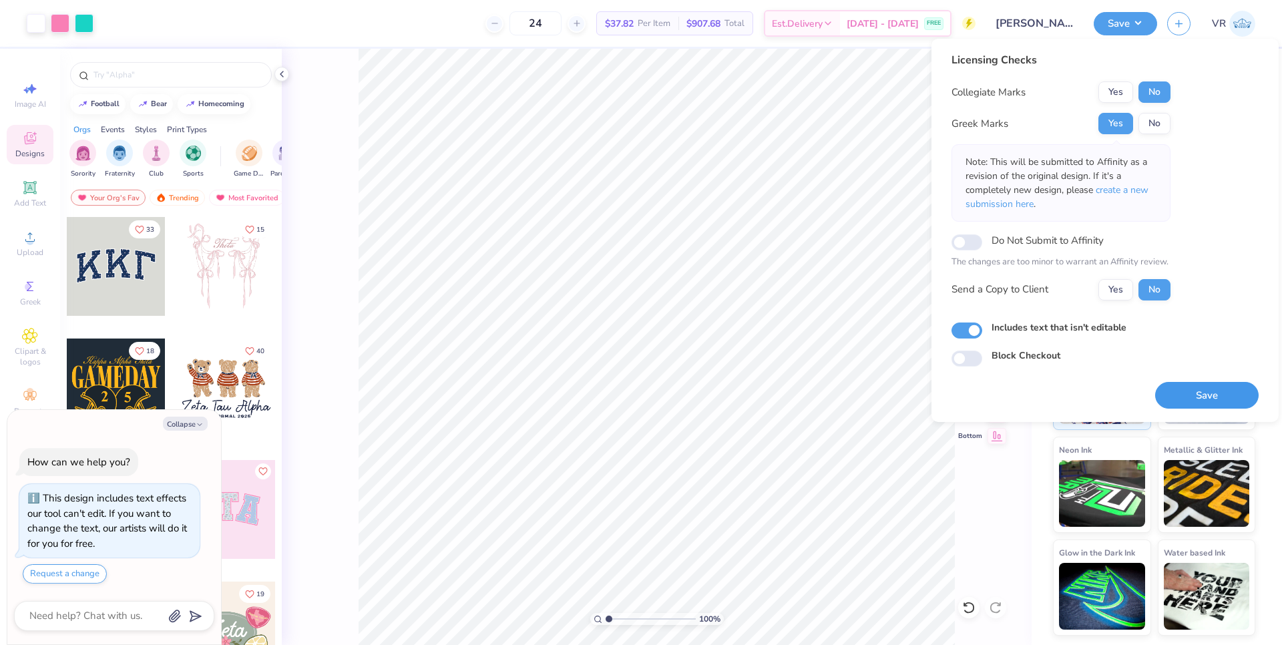
click at [1199, 400] on button "Save" at bounding box center [1206, 395] width 103 height 27
type textarea "x"
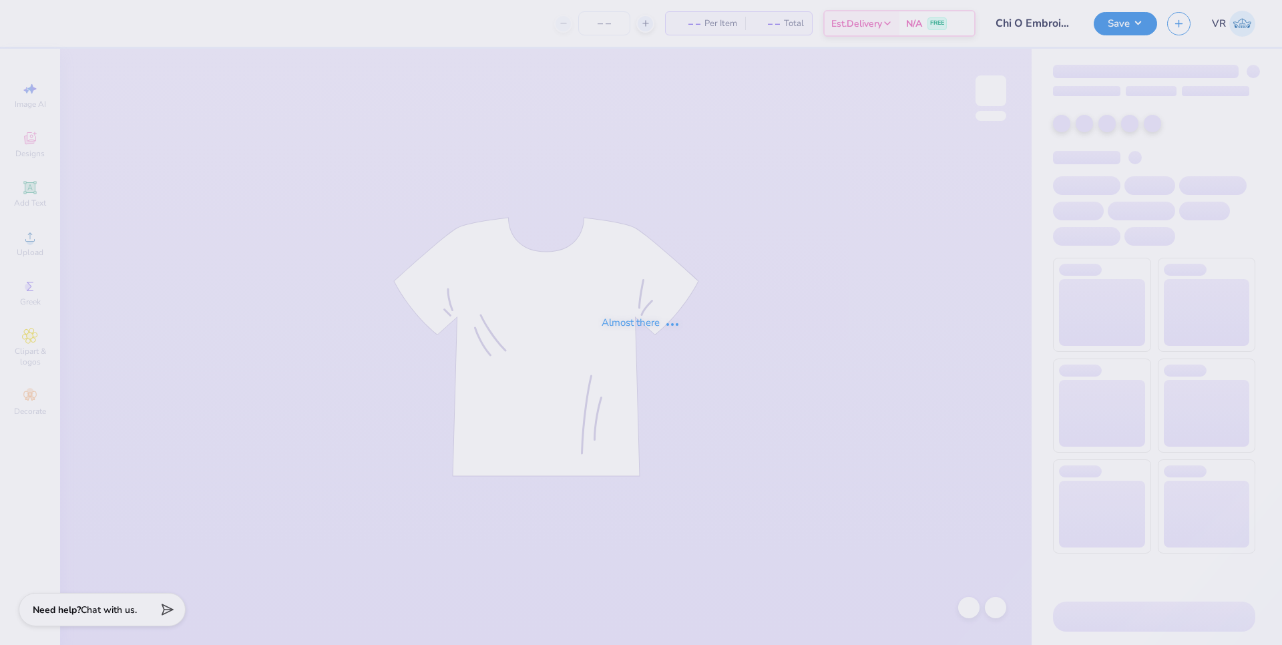
type input "60"
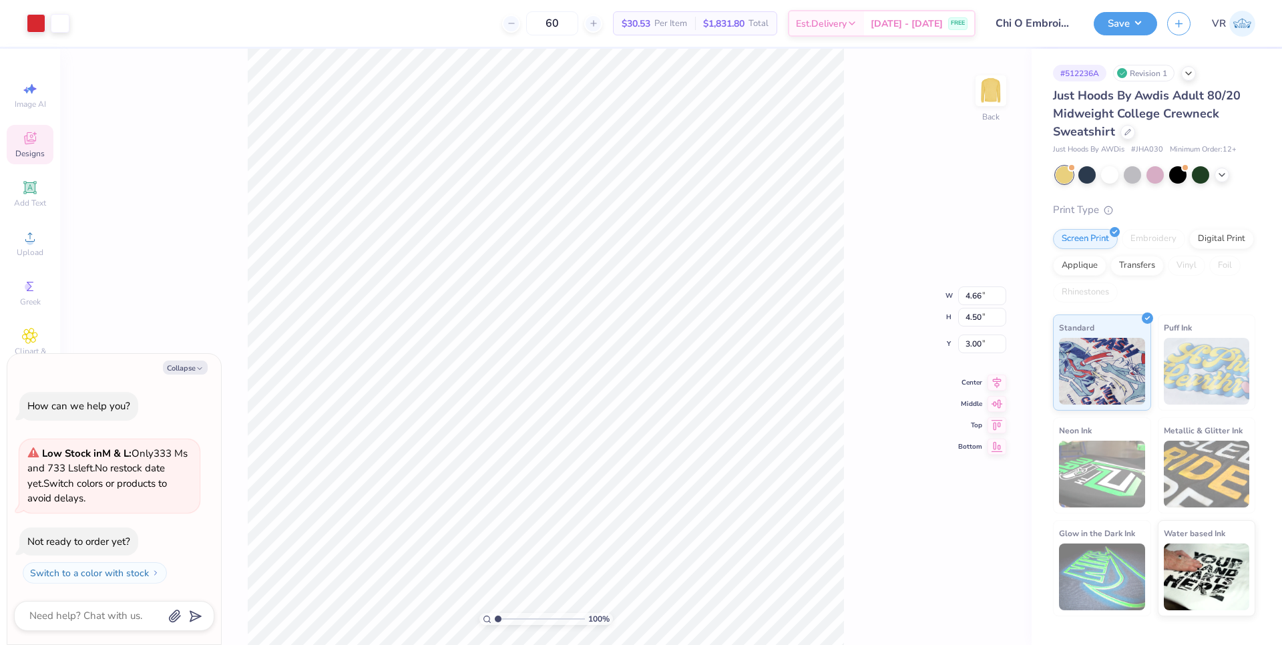
type textarea "x"
drag, startPoint x: 499, startPoint y: 620, endPoint x: 521, endPoint y: 612, distance: 23.4
type input "3.54"
click at [520, 615] on input "range" at bounding box center [540, 619] width 90 height 12
type textarea "x"
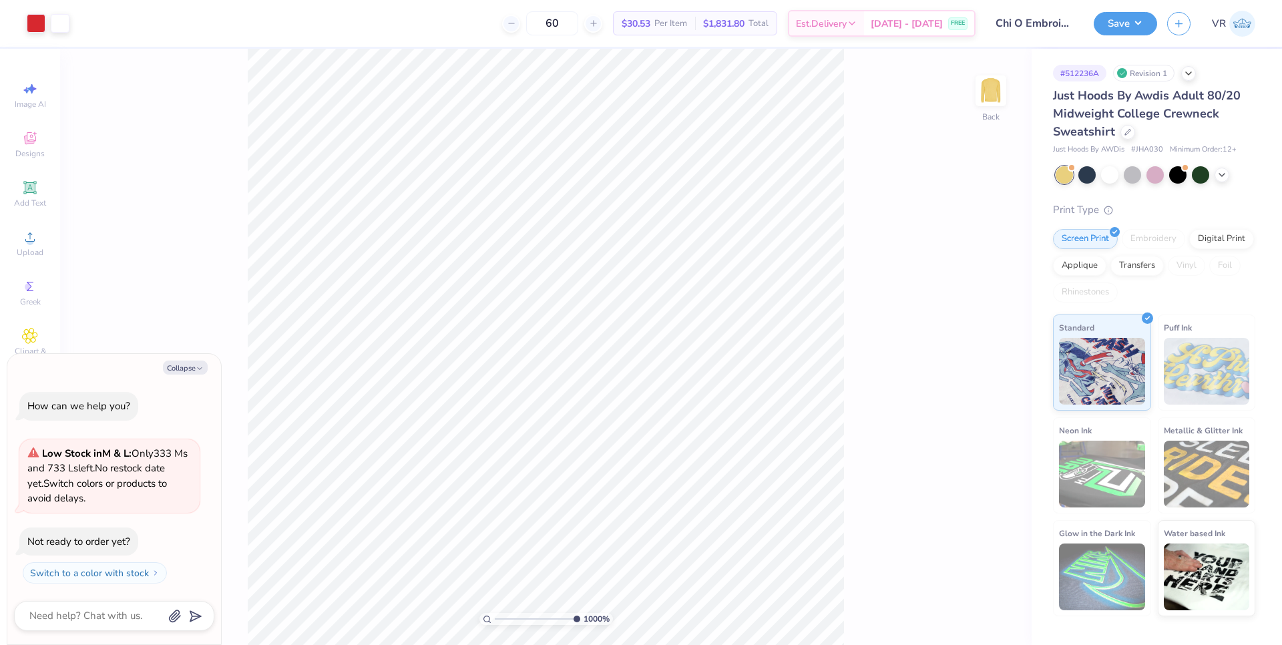
drag, startPoint x: 519, startPoint y: 617, endPoint x: 587, endPoint y: 604, distance: 69.4
type input "10"
click at [580, 613] on input "range" at bounding box center [537, 619] width 85 height 12
type textarea "x"
drag, startPoint x: 571, startPoint y: 615, endPoint x: 447, endPoint y: 614, distance: 123.5
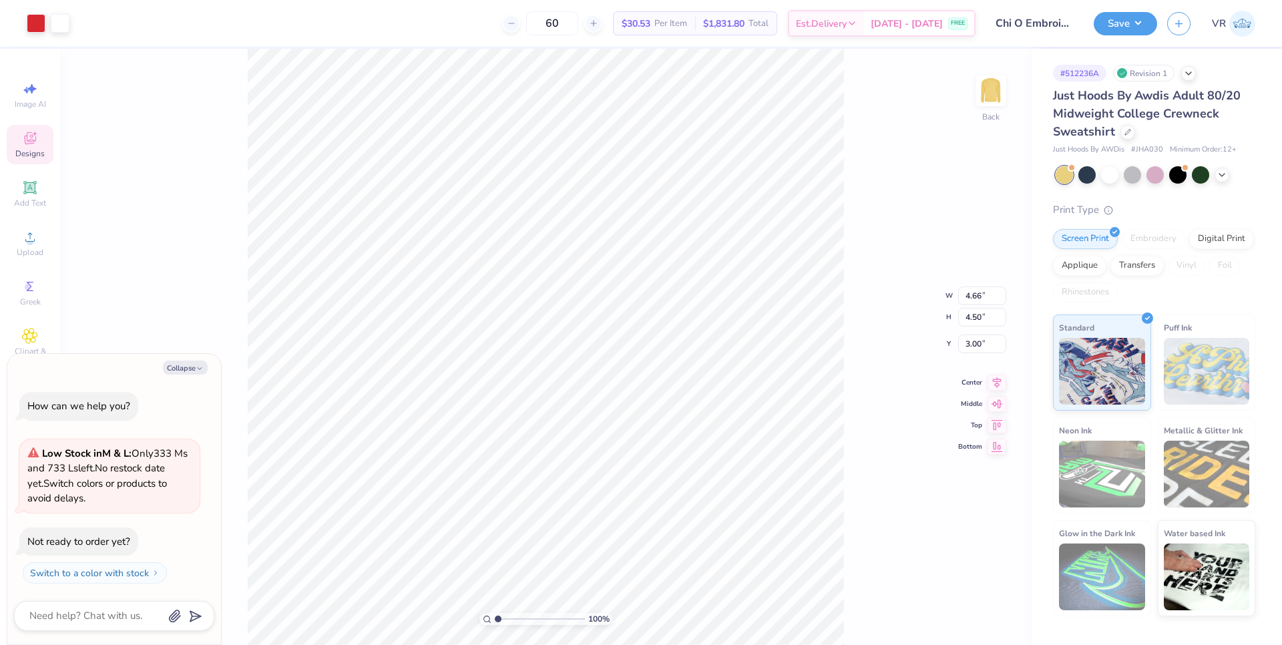
type input "1"
click at [495, 614] on input "range" at bounding box center [540, 619] width 90 height 12
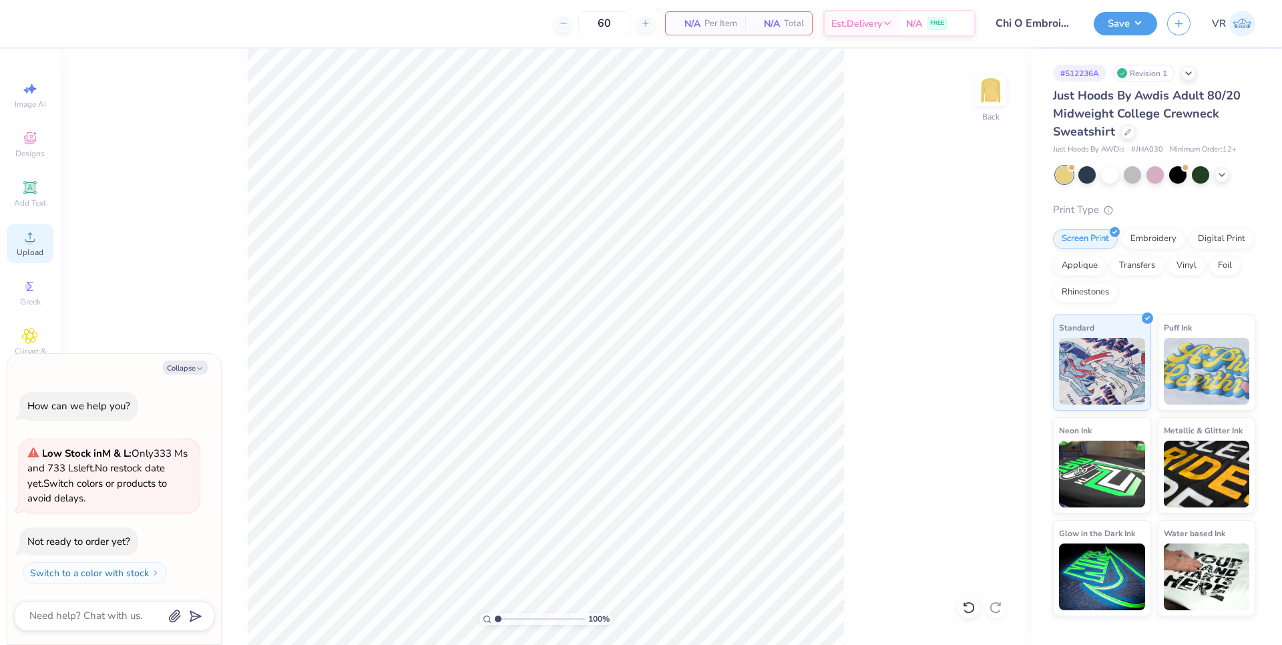
click at [35, 242] on icon at bounding box center [30, 237] width 16 height 16
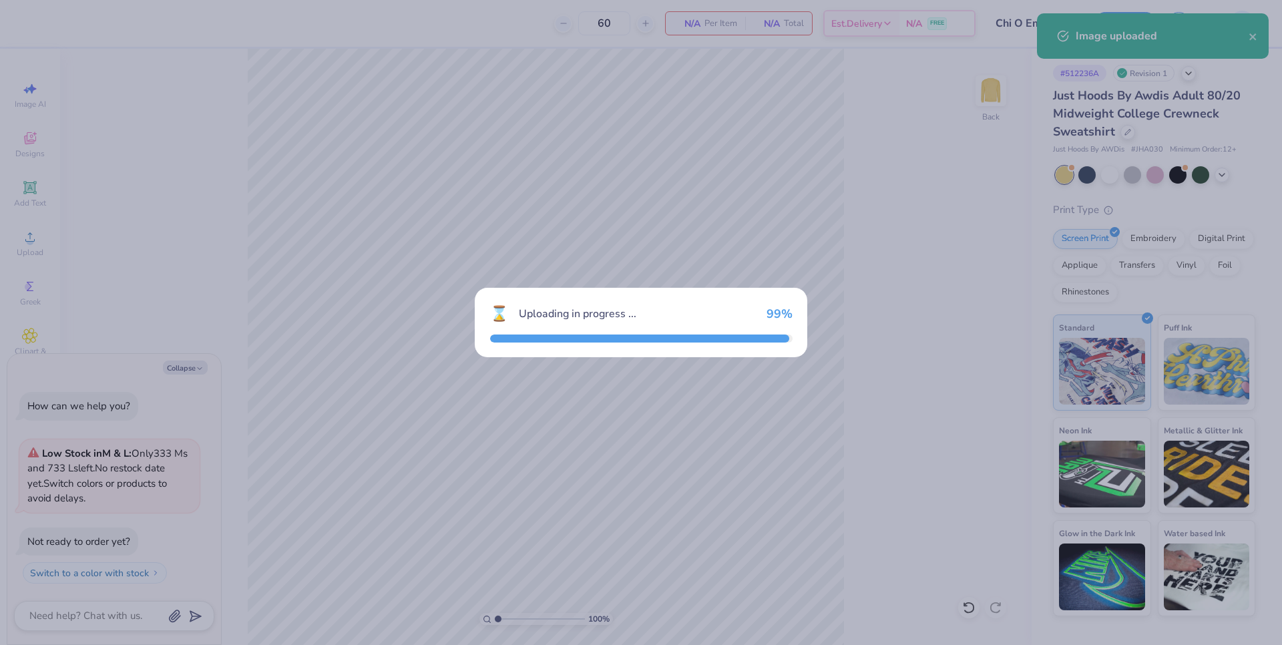
type textarea "x"
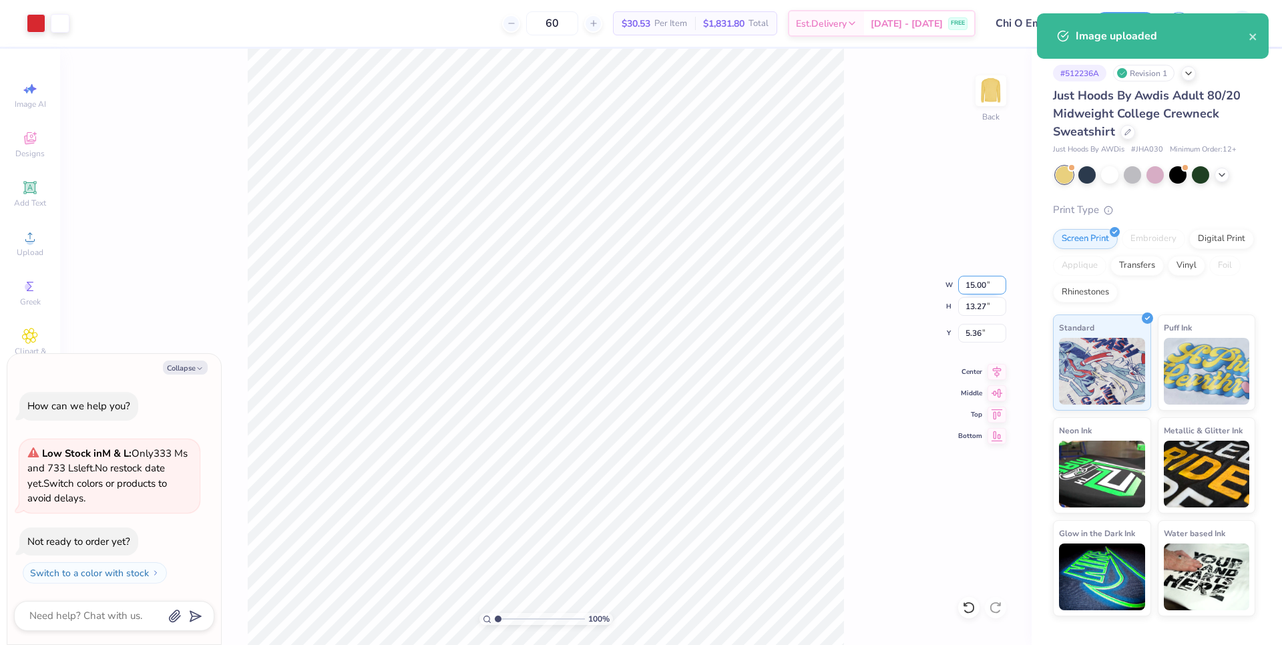
click at [974, 284] on input "15.00" at bounding box center [982, 285] width 48 height 19
click at [973, 283] on input "15.00" at bounding box center [982, 285] width 48 height 19
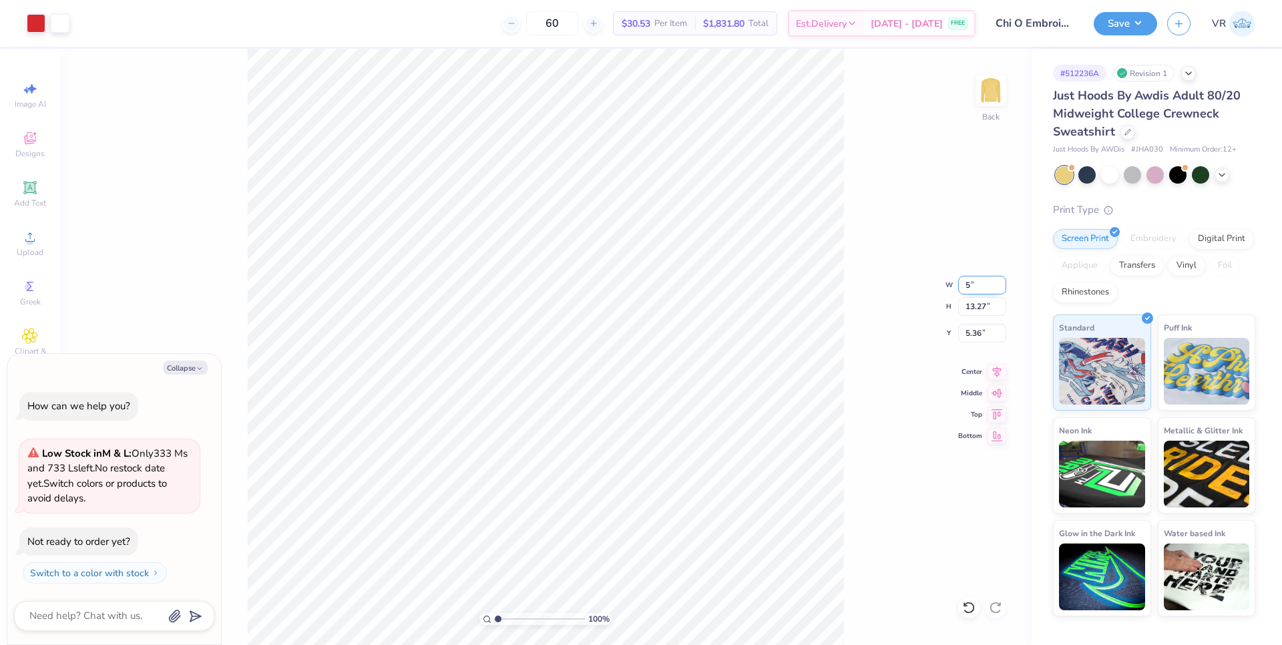
type input "5"
type textarea "x"
type input "5.00"
type input "4.42"
click at [969, 333] on input "9.79" at bounding box center [982, 333] width 48 height 19
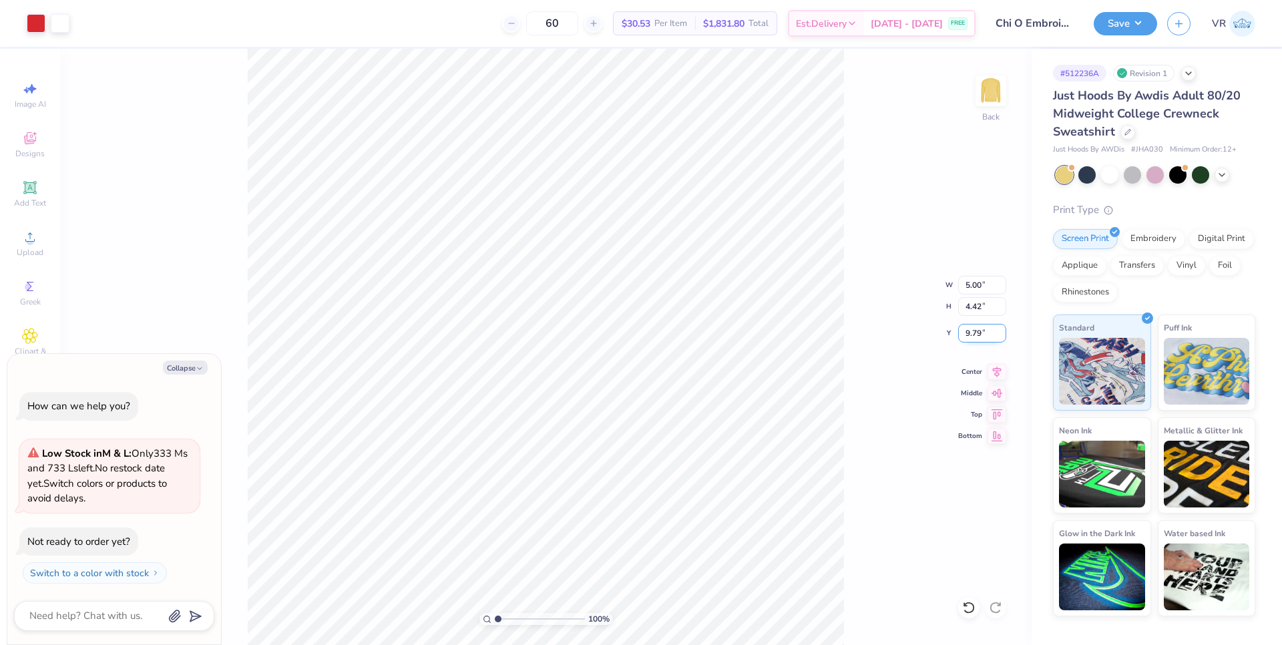
click at [969, 333] on input "9.79" at bounding box center [982, 333] width 48 height 19
type input "3"
type textarea "x"
type input "3.00"
type textarea "x"
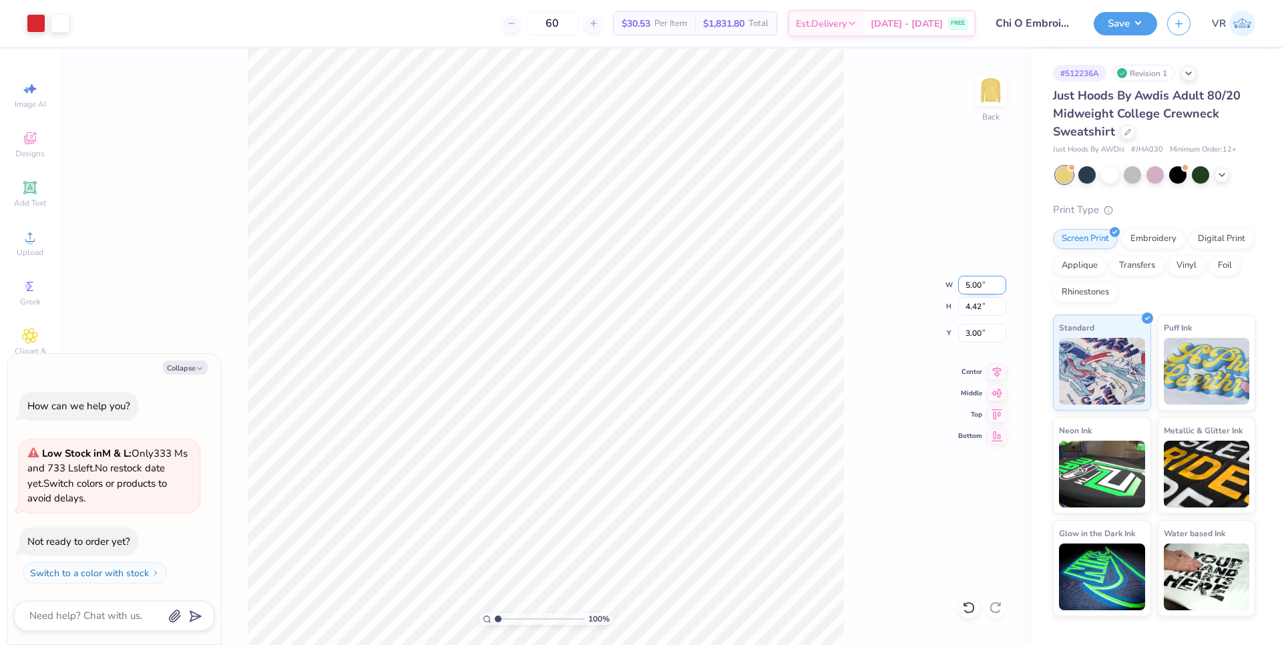
click at [966, 290] on input "5.00" at bounding box center [982, 285] width 48 height 19
type input "4"
type textarea "x"
type input "4.00"
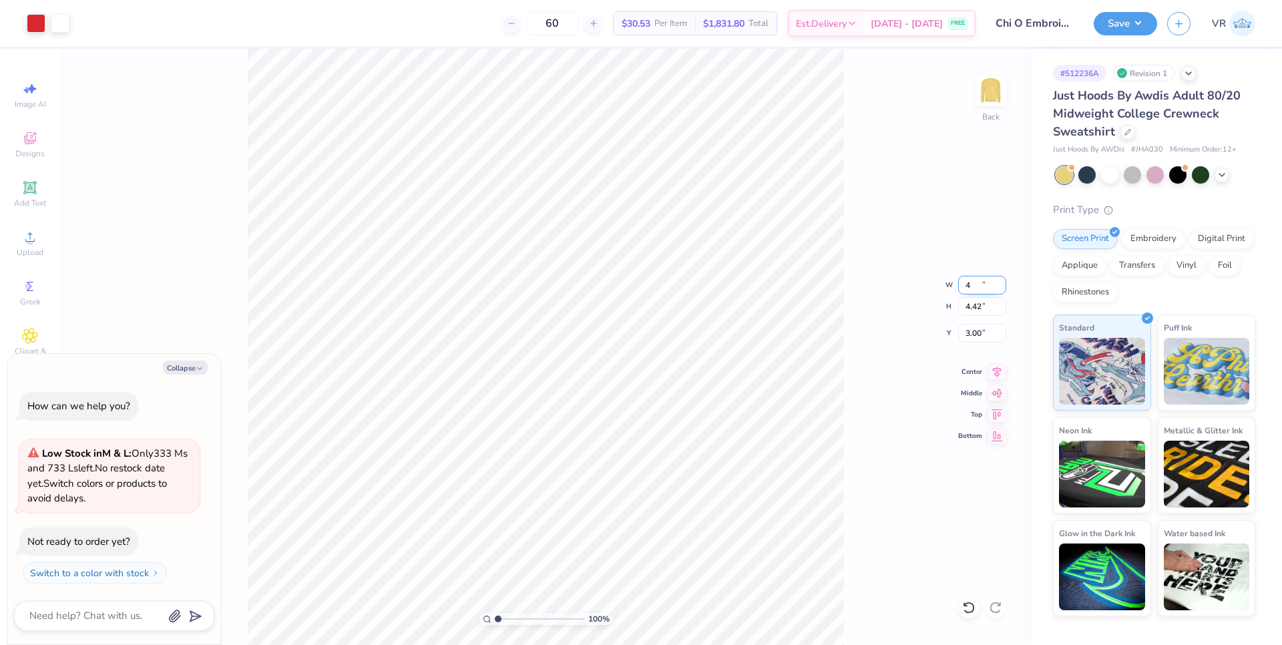
type input "3.54"
type input "3.44"
type textarea "x"
type input "3.41"
type textarea "x"
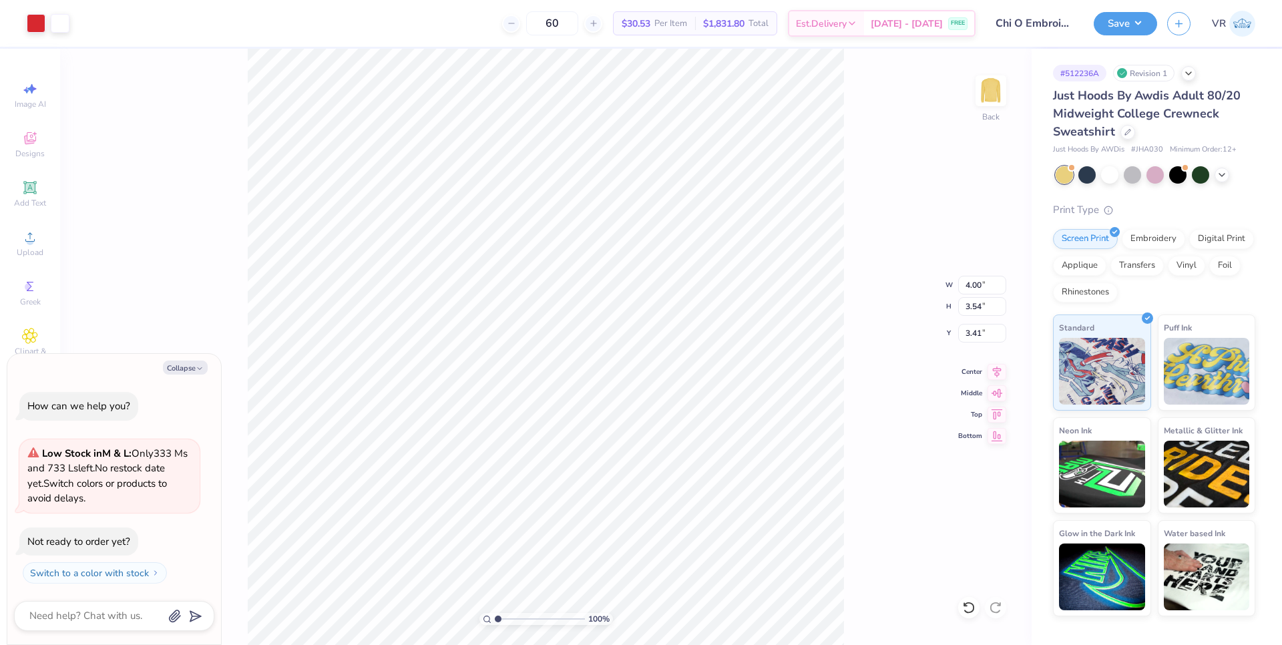
type input "3.00"
type textarea "x"
drag, startPoint x: 499, startPoint y: 617, endPoint x: 507, endPoint y: 612, distance: 9.3
click at [507, 616] on input "range" at bounding box center [540, 619] width 90 height 12
drag, startPoint x: 506, startPoint y: 619, endPoint x: 519, endPoint y: 618, distance: 13.4
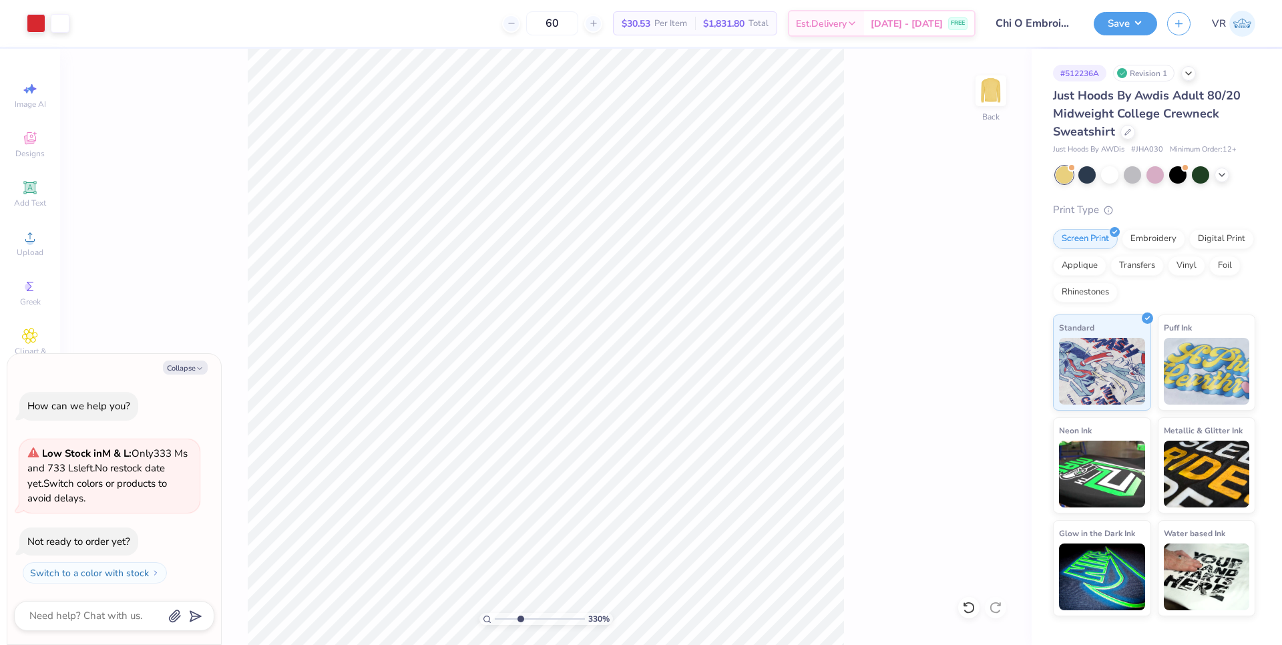
type input "3.45"
click at [519, 618] on input "range" at bounding box center [540, 619] width 90 height 12
type textarea "x"
drag, startPoint x: 517, startPoint y: 616, endPoint x: 548, endPoint y: 608, distance: 31.7
type input "6.68"
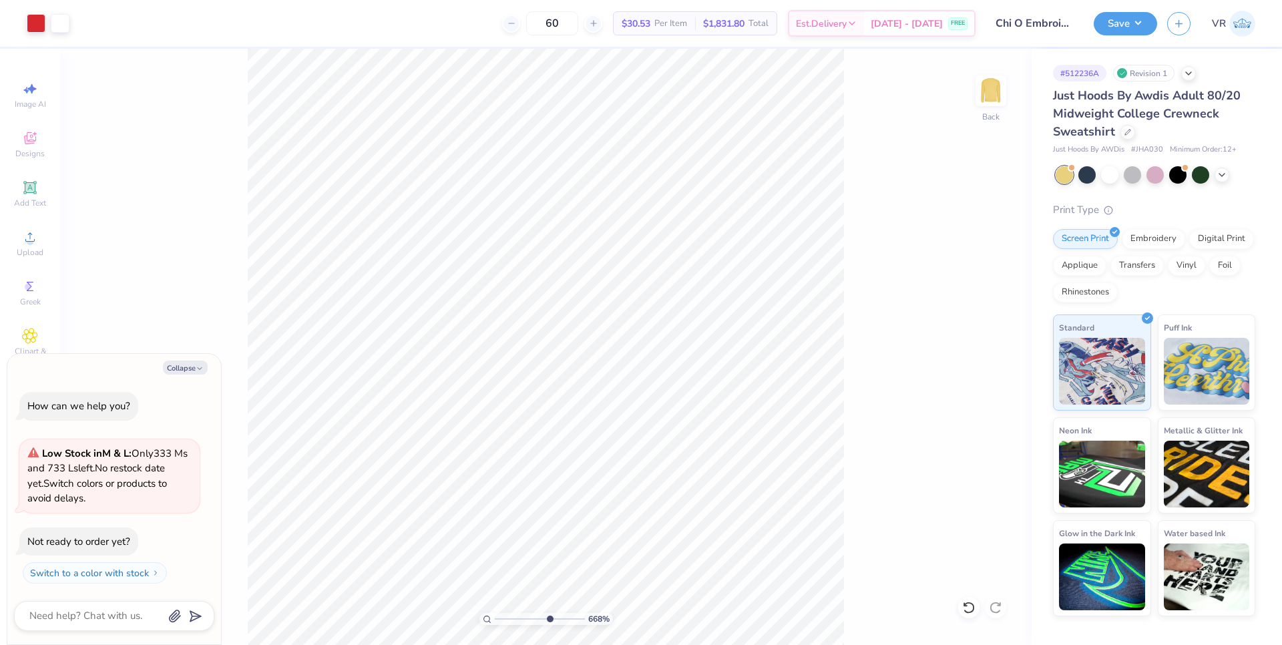
click at [548, 613] on input "range" at bounding box center [540, 619] width 90 height 12
type textarea "x"
click at [977, 332] on input "3.41" at bounding box center [982, 333] width 48 height 19
type input "3"
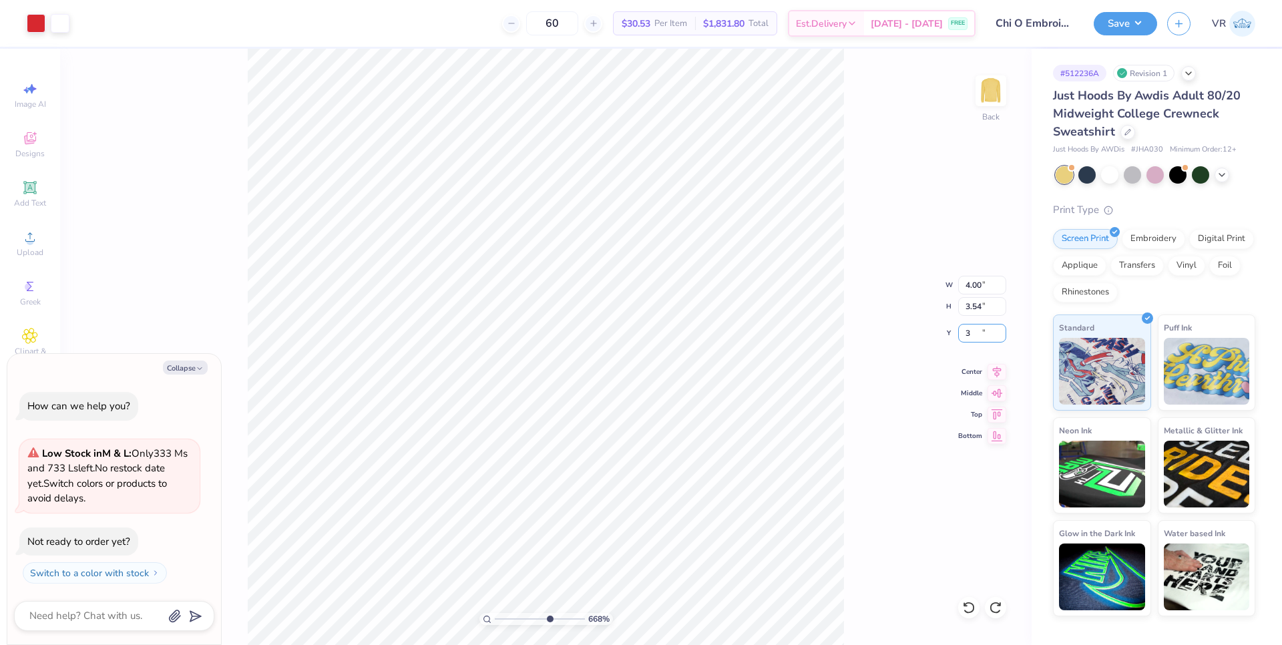
type textarea "x"
type input "3.00"
drag, startPoint x: 549, startPoint y: 618, endPoint x: 529, endPoint y: 616, distance: 19.5
type input "4.59"
click at [529, 618] on input "range" at bounding box center [540, 619] width 90 height 12
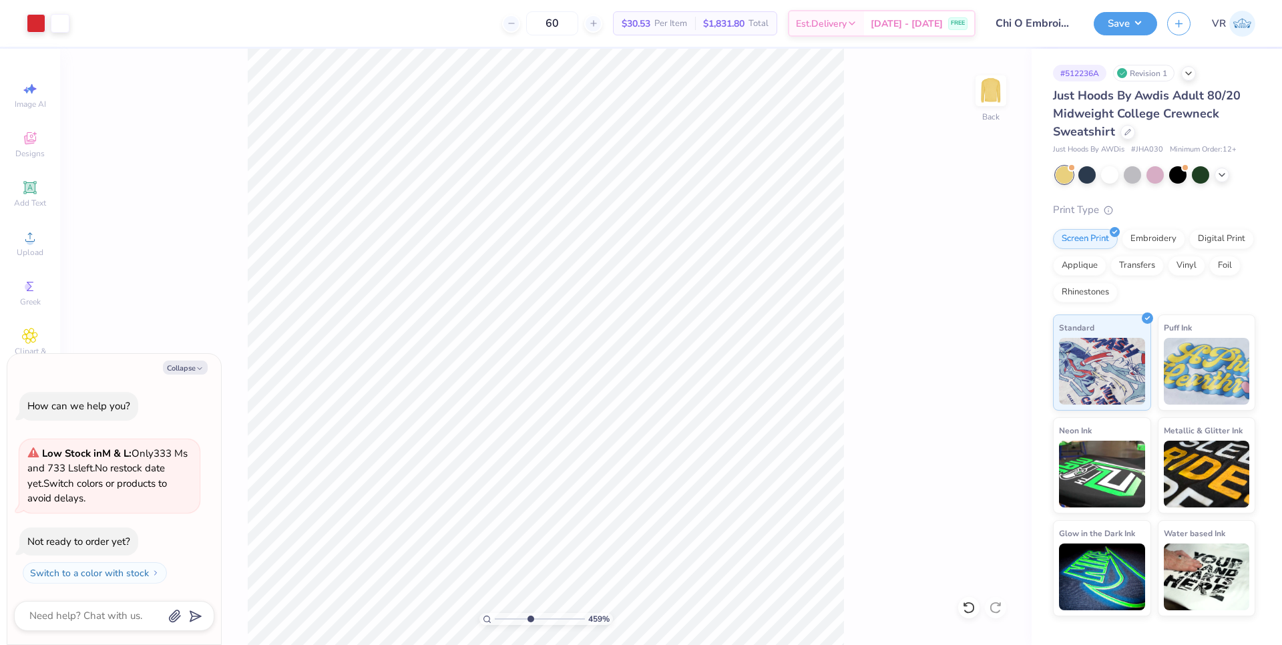
type textarea "x"
drag, startPoint x: 536, startPoint y: 618, endPoint x: 556, endPoint y: 620, distance: 19.4
click at [556, 620] on input "range" at bounding box center [540, 619] width 90 height 12
drag, startPoint x: 557, startPoint y: 622, endPoint x: 545, endPoint y: 620, distance: 12.1
type input "6.38"
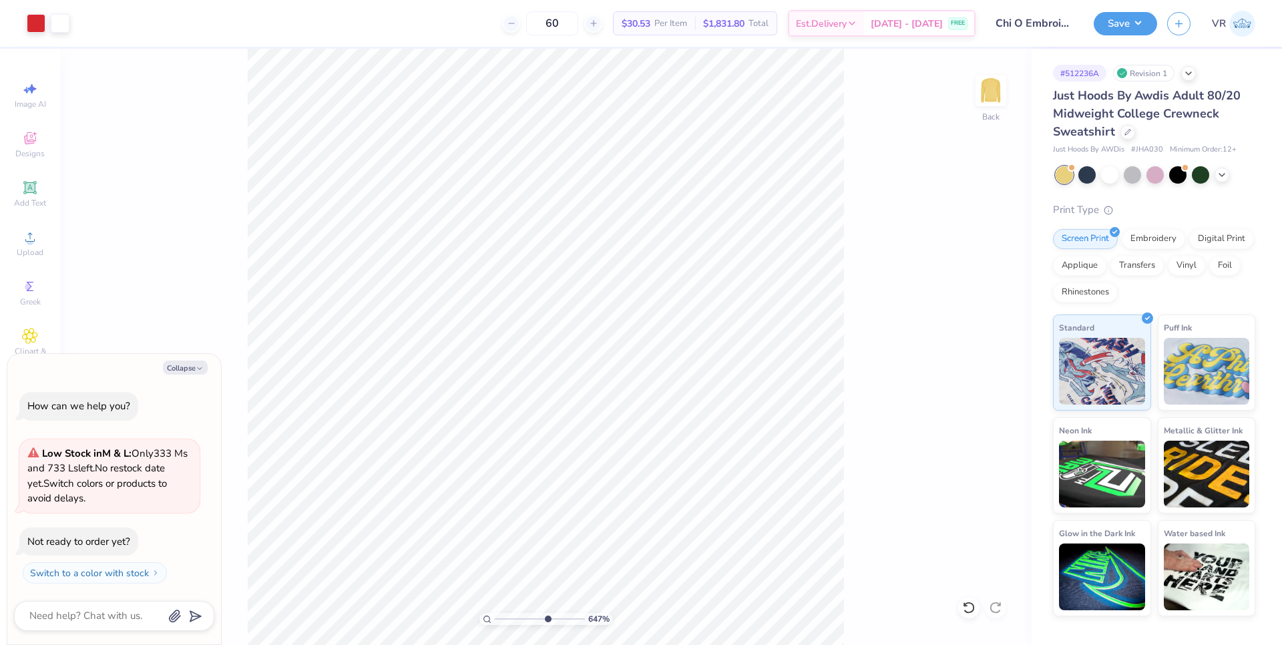
click at [546, 621] on input "range" at bounding box center [540, 619] width 90 height 12
click at [28, 244] on icon at bounding box center [30, 237] width 16 height 16
click at [199, 367] on icon "button" at bounding box center [200, 369] width 8 height 8
type textarea "x"
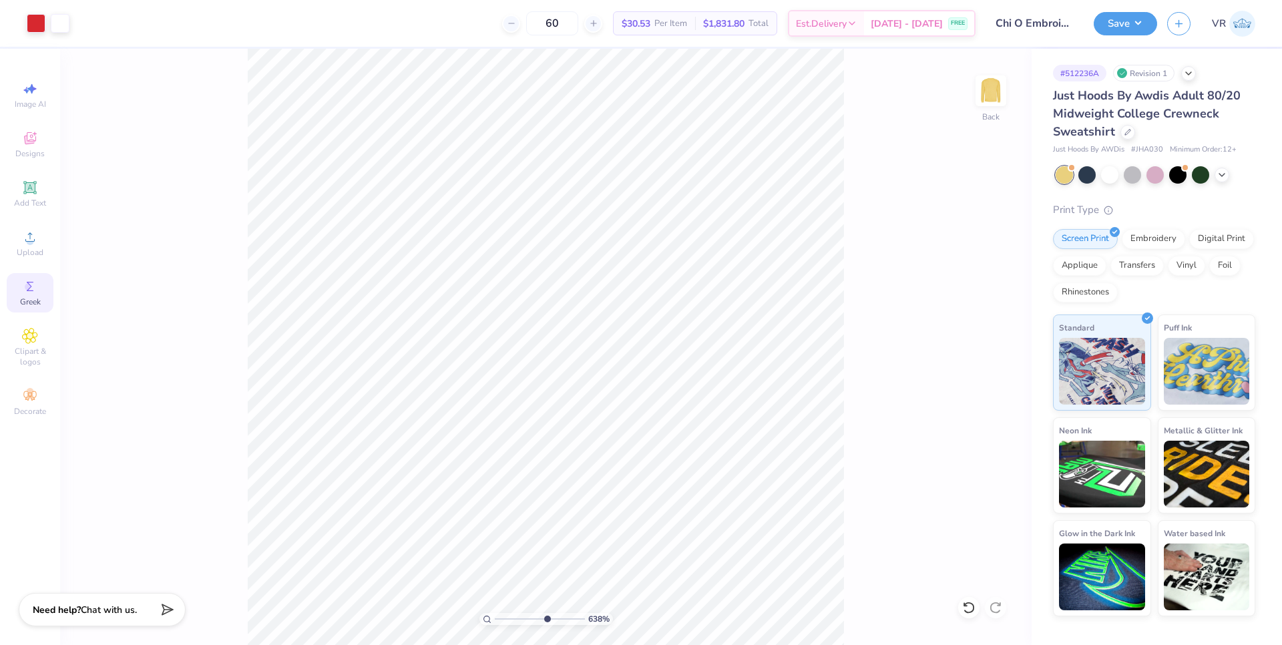
click at [30, 284] on circle at bounding box center [28, 286] width 7 height 7
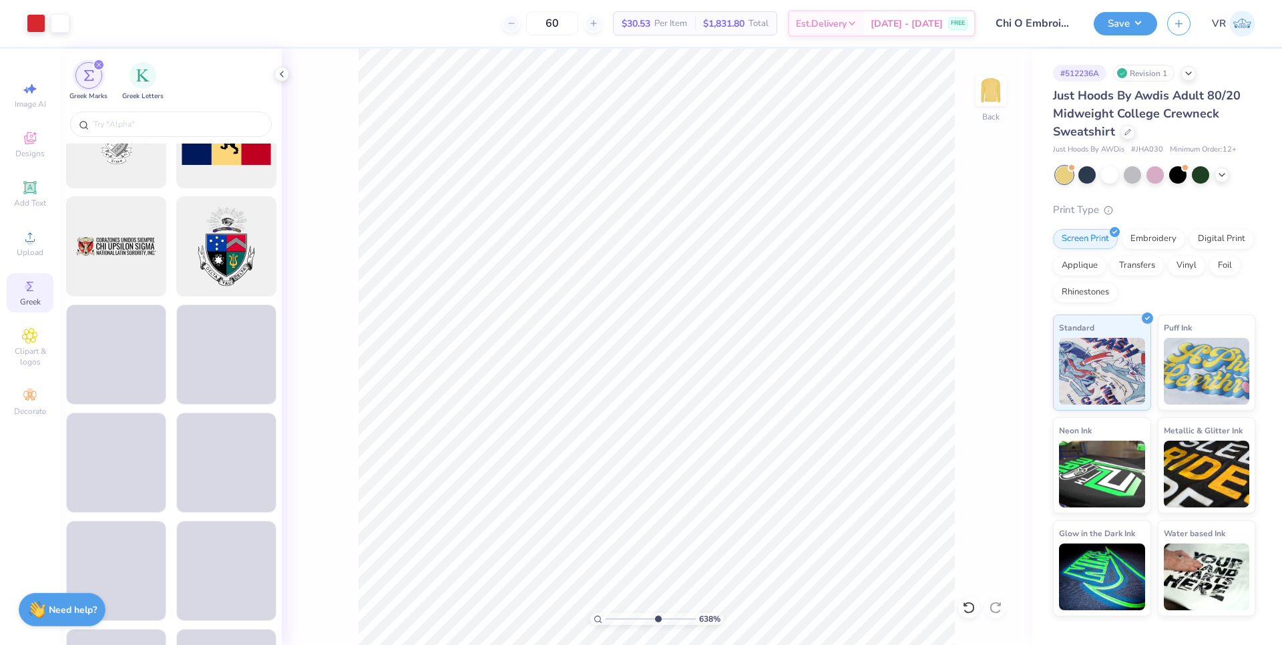
scroll to position [1044, 0]
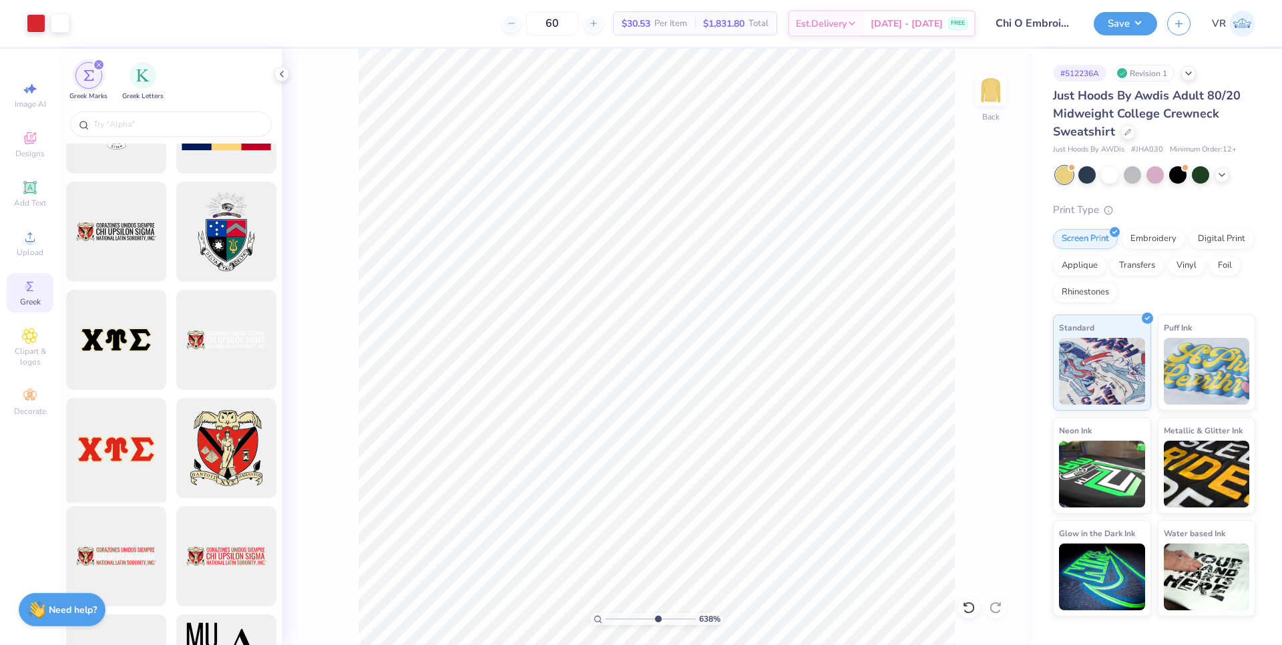
click at [140, 452] on div at bounding box center [116, 448] width 110 height 110
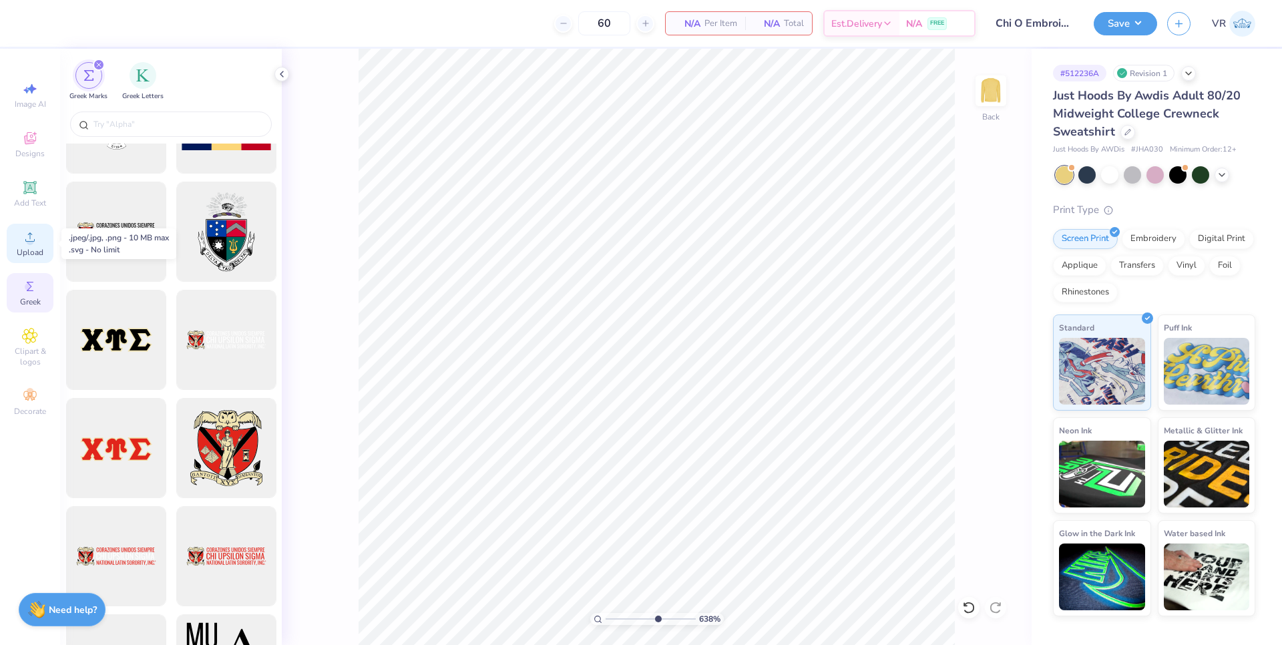
click at [40, 236] on div "Upload" at bounding box center [30, 243] width 47 height 39
click at [41, 285] on div "Greek" at bounding box center [30, 292] width 47 height 39
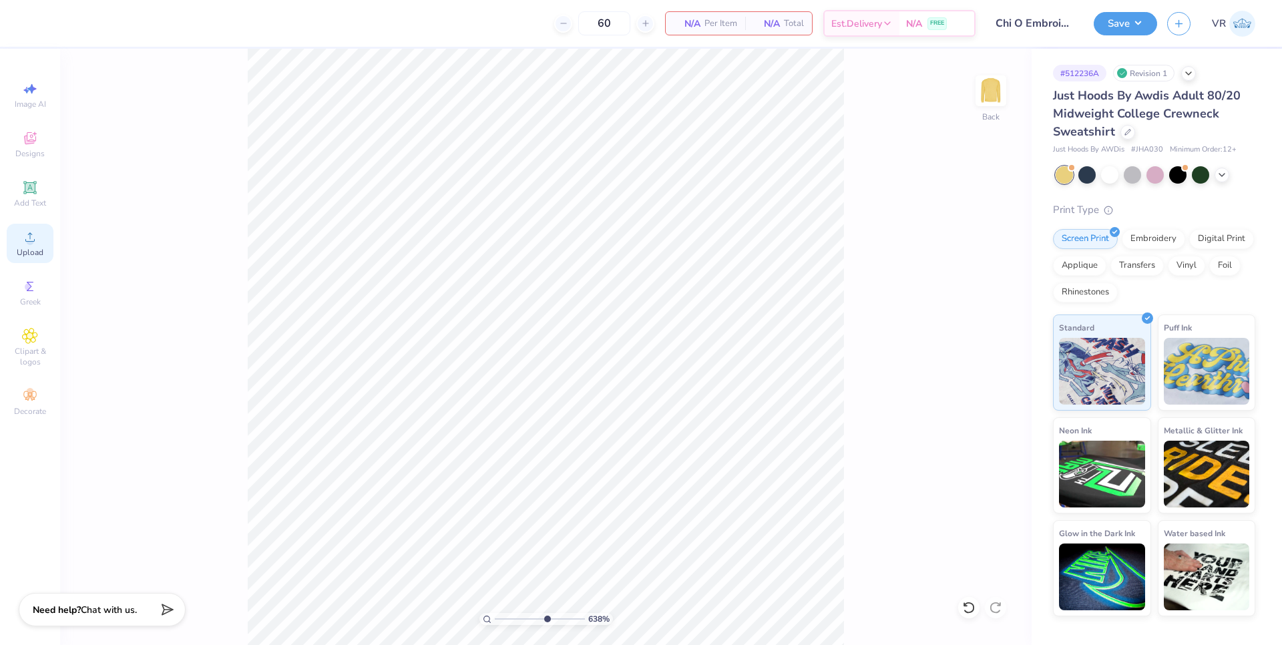
click at [31, 242] on circle at bounding box center [29, 241] width 7 height 7
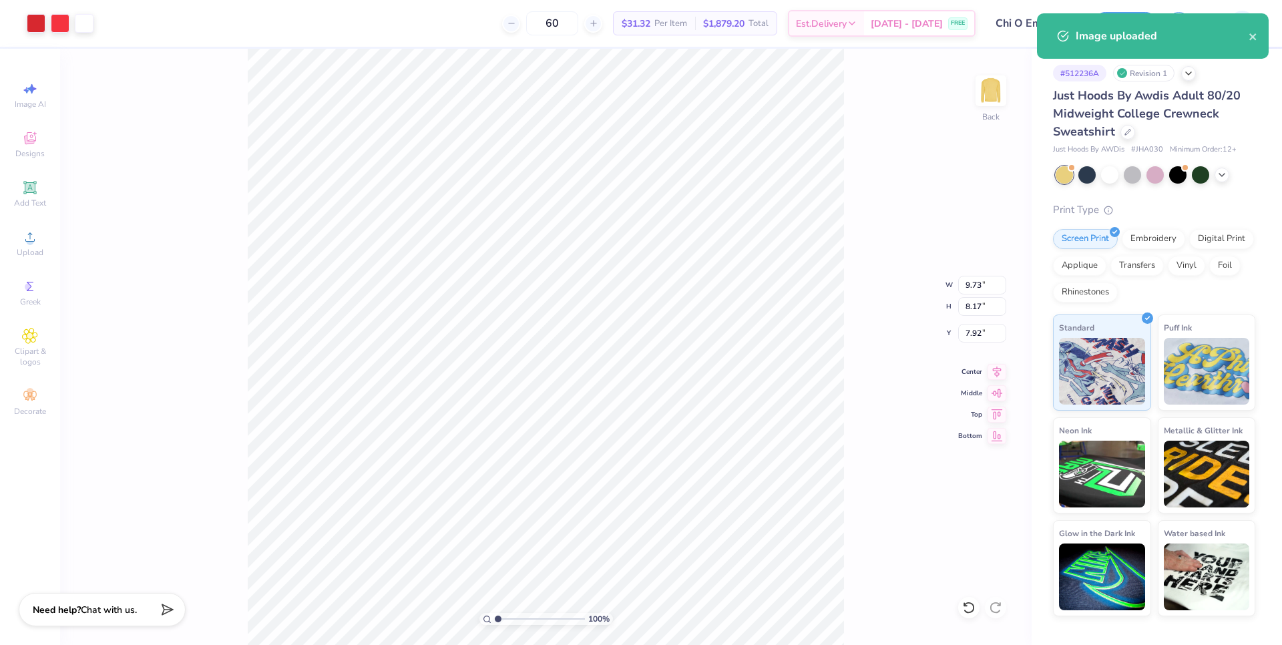
drag, startPoint x: 544, startPoint y: 619, endPoint x: 472, endPoint y: 618, distance: 71.4
type input "1"
click at [495, 618] on input "range" at bounding box center [540, 619] width 90 height 12
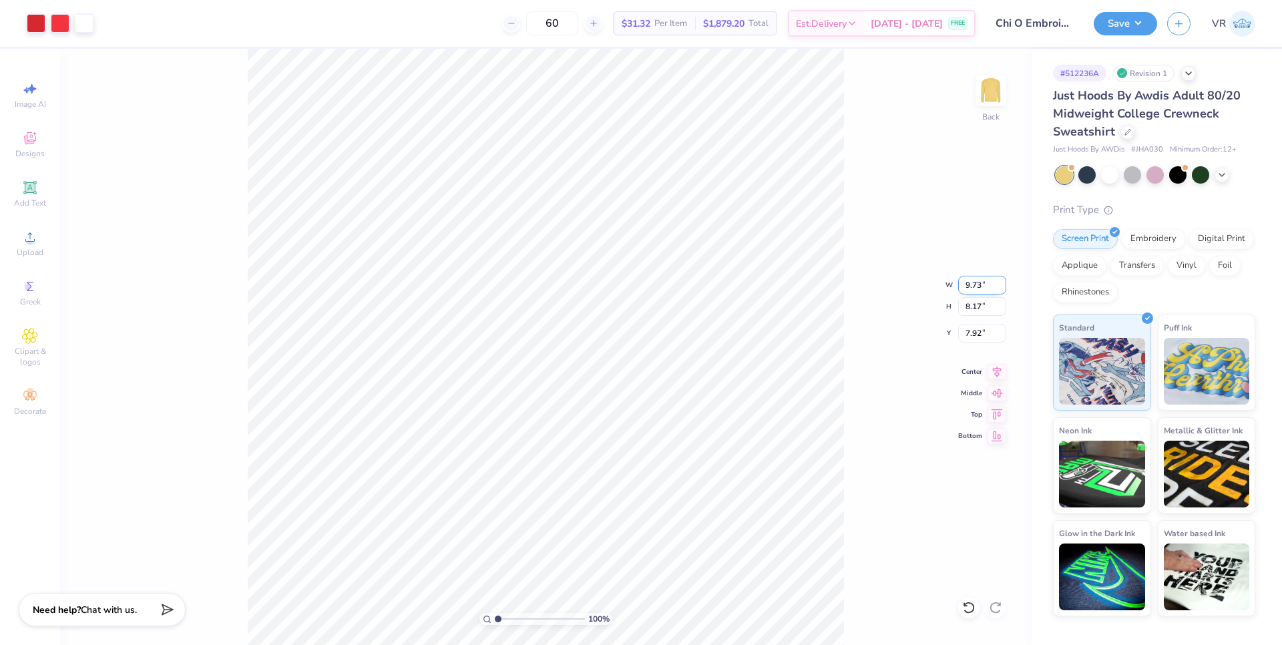
click at [973, 288] on input "9.73" at bounding box center [982, 285] width 48 height 19
type input "4.00"
type input "3.36"
click at [969, 337] on input "10.32" at bounding box center [982, 333] width 48 height 19
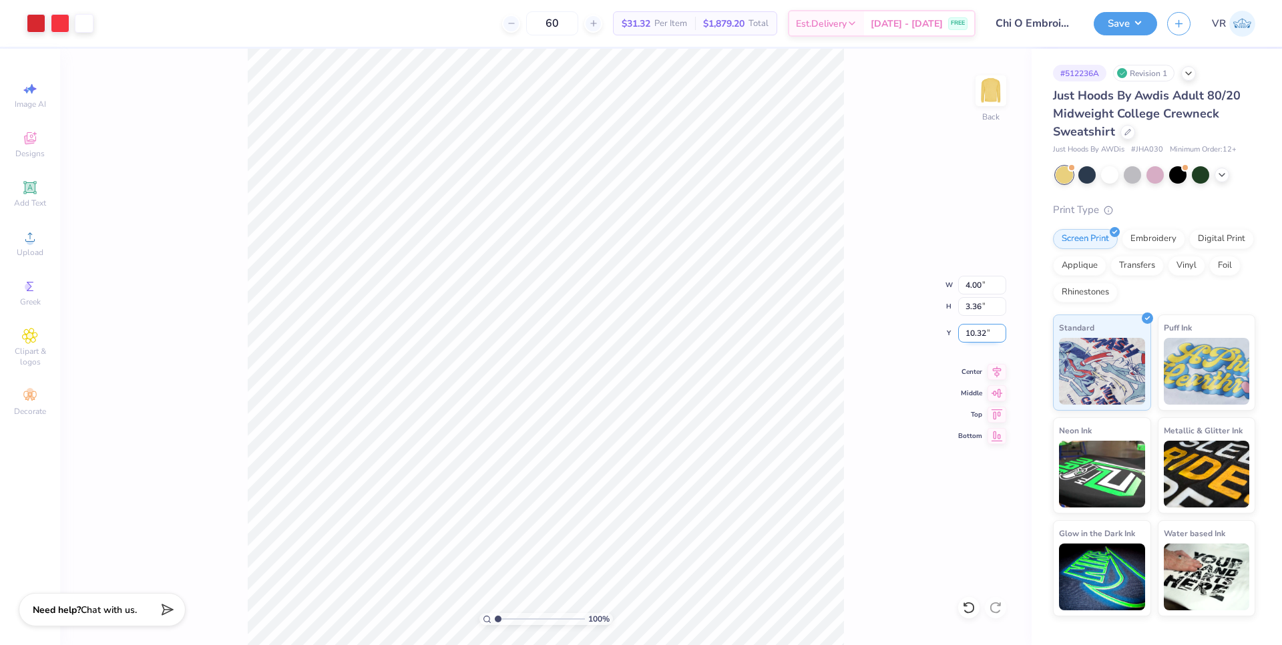
click at [969, 337] on input "10.32" at bounding box center [982, 333] width 48 height 19
type input "3.00"
click at [518, 618] on input "range" at bounding box center [540, 619] width 90 height 12
drag, startPoint x: 522, startPoint y: 616, endPoint x: 495, endPoint y: 612, distance: 27.7
type input "1"
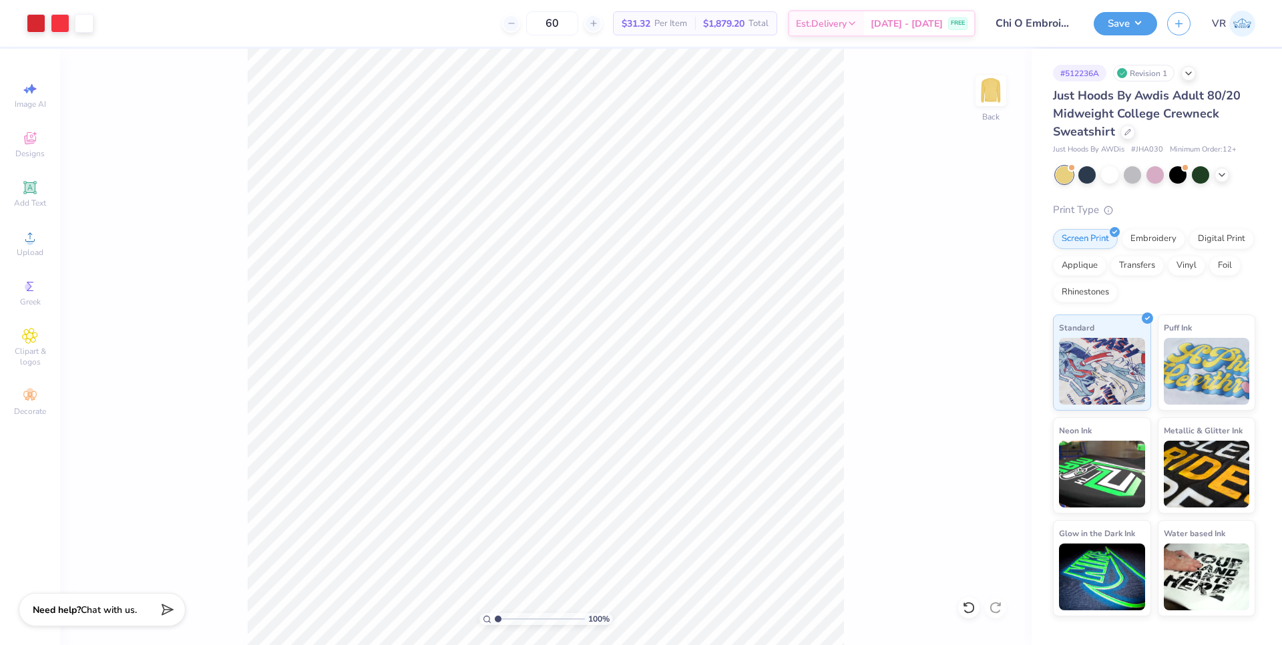
click at [495, 613] on input "range" at bounding box center [540, 619] width 90 height 12
click at [30, 240] on circle at bounding box center [29, 241] width 7 height 7
click at [30, 249] on span "Upload" at bounding box center [30, 252] width 27 height 11
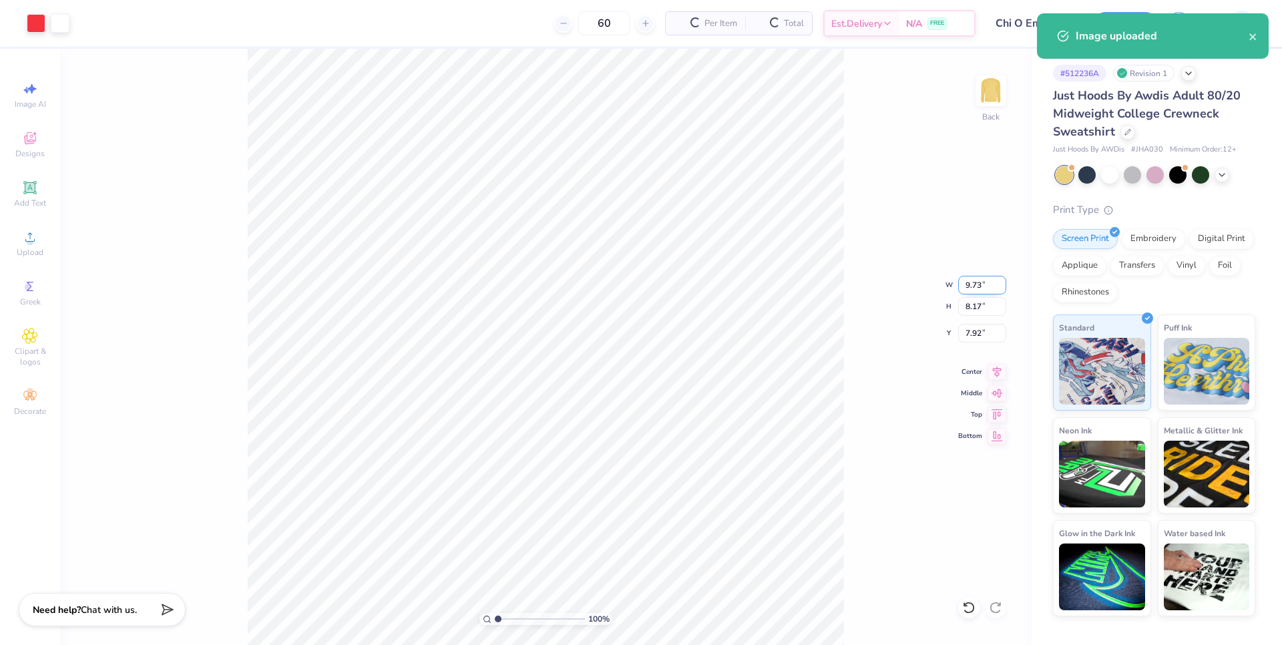
click at [965, 285] on input "9.73" at bounding box center [982, 285] width 48 height 19
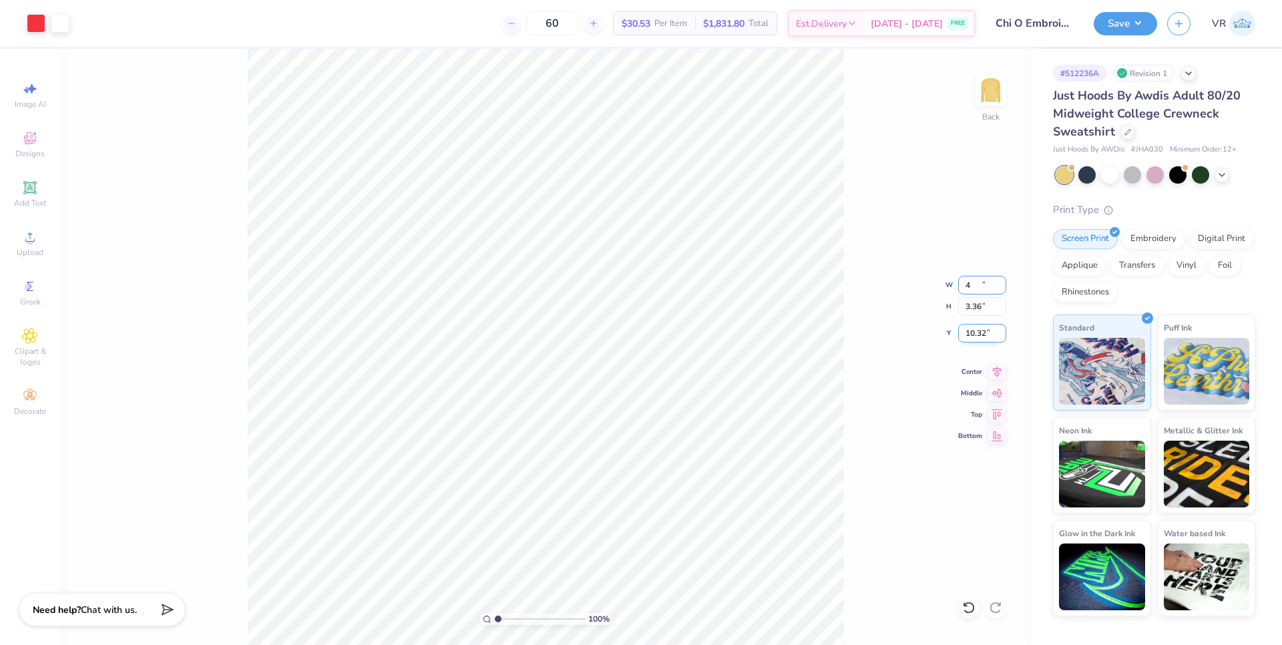
type input "4.00"
type input "3.36"
click at [977, 332] on input "10.32" at bounding box center [982, 333] width 48 height 19
type input "3.00"
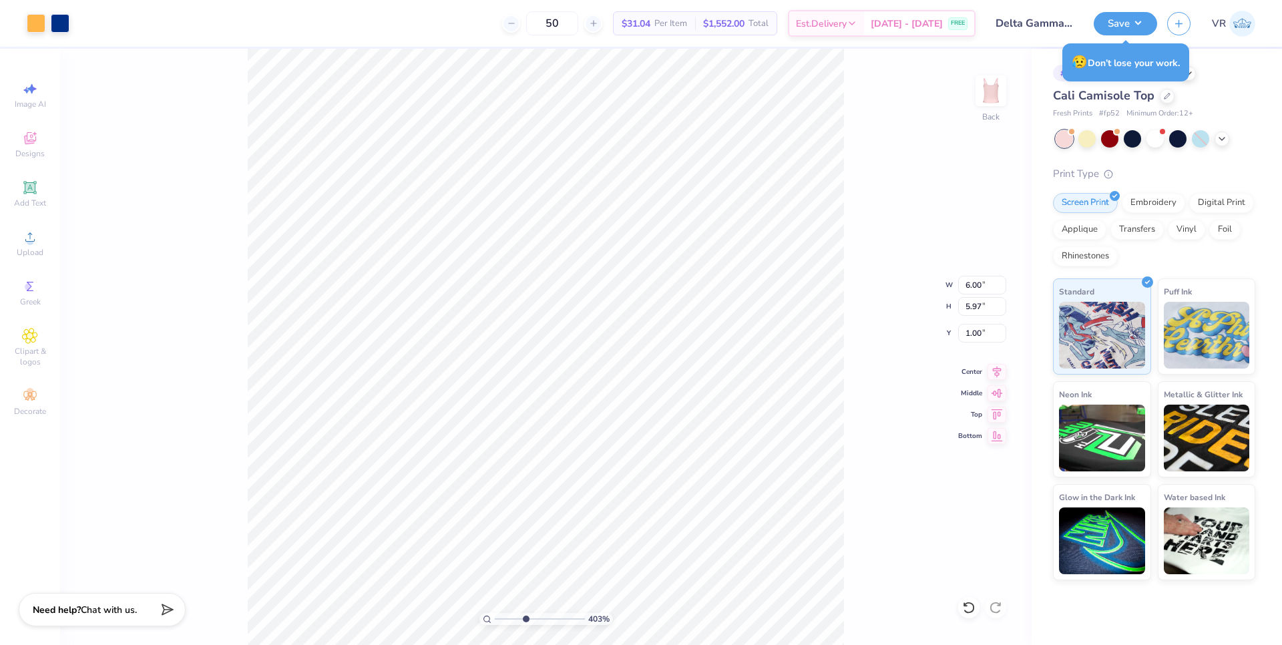
drag, startPoint x: 499, startPoint y: 620, endPoint x: 523, endPoint y: 613, distance: 24.5
click at [525, 621] on input "range" at bounding box center [540, 619] width 90 height 12
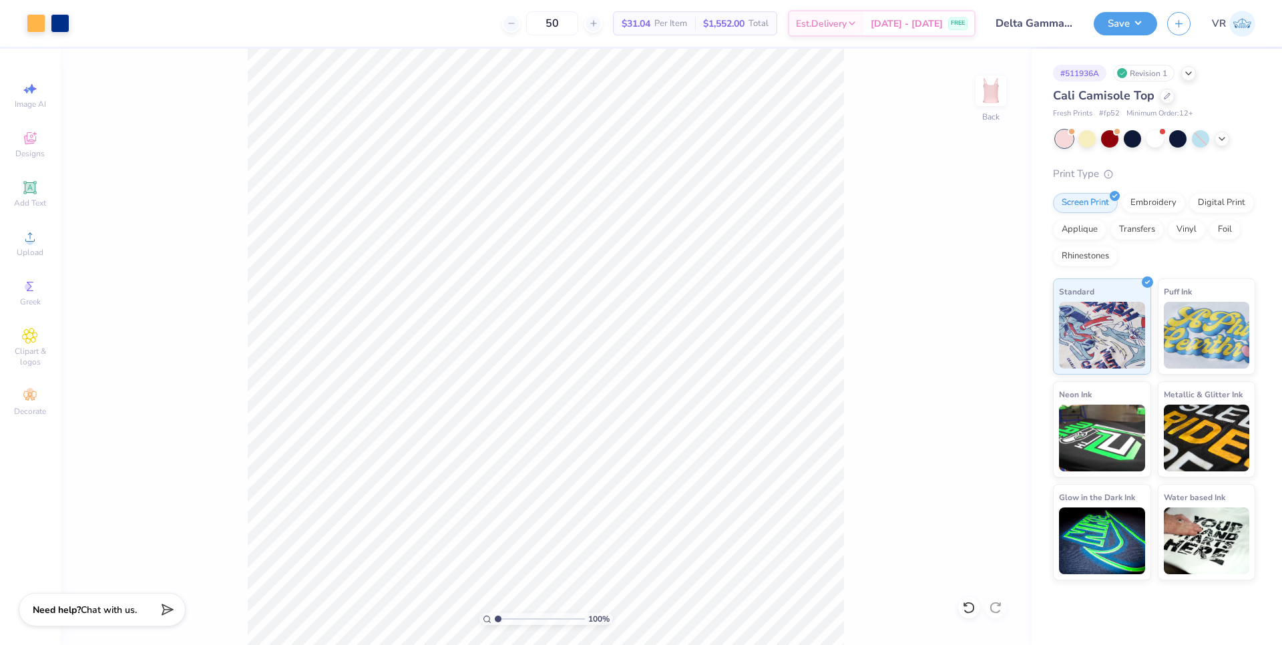
drag, startPoint x: 524, startPoint y: 620, endPoint x: 446, endPoint y: 620, distance: 78.1
type input "1"
click at [495, 620] on input "range" at bounding box center [540, 619] width 90 height 12
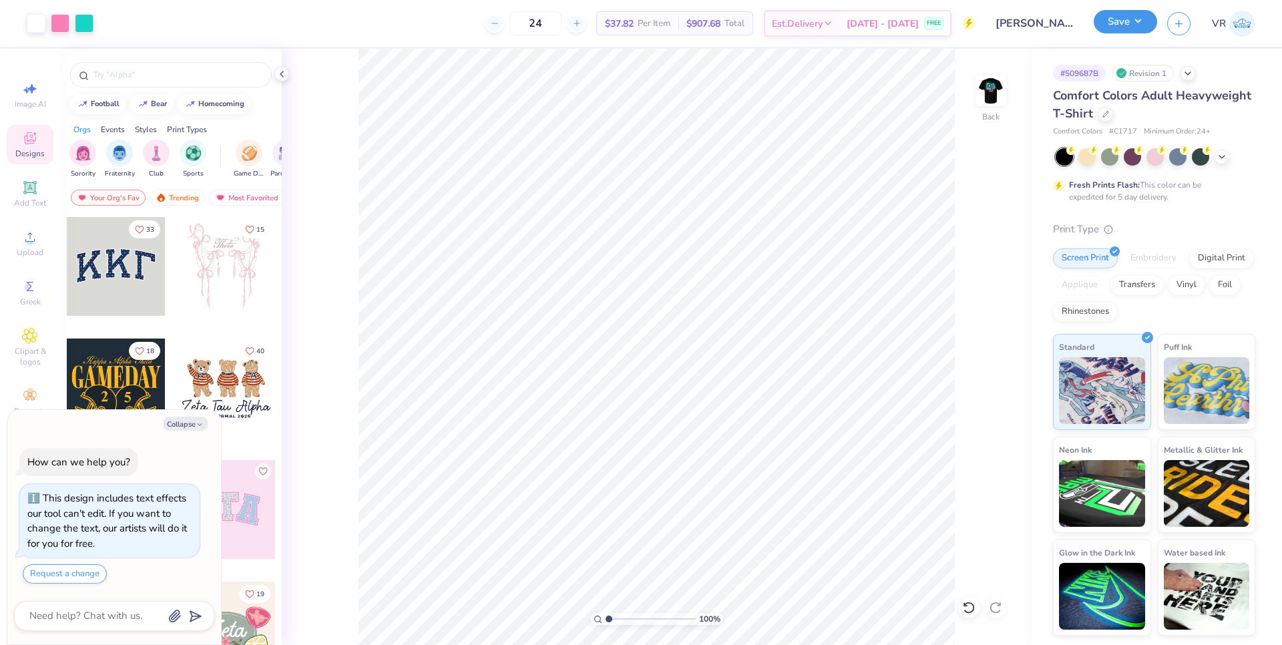
click at [1131, 25] on button "Save" at bounding box center [1125, 21] width 63 height 23
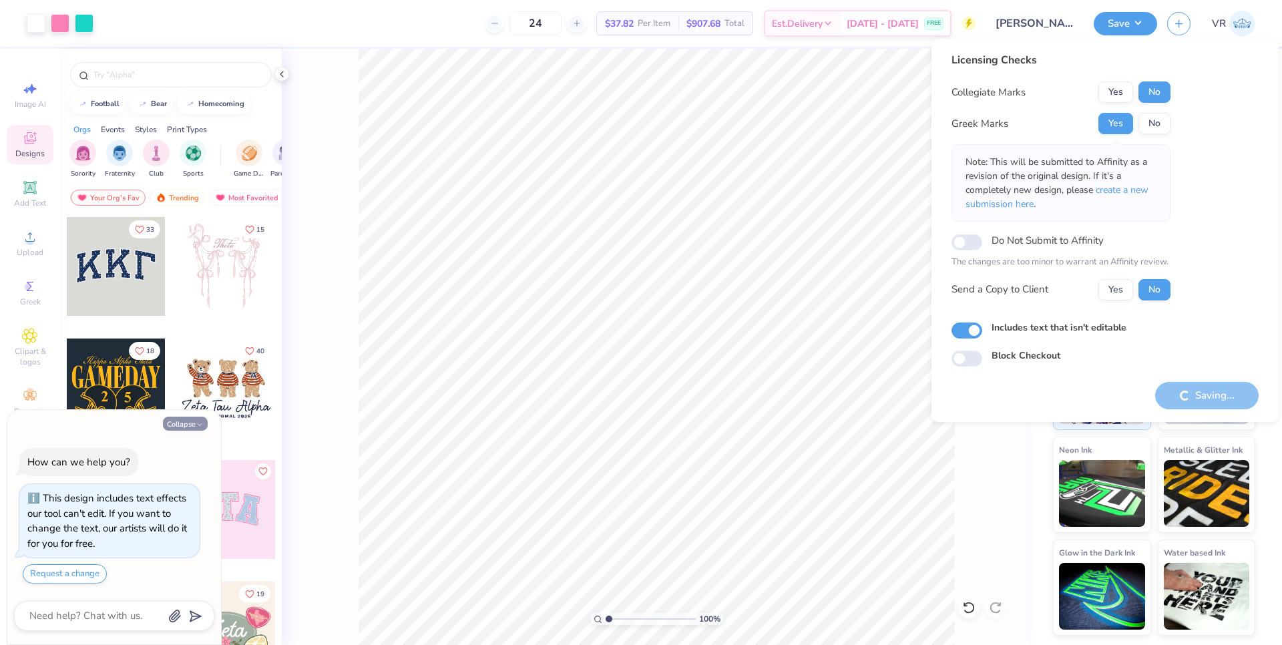
click at [184, 429] on button "Collapse" at bounding box center [185, 424] width 45 height 14
type textarea "x"
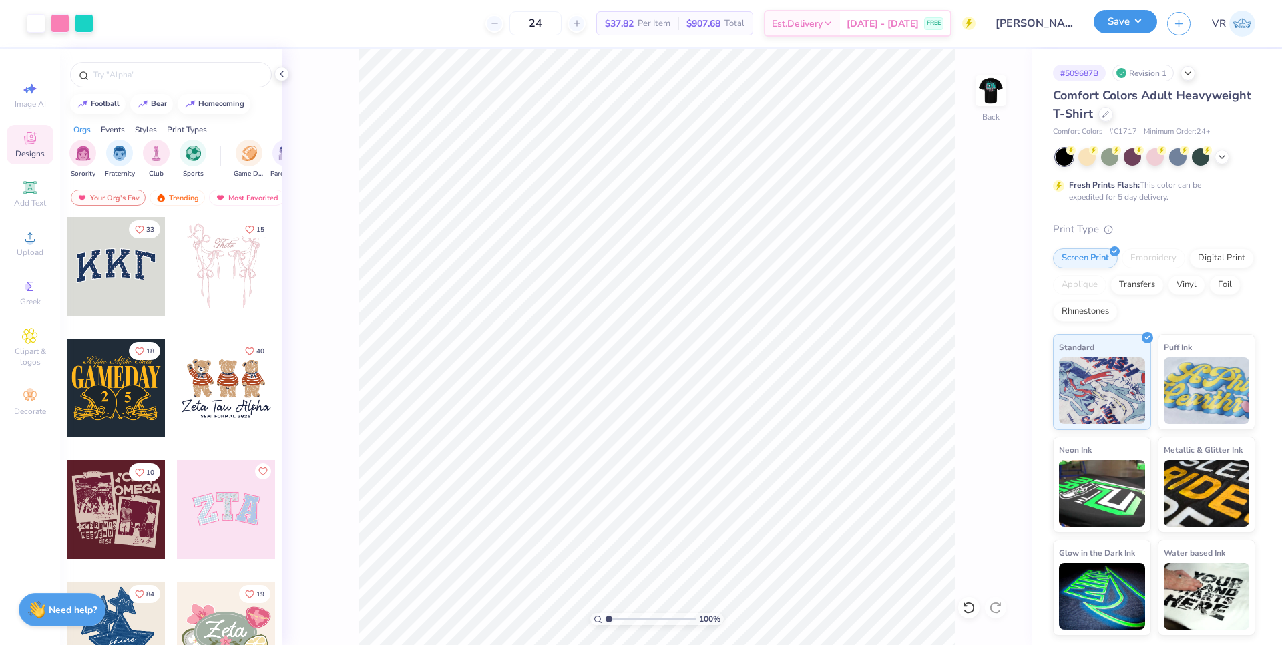
click at [1110, 21] on div "Art colors 24 $37.82 Per Item $907.68 Total Est. Delivery [DATE] - [DATE] FREE …" at bounding box center [641, 322] width 1282 height 645
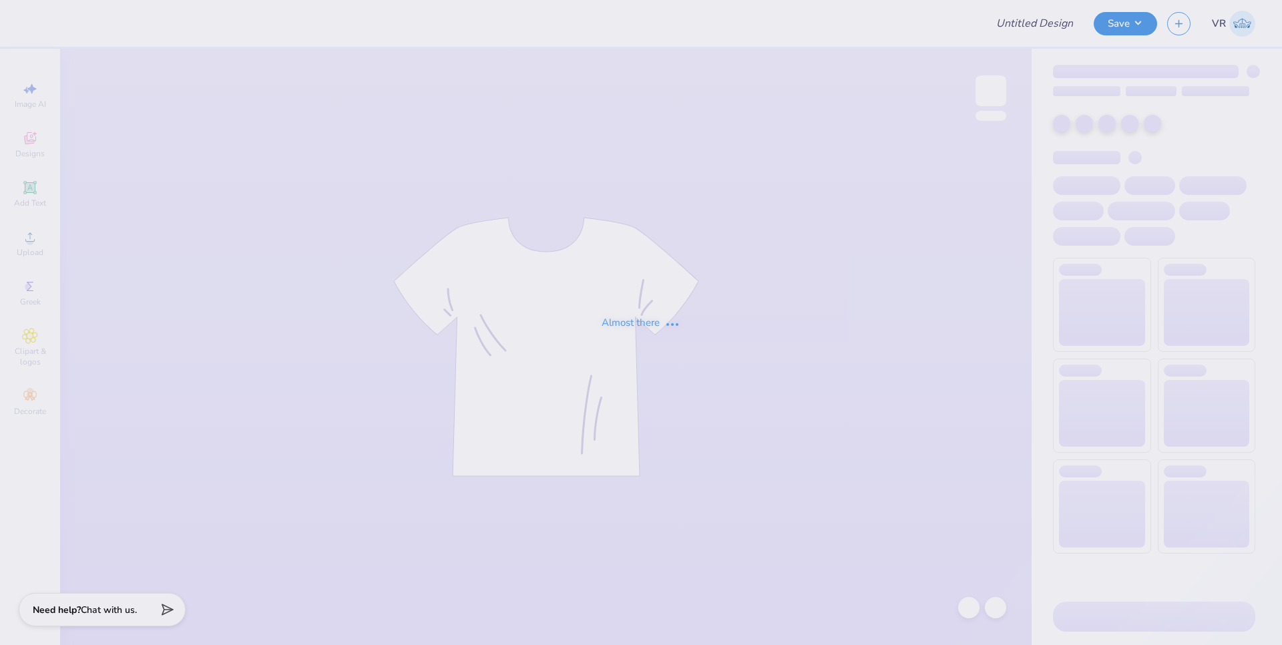
type input "NSSI Totebag 2"
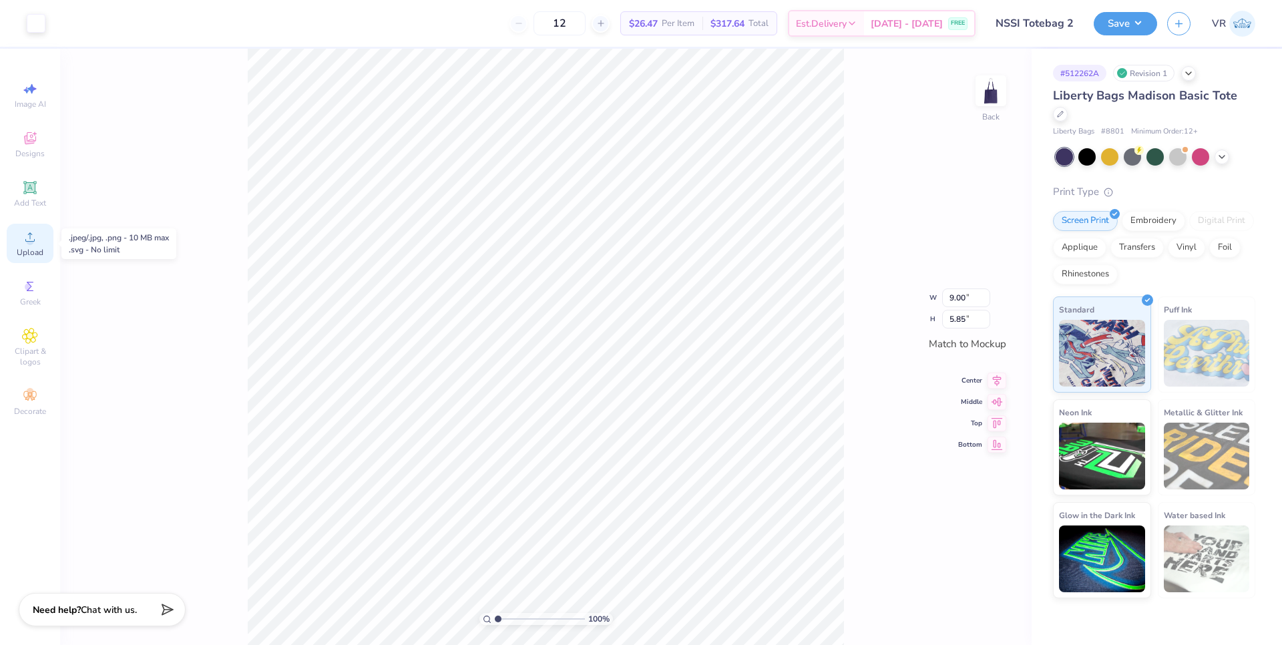
click at [33, 250] on span "Upload" at bounding box center [30, 252] width 27 height 11
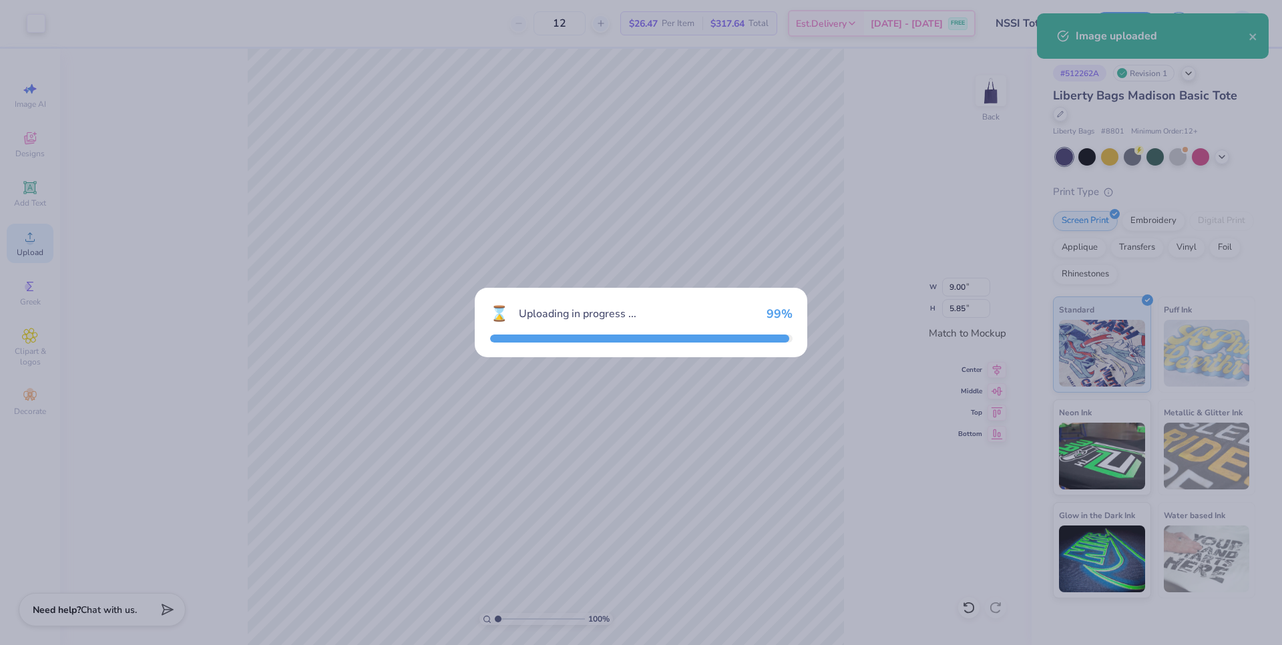
type input "10.71"
type input "6.85"
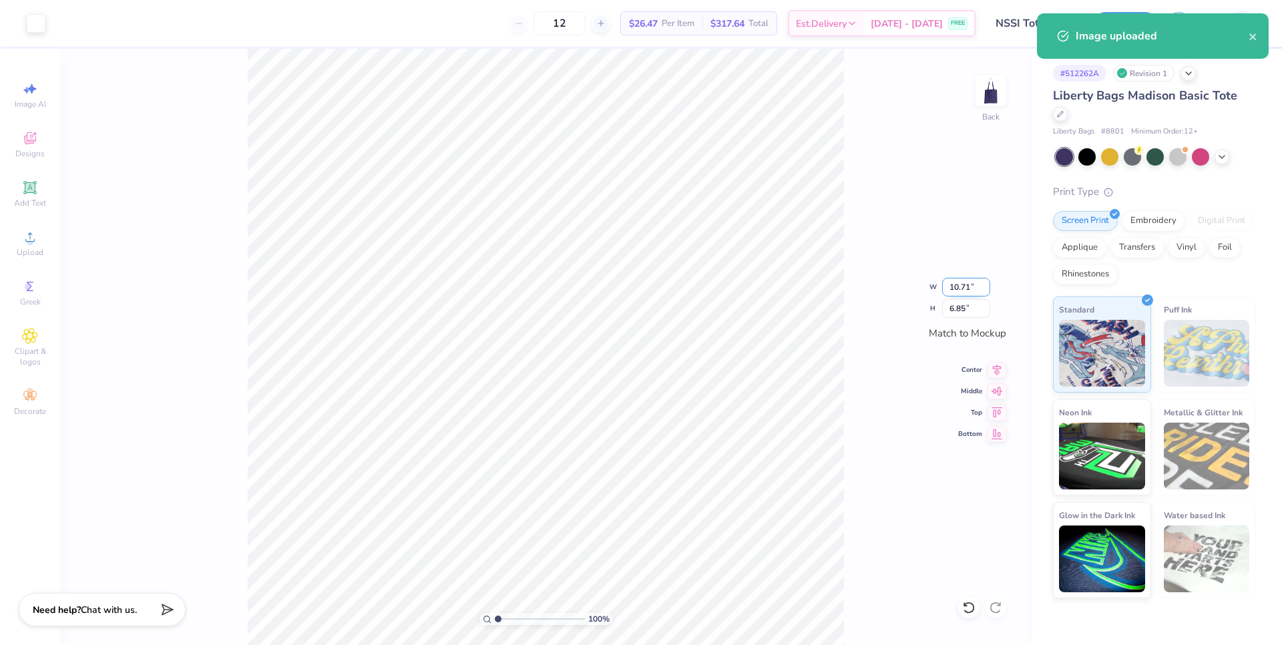
click at [957, 290] on input "10.71" at bounding box center [966, 287] width 48 height 19
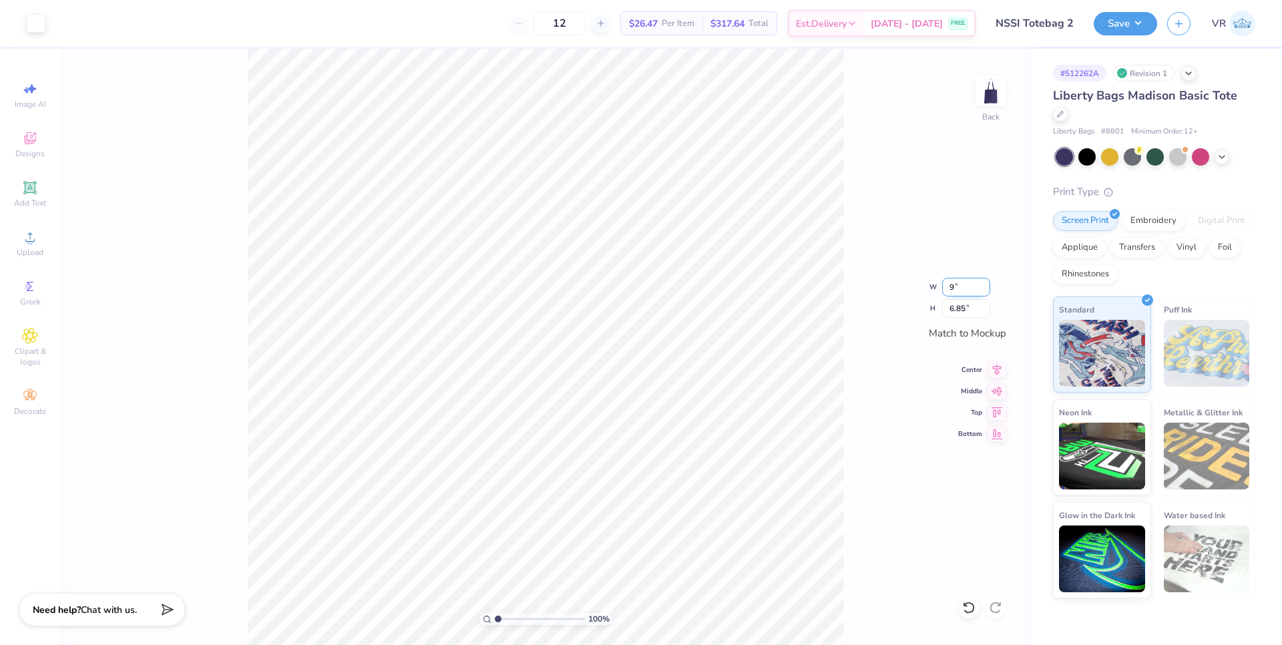
type input "9.00"
click at [954, 305] on input "5.76" at bounding box center [966, 308] width 48 height 19
type input "5.00"
type input "8.79"
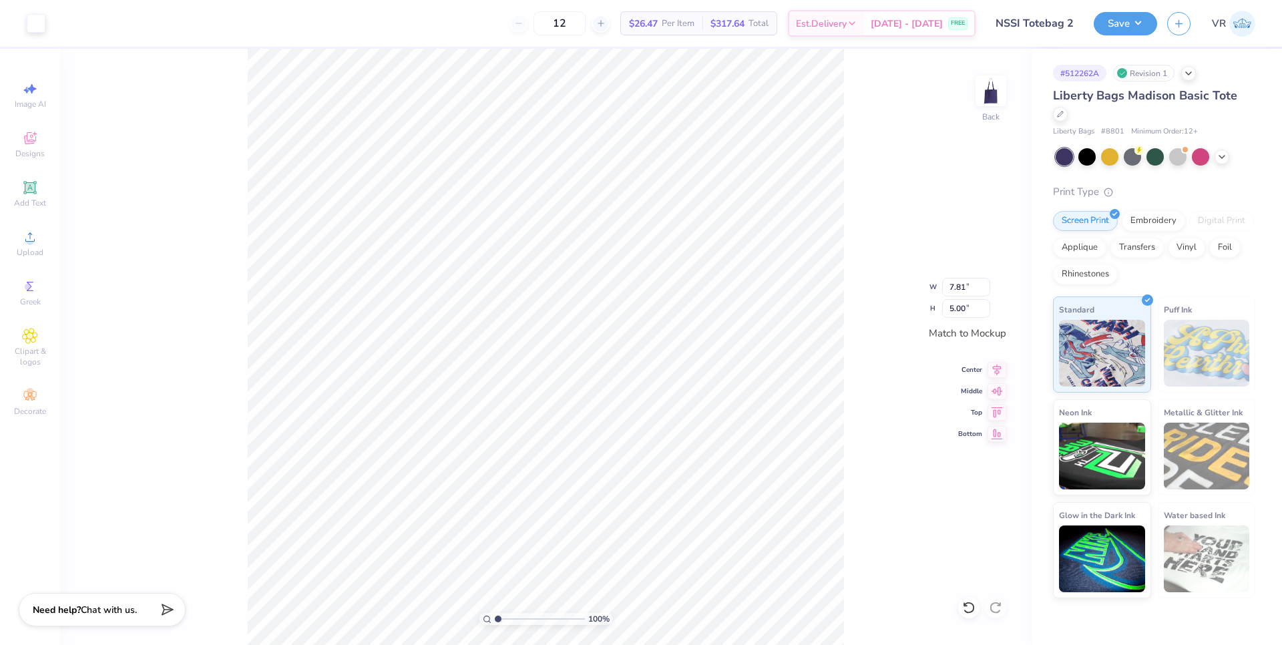
type input "5.62"
drag, startPoint x: 498, startPoint y: 619, endPoint x: 505, endPoint y: 618, distance: 7.4
type input "1.79"
click at [505, 620] on input "range" at bounding box center [540, 619] width 90 height 12
type input "9.48"
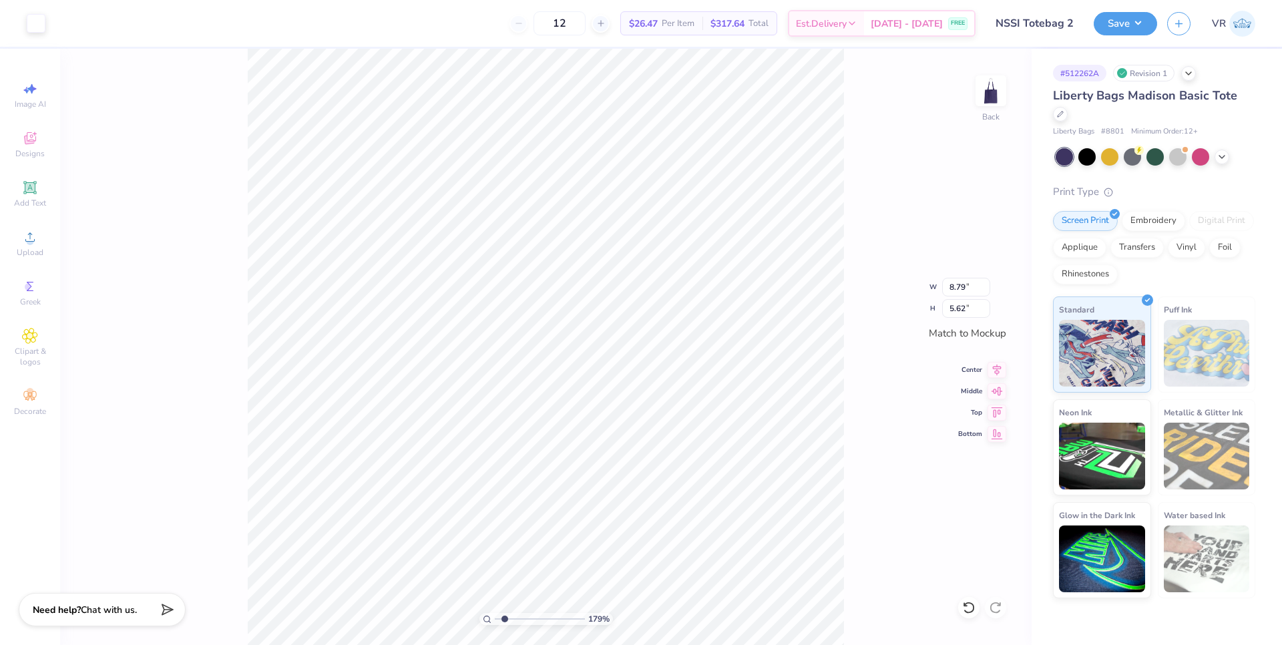
type input "6.06"
type input "9.31"
type input "5.96"
type input "9.00"
type input "5.85"
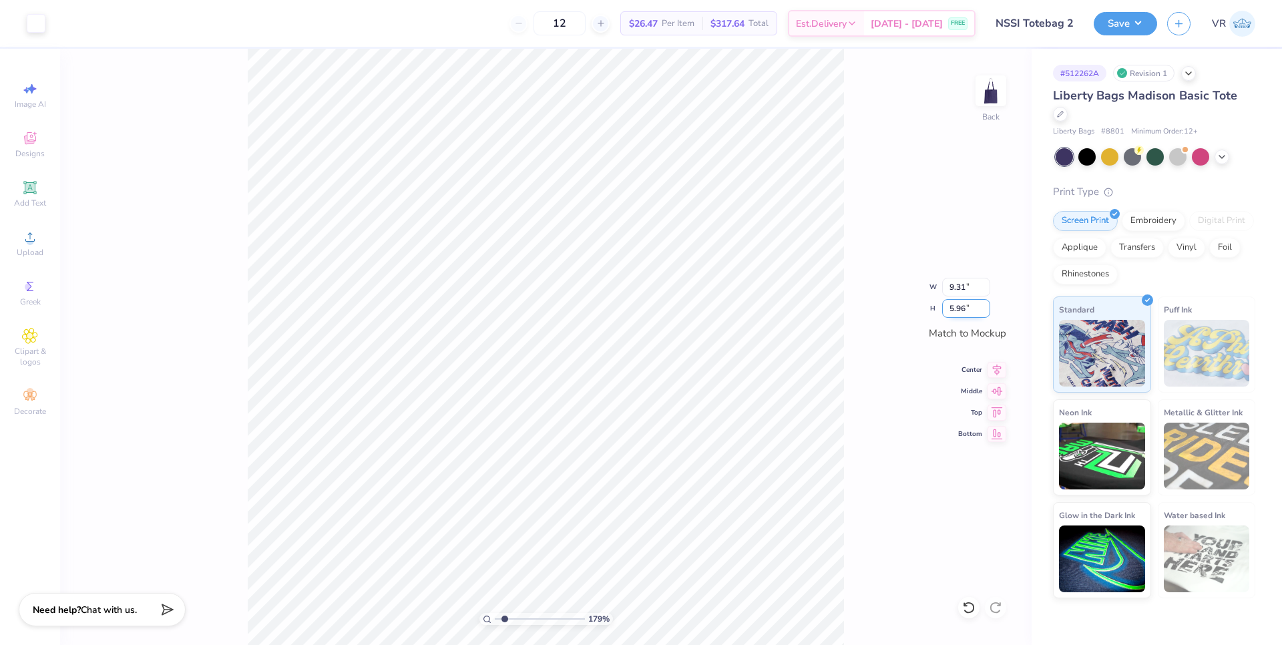
click at [955, 305] on input "5.96" at bounding box center [966, 308] width 48 height 19
type input "5.85"
click at [998, 389] on icon at bounding box center [997, 389] width 19 height 16
click at [994, 370] on icon at bounding box center [997, 368] width 19 height 16
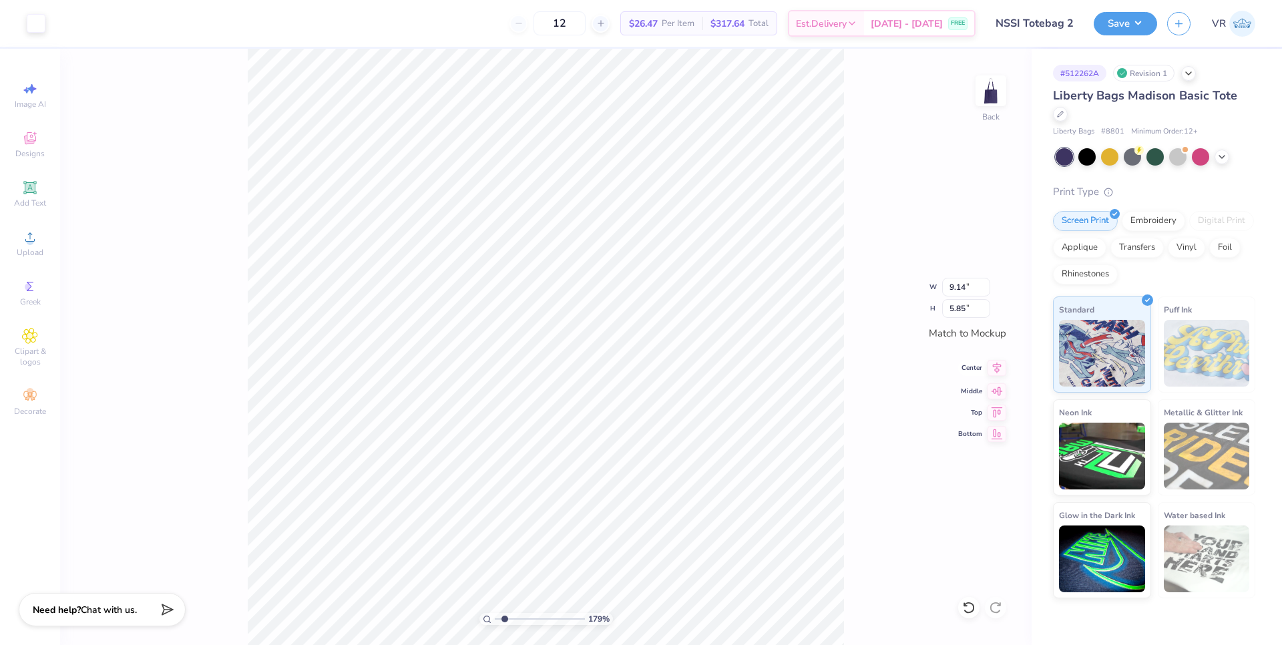
click at [994, 370] on icon at bounding box center [997, 368] width 19 height 16
click at [999, 396] on icon at bounding box center [997, 389] width 19 height 16
click at [1000, 393] on icon at bounding box center [997, 389] width 11 height 9
click at [950, 284] on input "9.14" at bounding box center [966, 287] width 48 height 19
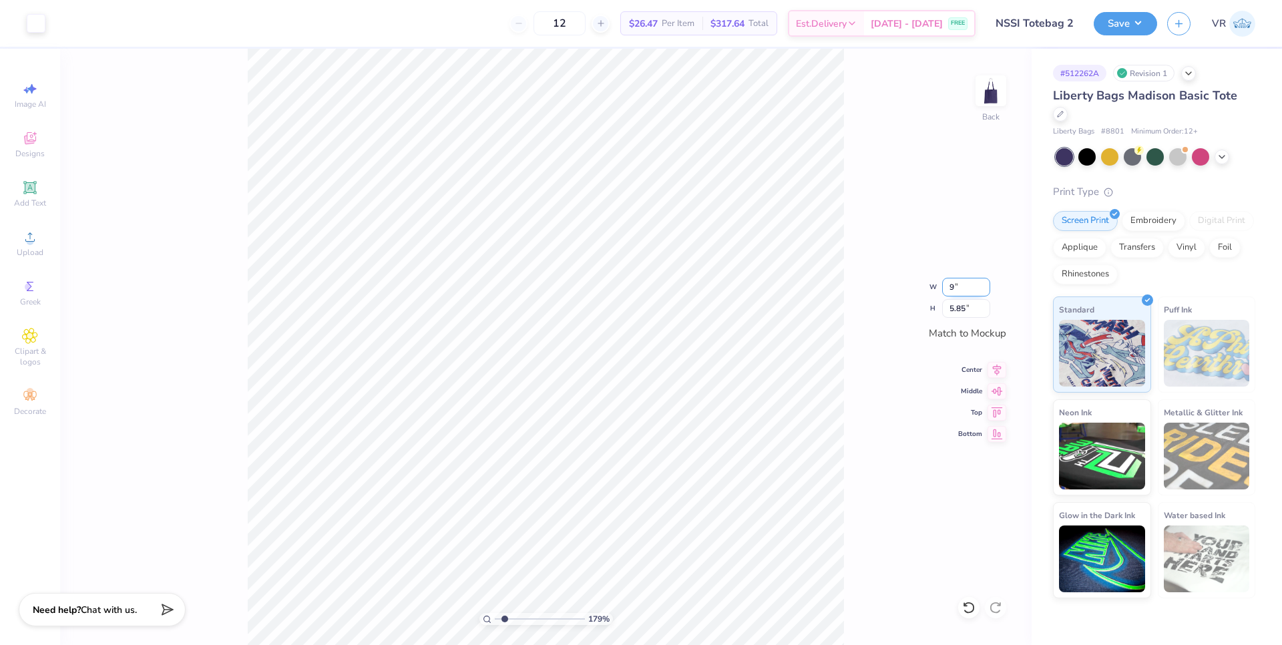
type input "9.00"
click at [994, 369] on icon at bounding box center [997, 368] width 19 height 16
click at [995, 389] on icon at bounding box center [997, 389] width 19 height 16
click at [957, 311] on input "5.76" at bounding box center [966, 308] width 48 height 19
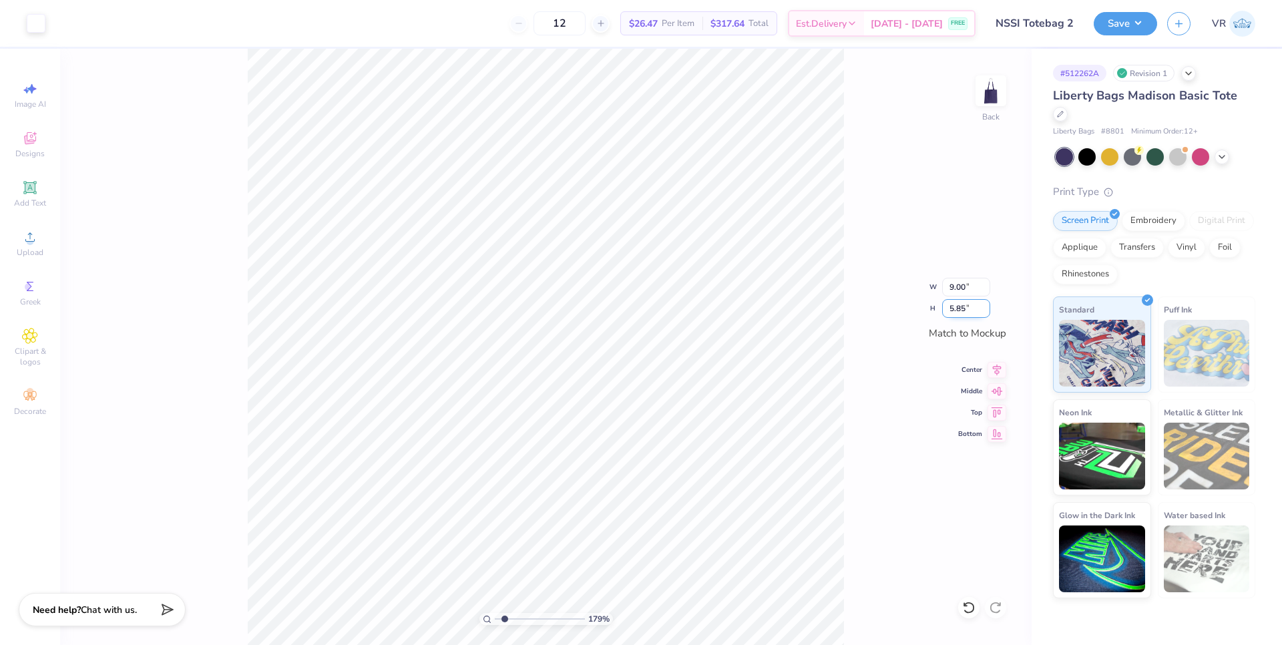
type input "5.85"
click at [955, 290] on input "9.14" at bounding box center [966, 287] width 48 height 19
click at [955, 286] on input "9.14" at bounding box center [966, 287] width 48 height 19
type input "9.00"
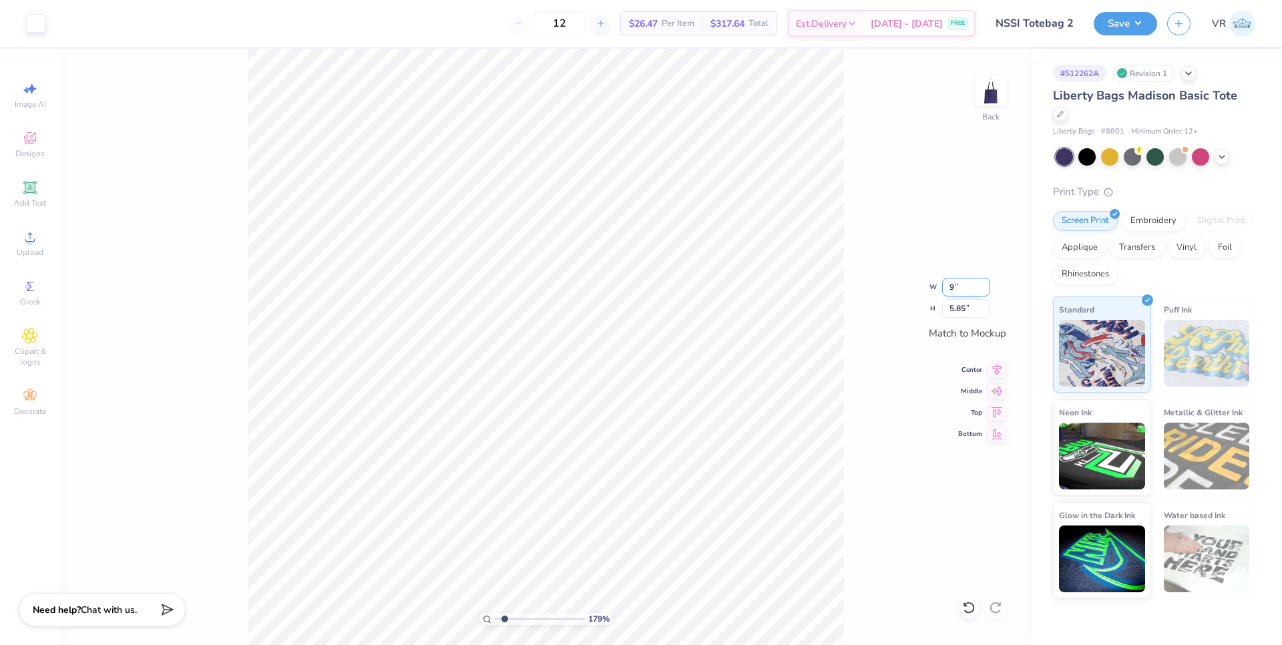
type input "5.76"
drag, startPoint x: 1000, startPoint y: 395, endPoint x: 998, endPoint y: 386, distance: 9.6
click at [999, 395] on icon at bounding box center [997, 389] width 19 height 16
click at [997, 373] on icon at bounding box center [997, 368] width 9 height 11
click at [995, 395] on icon at bounding box center [997, 389] width 19 height 16
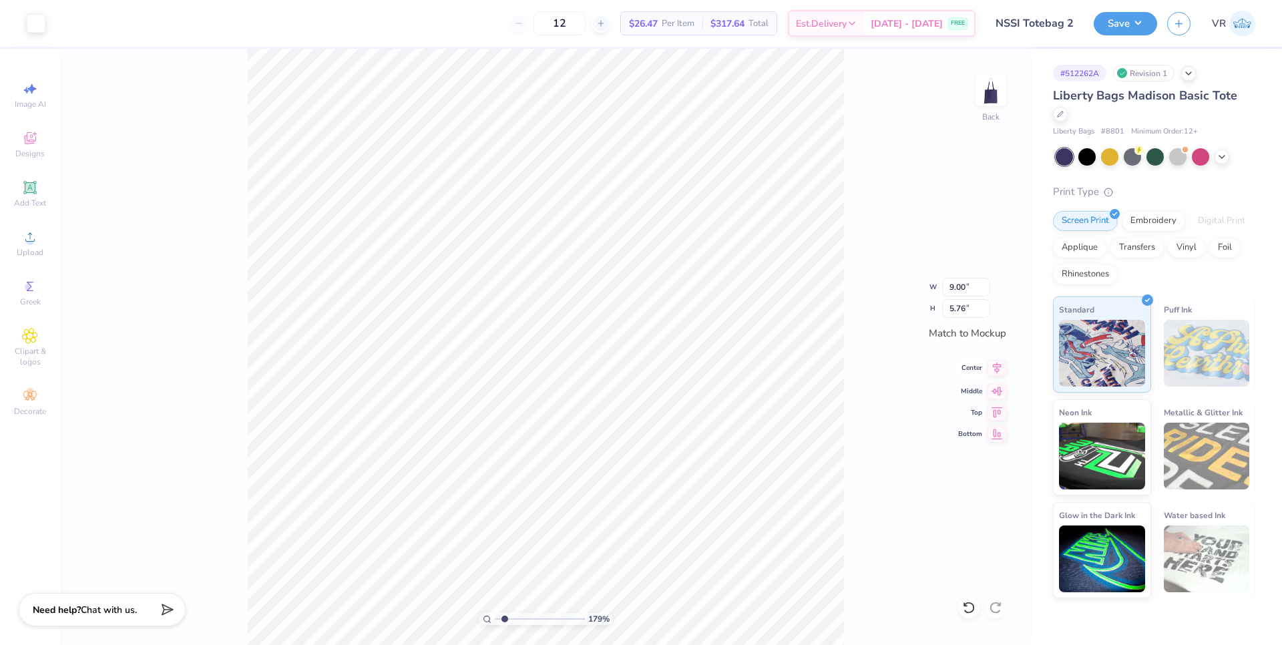
click at [1000, 374] on icon at bounding box center [997, 368] width 19 height 16
drag, startPoint x: 499, startPoint y: 619, endPoint x: 483, endPoint y: 619, distance: 16.0
type input "1"
click at [495, 619] on input "range" at bounding box center [540, 619] width 90 height 12
click at [1125, 20] on button "Save" at bounding box center [1125, 21] width 63 height 23
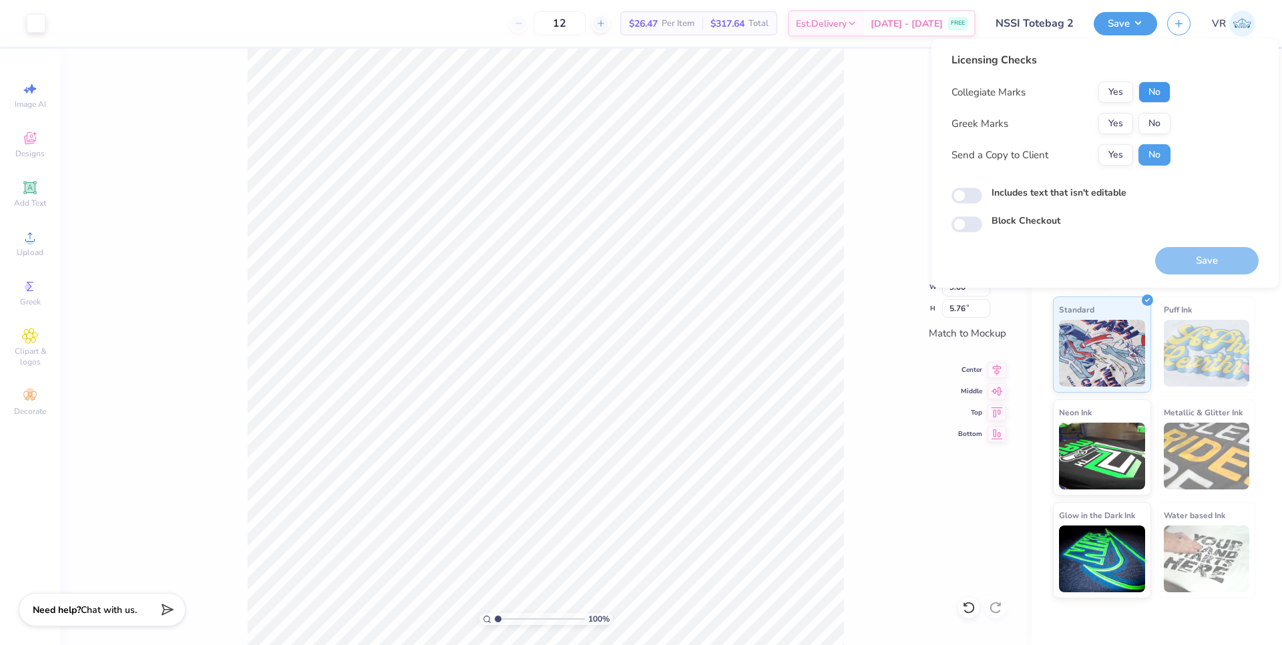
click at [1158, 89] on button "No" at bounding box center [1154, 91] width 32 height 21
drag, startPoint x: 1160, startPoint y: 118, endPoint x: 1150, endPoint y: 260, distance: 143.2
click at [1160, 118] on button "No" at bounding box center [1154, 123] width 32 height 21
click at [1192, 259] on button "Save" at bounding box center [1206, 260] width 103 height 27
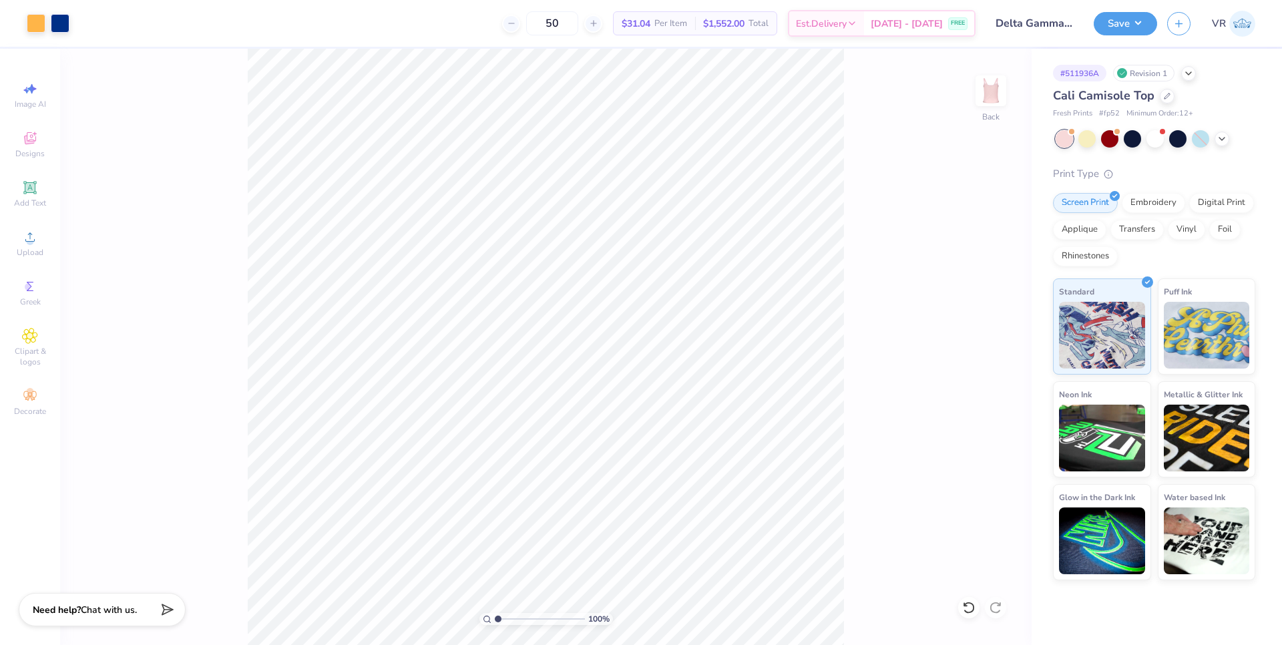
click at [1125, 28] on button "Save" at bounding box center [1125, 23] width 63 height 23
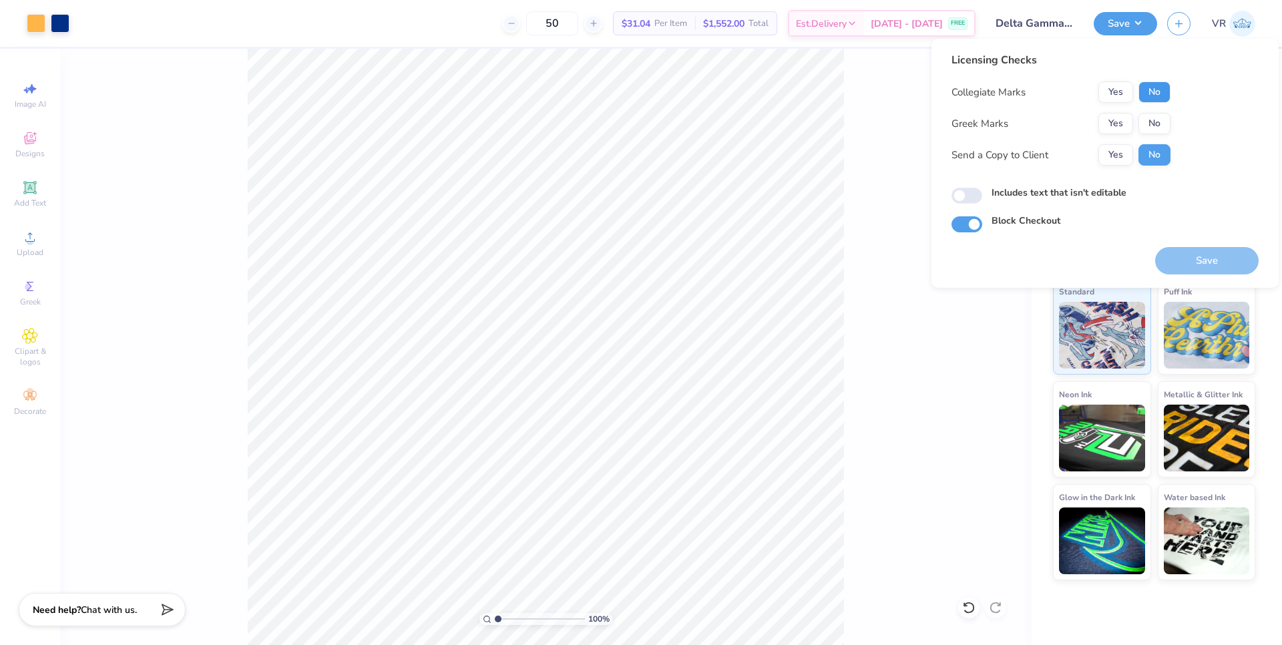
click at [1145, 92] on button "No" at bounding box center [1154, 91] width 32 height 21
click at [1106, 124] on button "Yes" at bounding box center [1115, 123] width 35 height 21
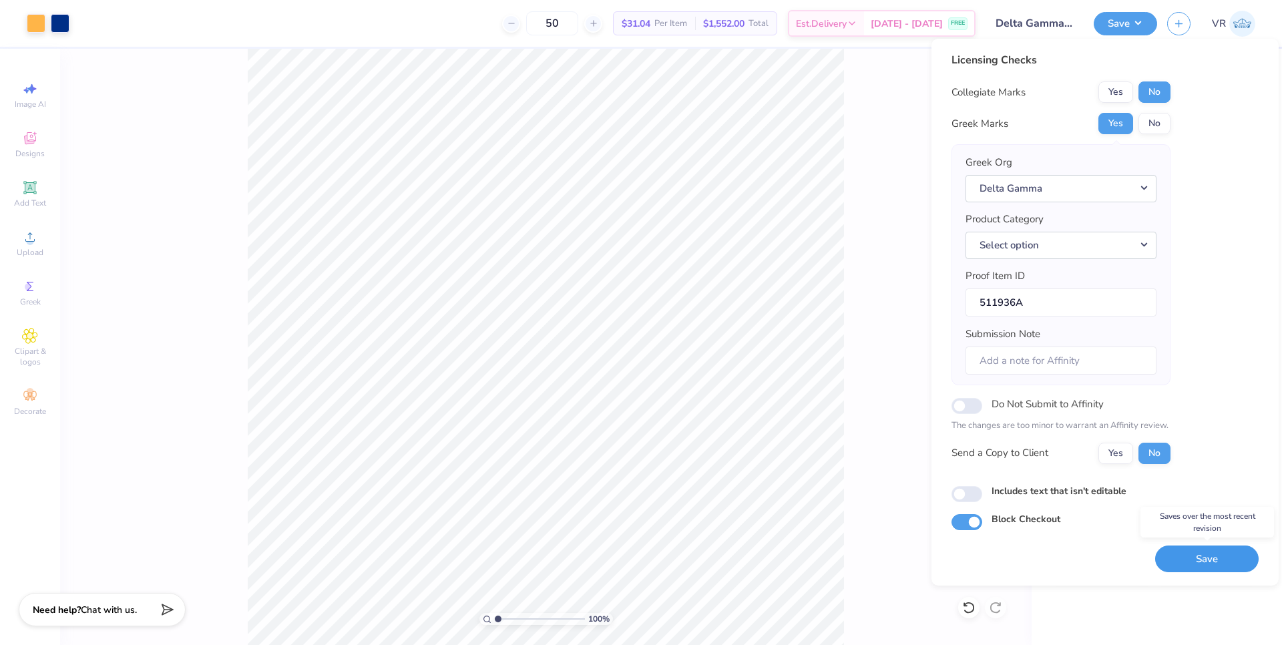
click at [1224, 563] on button "Save" at bounding box center [1206, 559] width 103 height 27
